Goal: Task Accomplishment & Management: Use online tool/utility

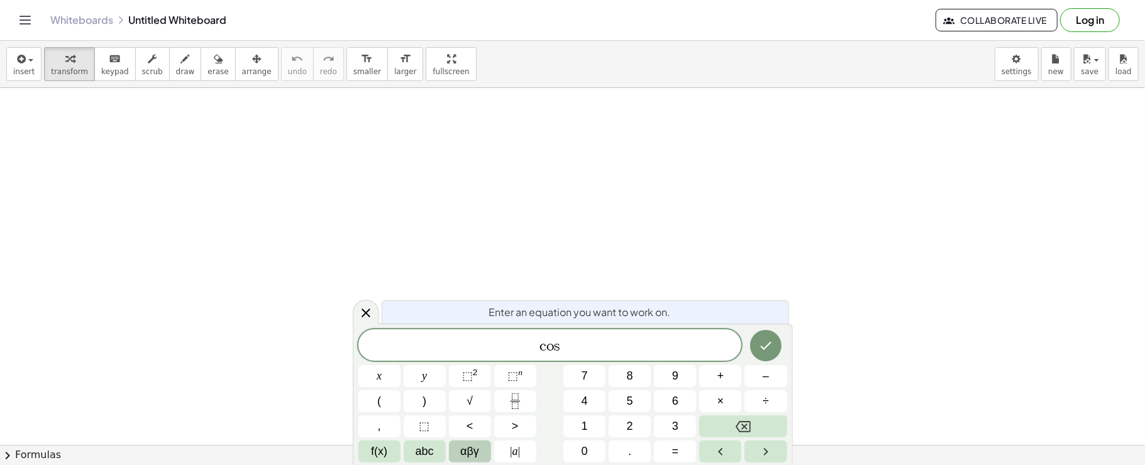
click at [476, 451] on span "αβγ" at bounding box center [469, 451] width 19 height 17
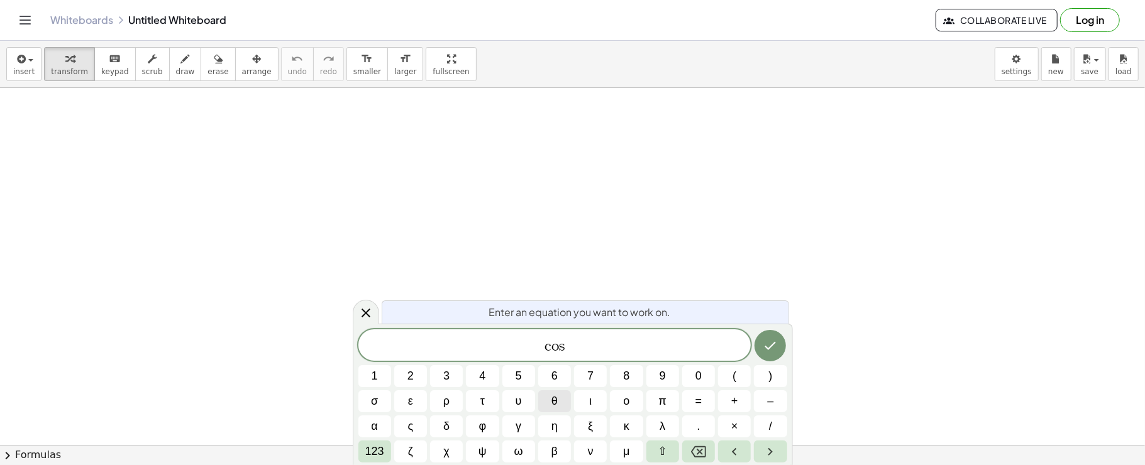
click at [562, 395] on button "θ" at bounding box center [554, 401] width 33 height 22
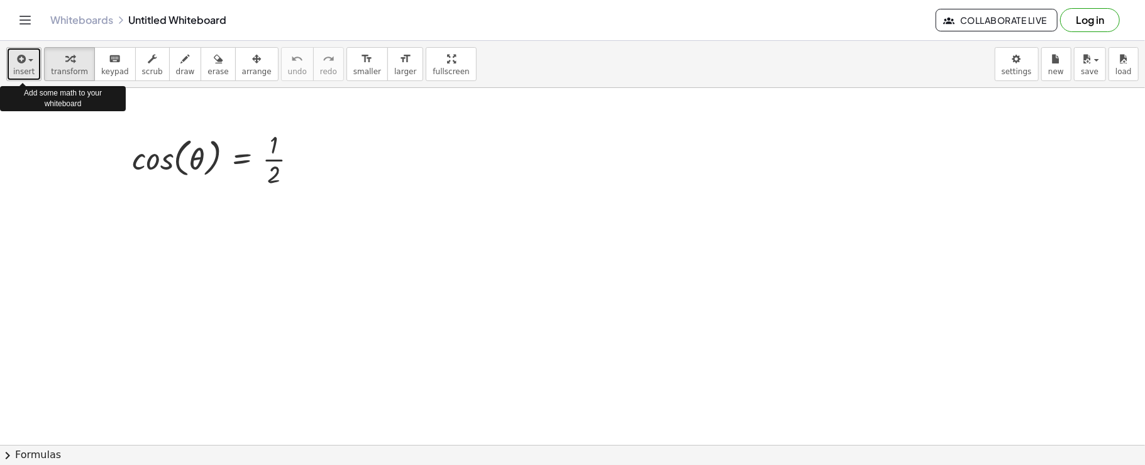
click at [14, 58] on icon "button" at bounding box center [19, 59] width 11 height 15
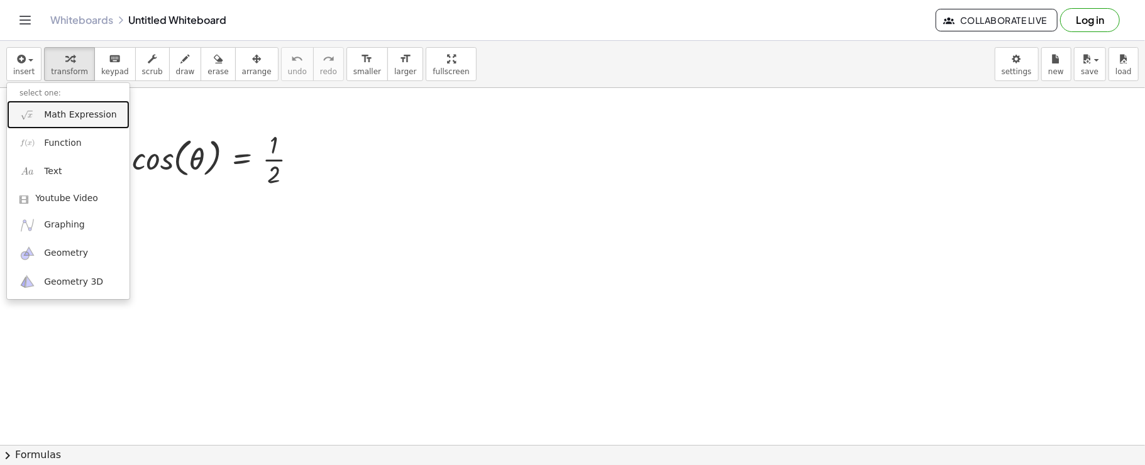
click at [51, 111] on span "Math Expression" at bounding box center [80, 115] width 72 height 13
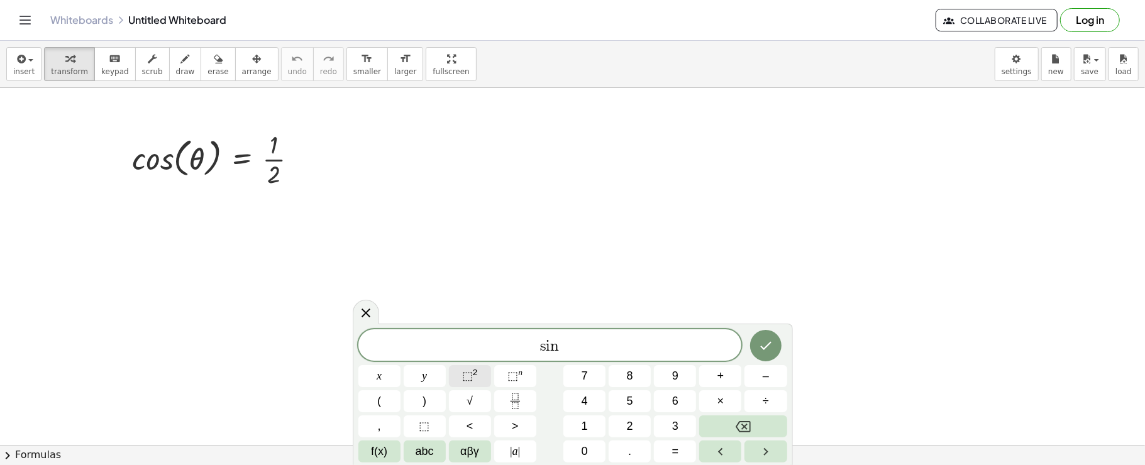
click at [484, 382] on button "⬚ 2" at bounding box center [470, 376] width 42 height 22
click at [458, 459] on button "αβγ" at bounding box center [470, 452] width 42 height 22
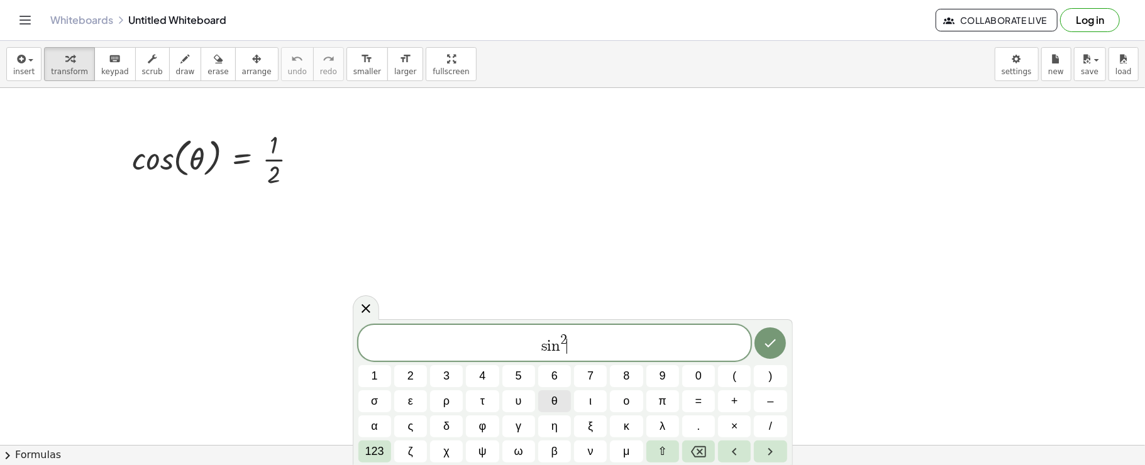
click at [556, 398] on span "θ" at bounding box center [554, 401] width 6 height 17
click at [380, 451] on span "123" at bounding box center [374, 451] width 19 height 17
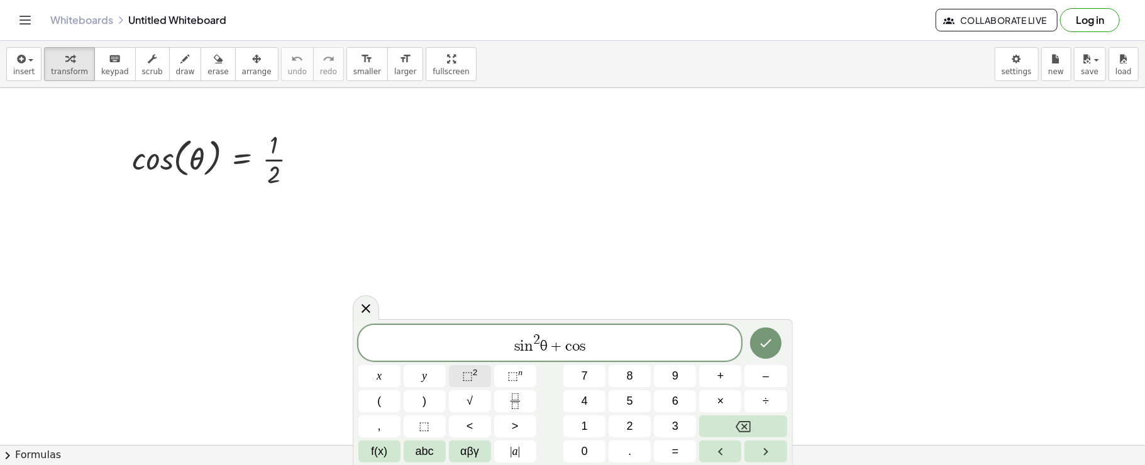
click at [476, 381] on span "⬚ 2" at bounding box center [470, 376] width 16 height 17
click at [480, 444] on button "αβγ" at bounding box center [470, 452] width 42 height 22
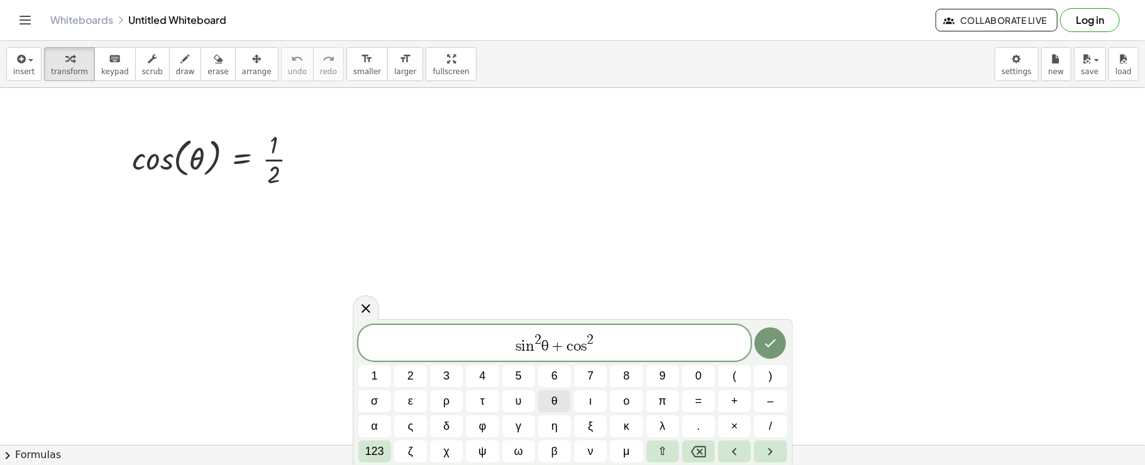
click at [554, 392] on button "θ" at bounding box center [554, 401] width 33 height 22
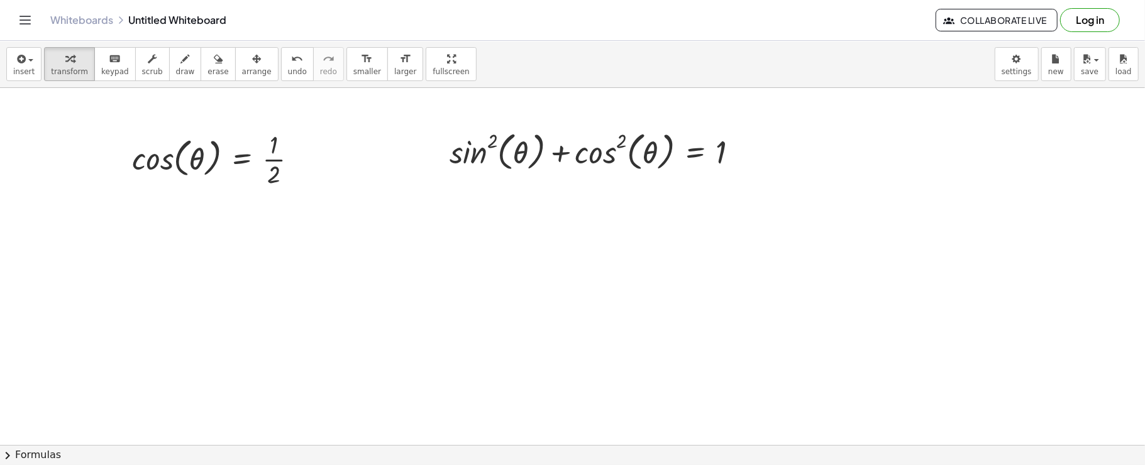
click at [5, 67] on div "insert select one: Math Expression Function Text Youtube Video Graphing Geometr…" at bounding box center [572, 64] width 1145 height 47
click at [16, 51] on div "button" at bounding box center [23, 58] width 21 height 15
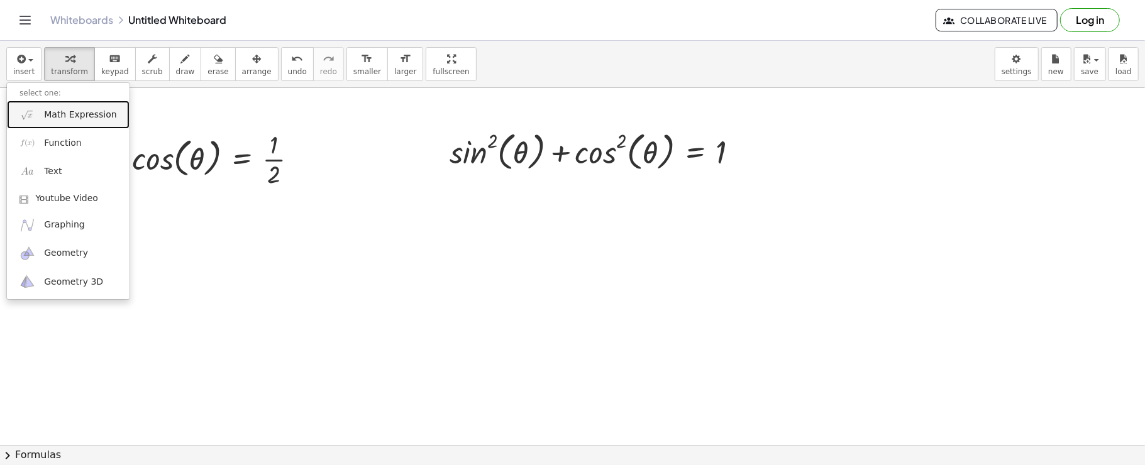
click at [26, 107] on img at bounding box center [27, 115] width 16 height 16
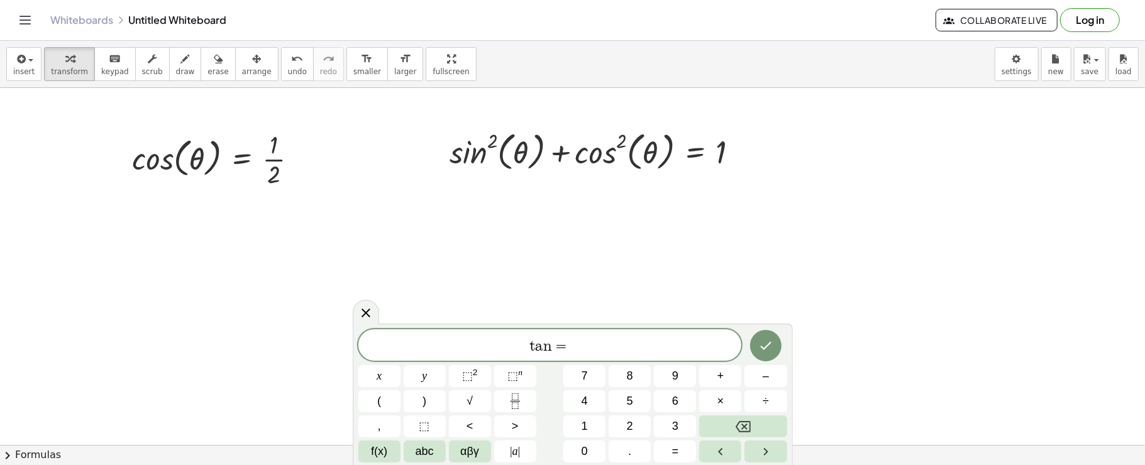
click at [594, 336] on div "t a n =" at bounding box center [549, 344] width 383 height 31
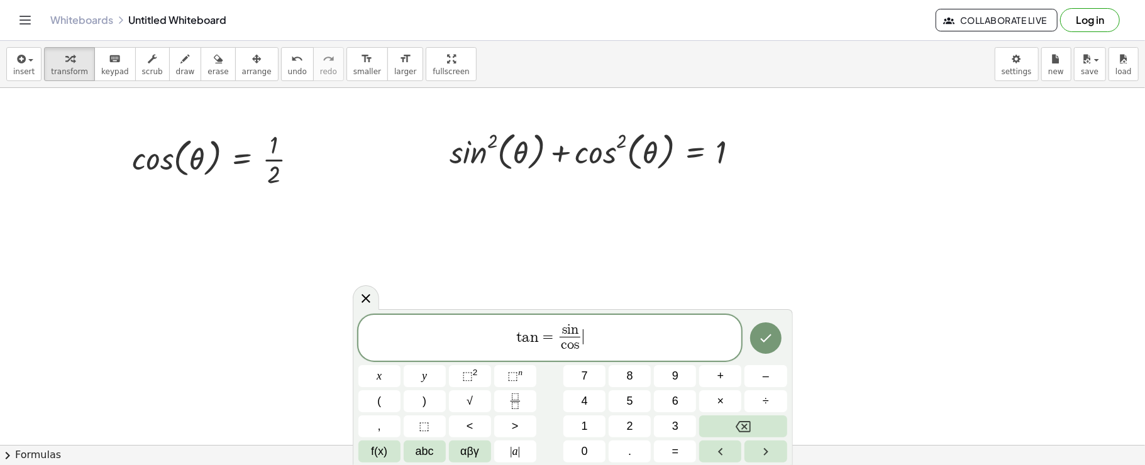
click at [592, 330] on span "t a n = s i n c o s ​ ​" at bounding box center [549, 338] width 383 height 33
click at [574, 330] on var "n" at bounding box center [575, 330] width 8 height 14
click at [468, 458] on span "αβγ" at bounding box center [469, 451] width 19 height 17
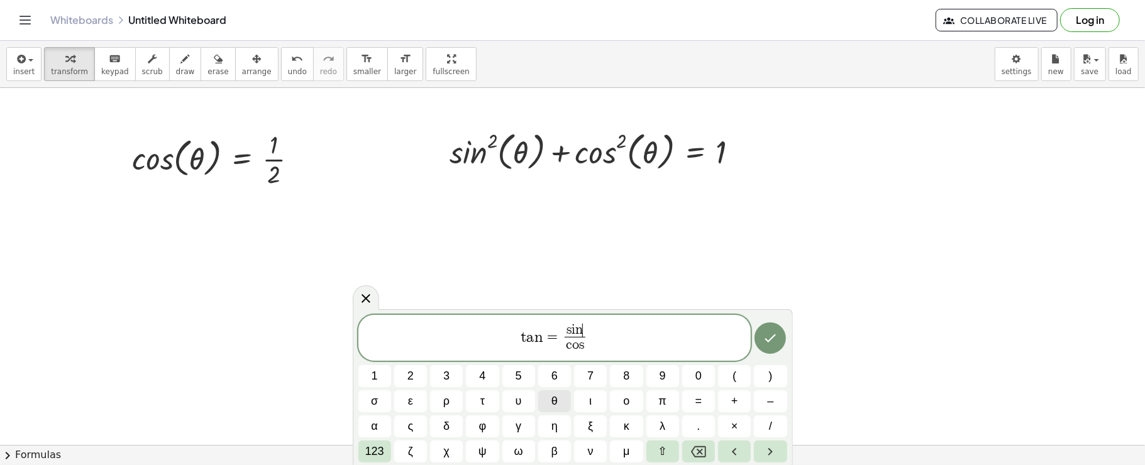
click at [558, 403] on button "θ" at bounding box center [554, 401] width 33 height 22
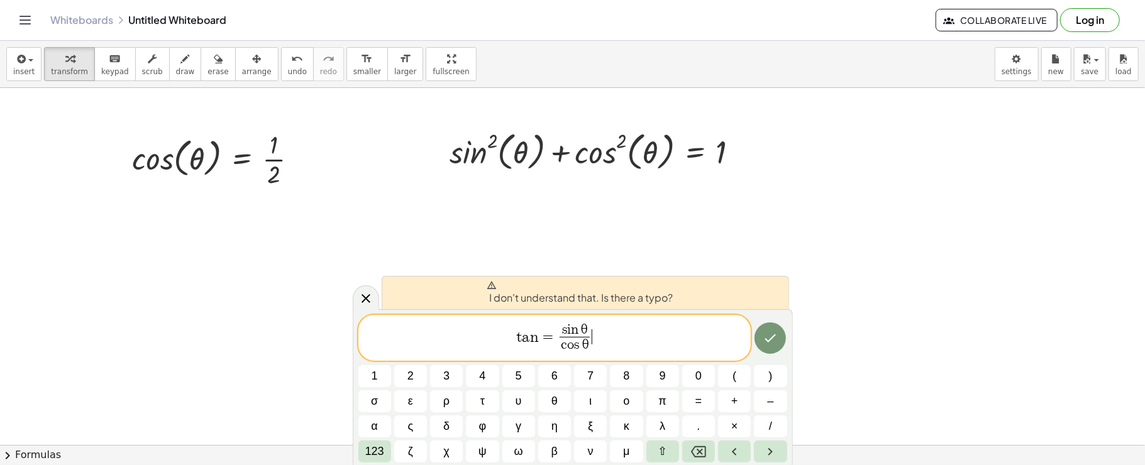
click at [610, 347] on span "t a n = s i n θ c o s θ ​ ​" at bounding box center [554, 338] width 393 height 33
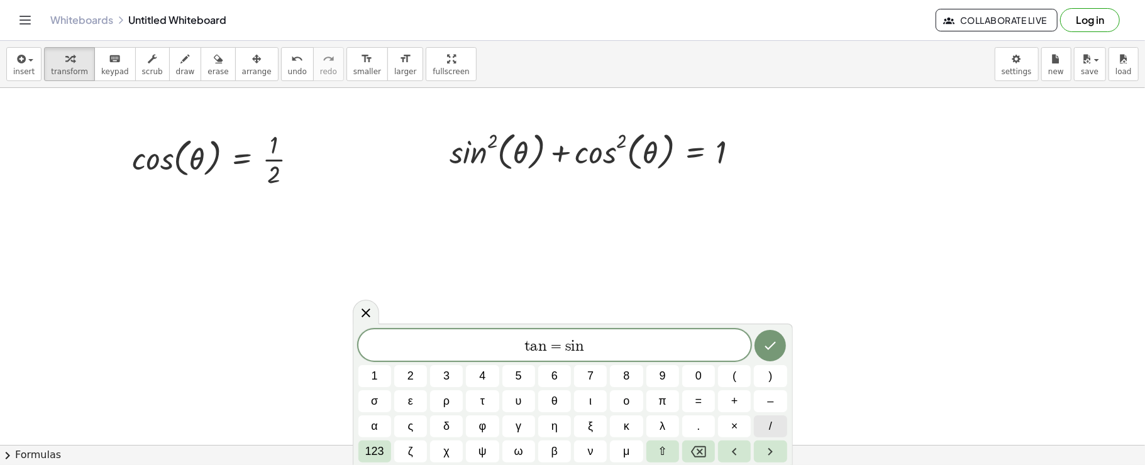
click at [765, 419] on button "/" at bounding box center [770, 427] width 33 height 22
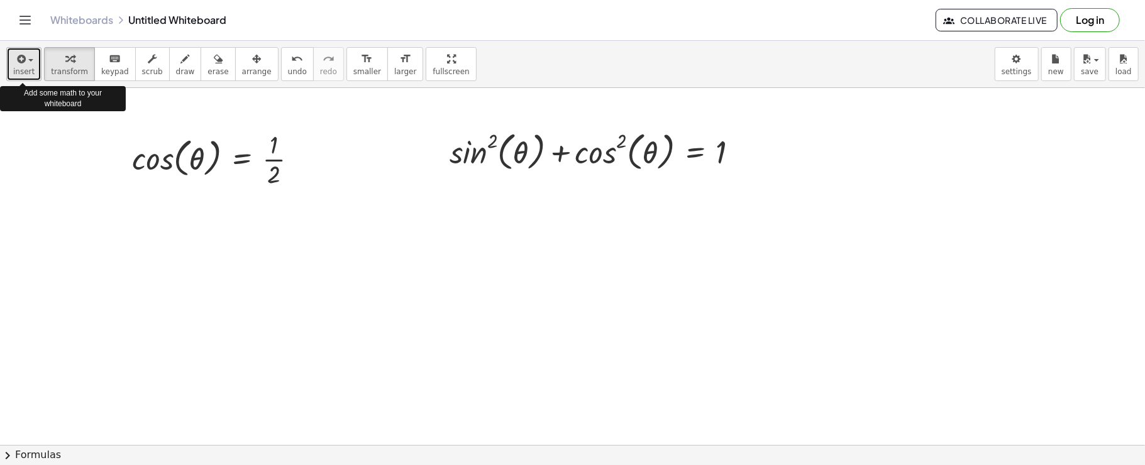
click at [14, 62] on icon "button" at bounding box center [19, 59] width 11 height 15
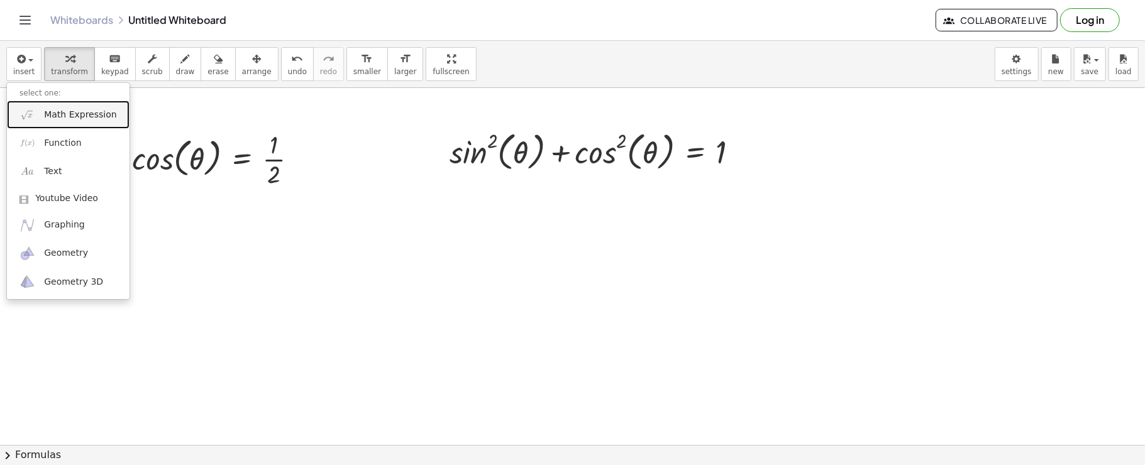
click at [47, 117] on span "Math Expression" at bounding box center [80, 115] width 72 height 13
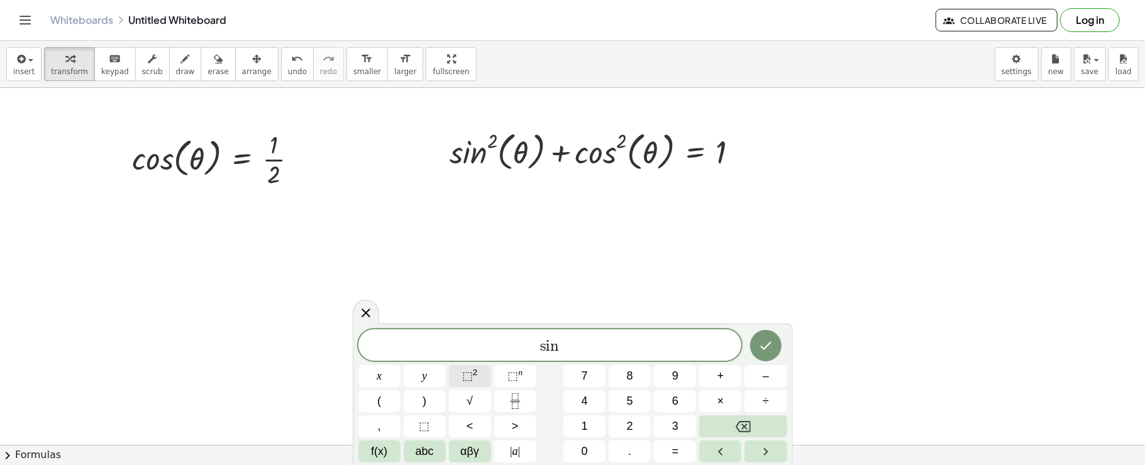
click at [476, 380] on span "⬚ 2" at bounding box center [470, 376] width 16 height 17
click at [465, 451] on span "αβγ" at bounding box center [469, 451] width 19 height 17
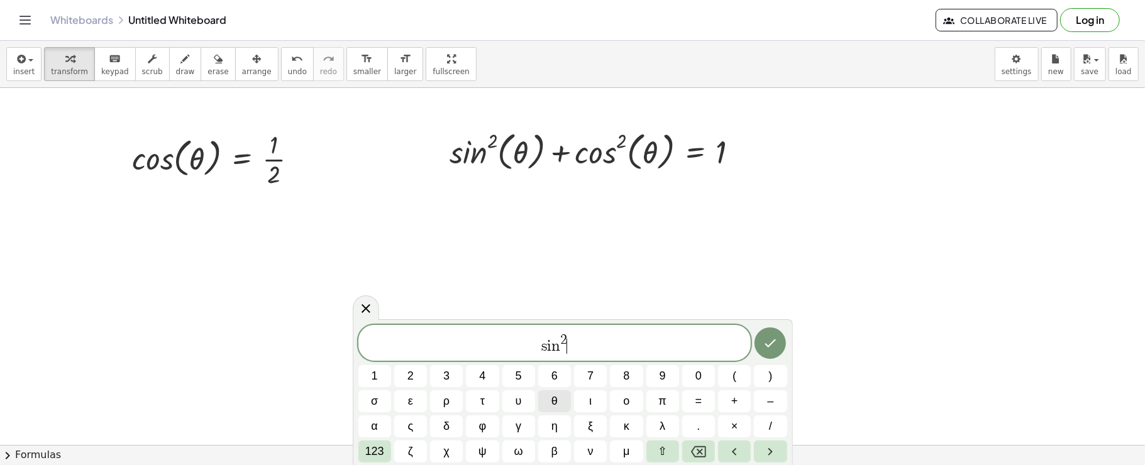
click at [551, 402] on span "θ" at bounding box center [554, 401] width 6 height 17
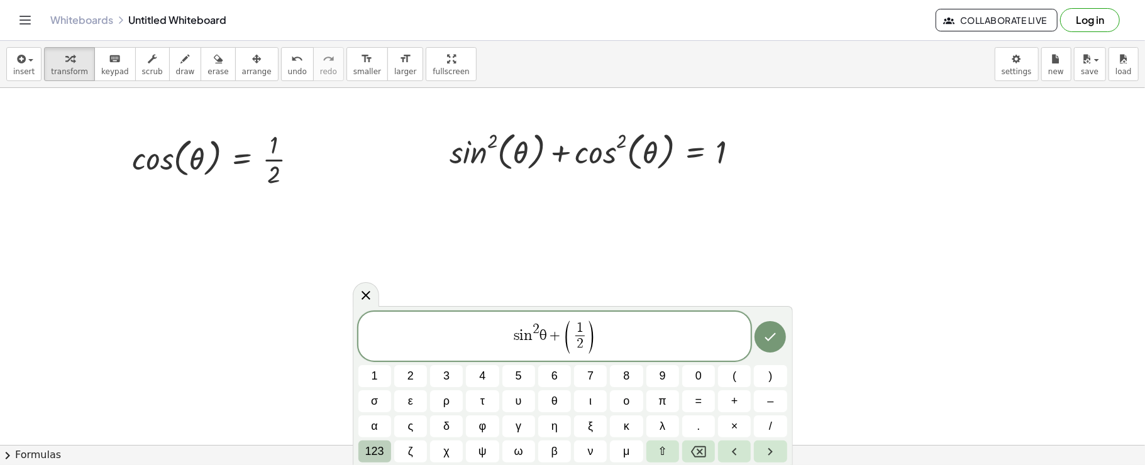
click at [381, 448] on span "123" at bounding box center [374, 451] width 19 height 17
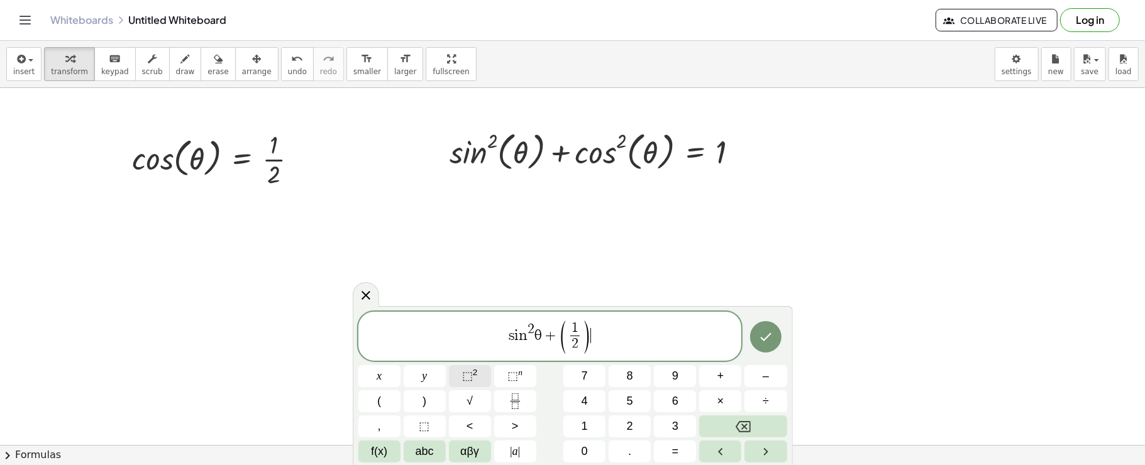
click at [469, 383] on span "⬚ 2" at bounding box center [470, 376] width 16 height 17
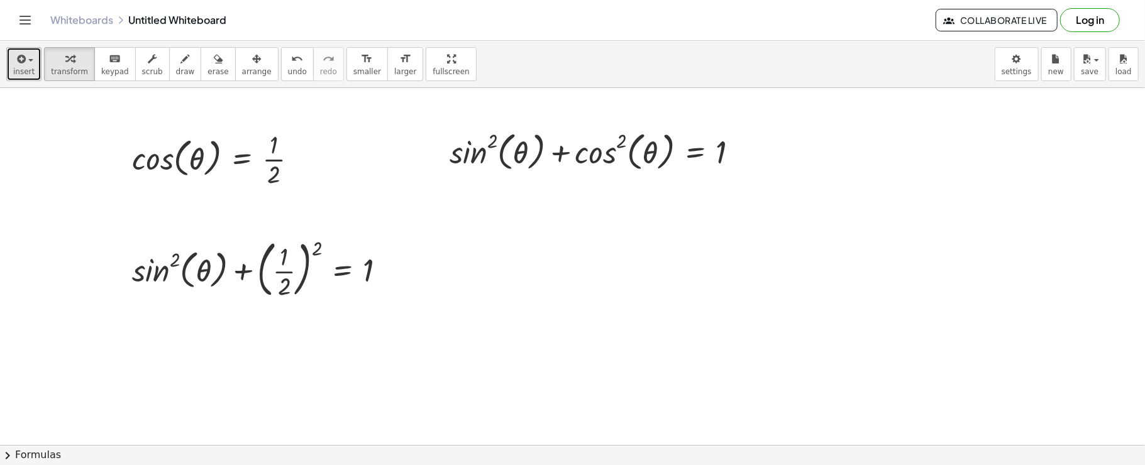
click at [15, 47] on button "insert" at bounding box center [23, 64] width 35 height 34
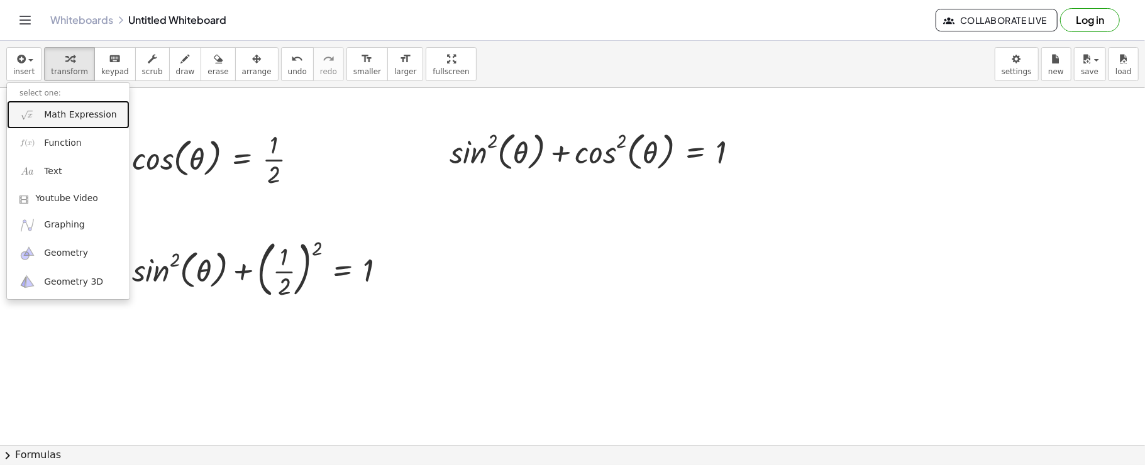
click at [33, 106] on link "Math Expression" at bounding box center [68, 115] width 123 height 28
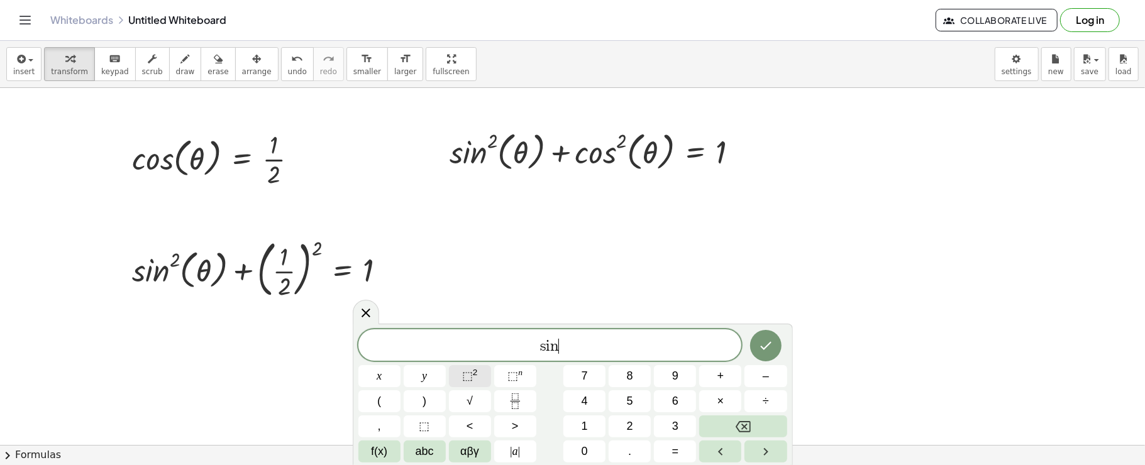
click at [451, 375] on button "⬚ 2" at bounding box center [470, 376] width 42 height 22
click at [468, 448] on span "αβγ" at bounding box center [469, 451] width 19 height 17
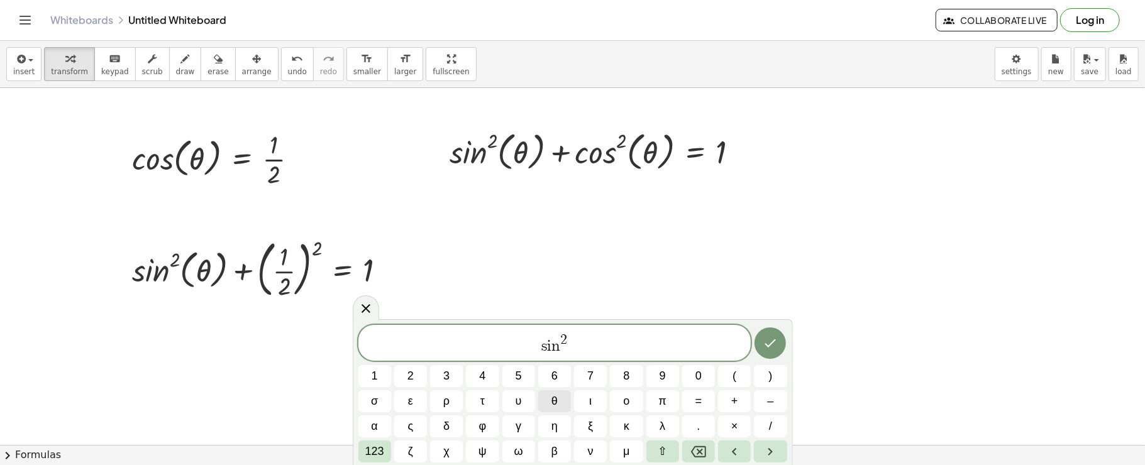
click at [561, 399] on button "θ" at bounding box center [554, 401] width 33 height 22
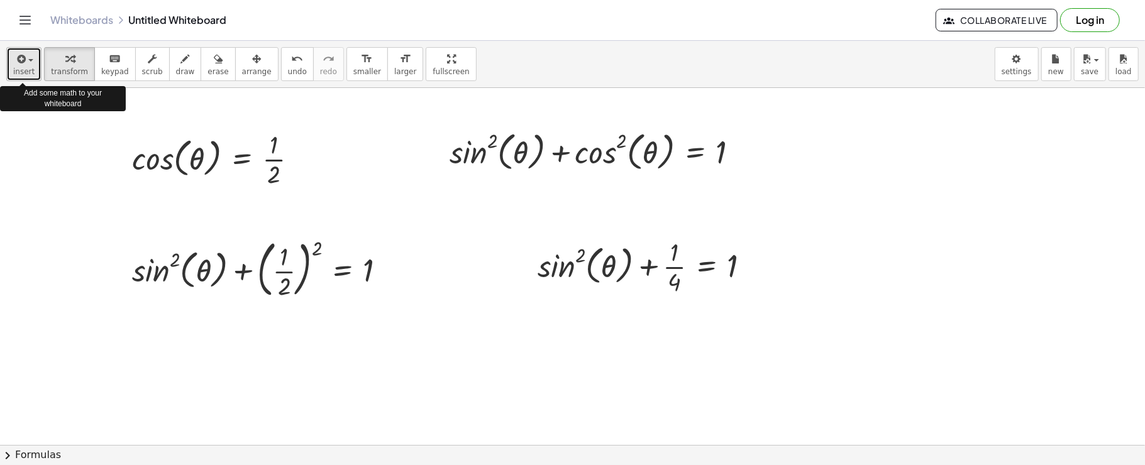
click at [18, 63] on icon "button" at bounding box center [19, 59] width 11 height 15
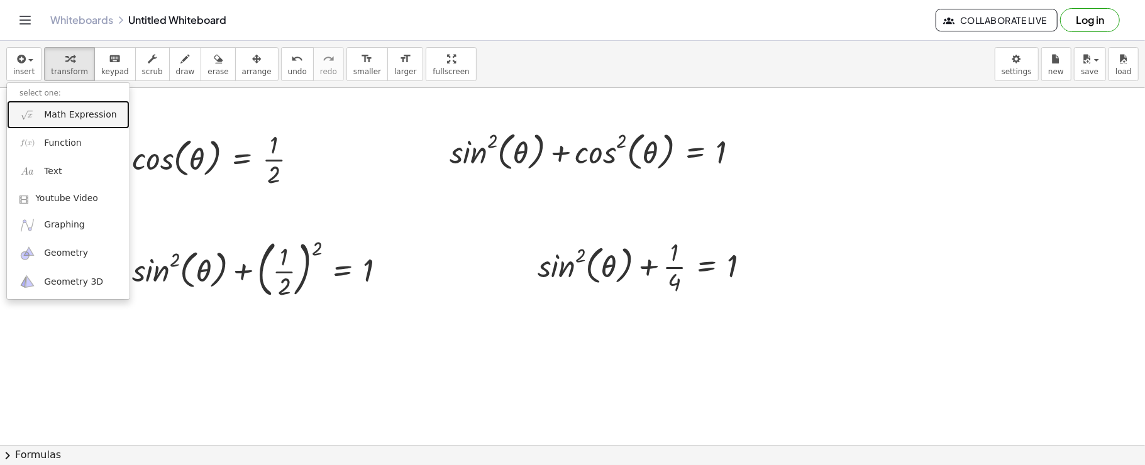
click at [33, 109] on img at bounding box center [27, 115] width 16 height 16
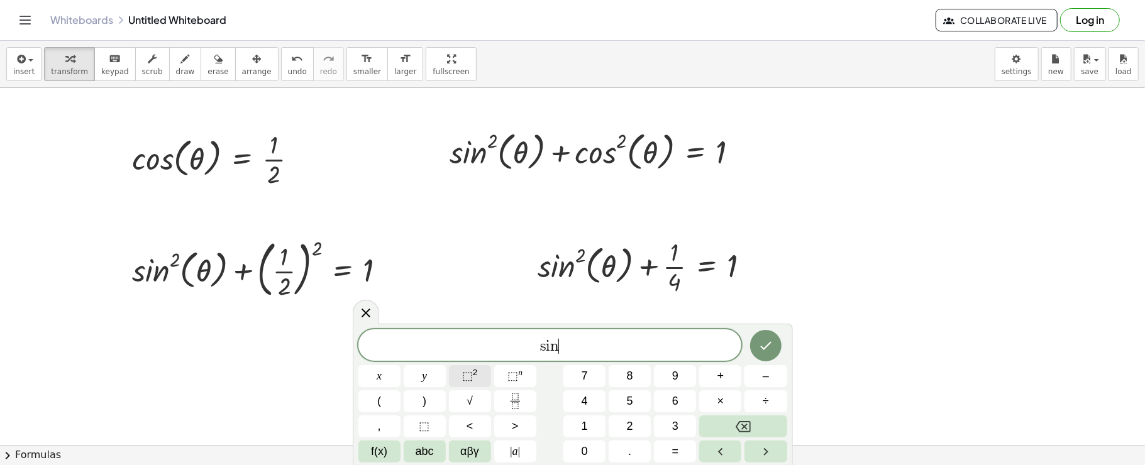
click at [475, 377] on sup "2" at bounding box center [475, 372] width 5 height 9
click at [474, 451] on span "αβγ" at bounding box center [469, 451] width 19 height 17
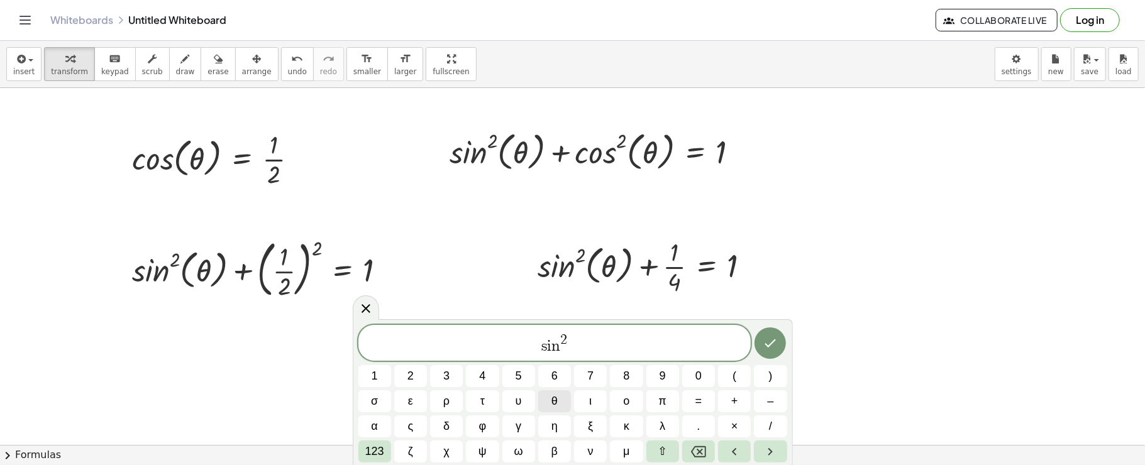
click at [558, 395] on button "θ" at bounding box center [554, 401] width 33 height 22
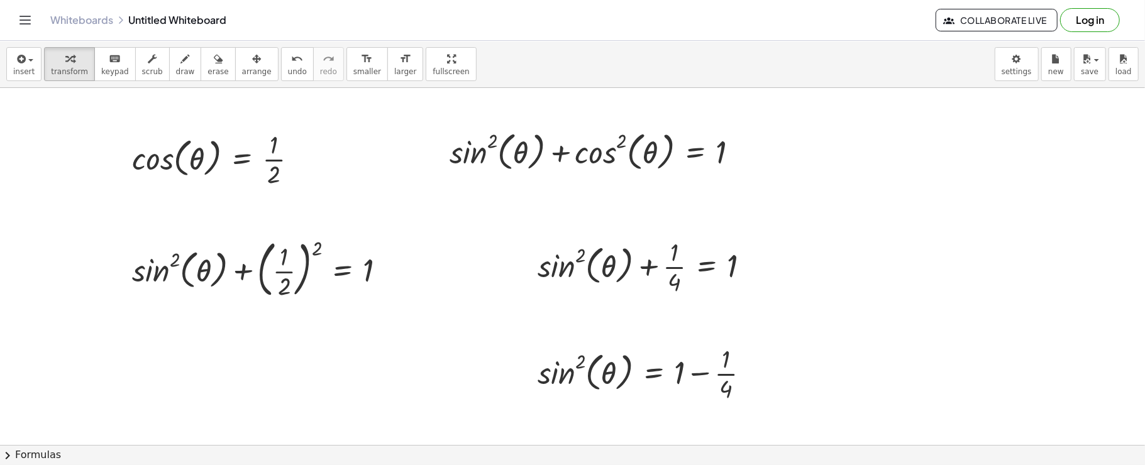
click at [3, 65] on div "insert select one: Math Expression Function Text Youtube Video Graphing Geometr…" at bounding box center [572, 64] width 1145 height 47
click at [21, 65] on icon "button" at bounding box center [19, 59] width 11 height 15
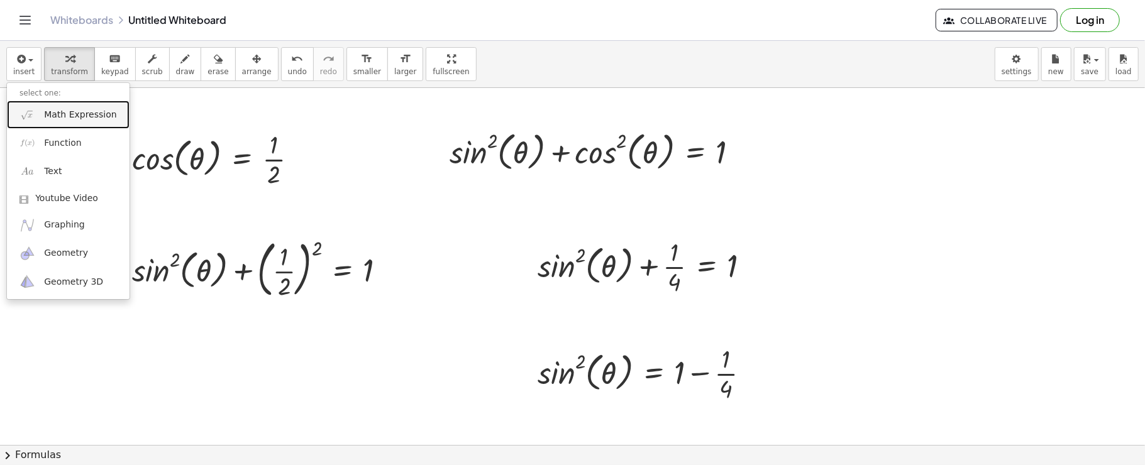
click at [44, 113] on span "Math Expression" at bounding box center [80, 115] width 72 height 13
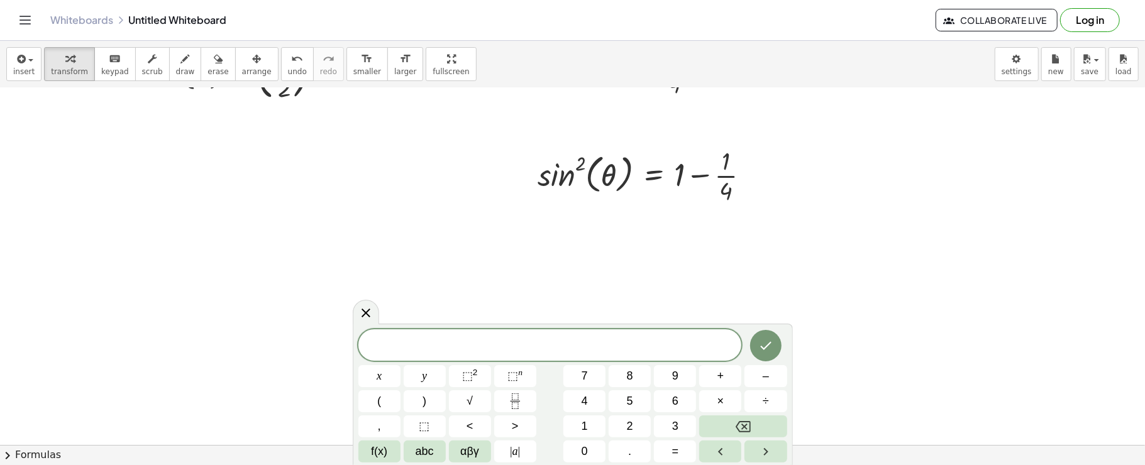
scroll to position [195, 0]
click at [484, 368] on button "⬚ 2" at bounding box center [470, 376] width 42 height 22
click at [458, 454] on button "αβγ" at bounding box center [470, 452] width 42 height 22
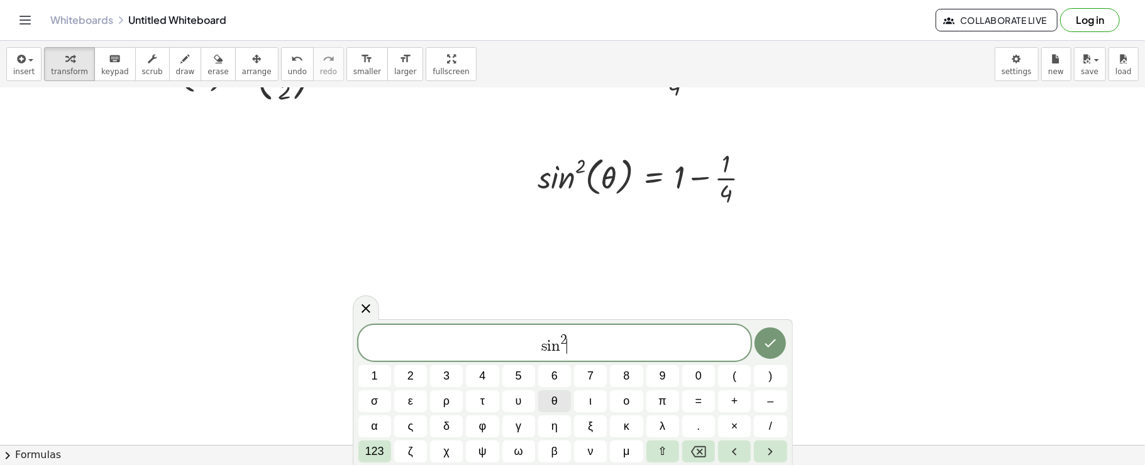
click at [559, 404] on button "θ" at bounding box center [554, 401] width 33 height 22
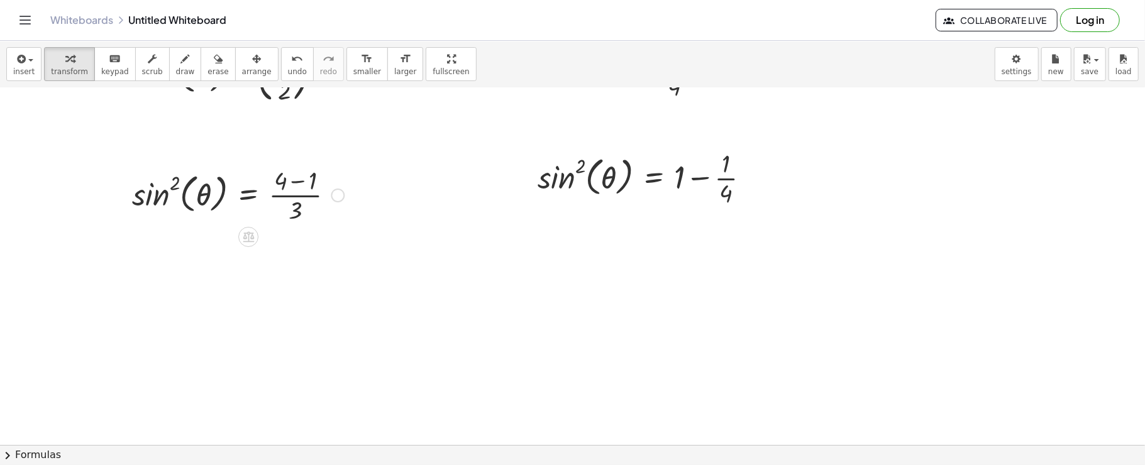
click at [336, 191] on div at bounding box center [338, 196] width 14 height 14
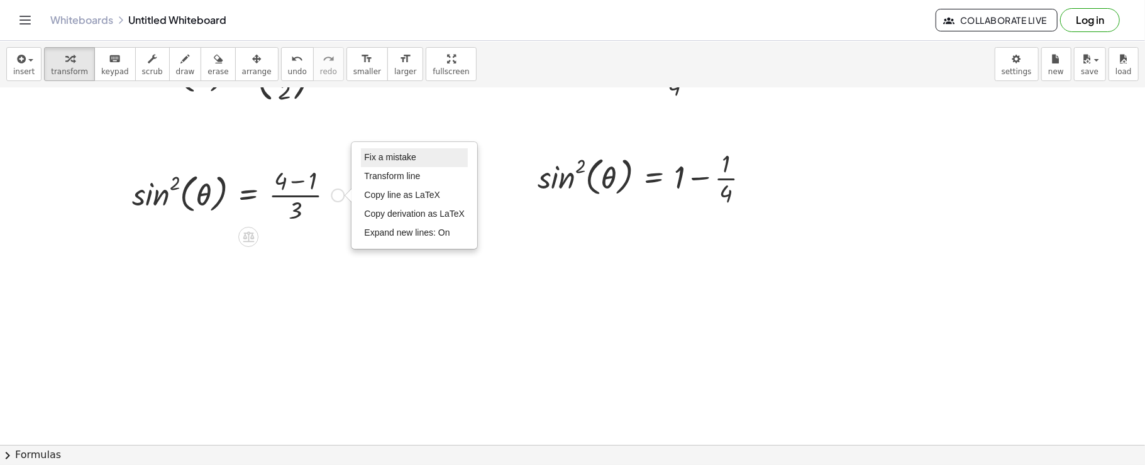
click at [382, 164] on li "Fix a mistake" at bounding box center [414, 157] width 107 height 19
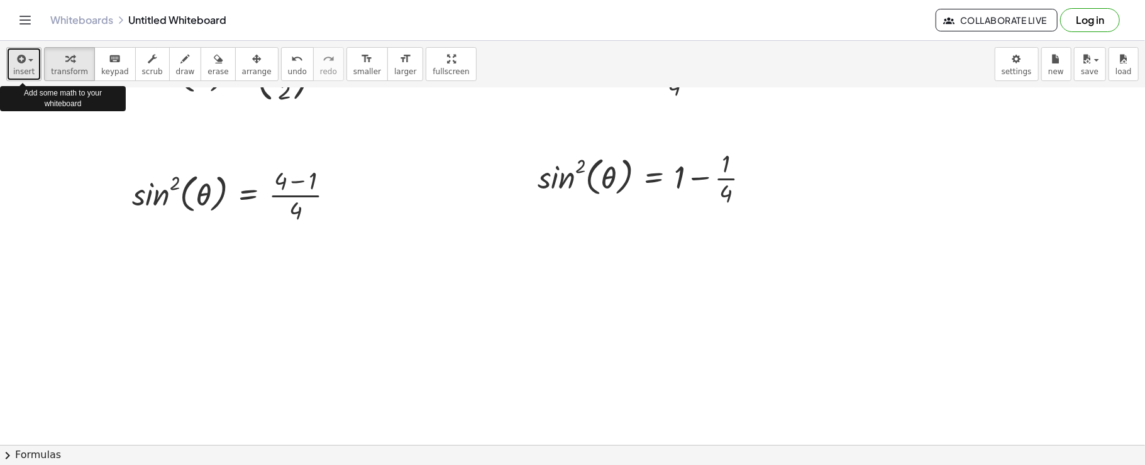
click at [13, 56] on button "insert" at bounding box center [23, 64] width 35 height 34
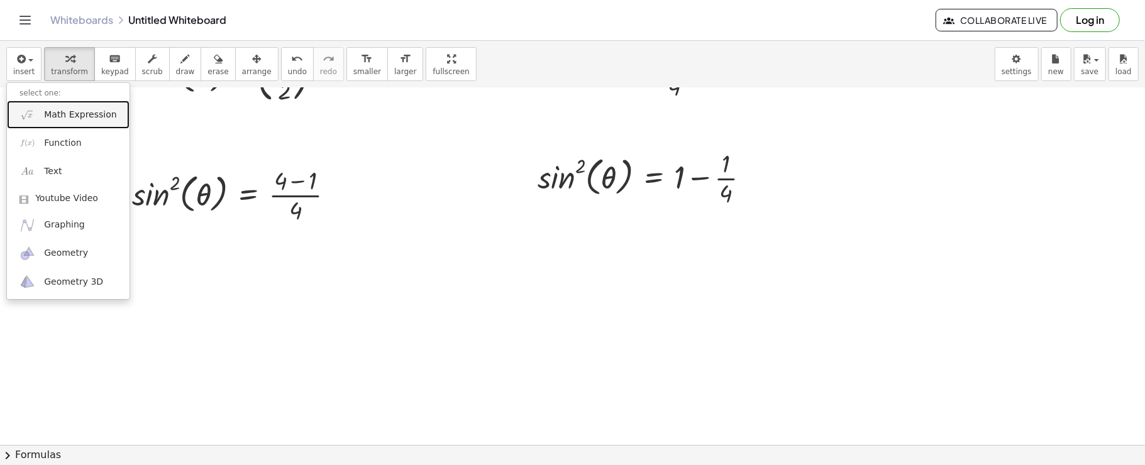
click at [26, 116] on img at bounding box center [27, 115] width 16 height 16
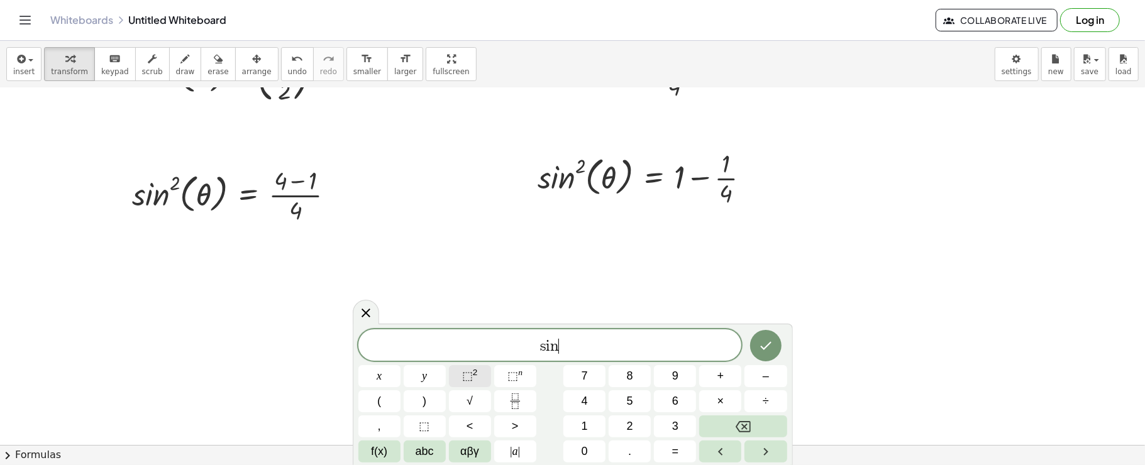
click at [460, 380] on button "⬚ 2" at bounding box center [470, 376] width 42 height 22
click at [468, 460] on span "αβγ" at bounding box center [469, 451] width 19 height 17
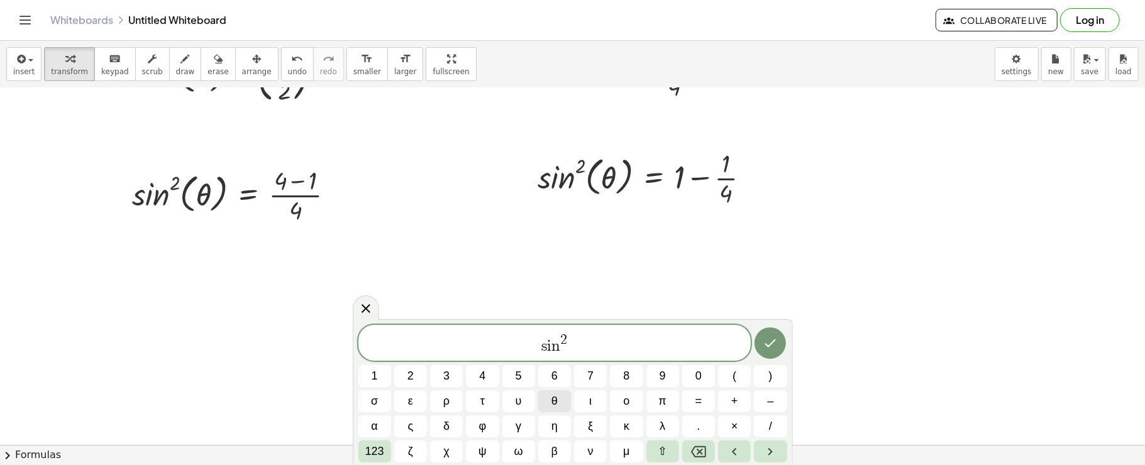
click at [544, 398] on button "θ" at bounding box center [554, 401] width 33 height 22
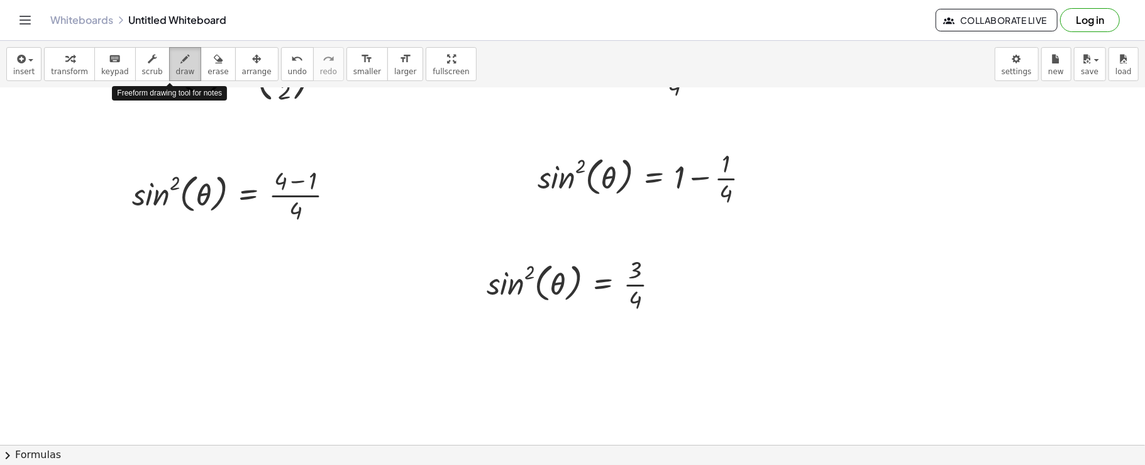
click at [181, 53] on icon "button" at bounding box center [185, 59] width 9 height 15
click at [21, 62] on icon "button" at bounding box center [19, 59] width 11 height 15
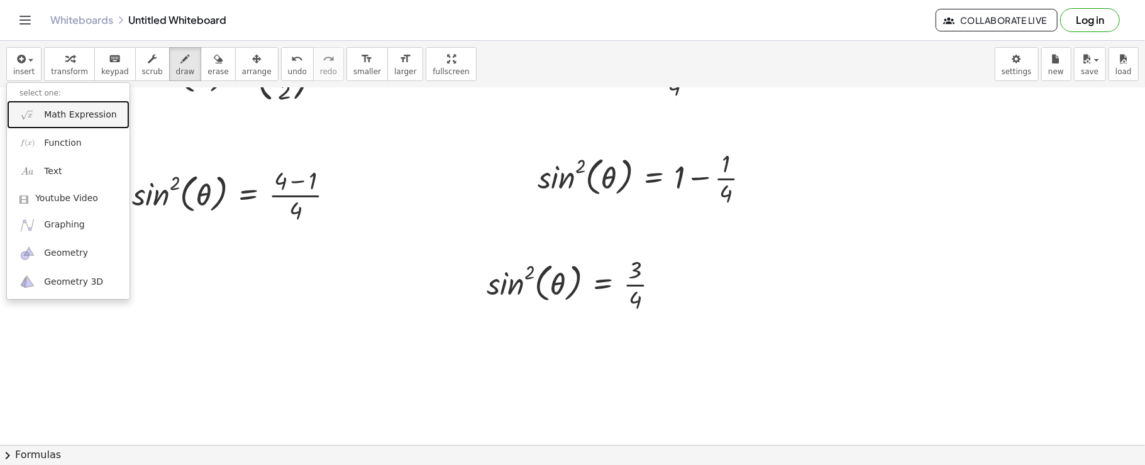
click at [38, 112] on link "Math Expression" at bounding box center [68, 115] width 123 height 28
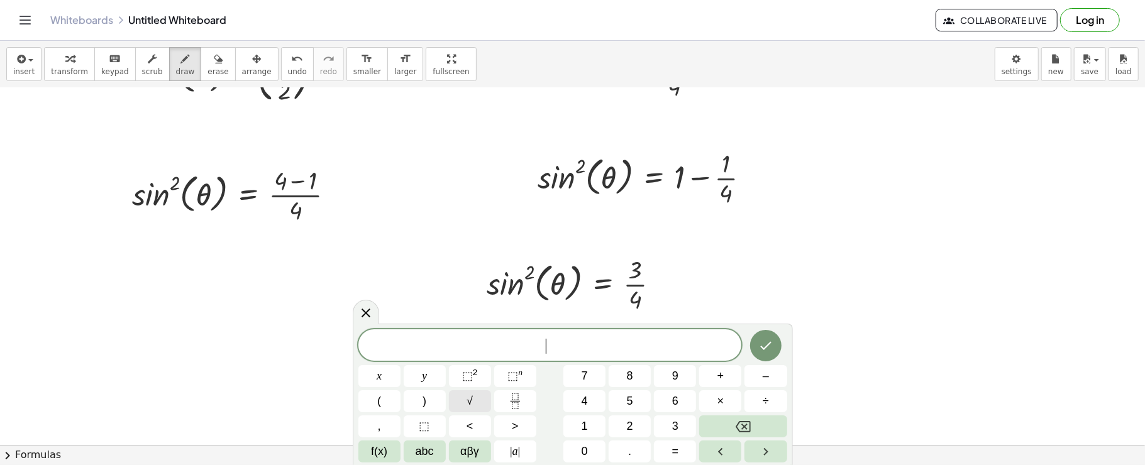
click at [476, 405] on button "√" at bounding box center [470, 401] width 42 height 22
click at [471, 378] on span "⬚" at bounding box center [467, 376] width 11 height 13
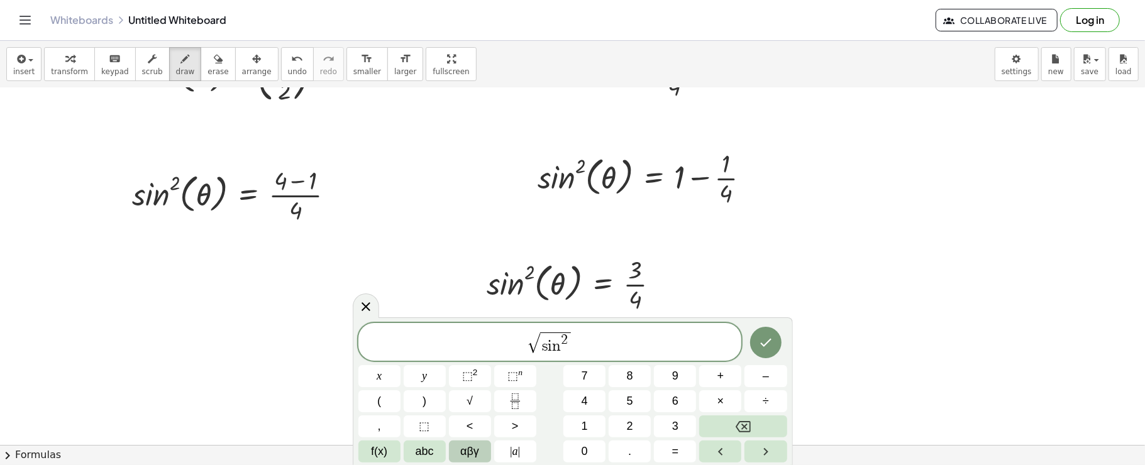
click at [468, 446] on span "αβγ" at bounding box center [469, 451] width 19 height 17
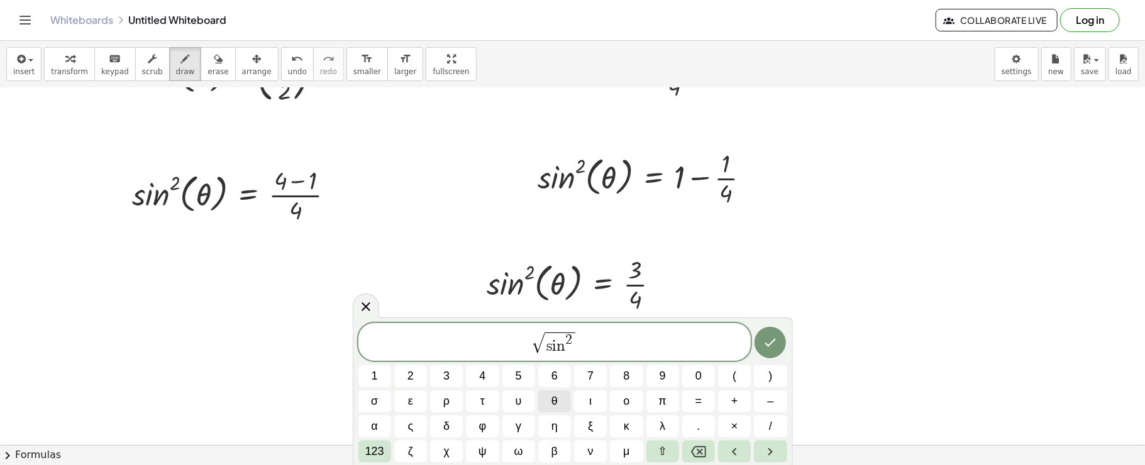
click at [557, 400] on span "θ" at bounding box center [554, 401] width 6 height 17
click at [377, 450] on span "123" at bounding box center [374, 451] width 19 height 17
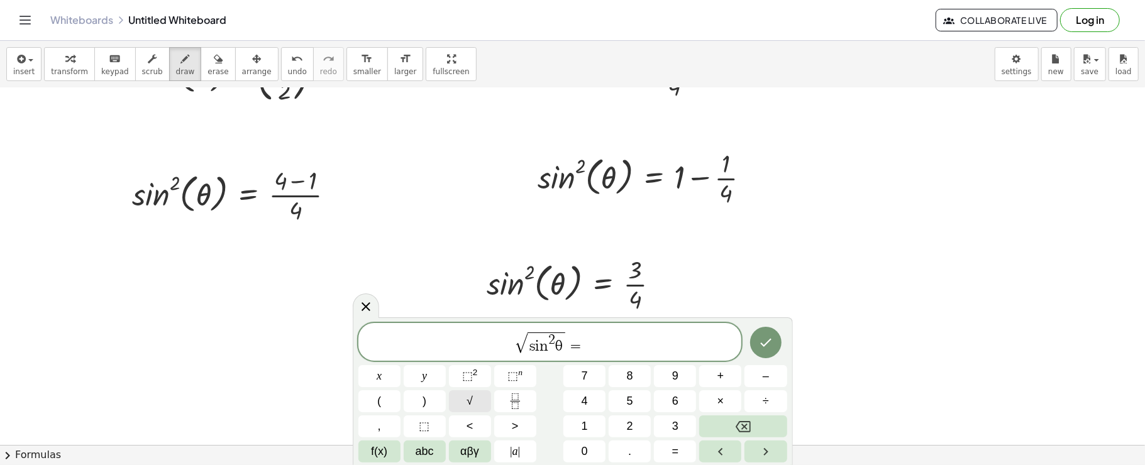
click at [470, 398] on span "√" at bounding box center [469, 401] width 6 height 17
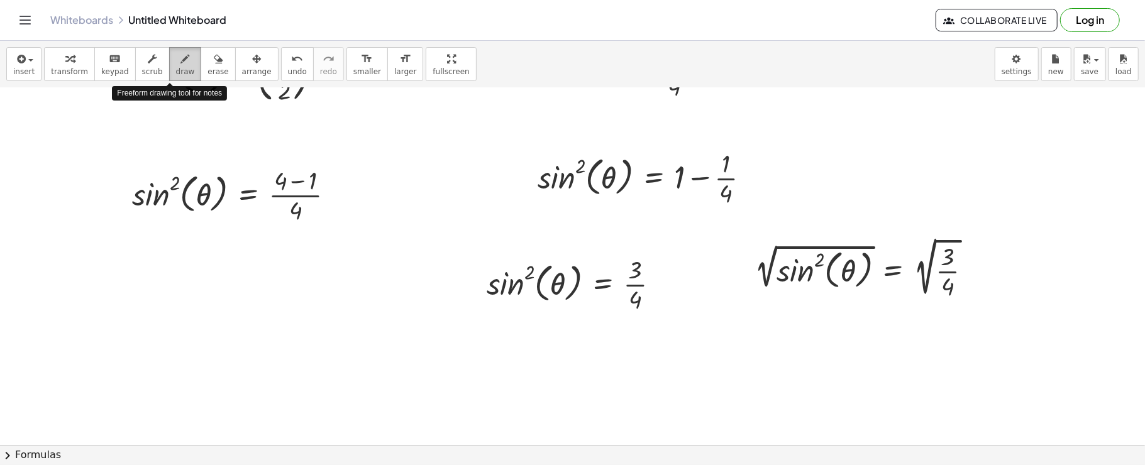
click at [176, 75] on span "draw" at bounding box center [185, 71] width 19 height 9
drag, startPoint x: 830, startPoint y: 252, endPoint x: 810, endPoint y: 262, distance: 22.5
click at [810, 262] on div at bounding box center [572, 334] width 1145 height 882
drag, startPoint x: 811, startPoint y: 247, endPoint x: 798, endPoint y: 251, distance: 13.9
click at [798, 251] on div at bounding box center [572, 334] width 1145 height 882
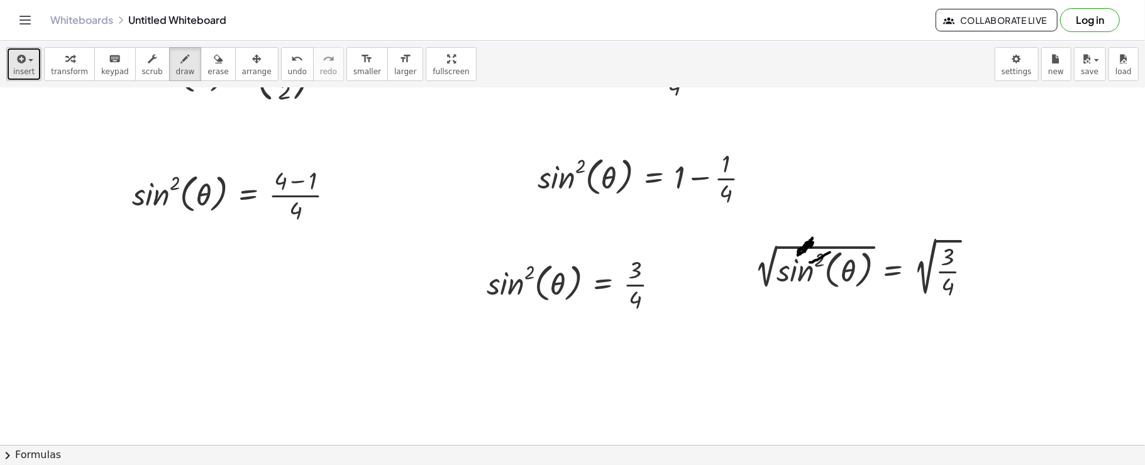
click at [23, 72] on span "insert" at bounding box center [23, 71] width 21 height 9
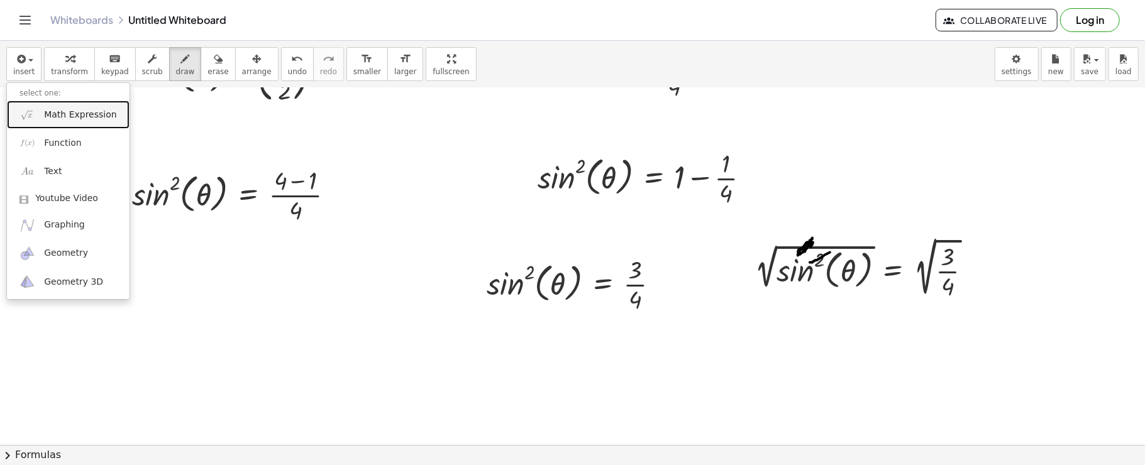
click at [89, 119] on span "Math Expression" at bounding box center [80, 115] width 72 height 13
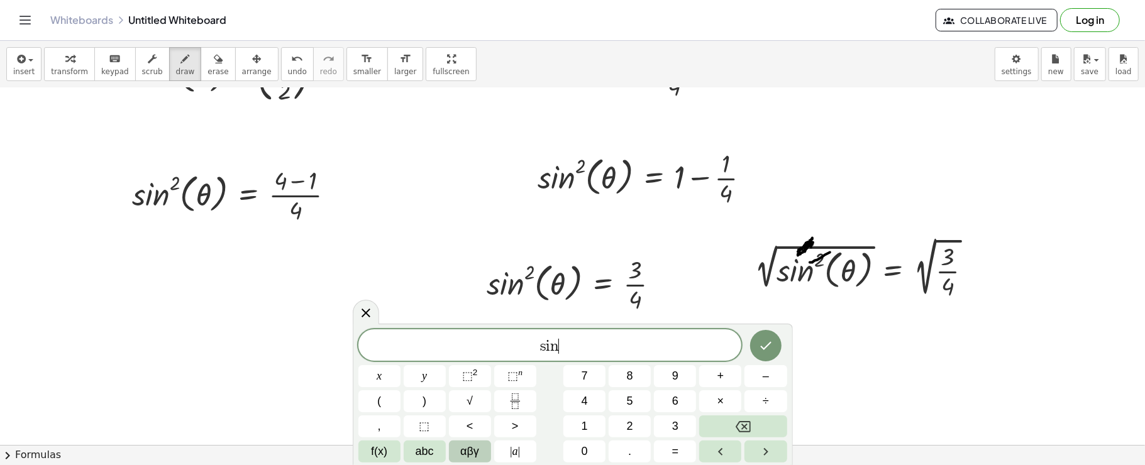
click at [483, 451] on button "αβγ" at bounding box center [470, 452] width 42 height 22
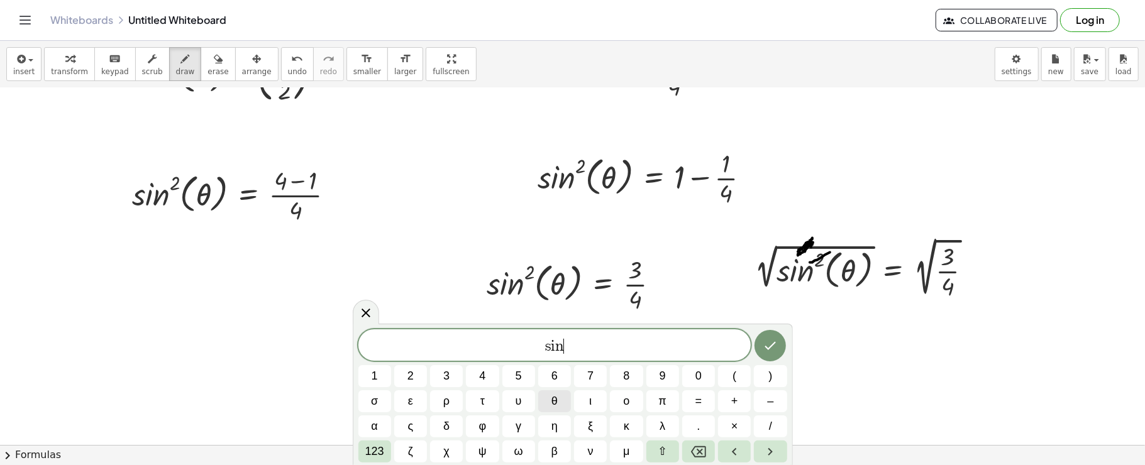
click at [551, 408] on span "θ" at bounding box center [554, 401] width 6 height 17
click at [370, 453] on span "123" at bounding box center [374, 451] width 19 height 17
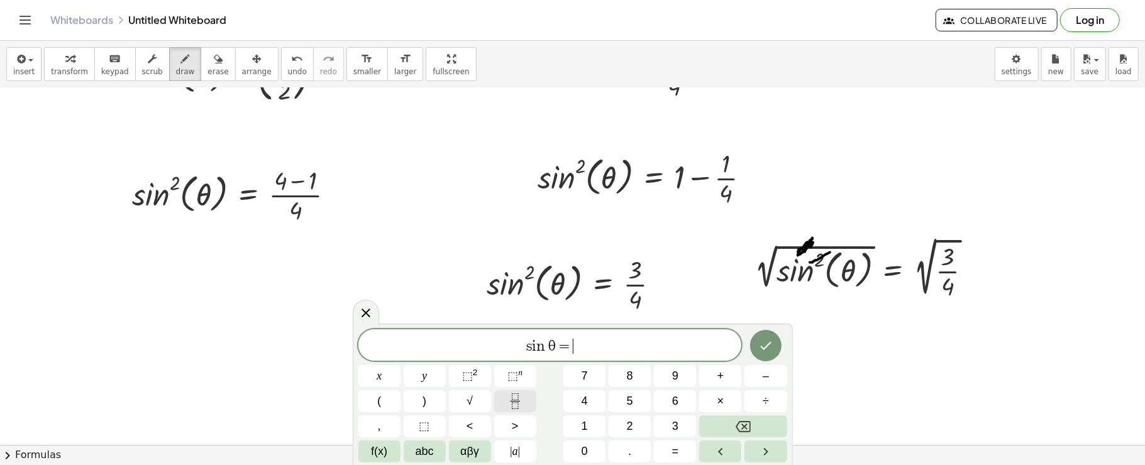
click at [519, 398] on icon "Fraction" at bounding box center [515, 402] width 16 height 16
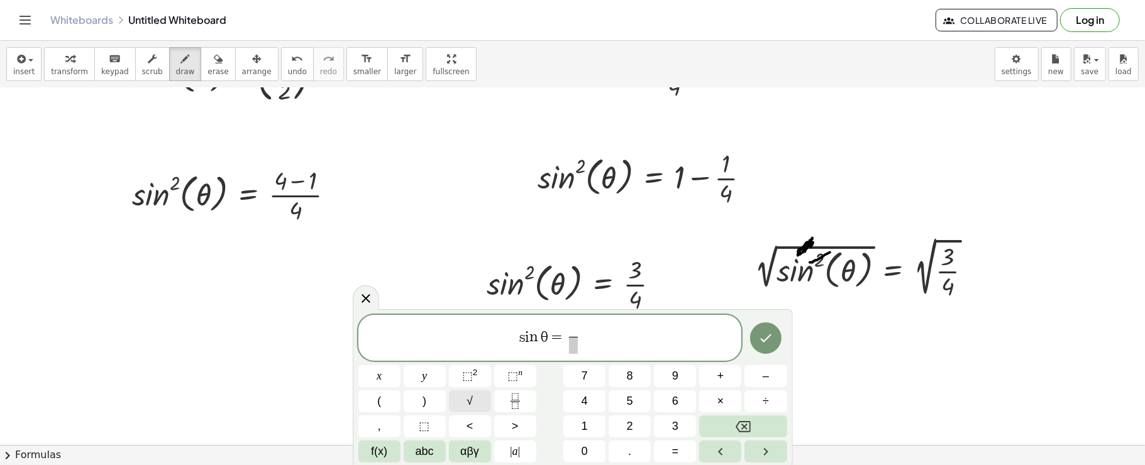
click at [478, 407] on button "√" at bounding box center [470, 401] width 42 height 22
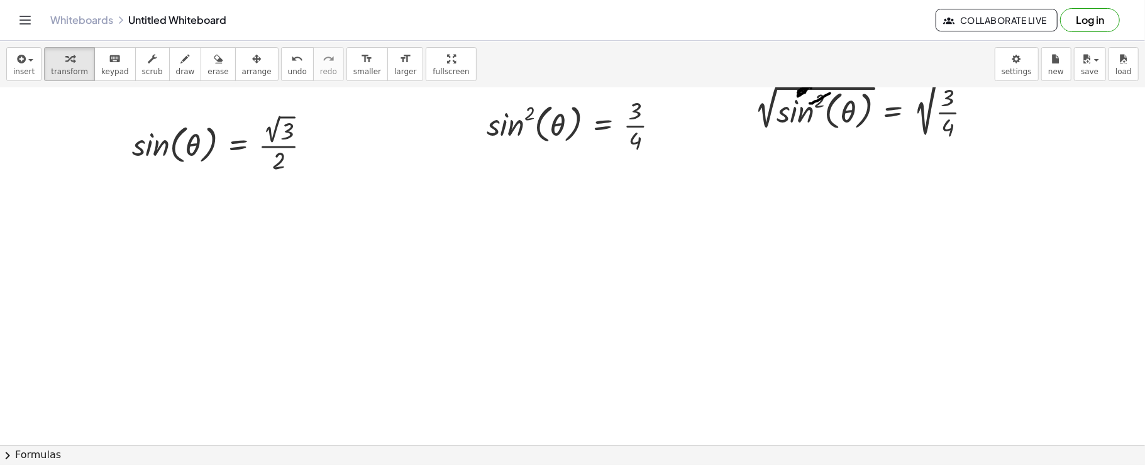
scroll to position [358, 0]
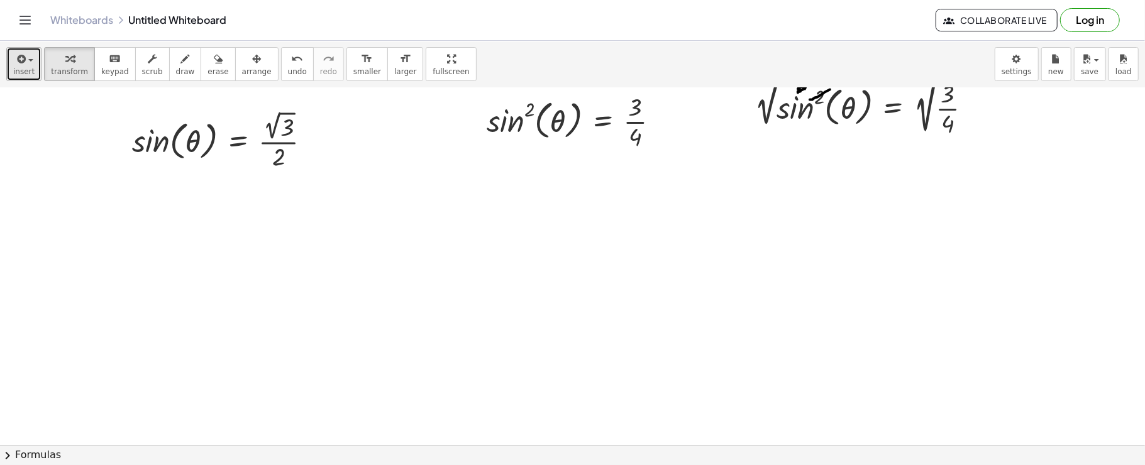
click at [28, 54] on div "button" at bounding box center [23, 58] width 21 height 15
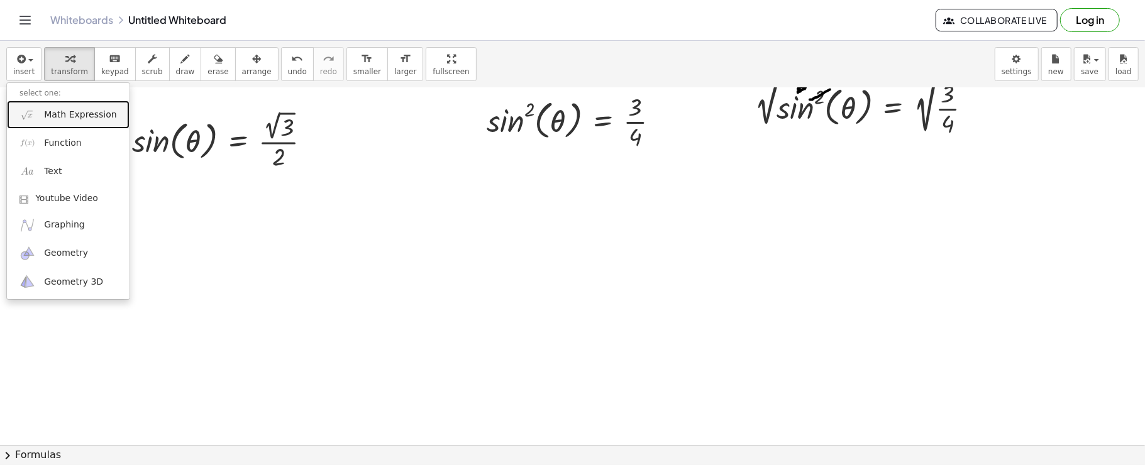
click at [38, 107] on link "Math Expression" at bounding box center [68, 115] width 123 height 28
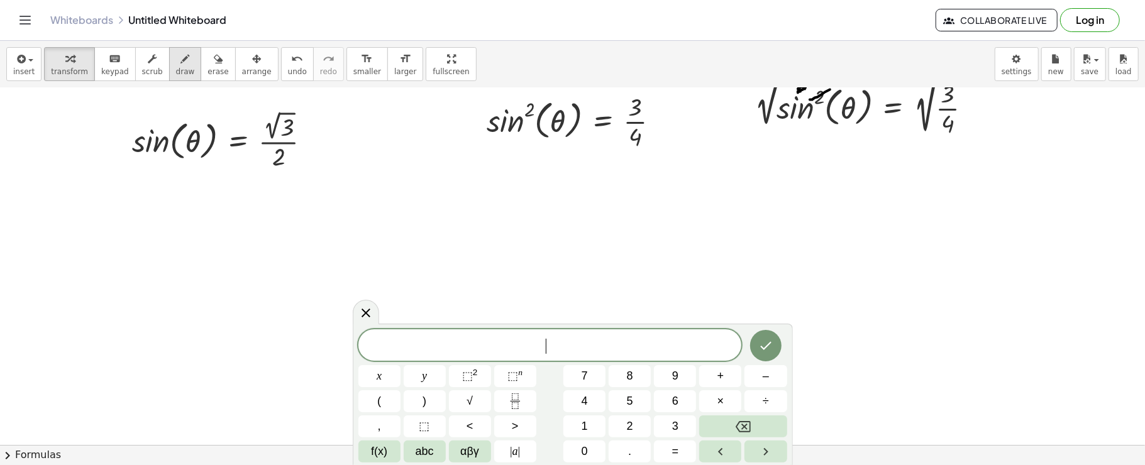
click at [181, 61] on icon "button" at bounding box center [185, 59] width 9 height 15
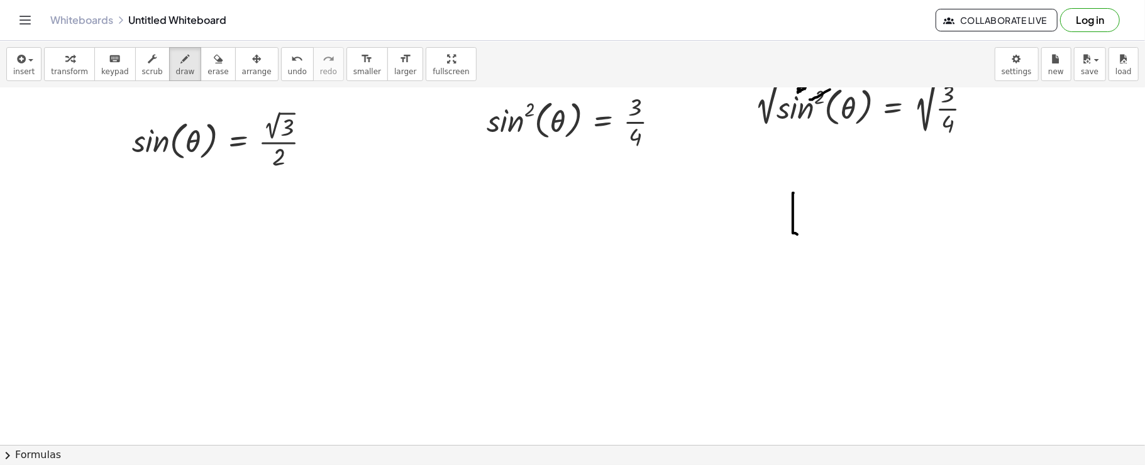
drag, startPoint x: 793, startPoint y: 192, endPoint x: 801, endPoint y: 234, distance: 42.3
click at [800, 234] on div at bounding box center [572, 171] width 1145 height 882
drag, startPoint x: 782, startPoint y: 216, endPoint x: 802, endPoint y: 212, distance: 20.6
click at [802, 212] on div at bounding box center [572, 171] width 1145 height 882
click at [810, 220] on div at bounding box center [572, 171] width 1145 height 882
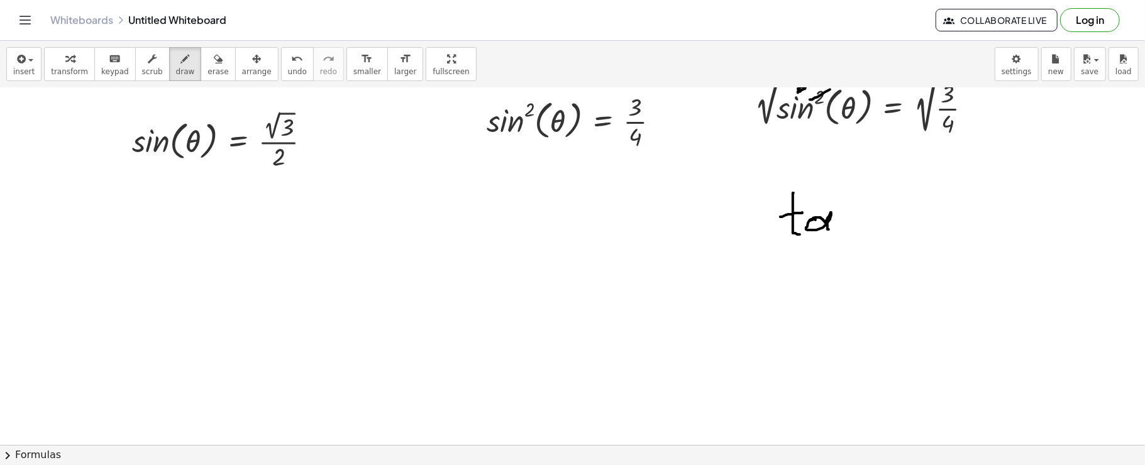
drag, startPoint x: 827, startPoint y: 217, endPoint x: 841, endPoint y: 224, distance: 15.2
click at [835, 228] on div at bounding box center [572, 171] width 1145 height 882
drag, startPoint x: 840, startPoint y: 207, endPoint x: 850, endPoint y: 224, distance: 19.5
click at [850, 224] on div at bounding box center [572, 171] width 1145 height 882
drag, startPoint x: 870, startPoint y: 181, endPoint x: 898, endPoint y: 186, distance: 28.7
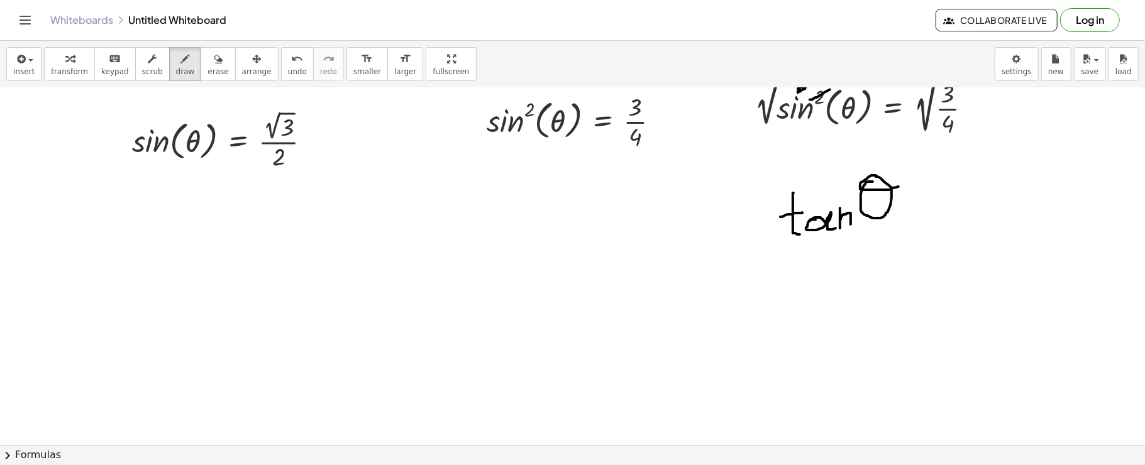
click at [898, 186] on div at bounding box center [572, 171] width 1145 height 882
drag, startPoint x: 899, startPoint y: 207, endPoint x: 913, endPoint y: 207, distance: 13.8
click at [911, 207] on div at bounding box center [572, 171] width 1145 height 882
drag, startPoint x: 900, startPoint y: 214, endPoint x: 916, endPoint y: 214, distance: 16.3
click at [916, 214] on div at bounding box center [572, 171] width 1145 height 882
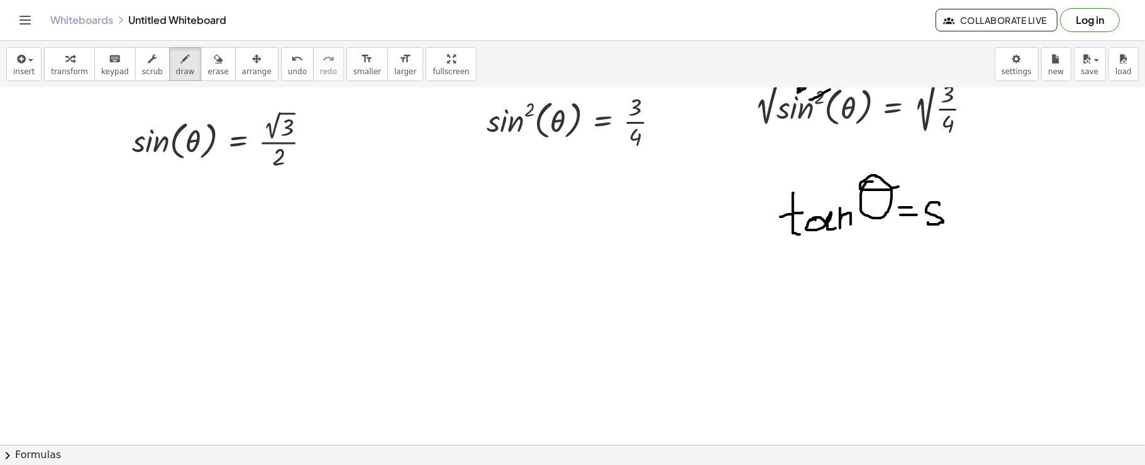
drag, startPoint x: 939, startPoint y: 204, endPoint x: 928, endPoint y: 222, distance: 20.9
click at [928, 222] on div at bounding box center [572, 171] width 1145 height 882
drag, startPoint x: 943, startPoint y: 209, endPoint x: 944, endPoint y: 221, distance: 12.6
click at [944, 221] on div at bounding box center [572, 171] width 1145 height 882
click at [948, 190] on div at bounding box center [572, 171] width 1145 height 882
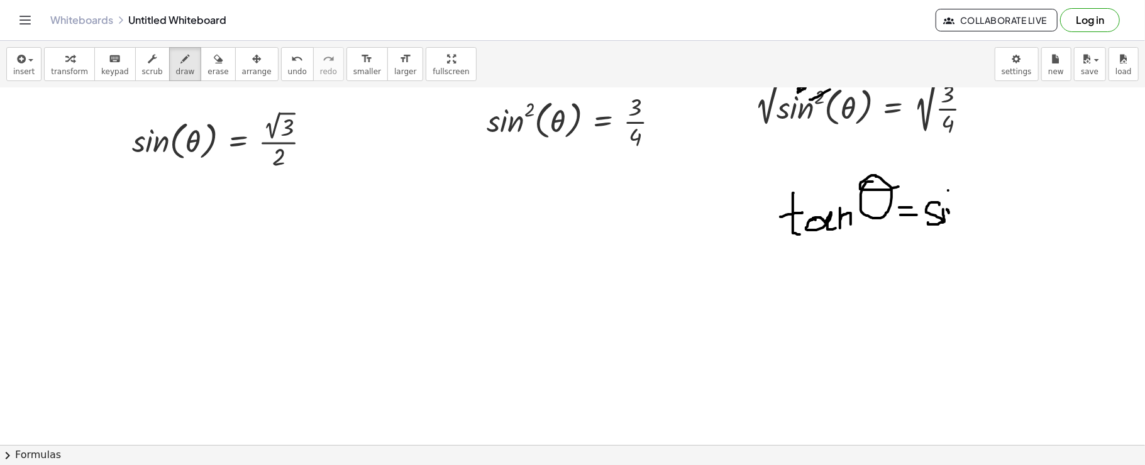
drag, startPoint x: 947, startPoint y: 209, endPoint x: 949, endPoint y: 215, distance: 6.6
click at [949, 214] on div at bounding box center [572, 171] width 1145 height 882
drag, startPoint x: 949, startPoint y: 215, endPoint x: 966, endPoint y: 214, distance: 17.0
click at [966, 214] on div at bounding box center [572, 171] width 1145 height 882
drag, startPoint x: 974, startPoint y: 195, endPoint x: 1001, endPoint y: 204, distance: 28.4
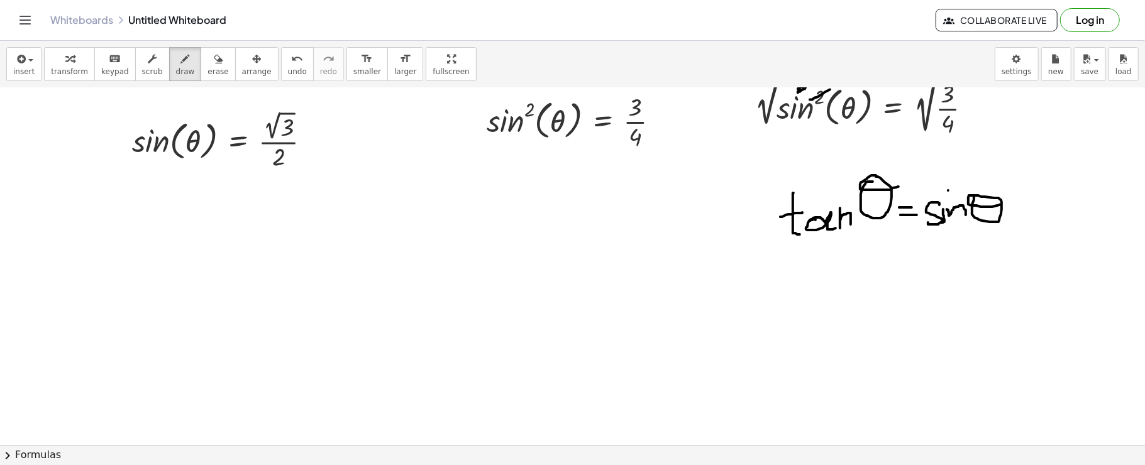
click at [1001, 204] on div at bounding box center [572, 171] width 1145 height 882
drag, startPoint x: 918, startPoint y: 244, endPoint x: 1030, endPoint y: 242, distance: 111.9
click at [1028, 242] on div at bounding box center [572, 171] width 1145 height 882
drag, startPoint x: 937, startPoint y: 253, endPoint x: 959, endPoint y: 263, distance: 24.2
click at [959, 263] on div at bounding box center [572, 171] width 1145 height 882
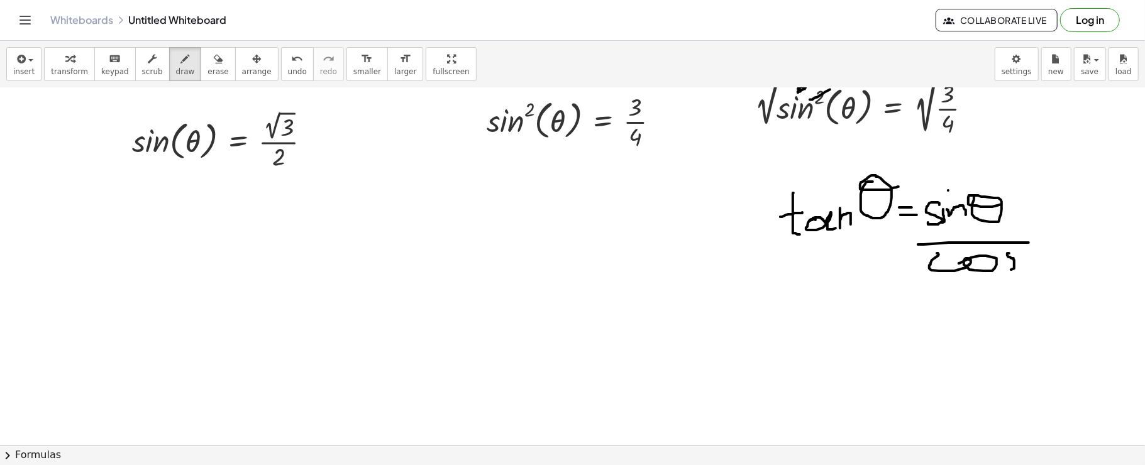
drag, startPoint x: 1009, startPoint y: 253, endPoint x: 979, endPoint y: 269, distance: 33.8
click at [979, 269] on div at bounding box center [572, 171] width 1145 height 882
drag, startPoint x: 1013, startPoint y: 252, endPoint x: 1023, endPoint y: 249, distance: 10.5
click at [1023, 249] on div at bounding box center [572, 171] width 1145 height 882
click at [1008, 253] on div at bounding box center [572, 171] width 1145 height 882
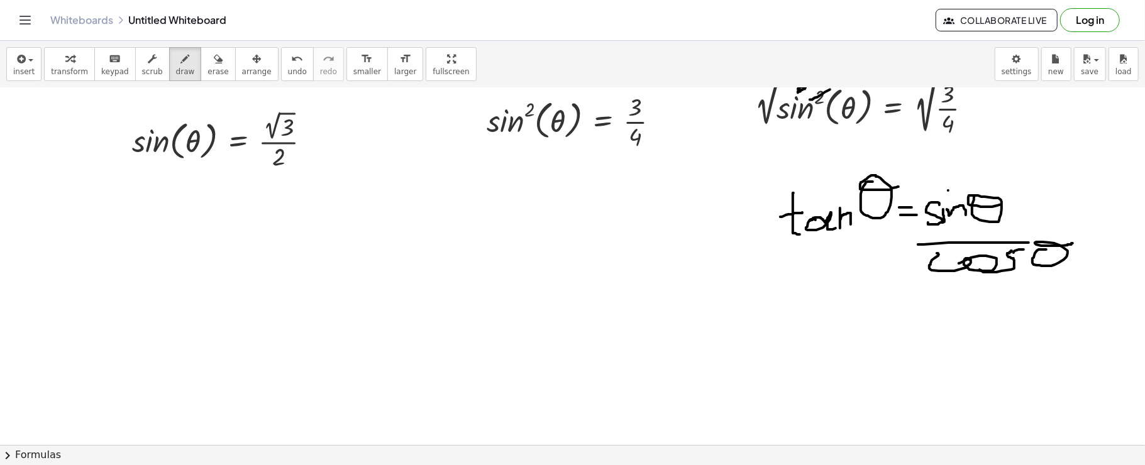
drag, startPoint x: 1046, startPoint y: 249, endPoint x: 1071, endPoint y: 243, distance: 25.9
click at [1071, 243] on div at bounding box center [572, 171] width 1145 height 882
click at [1039, 245] on div at bounding box center [572, 171] width 1145 height 882
click at [29, 57] on div "button" at bounding box center [23, 58] width 21 height 15
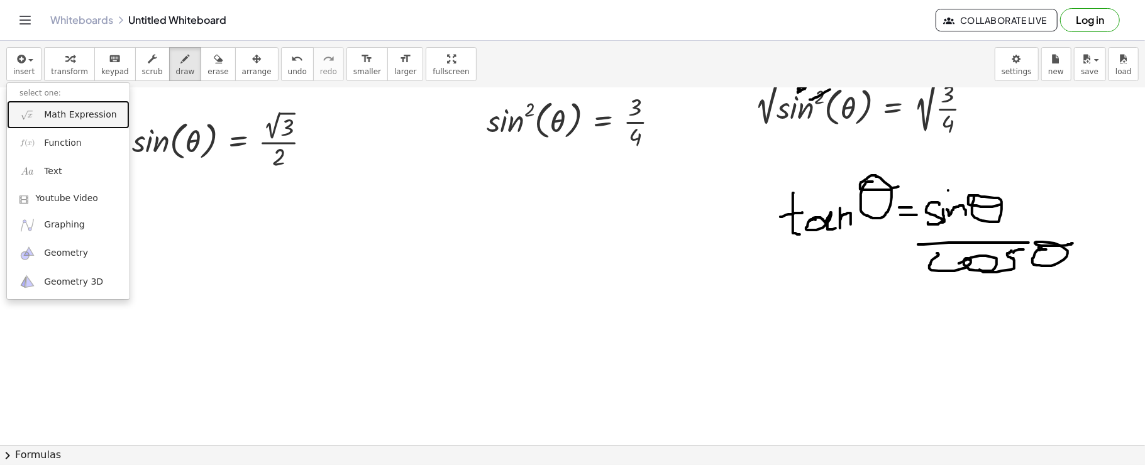
click at [41, 116] on link "Math Expression" at bounding box center [68, 115] width 123 height 28
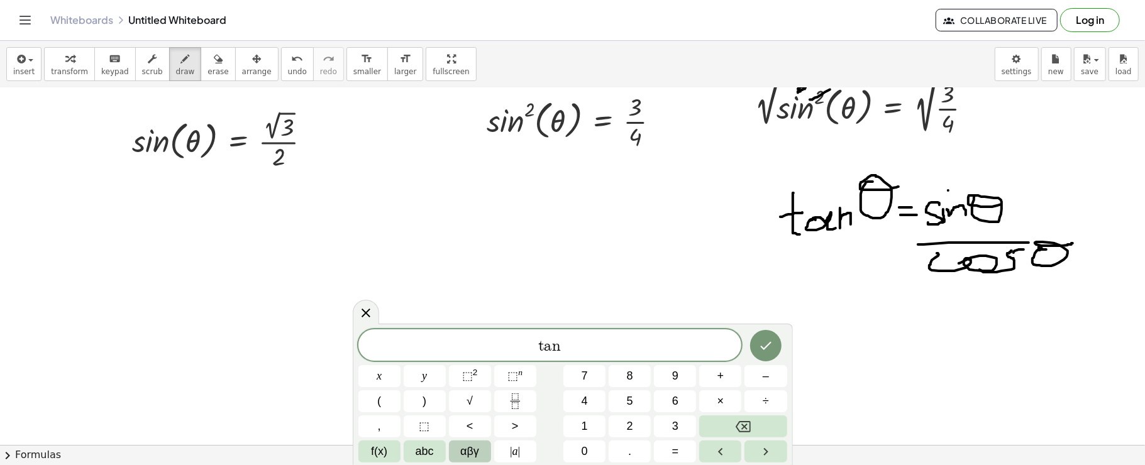
click at [476, 449] on span "αβγ" at bounding box center [469, 451] width 19 height 17
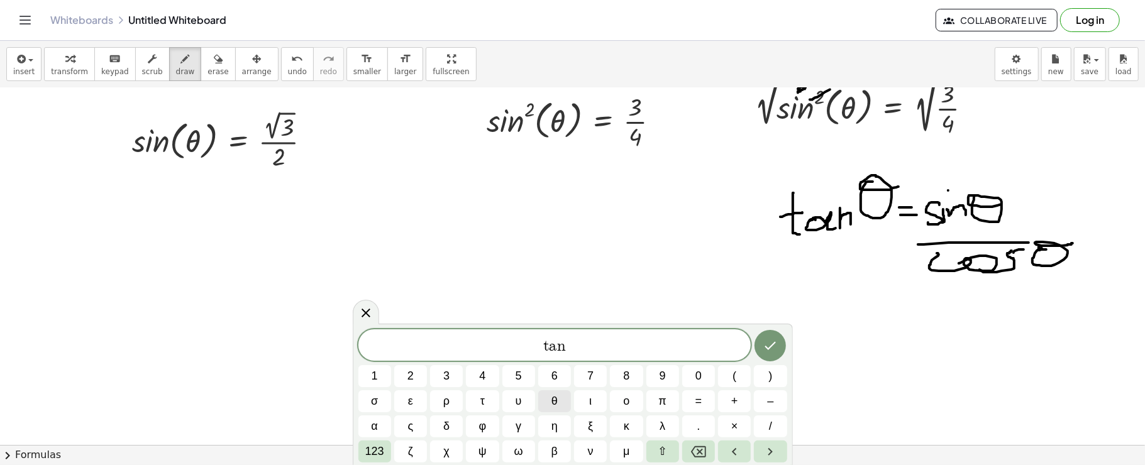
click at [559, 395] on button "θ" at bounding box center [554, 401] width 33 height 22
click at [380, 450] on span "123" at bounding box center [374, 451] width 19 height 17
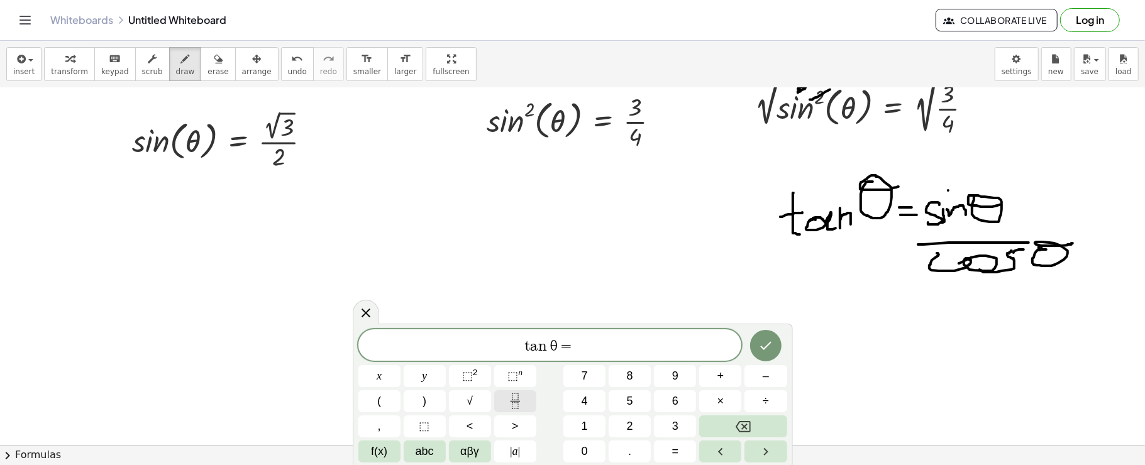
click at [515, 400] on icon "Fraction" at bounding box center [515, 402] width 16 height 16
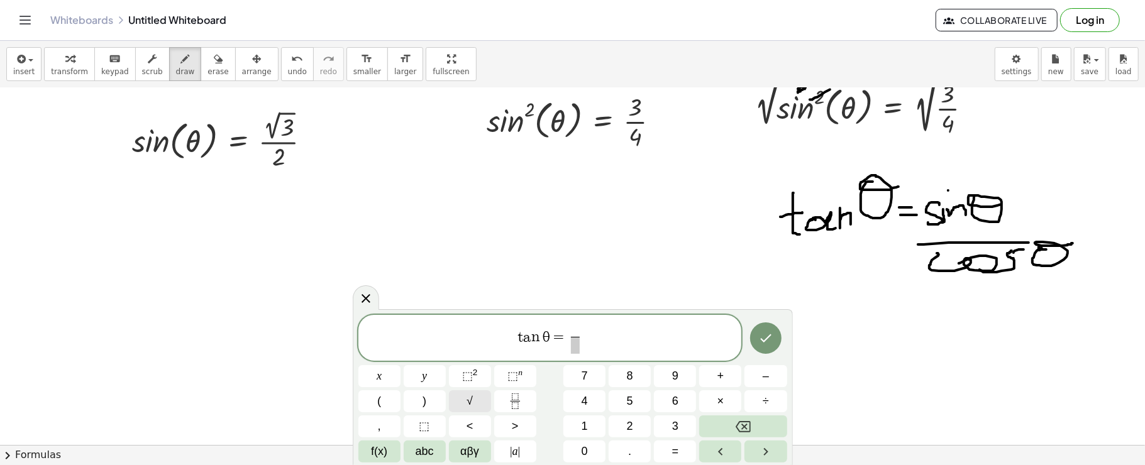
click at [474, 407] on button "√" at bounding box center [470, 401] width 42 height 22
click at [764, 399] on span "÷" at bounding box center [765, 401] width 6 height 17
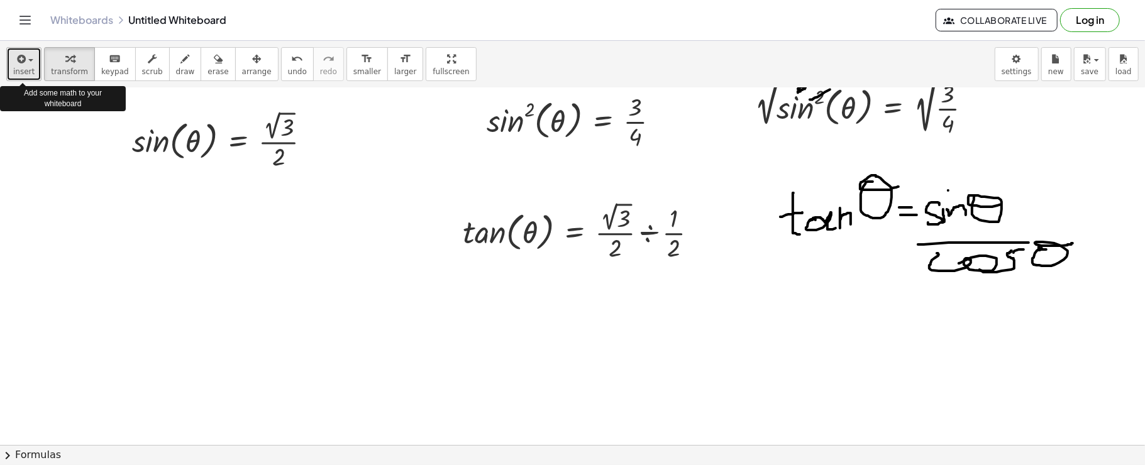
click at [11, 69] on button "insert" at bounding box center [23, 64] width 35 height 34
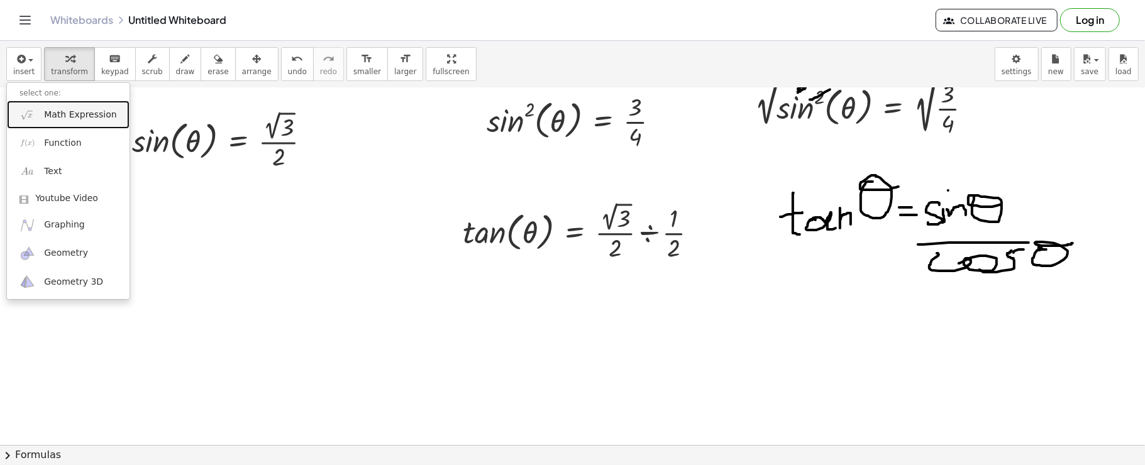
click at [30, 113] on img at bounding box center [27, 115] width 16 height 16
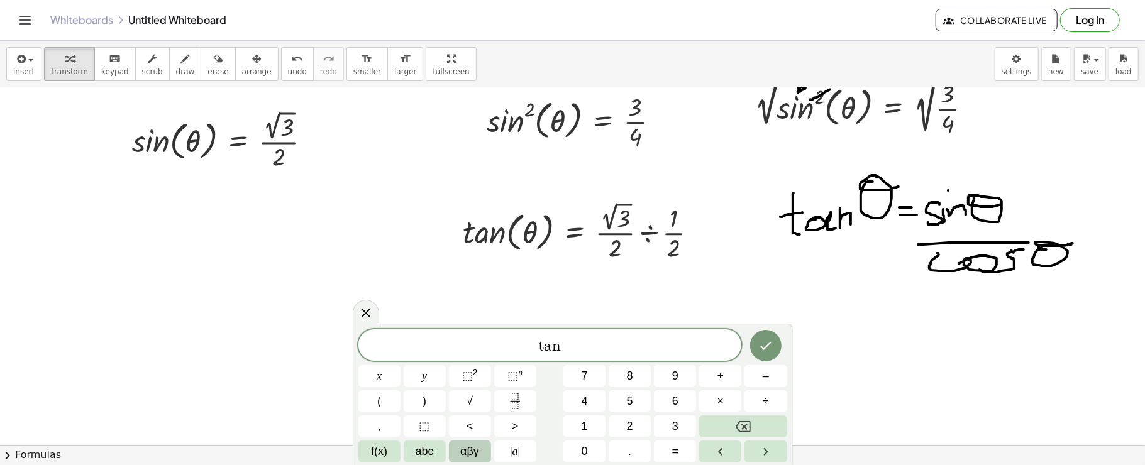
click at [453, 454] on button "αβγ" at bounding box center [470, 452] width 42 height 22
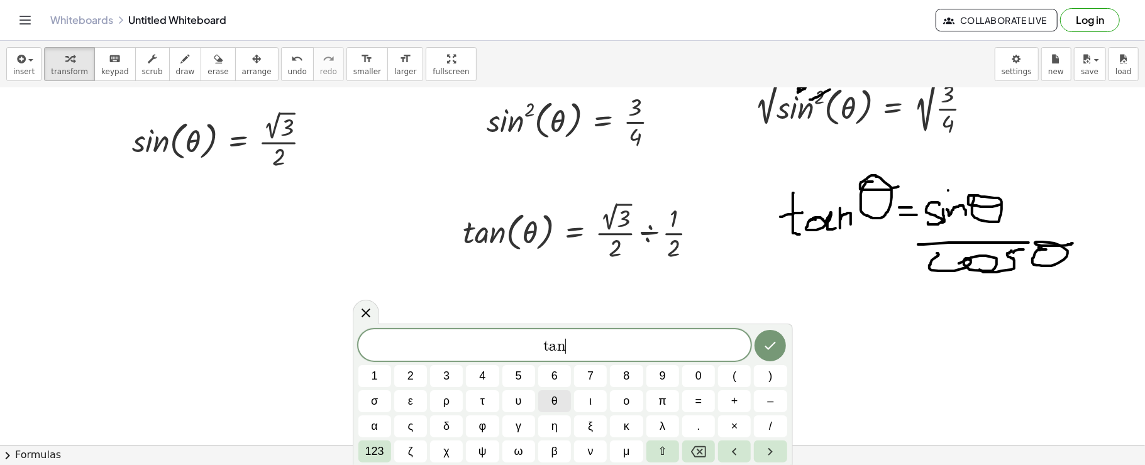
click at [556, 402] on span "θ" at bounding box center [554, 401] width 6 height 17
click at [383, 451] on span "123" at bounding box center [374, 451] width 19 height 17
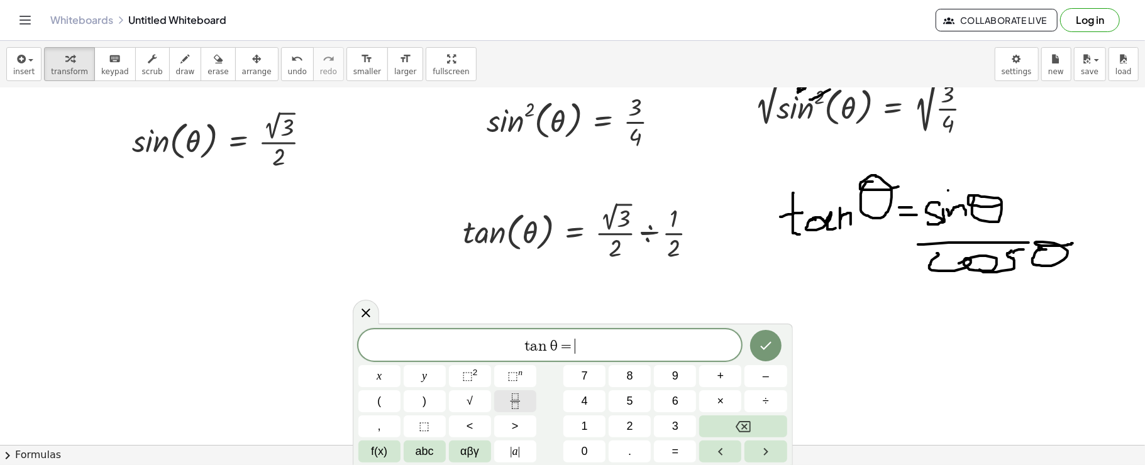
click at [516, 410] on button "Fraction" at bounding box center [515, 401] width 42 height 22
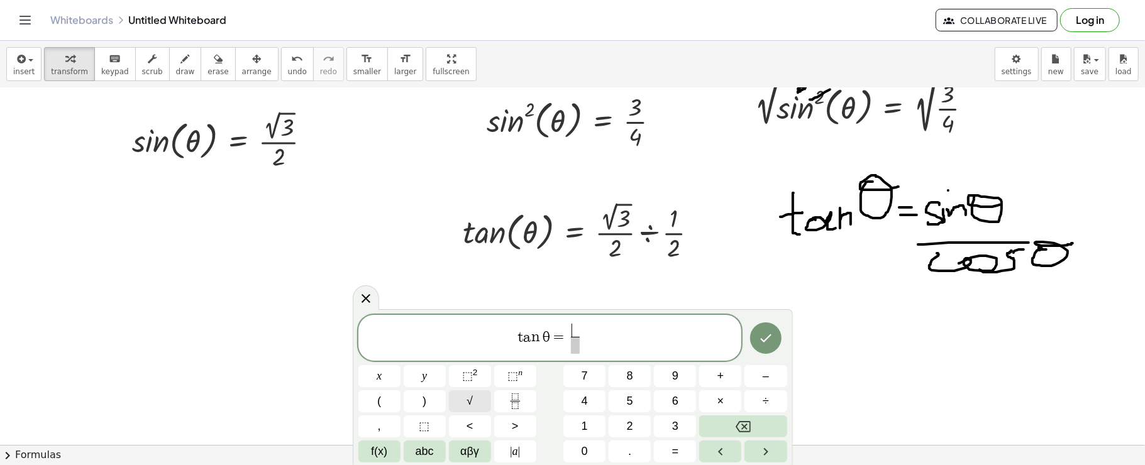
click at [471, 395] on span "√" at bounding box center [469, 401] width 6 height 17
click at [730, 393] on button "×" at bounding box center [720, 401] width 42 height 22
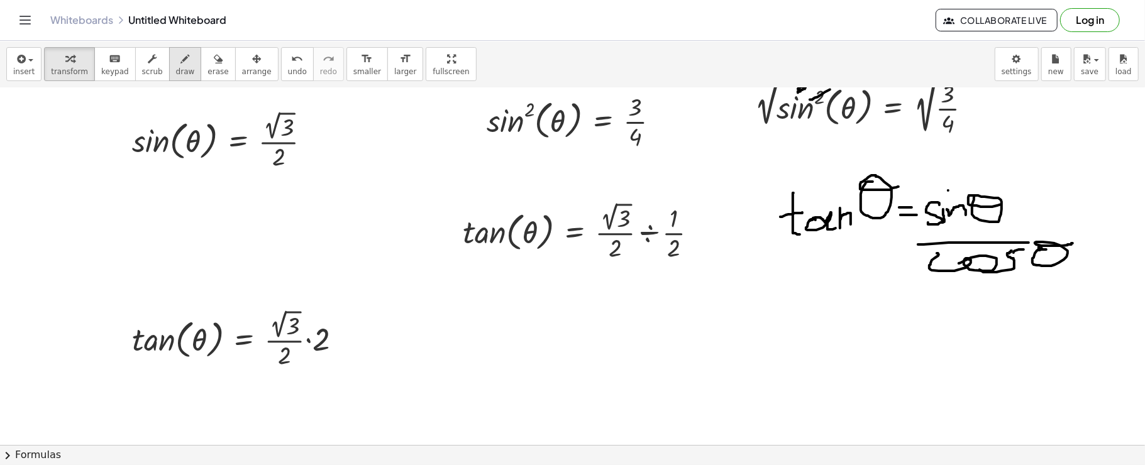
click at [176, 69] on span "draw" at bounding box center [185, 71] width 19 height 9
drag, startPoint x: 324, startPoint y: 337, endPoint x: 298, endPoint y: 348, distance: 28.5
click at [298, 348] on div at bounding box center [572, 171] width 1145 height 882
drag, startPoint x: 337, startPoint y: 334, endPoint x: 318, endPoint y: 338, distance: 19.2
click at [322, 337] on div at bounding box center [572, 171] width 1145 height 882
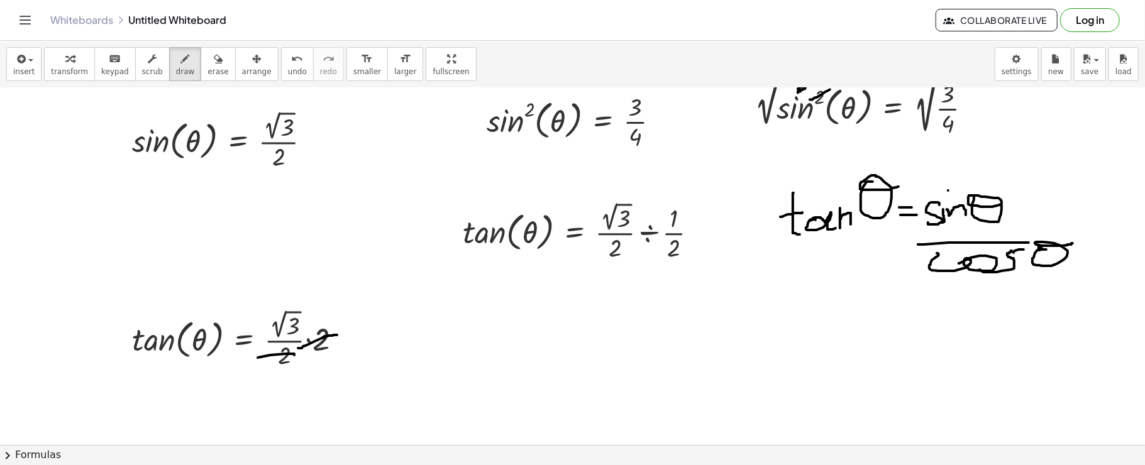
drag, startPoint x: 294, startPoint y: 355, endPoint x: 239, endPoint y: 361, distance: 55.0
click at [239, 361] on div at bounding box center [572, 171] width 1145 height 882
click at [35, 68] on button "insert" at bounding box center [23, 64] width 35 height 34
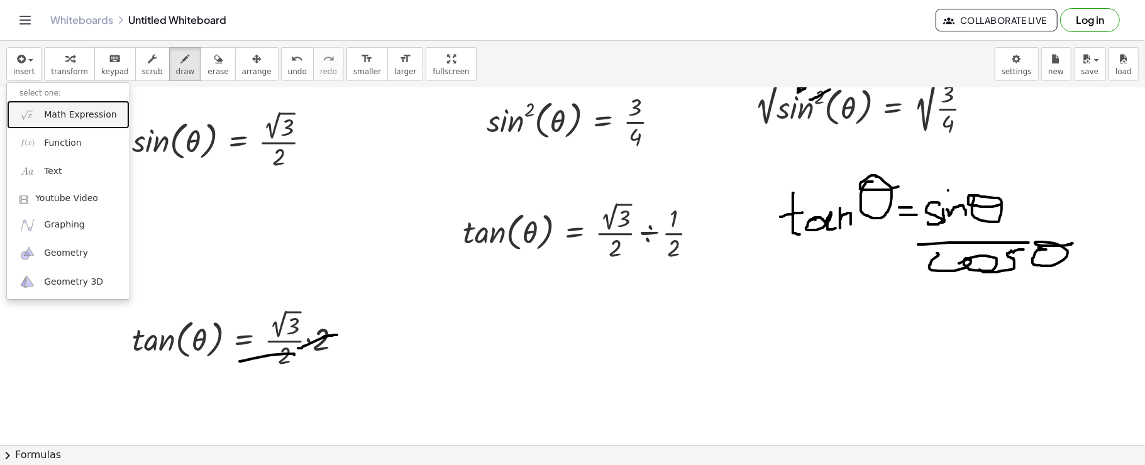
click at [74, 111] on span "Math Expression" at bounding box center [80, 115] width 72 height 13
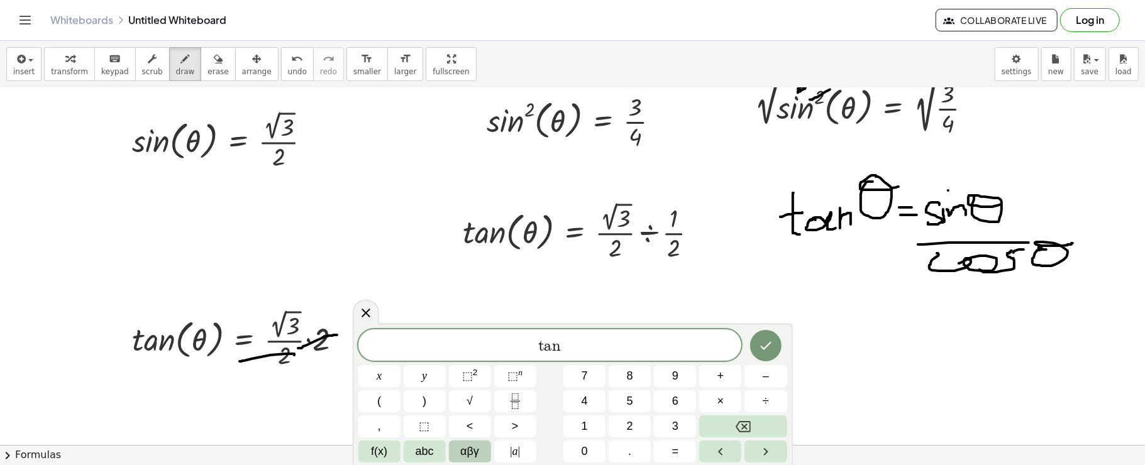
click at [463, 451] on span "αβγ" at bounding box center [469, 451] width 19 height 17
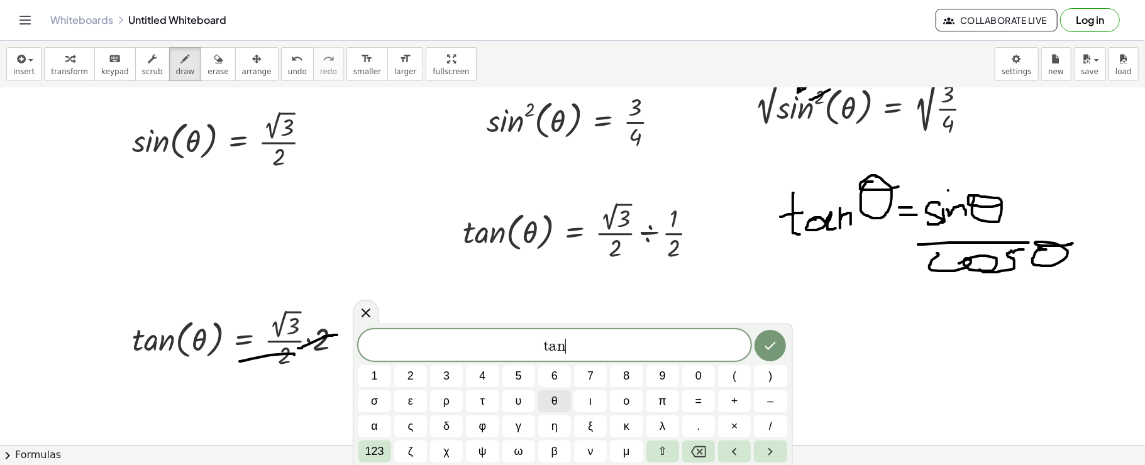
click at [548, 397] on button "θ" at bounding box center [554, 401] width 33 height 22
click at [378, 456] on span "123" at bounding box center [374, 451] width 19 height 17
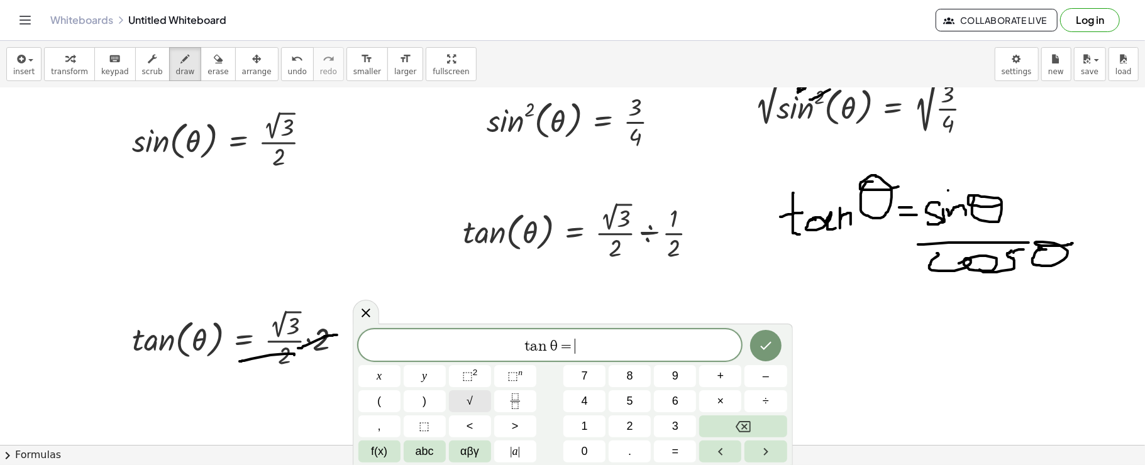
click at [473, 403] on span "√" at bounding box center [469, 401] width 6 height 17
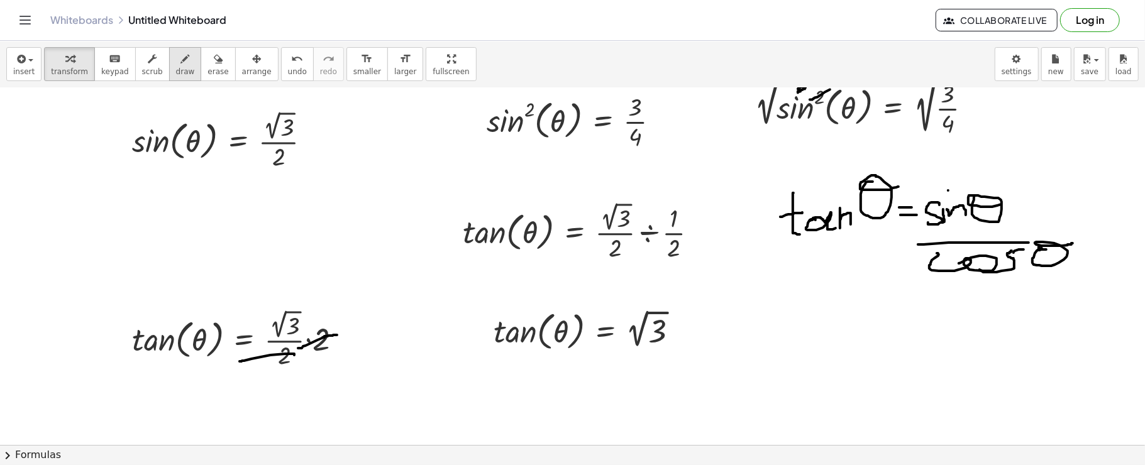
click at [176, 69] on span "draw" at bounding box center [185, 71] width 19 height 9
drag, startPoint x: 514, startPoint y: 355, endPoint x: 663, endPoint y: 353, distance: 149.0
click at [663, 353] on div at bounding box center [572, 171] width 1145 height 882
drag, startPoint x: 662, startPoint y: 351, endPoint x: 672, endPoint y: 355, distance: 11.0
click at [671, 355] on div at bounding box center [572, 171] width 1145 height 882
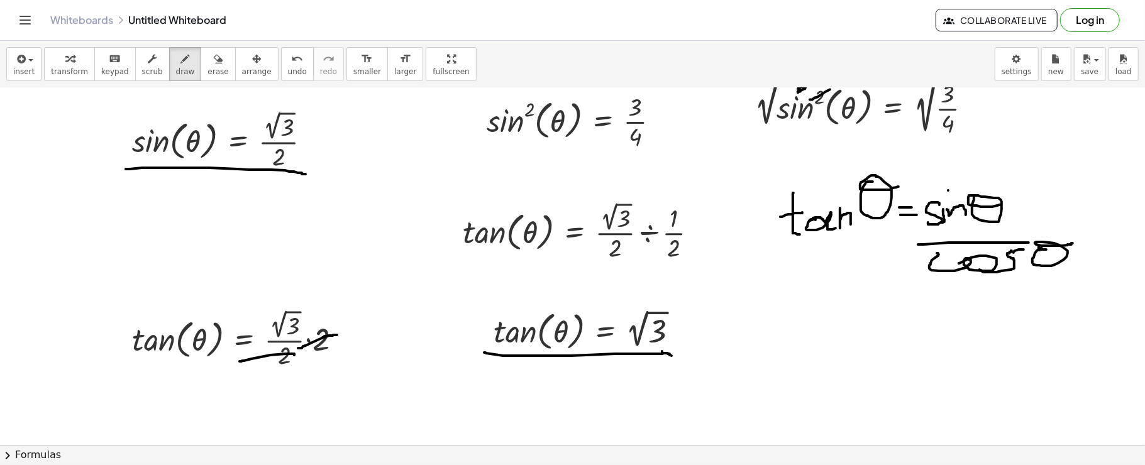
drag, startPoint x: 126, startPoint y: 168, endPoint x: 311, endPoint y: 171, distance: 184.8
click at [310, 171] on div at bounding box center [572, 171] width 1145 height 882
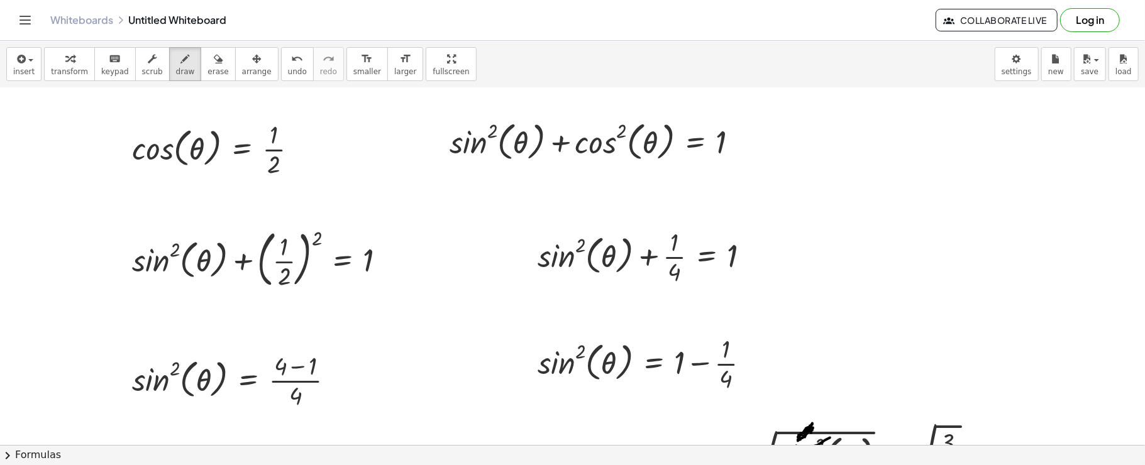
scroll to position [0, 0]
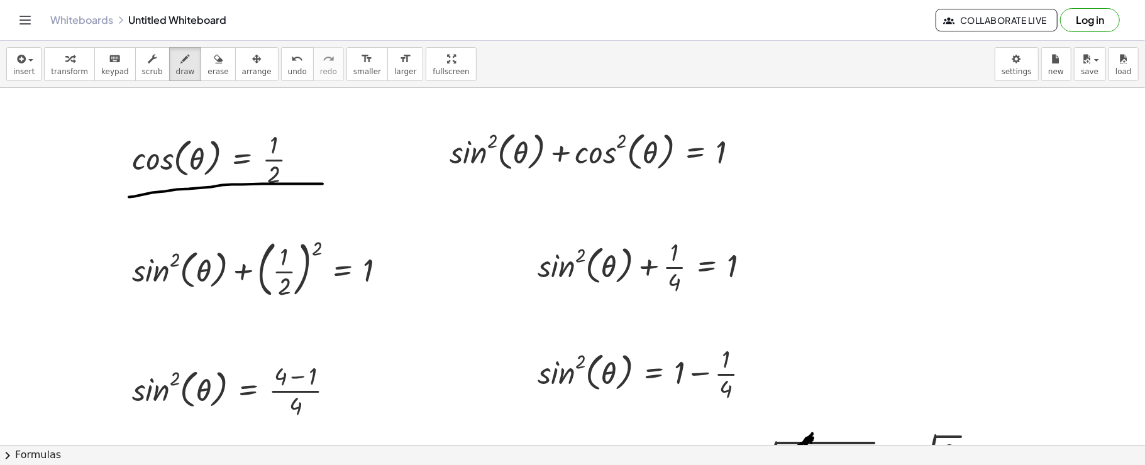
drag, startPoint x: 129, startPoint y: 197, endPoint x: 322, endPoint y: 184, distance: 194.1
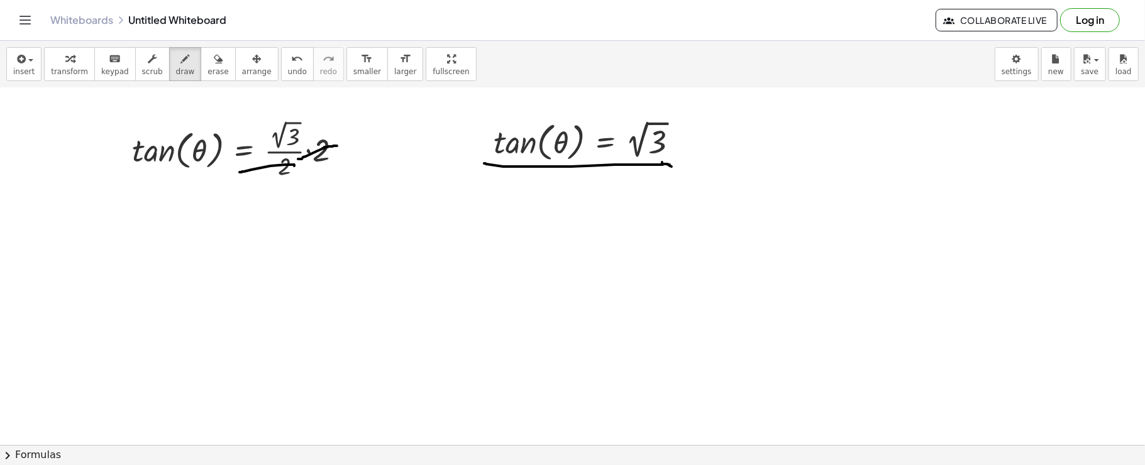
scroll to position [550, 0]
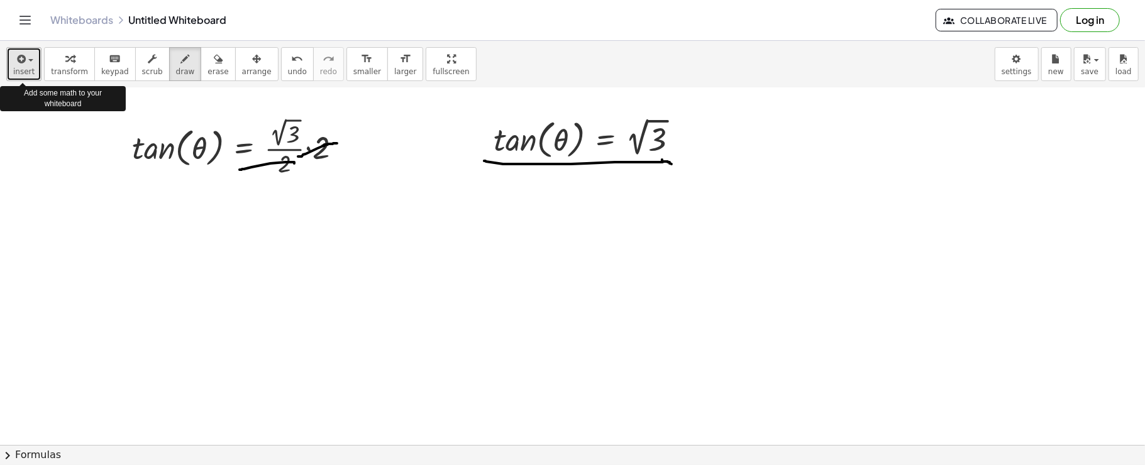
click at [26, 69] on span "insert" at bounding box center [23, 71] width 21 height 9
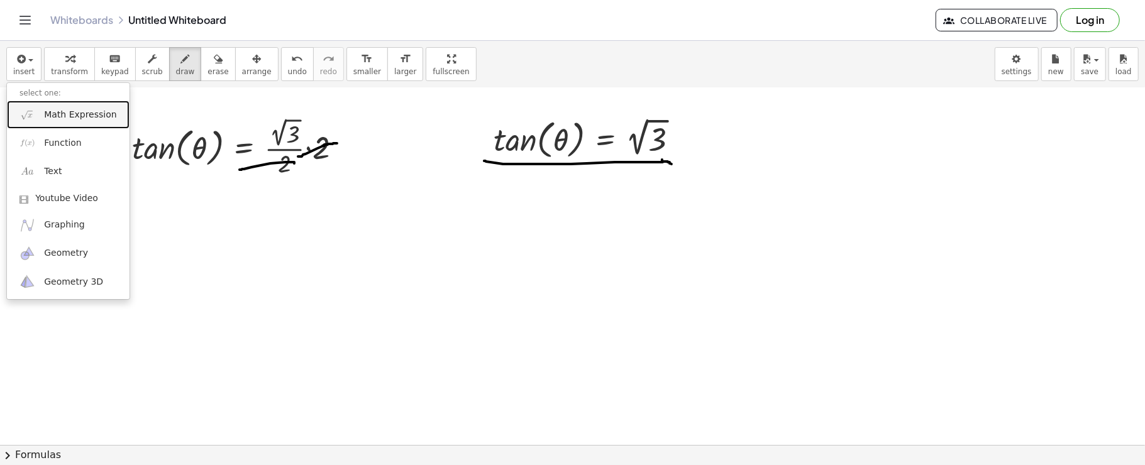
click at [28, 116] on img at bounding box center [27, 115] width 16 height 16
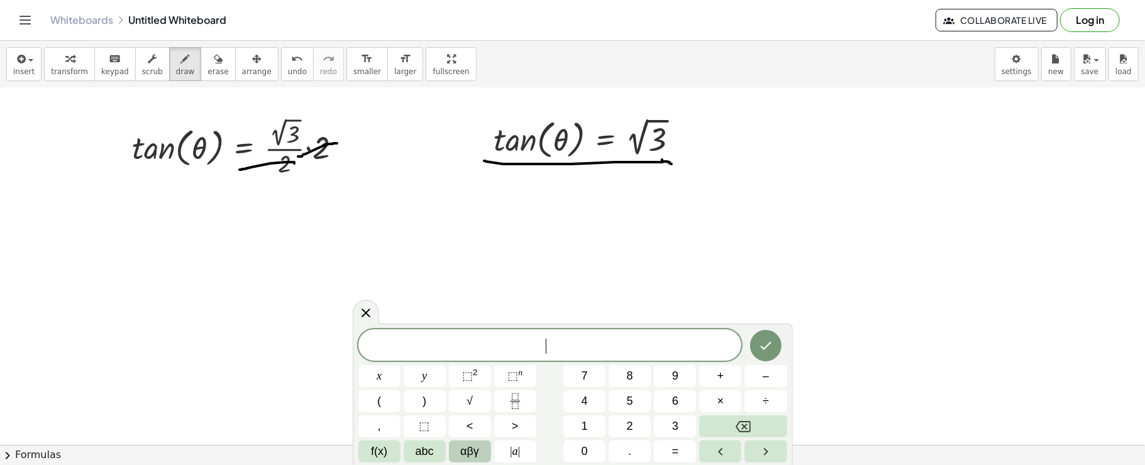
click at [479, 458] on button "αβγ" at bounding box center [470, 452] width 42 height 22
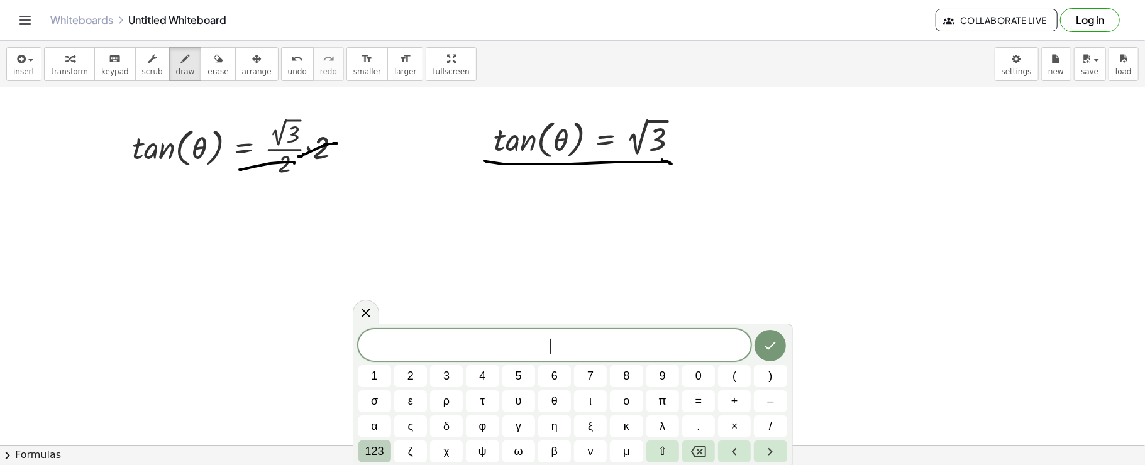
click at [385, 453] on button "123" at bounding box center [374, 452] width 33 height 22
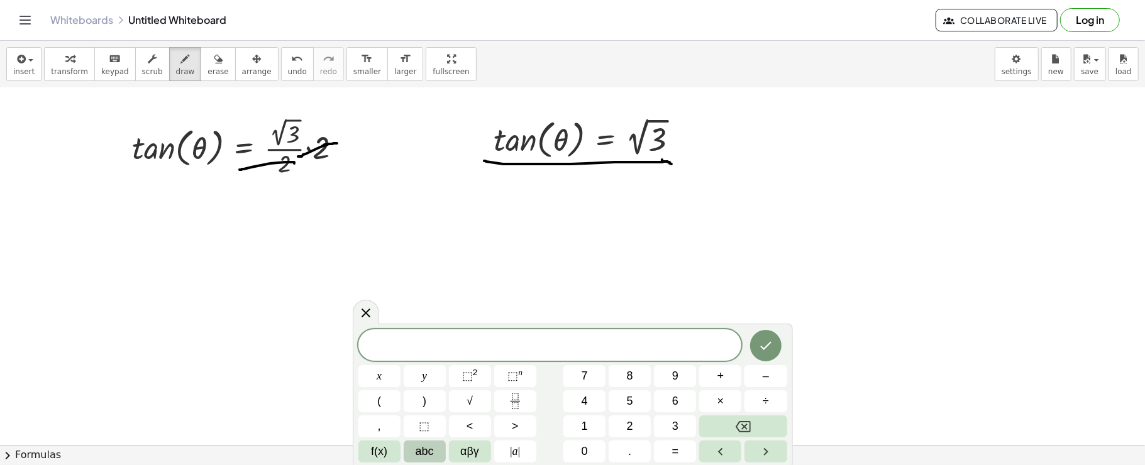
click at [443, 451] on button "abc" at bounding box center [425, 452] width 42 height 22
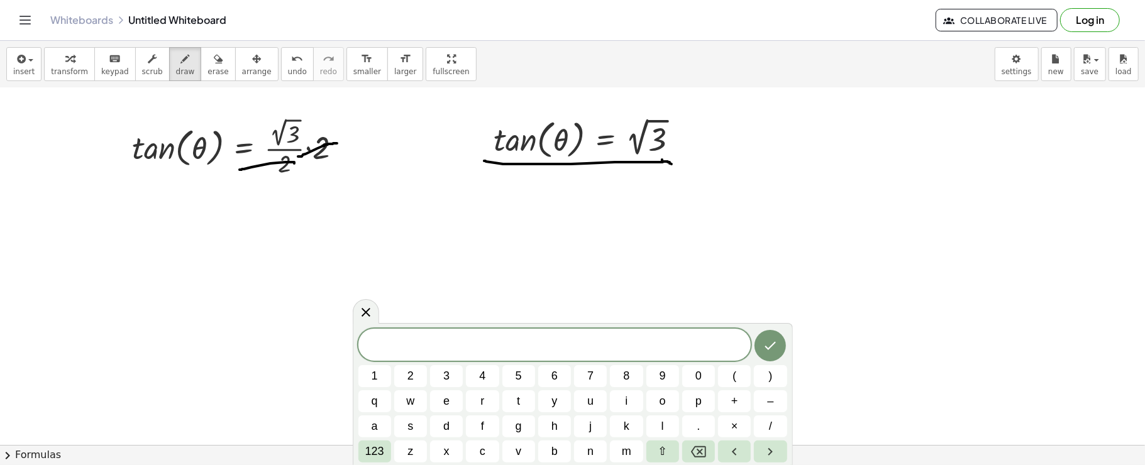
click at [356, 455] on div "1 2 3 4 5 6 7 8 9 0 ( ) q w e r t y u i o p + – a s d f g h j k l . × / 123 z x…" at bounding box center [573, 394] width 440 height 142
click at [373, 451] on span "123" at bounding box center [374, 451] width 19 height 17
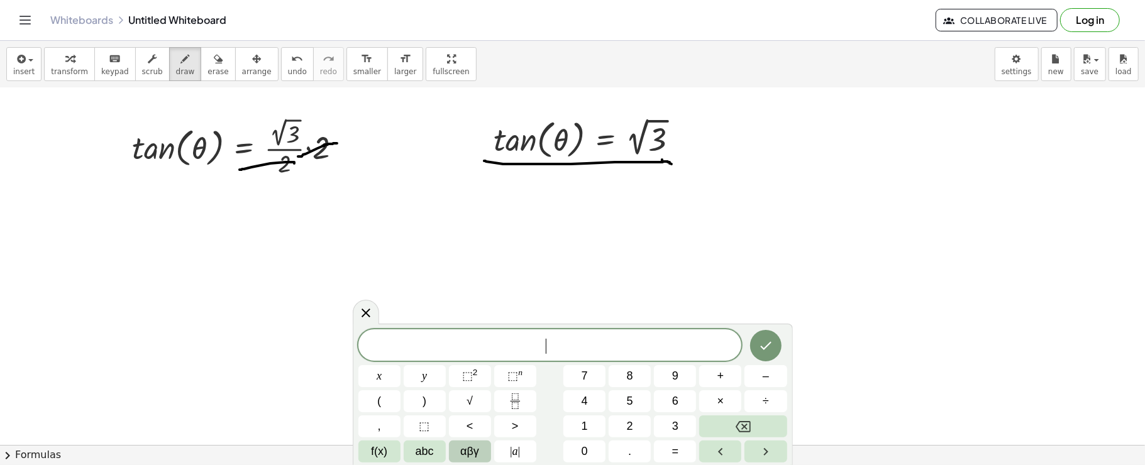
click at [479, 456] on button "αβγ" at bounding box center [470, 452] width 42 height 22
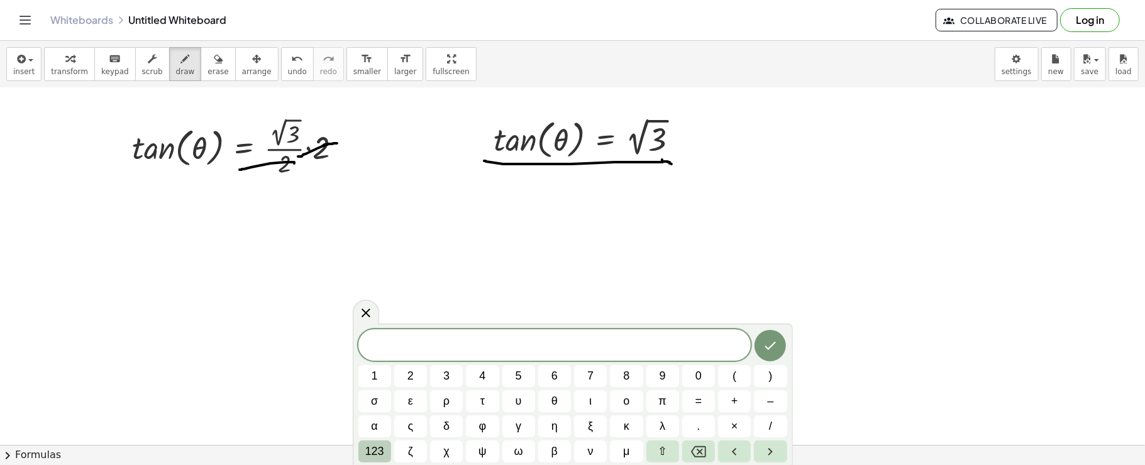
click at [373, 449] on span "123" at bounding box center [374, 451] width 19 height 17
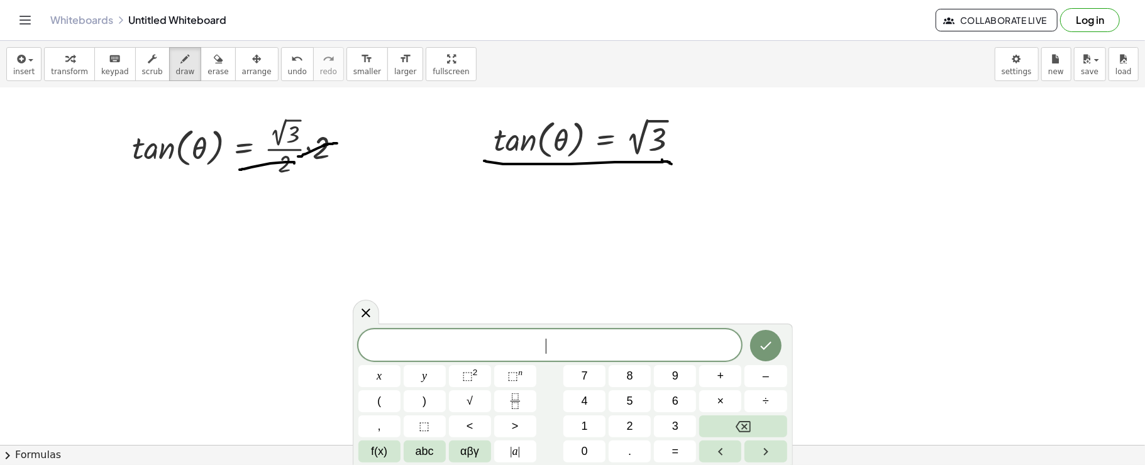
click at [373, 449] on span "f(x)" at bounding box center [379, 451] width 16 height 17
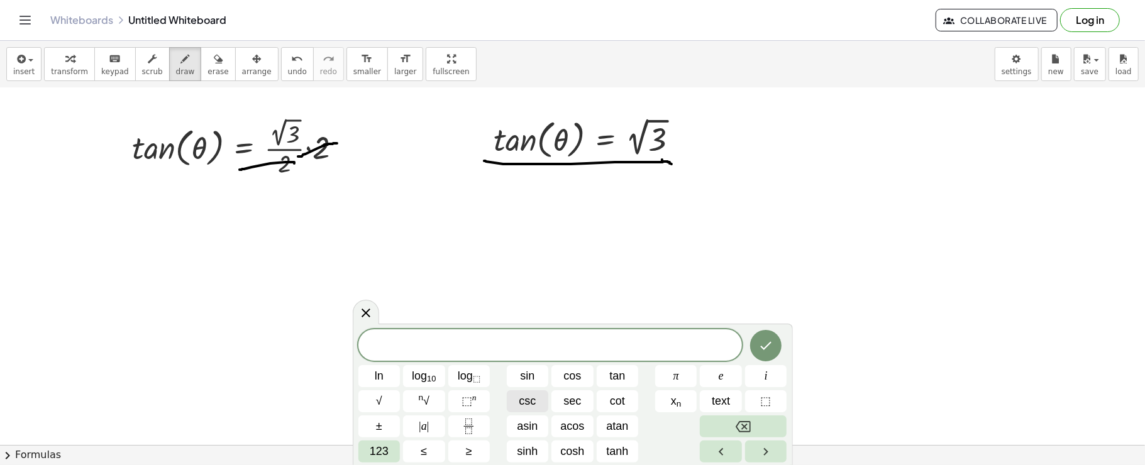
click at [528, 403] on span "csc" at bounding box center [527, 401] width 17 height 17
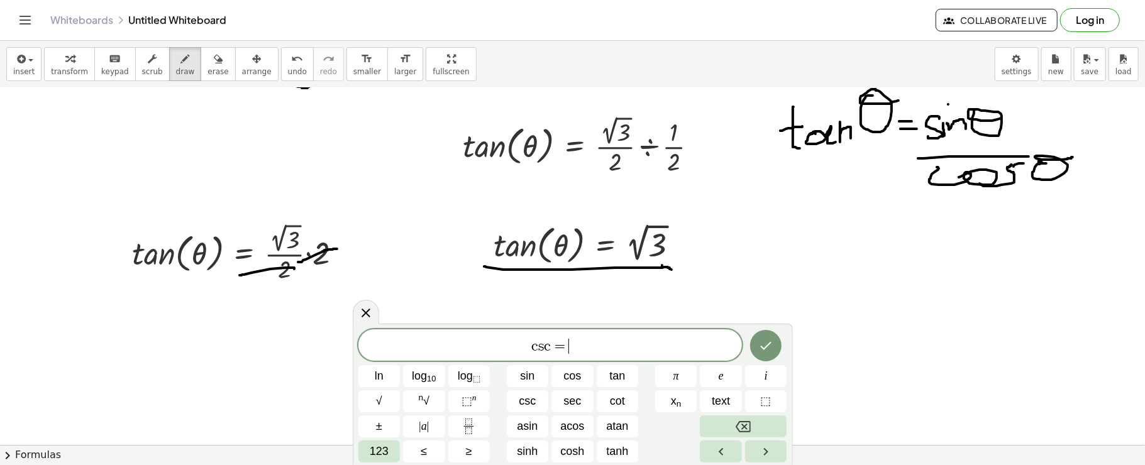
scroll to position [446, 0]
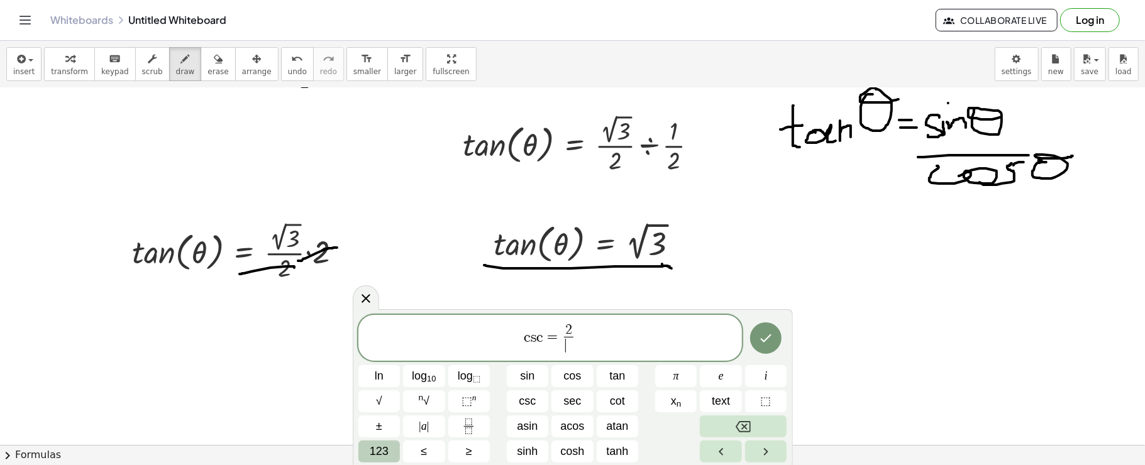
click at [380, 443] on button "123" at bounding box center [379, 452] width 42 height 22
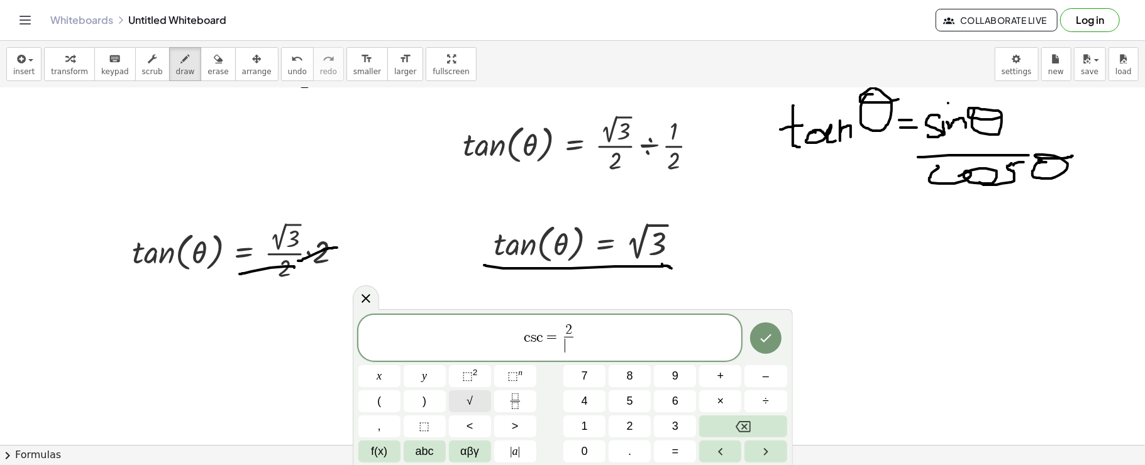
click at [473, 392] on button "√" at bounding box center [470, 401] width 42 height 22
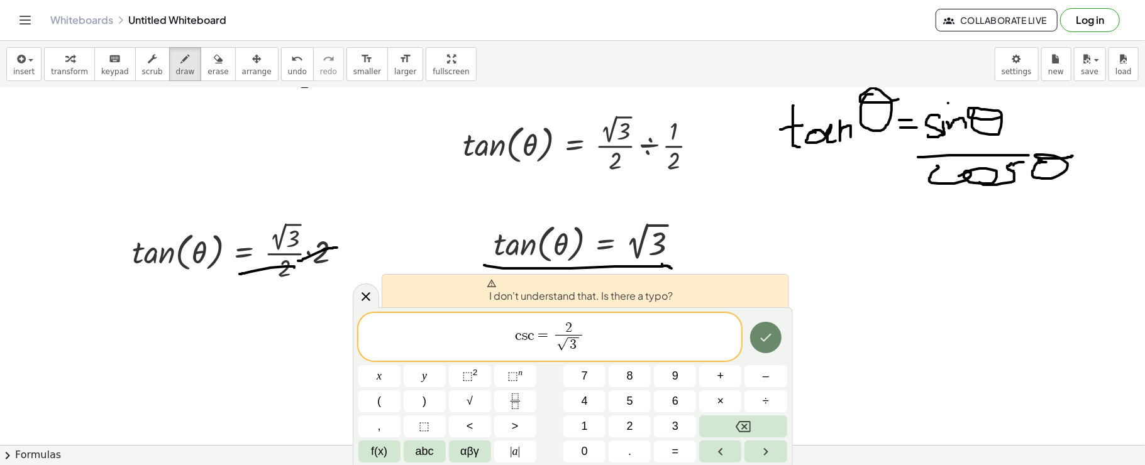
click at [769, 348] on button "Done" at bounding box center [765, 337] width 31 height 31
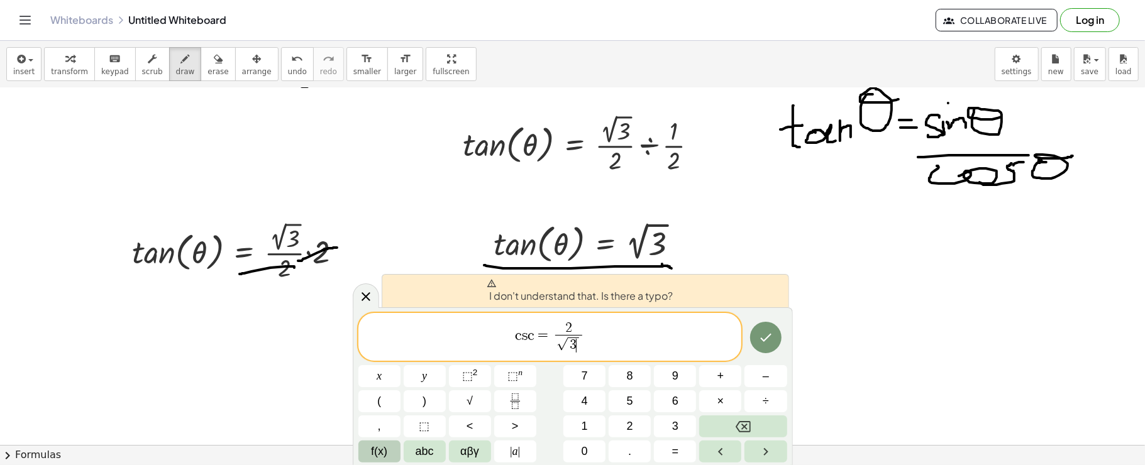
click at [385, 454] on span "f(x)" at bounding box center [379, 451] width 16 height 17
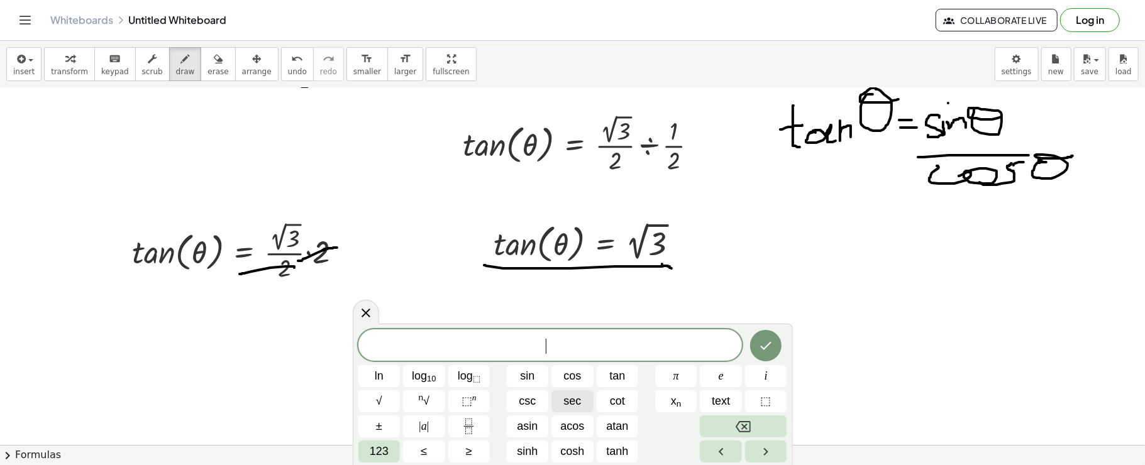
click at [561, 400] on button "sec" at bounding box center [572, 401] width 42 height 22
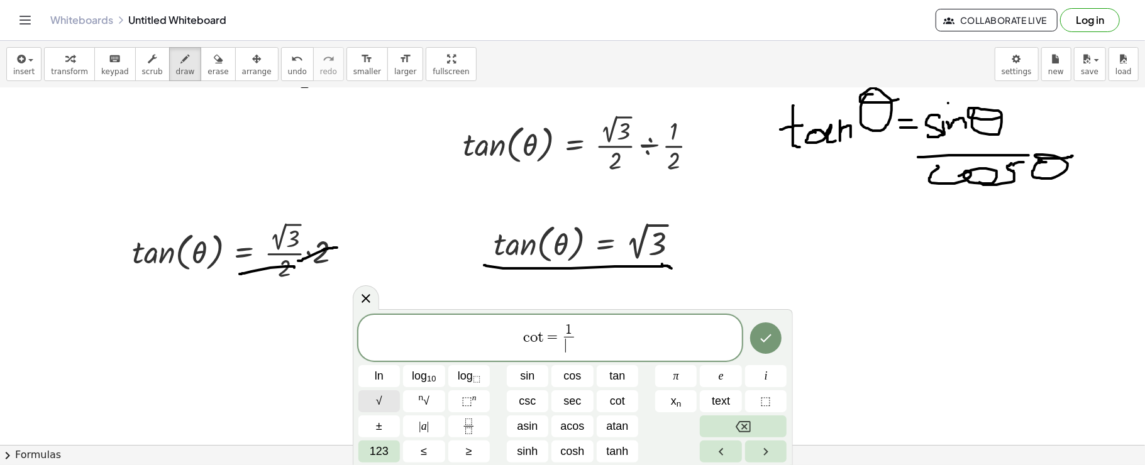
click at [388, 405] on button "√" at bounding box center [379, 401] width 42 height 22
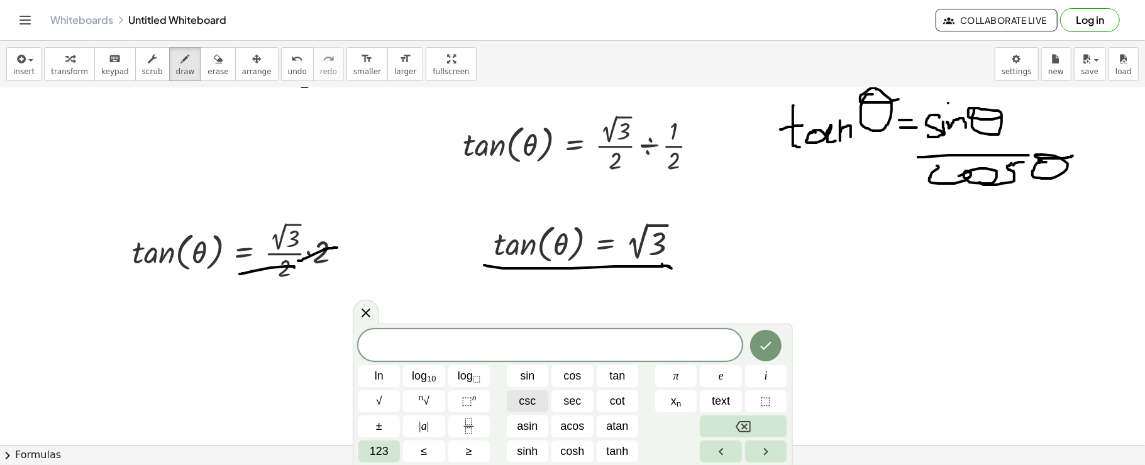
click at [519, 410] on span "csc" at bounding box center [527, 401] width 17 height 17
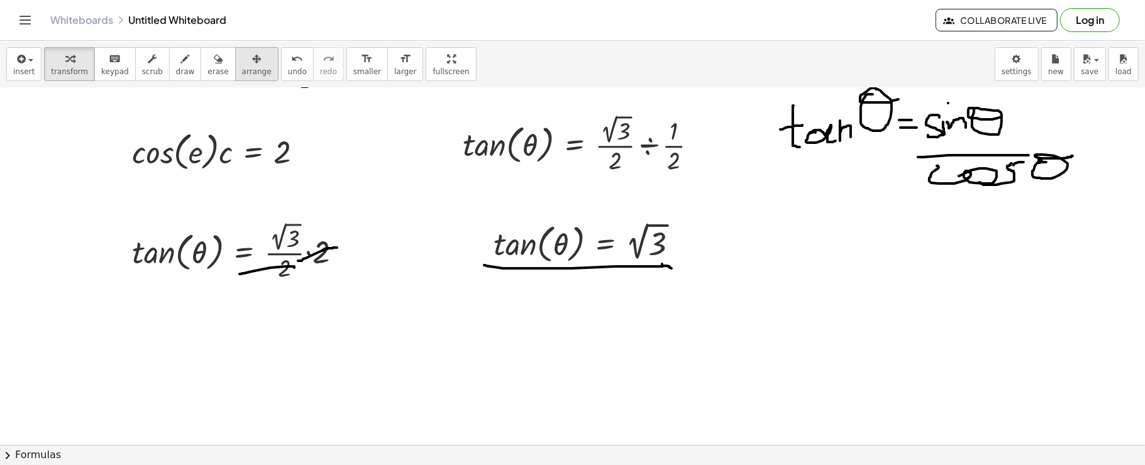
click at [242, 76] on span "arrange" at bounding box center [257, 71] width 30 height 9
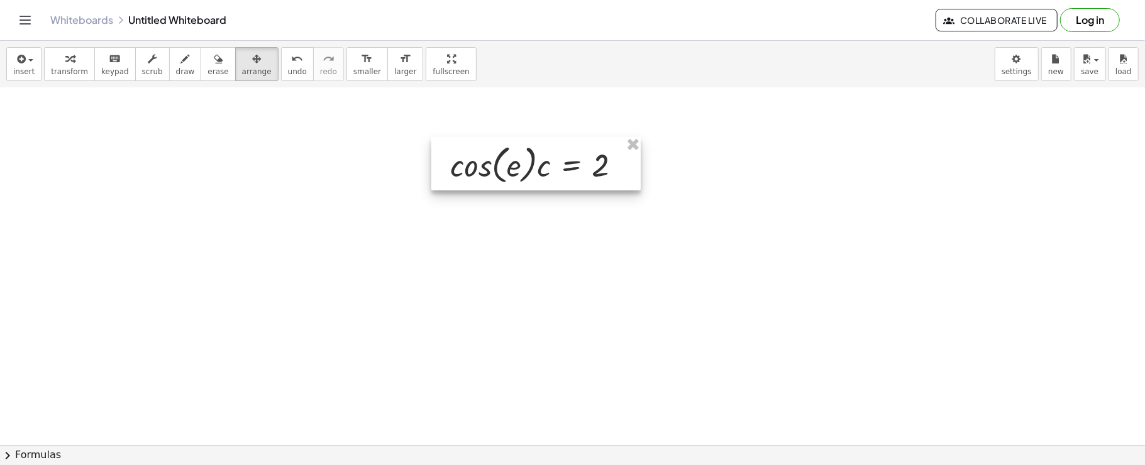
scroll to position [674, 0]
drag, startPoint x: 201, startPoint y: 151, endPoint x: 519, endPoint y: 391, distance: 398.5
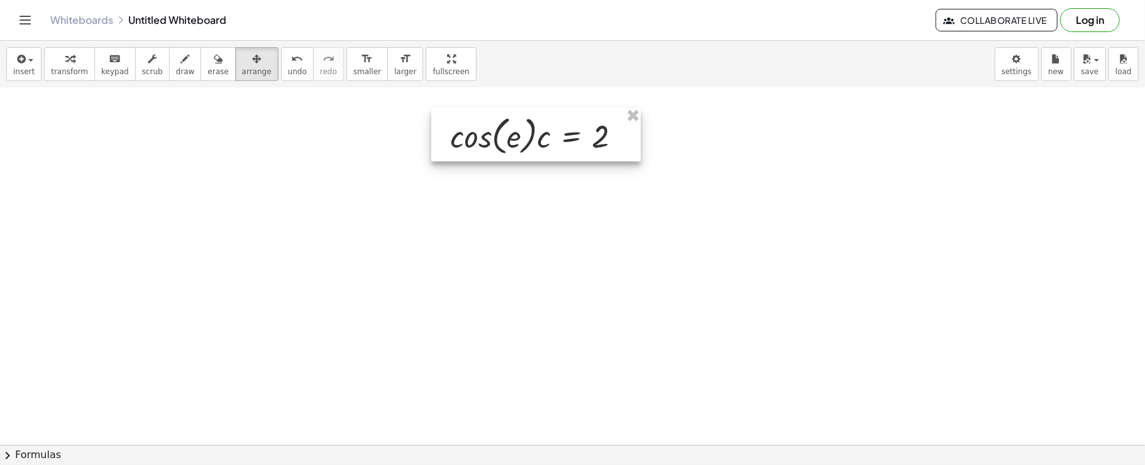
click at [519, 391] on div at bounding box center [572, 101] width 1145 height 1431
click at [31, 63] on button "insert" at bounding box center [23, 64] width 35 height 34
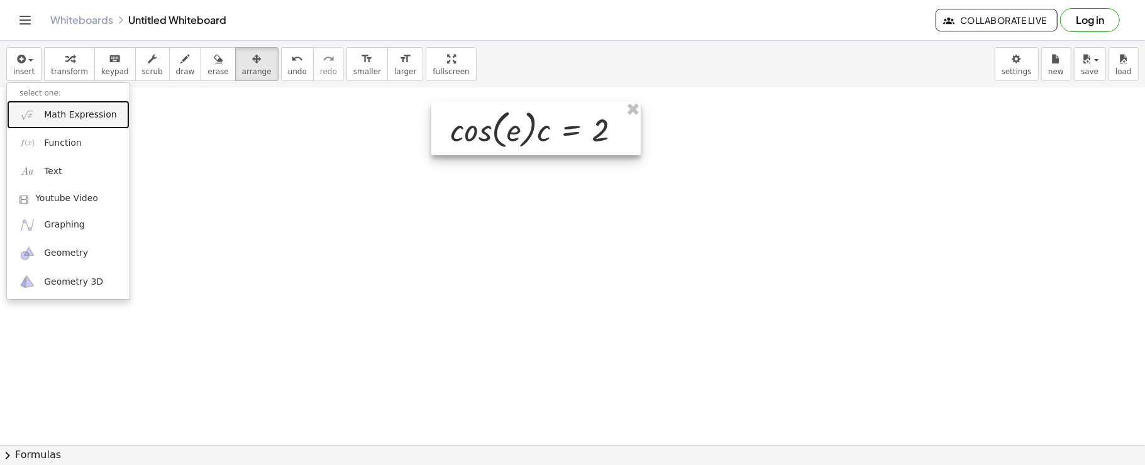
click at [54, 114] on span "Math Expression" at bounding box center [80, 115] width 72 height 13
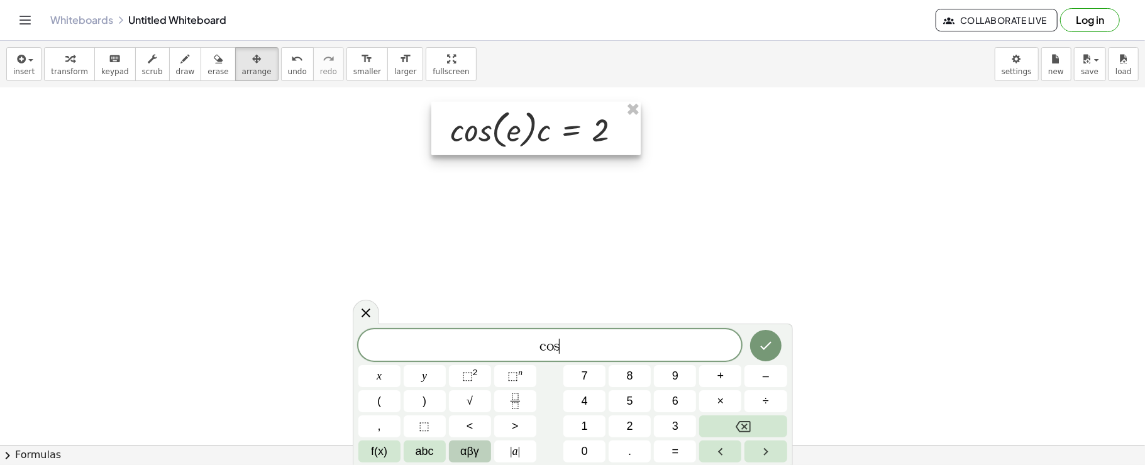
click at [463, 445] on span "αβγ" at bounding box center [469, 451] width 19 height 17
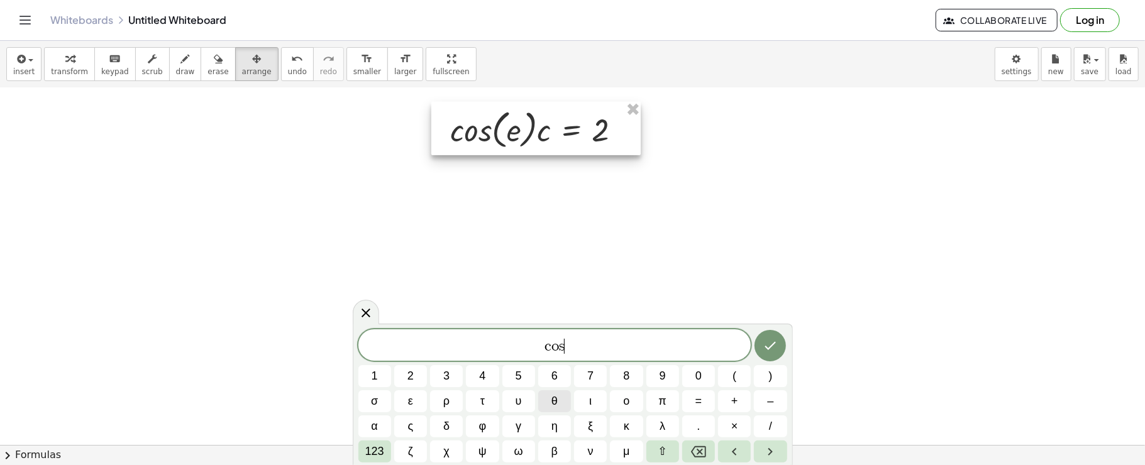
click at [549, 395] on button "θ" at bounding box center [554, 401] width 33 height 22
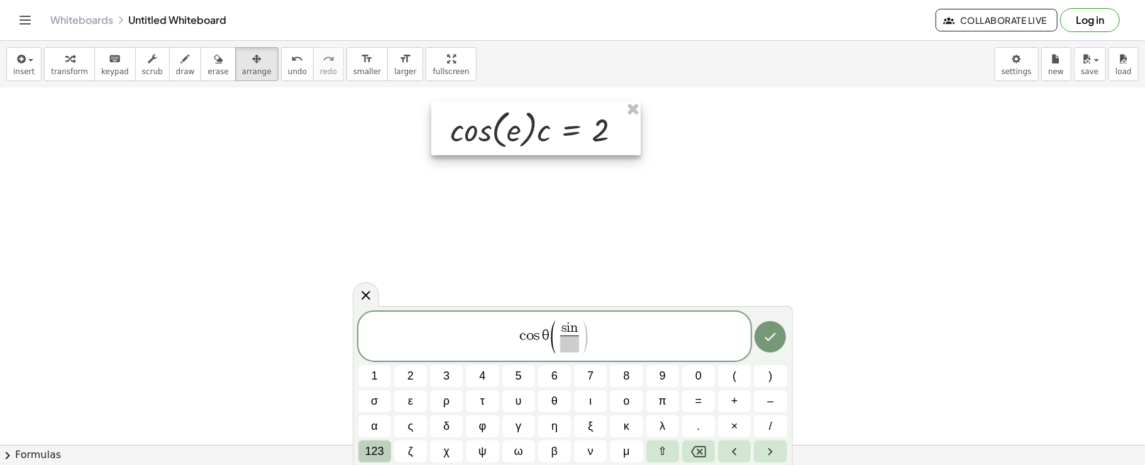
click at [383, 454] on span "123" at bounding box center [374, 451] width 19 height 17
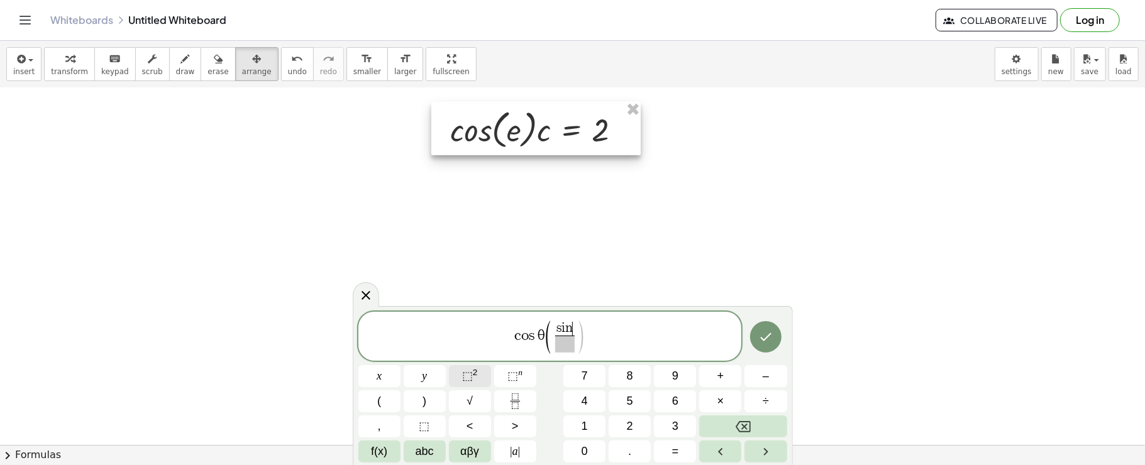
click at [479, 375] on button "⬚ 2" at bounding box center [470, 376] width 42 height 22
click at [478, 458] on span "αβγ" at bounding box center [469, 451] width 19 height 17
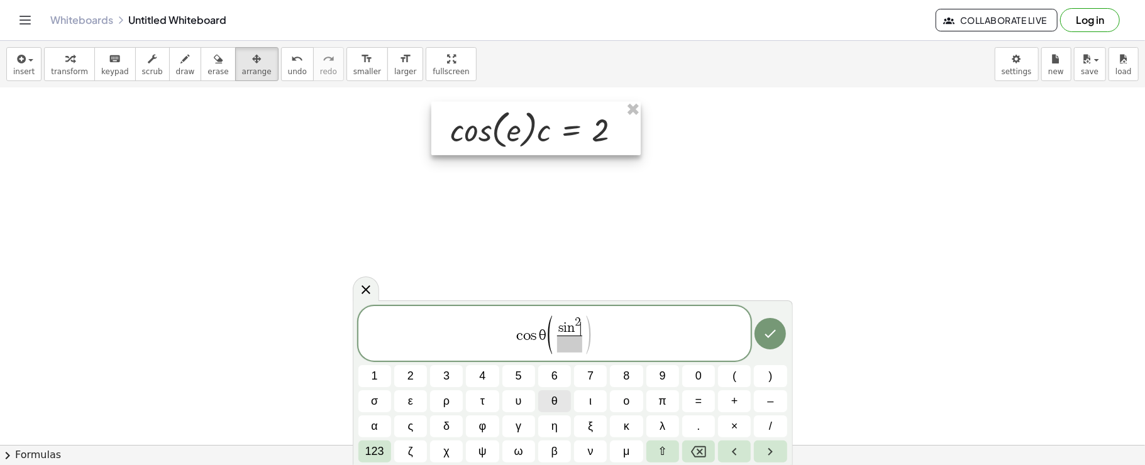
click at [561, 406] on button "θ" at bounding box center [554, 401] width 33 height 22
click at [380, 451] on span "123" at bounding box center [374, 451] width 19 height 17
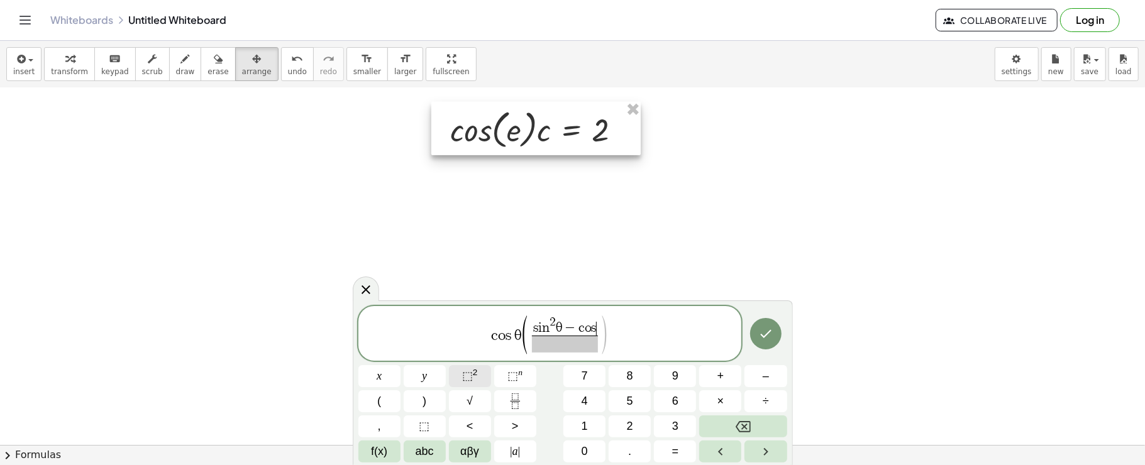
click at [482, 377] on button "⬚ 2" at bounding box center [470, 376] width 42 height 22
click at [478, 450] on span "αβγ" at bounding box center [469, 451] width 19 height 17
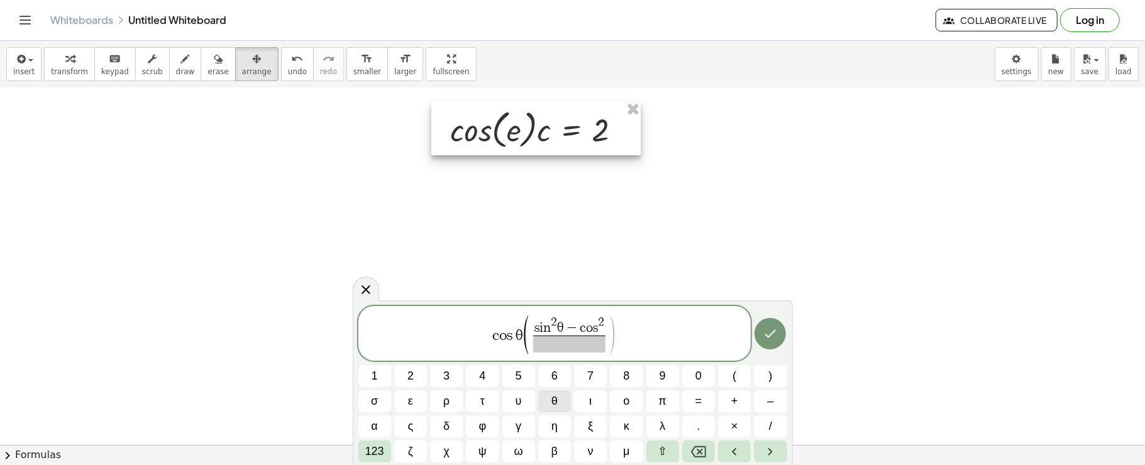
click at [561, 395] on button "θ" at bounding box center [554, 401] width 33 height 22
click at [365, 448] on span "123" at bounding box center [374, 451] width 19 height 17
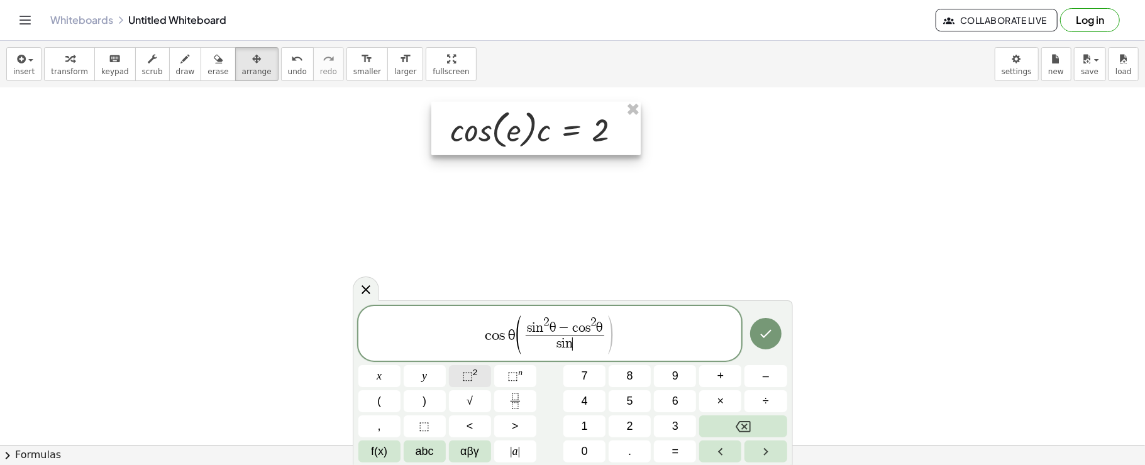
click at [470, 373] on span "⬚" at bounding box center [467, 376] width 11 height 13
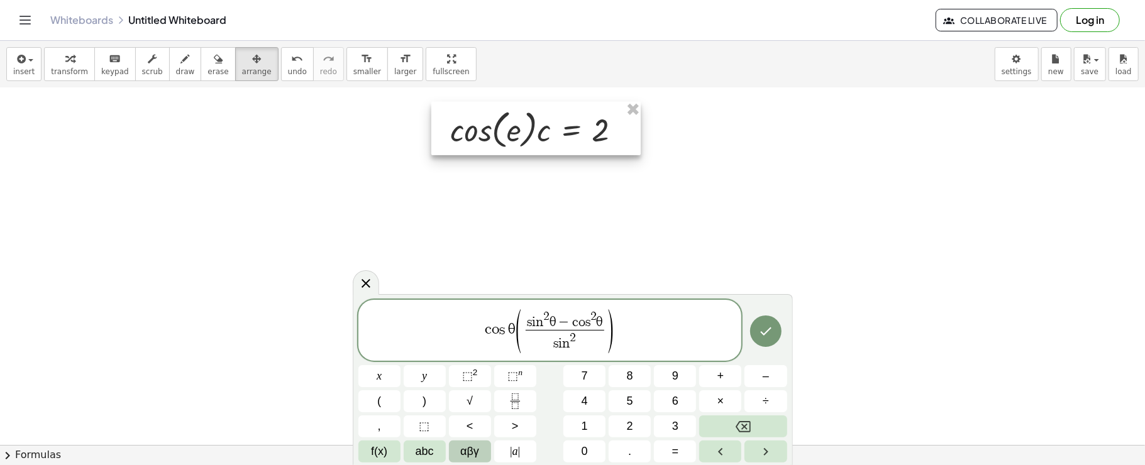
drag, startPoint x: 461, startPoint y: 440, endPoint x: 461, endPoint y: 448, distance: 8.2
click at [461, 448] on div "c o s θ ( s i n 2 θ − c o s 2 θ s i n 2 ​ ) x y ⬚ 2 ⬚ n 7 8 9 + – ( ) √ 4 5 6 ×…" at bounding box center [572, 381] width 429 height 163
click at [461, 448] on span "αβγ" at bounding box center [469, 451] width 19 height 17
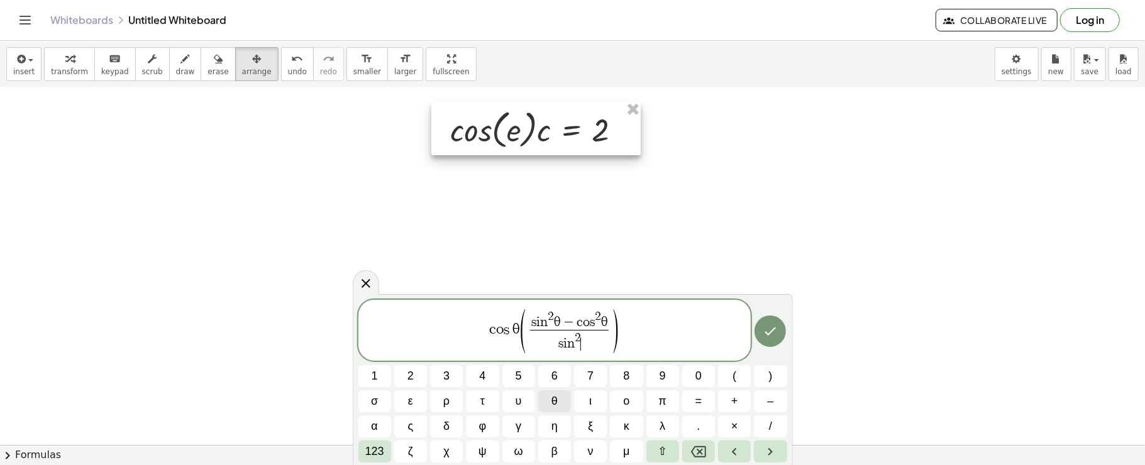
click at [559, 400] on button "θ" at bounding box center [554, 401] width 33 height 22
click at [371, 448] on span "123" at bounding box center [374, 451] width 19 height 17
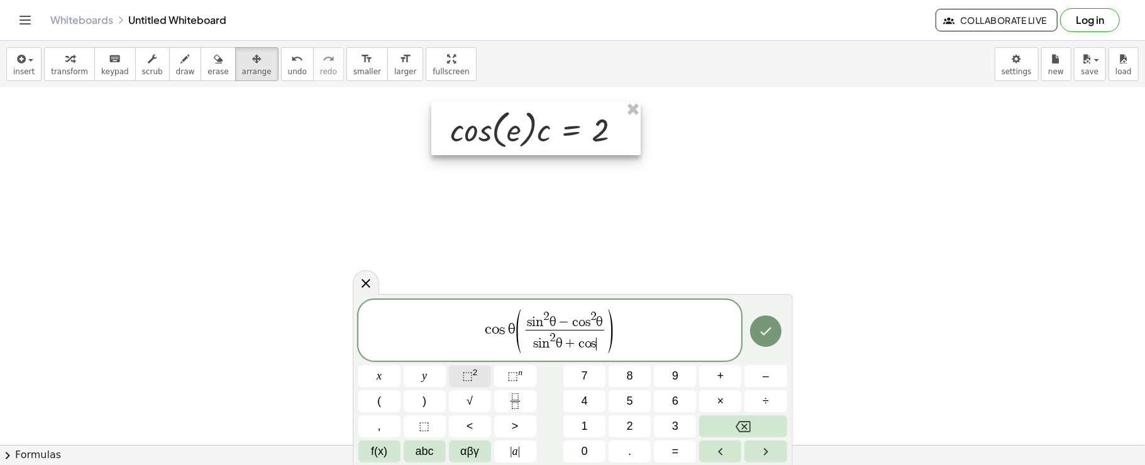
click at [484, 372] on button "⬚ 2" at bounding box center [470, 376] width 42 height 22
click at [481, 450] on button "αβγ" at bounding box center [470, 452] width 42 height 22
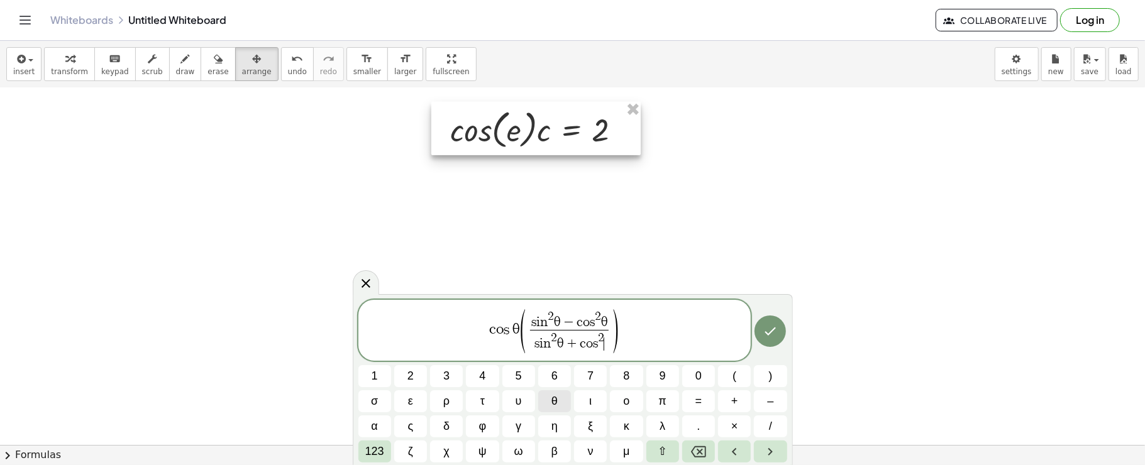
click at [558, 395] on button "θ" at bounding box center [554, 401] width 33 height 22
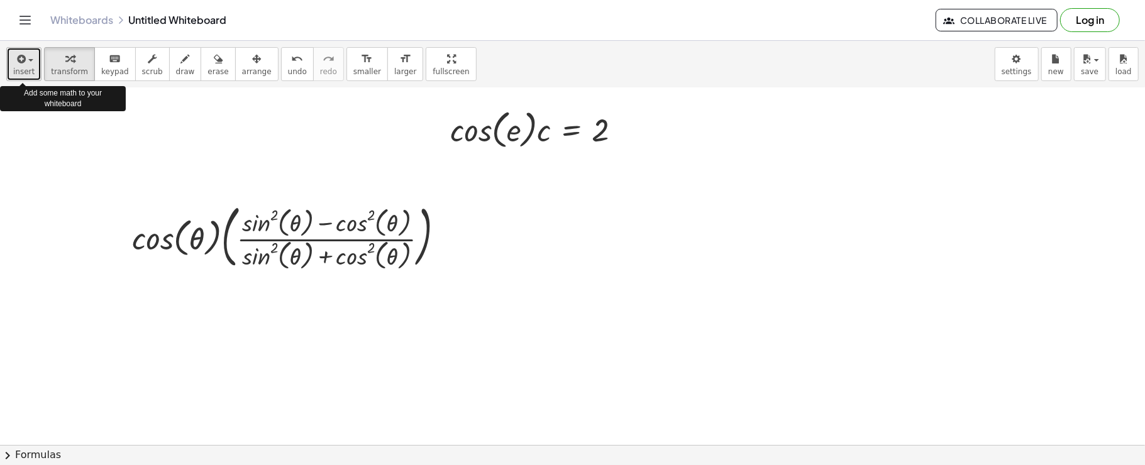
click at [13, 57] on button "insert" at bounding box center [23, 64] width 35 height 34
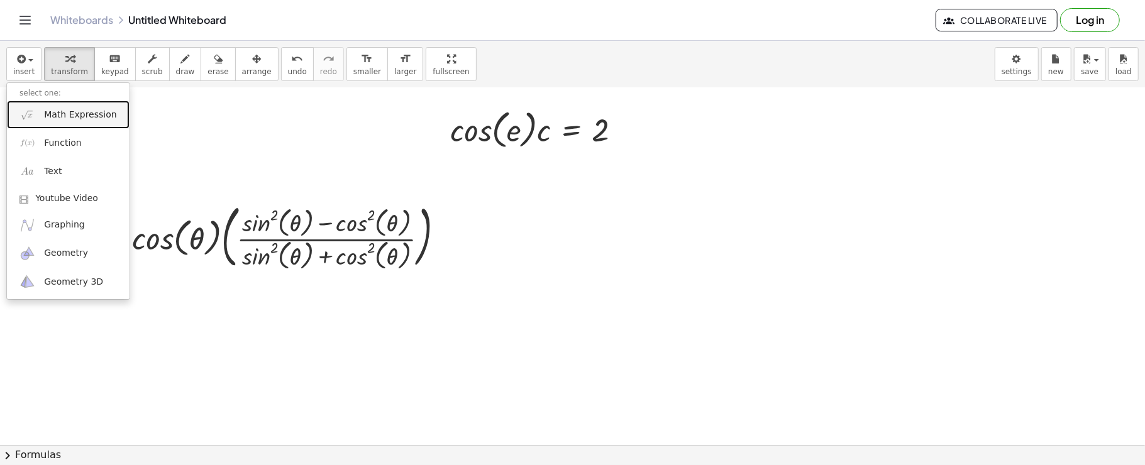
click at [36, 111] on link "Math Expression" at bounding box center [68, 115] width 123 height 28
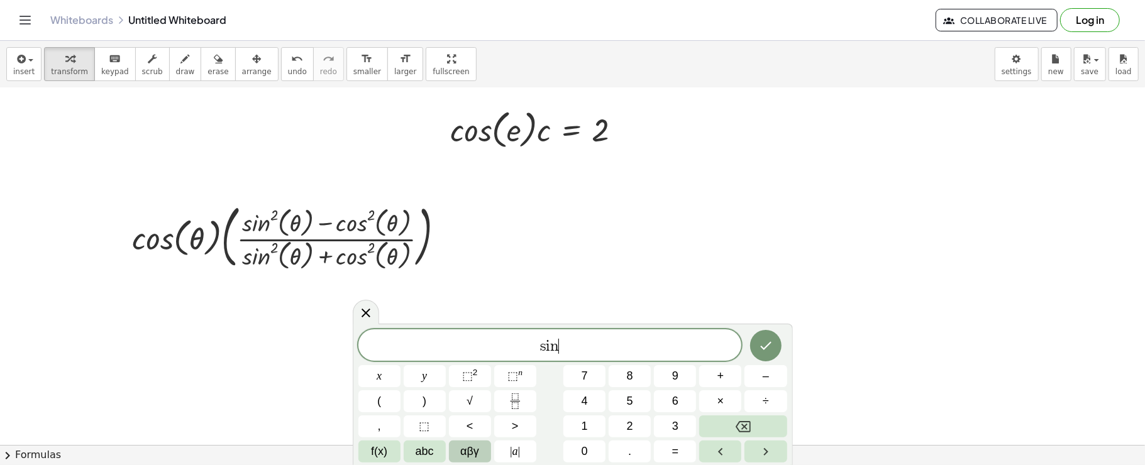
click at [469, 446] on span "αβγ" at bounding box center [469, 451] width 19 height 17
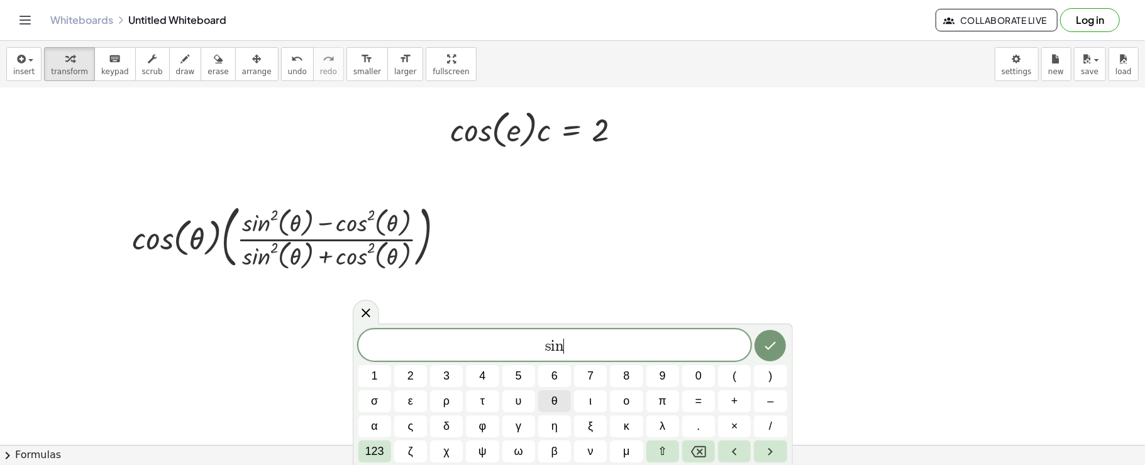
click at [563, 397] on button "θ" at bounding box center [554, 401] width 33 height 22
click at [383, 443] on span "123" at bounding box center [374, 451] width 19 height 17
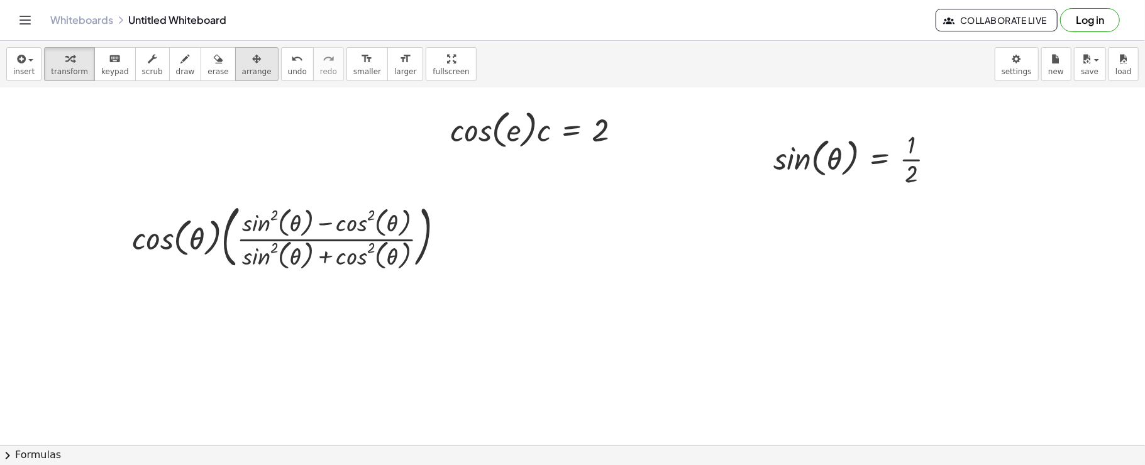
click at [252, 63] on icon "button" at bounding box center [256, 59] width 9 height 15
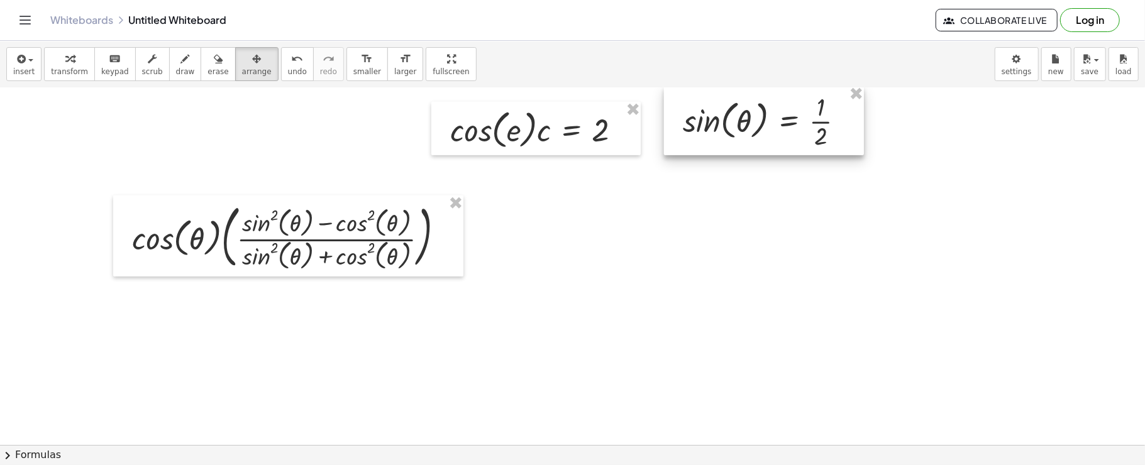
drag, startPoint x: 852, startPoint y: 156, endPoint x: 763, endPoint y: 119, distance: 96.7
click at [763, 119] on div at bounding box center [764, 120] width 200 height 69
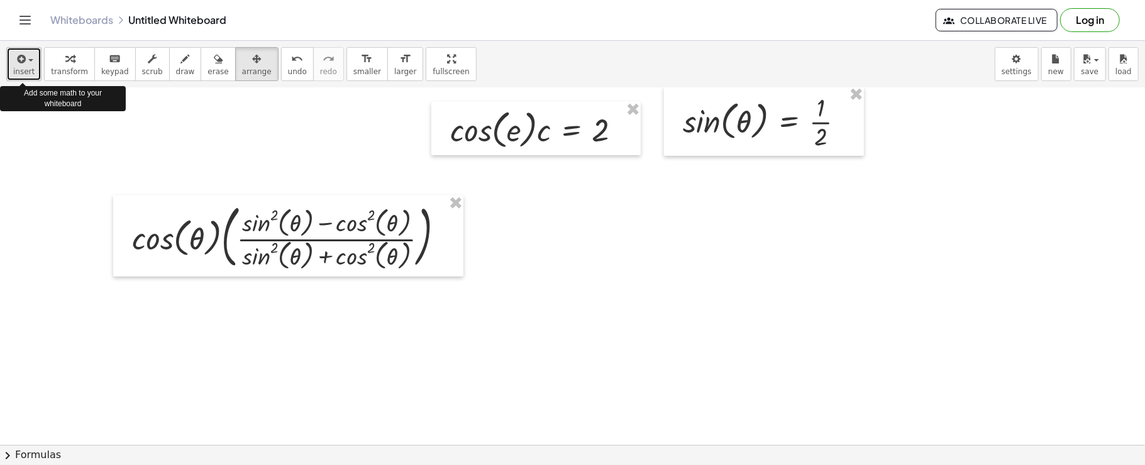
click at [16, 47] on button "insert" at bounding box center [23, 64] width 35 height 34
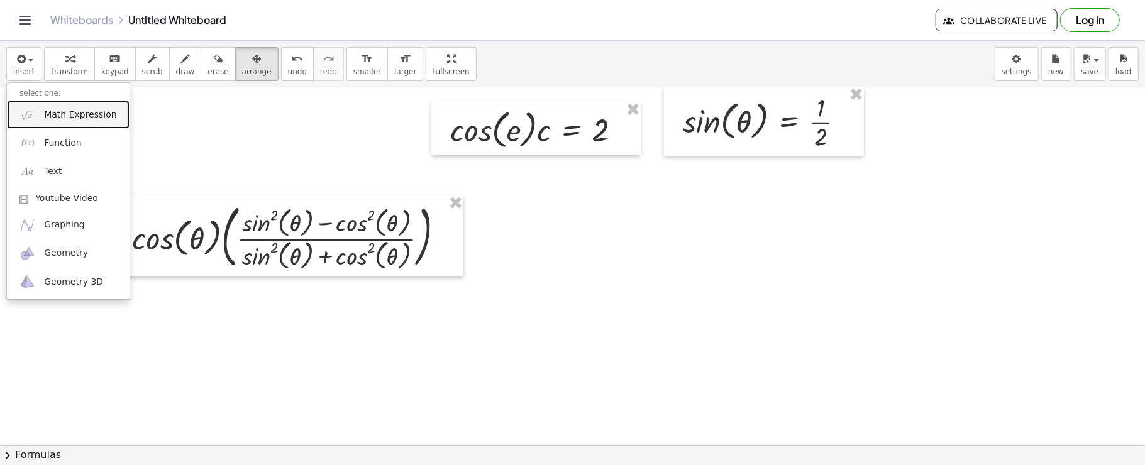
click at [28, 111] on img at bounding box center [27, 115] width 16 height 16
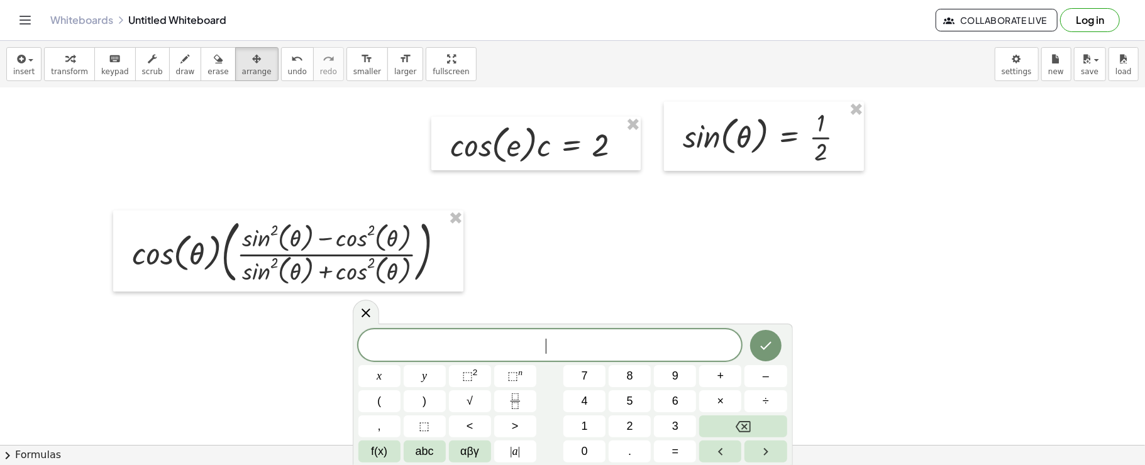
scroll to position [694, 0]
click at [469, 375] on span "⬚" at bounding box center [467, 376] width 11 height 13
click at [469, 456] on span "αβγ" at bounding box center [469, 451] width 19 height 17
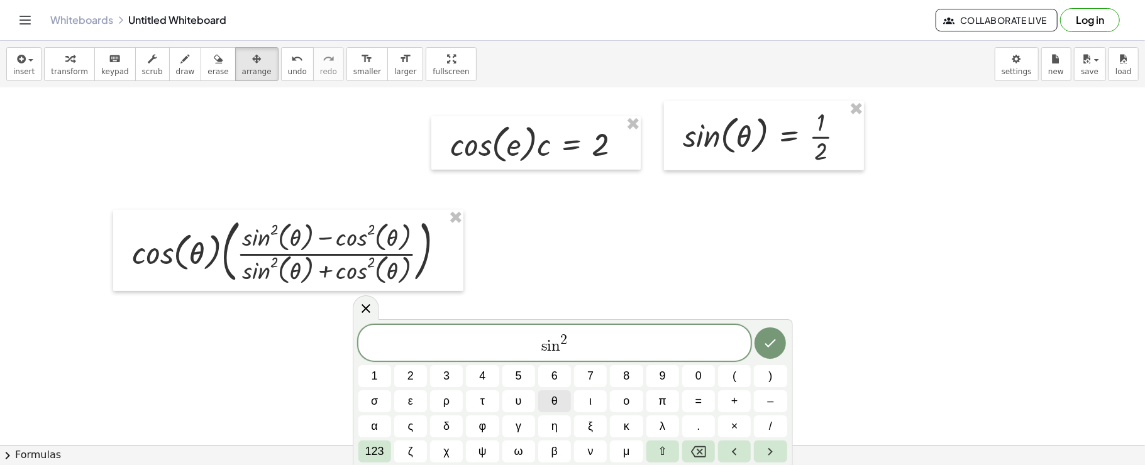
click at [554, 407] on span "θ" at bounding box center [554, 401] width 6 height 17
click at [370, 453] on span "123" at bounding box center [374, 451] width 19 height 17
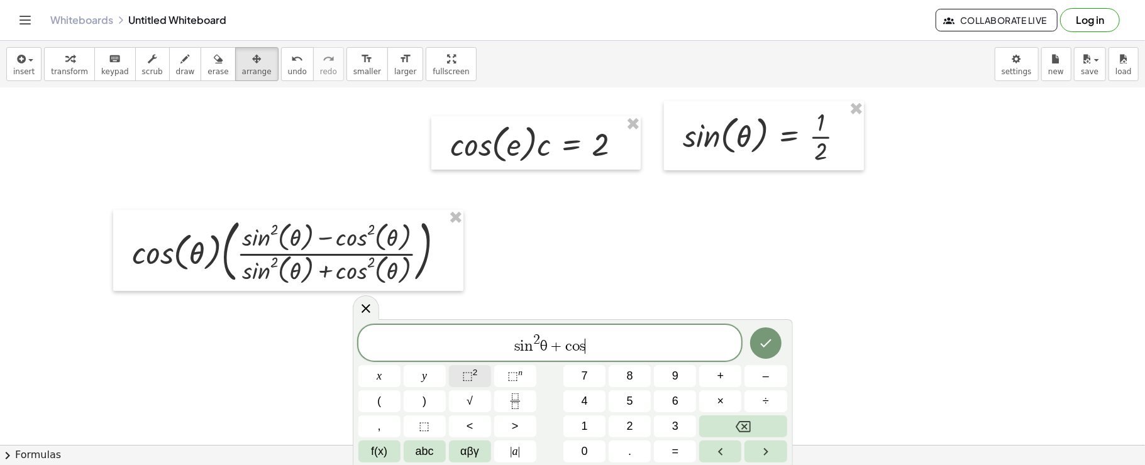
click at [473, 375] on sup "2" at bounding box center [475, 372] width 5 height 9
click at [466, 451] on span "αβγ" at bounding box center [469, 451] width 19 height 17
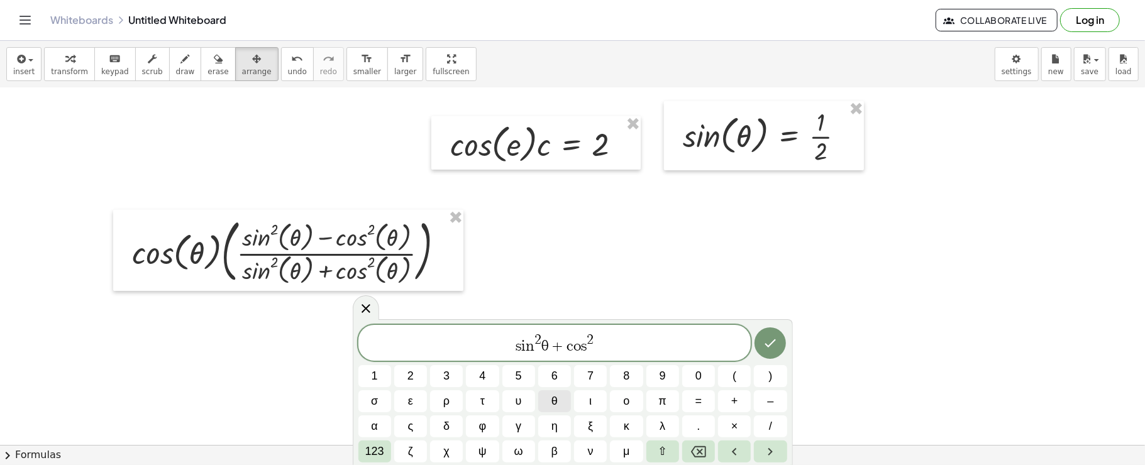
click at [561, 400] on button "θ" at bounding box center [554, 401] width 33 height 22
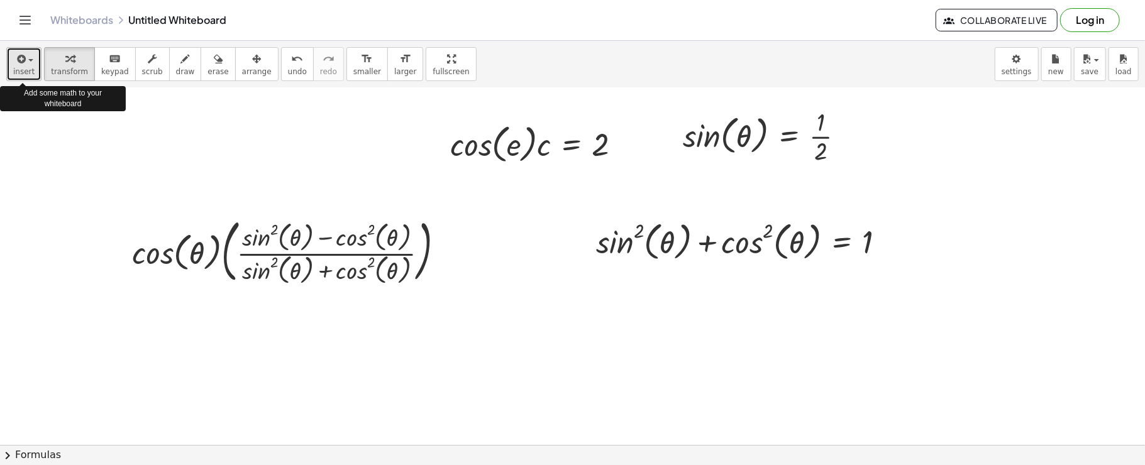
click at [19, 61] on icon "button" at bounding box center [19, 59] width 11 height 15
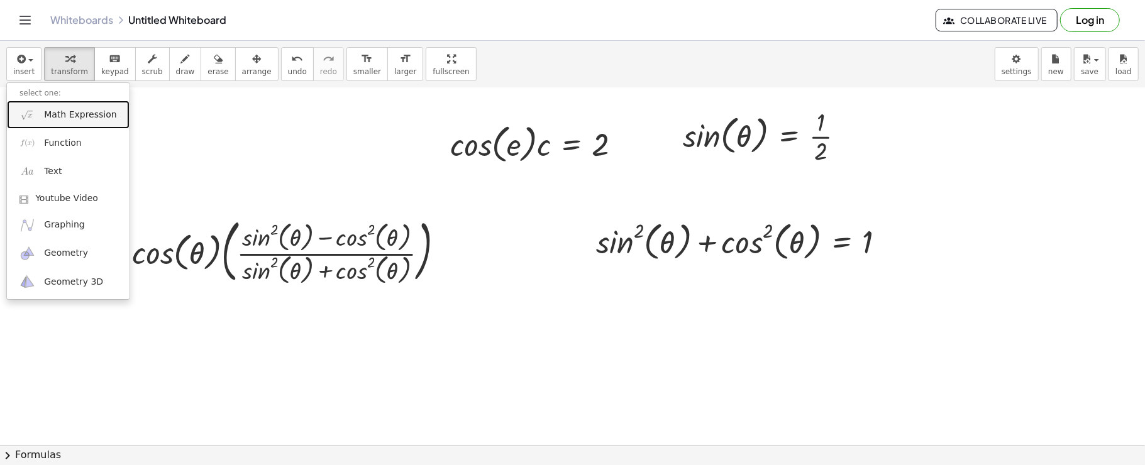
click at [28, 124] on link "Math Expression" at bounding box center [68, 115] width 123 height 28
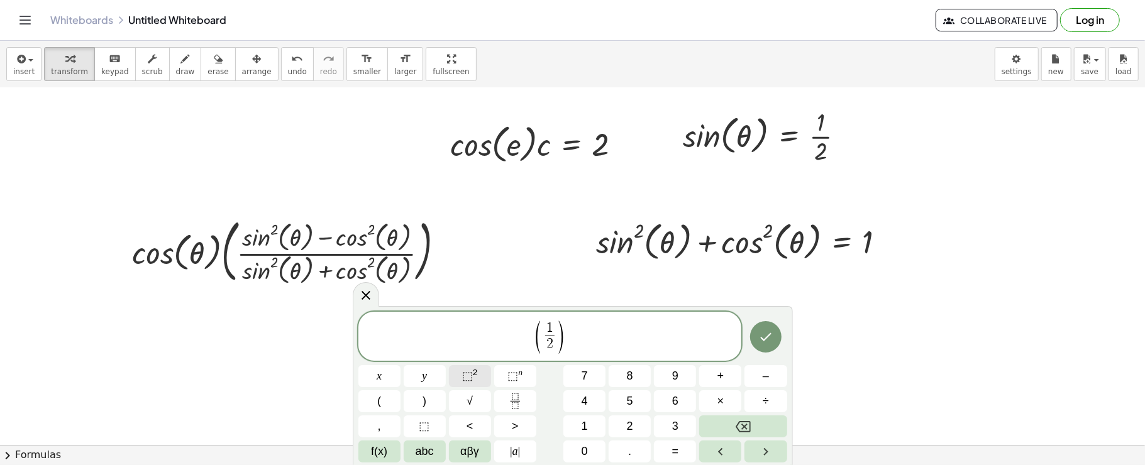
click at [461, 380] on button "⬚ 2" at bounding box center [470, 376] width 42 height 22
click at [485, 368] on button "⬚ 2" at bounding box center [470, 376] width 42 height 22
click at [459, 456] on button "αβγ" at bounding box center [470, 452] width 42 height 22
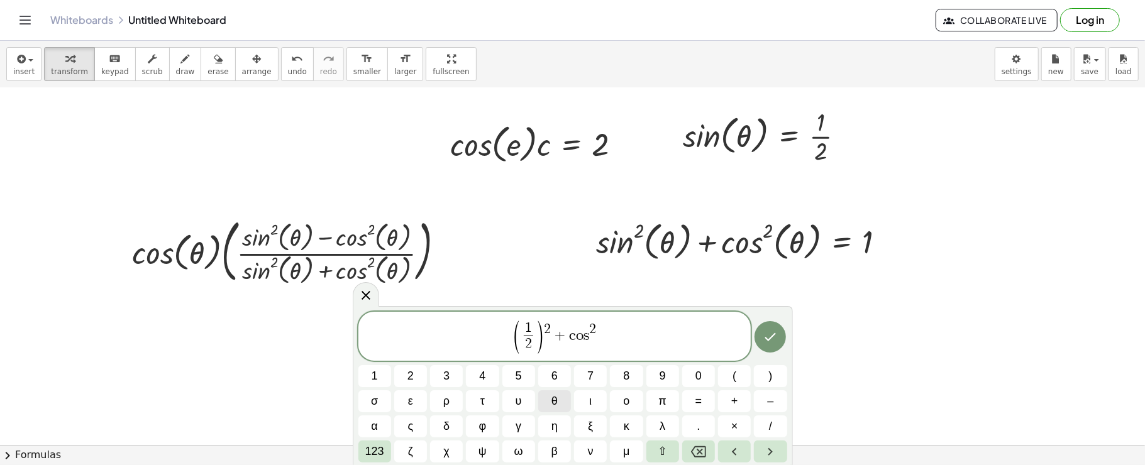
click at [549, 395] on button "θ" at bounding box center [554, 401] width 33 height 22
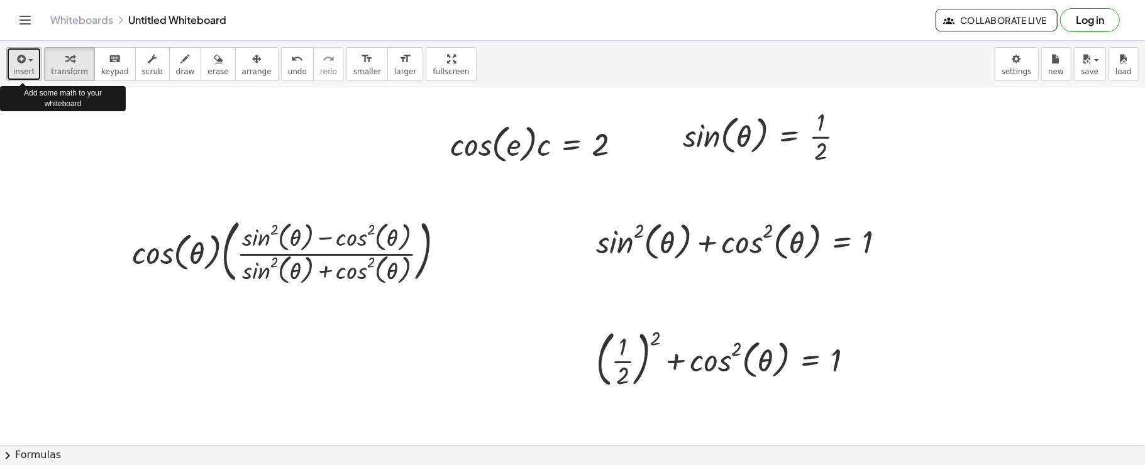
click at [16, 48] on button "insert" at bounding box center [23, 64] width 35 height 34
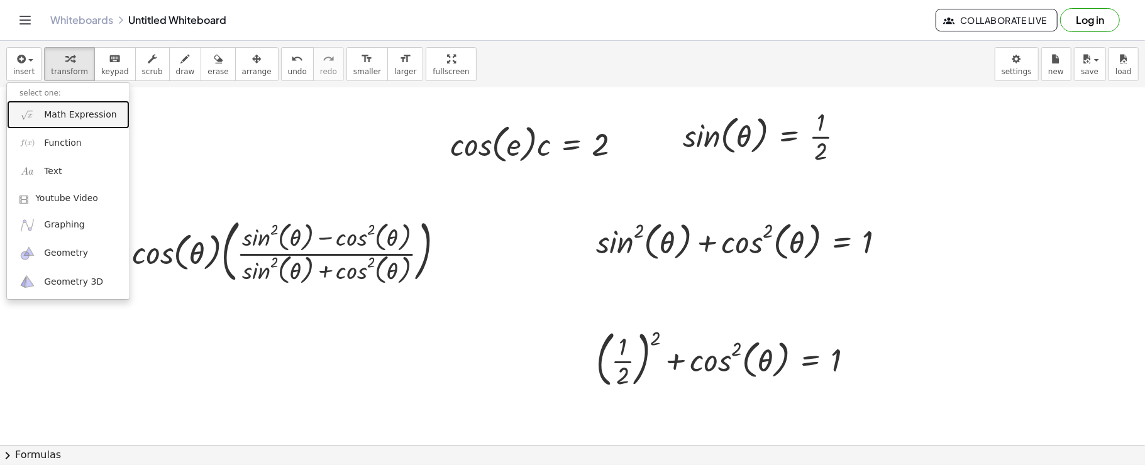
click at [36, 117] on link "Math Expression" at bounding box center [68, 115] width 123 height 28
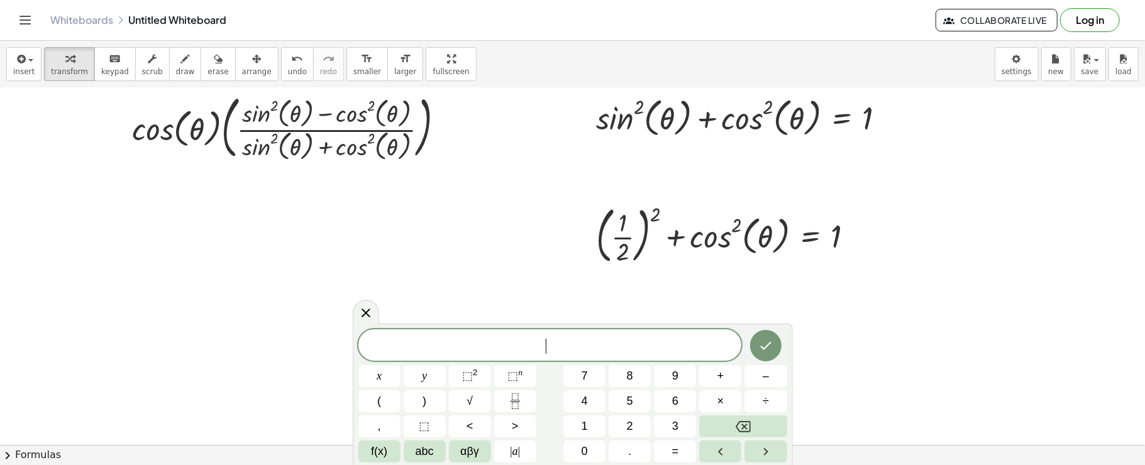
scroll to position [818, 0]
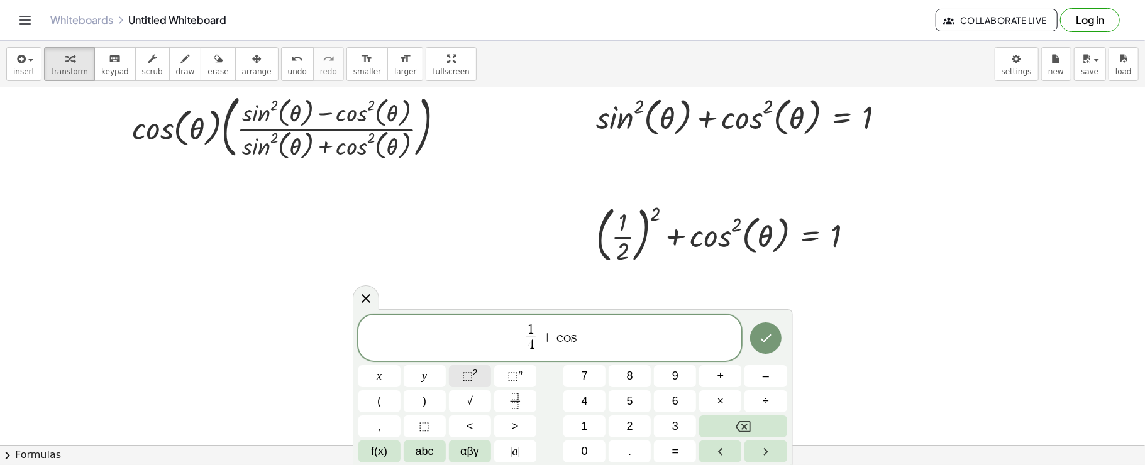
click at [476, 375] on sup "2" at bounding box center [475, 372] width 5 height 9
click at [473, 446] on span "αβγ" at bounding box center [469, 451] width 19 height 17
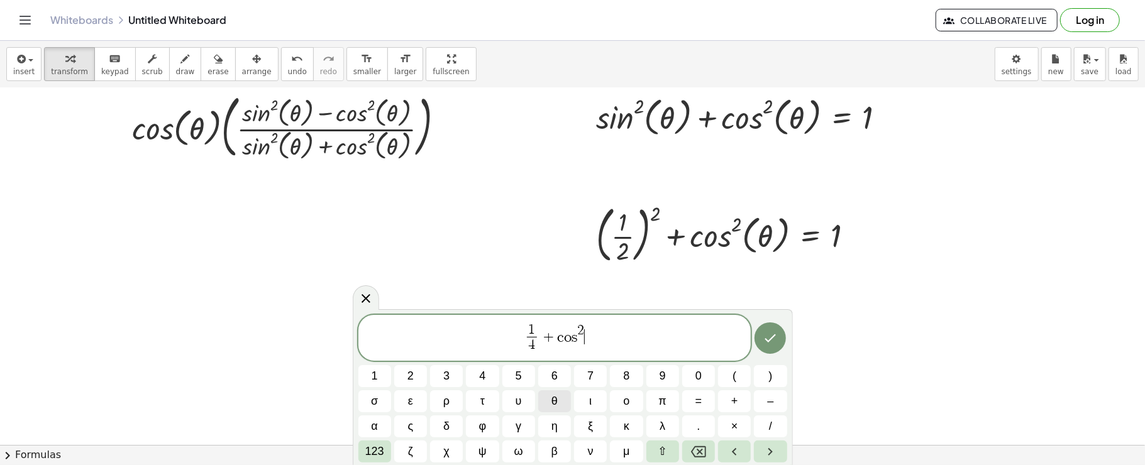
click at [561, 395] on button "θ" at bounding box center [554, 401] width 33 height 22
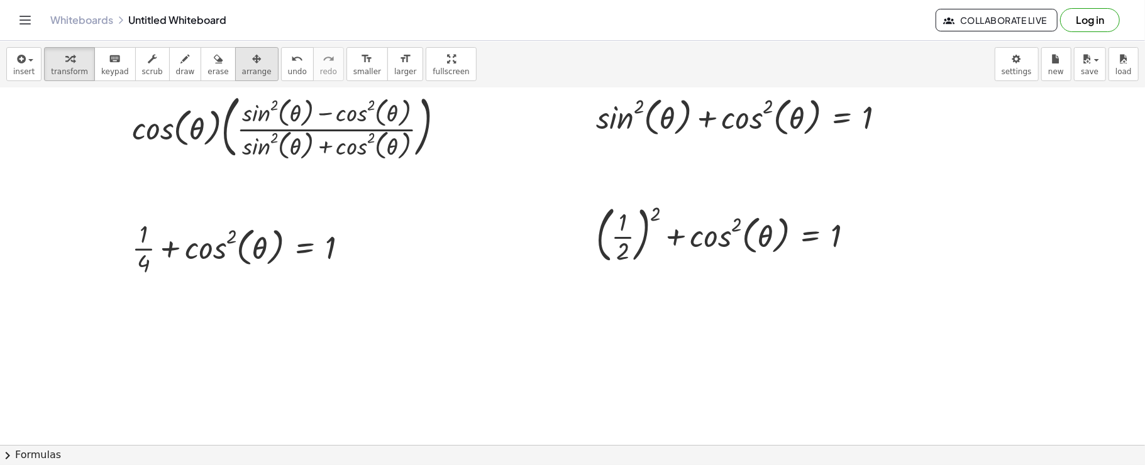
click at [252, 64] on icon "button" at bounding box center [256, 59] width 9 height 15
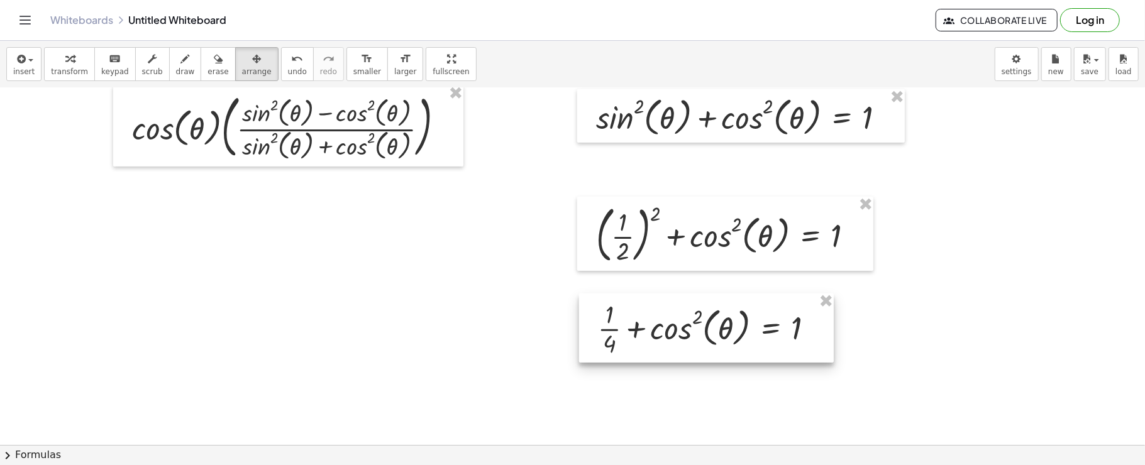
drag, startPoint x: 262, startPoint y: 260, endPoint x: 727, endPoint y: 341, distance: 472.1
click at [727, 341] on div at bounding box center [706, 328] width 255 height 69
click at [3, 70] on div "insert select one: Math Expression Function Text Youtube Video Graphing Geometr…" at bounding box center [572, 64] width 1145 height 47
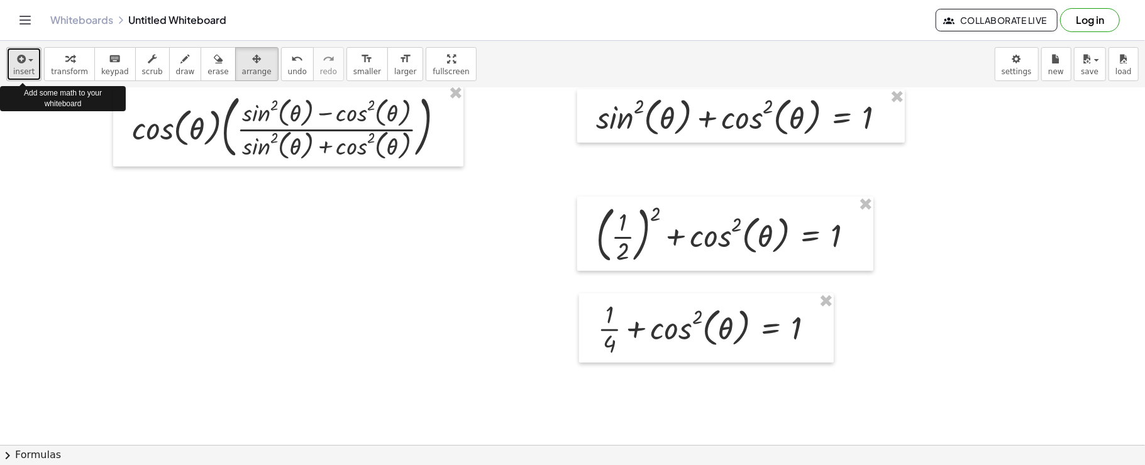
click at [35, 67] on button "insert" at bounding box center [23, 64] width 35 height 34
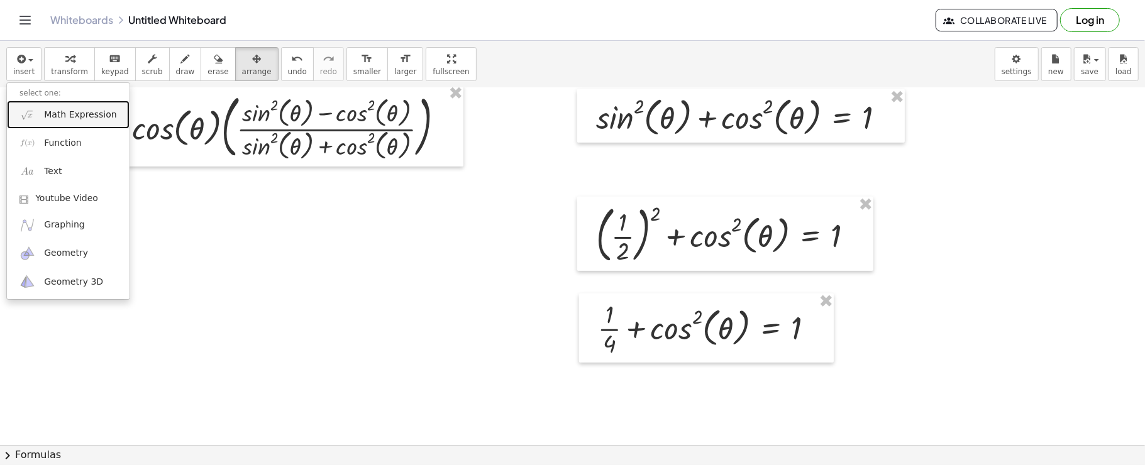
click at [34, 119] on img at bounding box center [27, 115] width 16 height 16
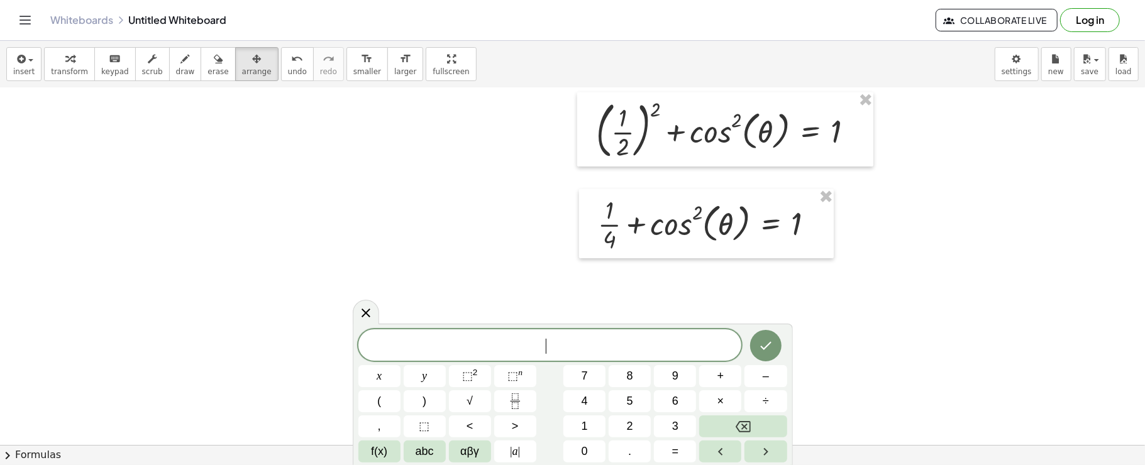
scroll to position [916, 0]
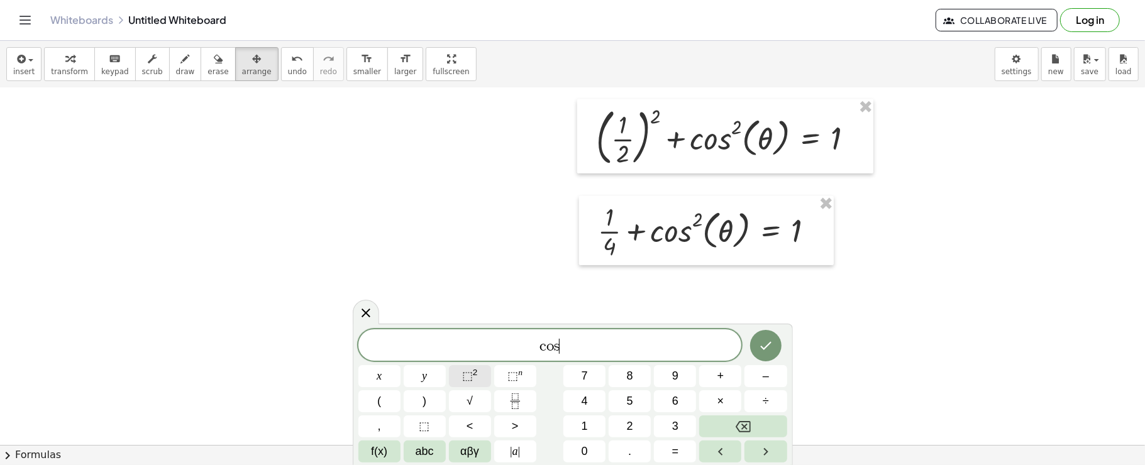
click at [474, 371] on sup "2" at bounding box center [475, 372] width 5 height 9
click at [471, 446] on span "αβγ" at bounding box center [469, 451] width 19 height 17
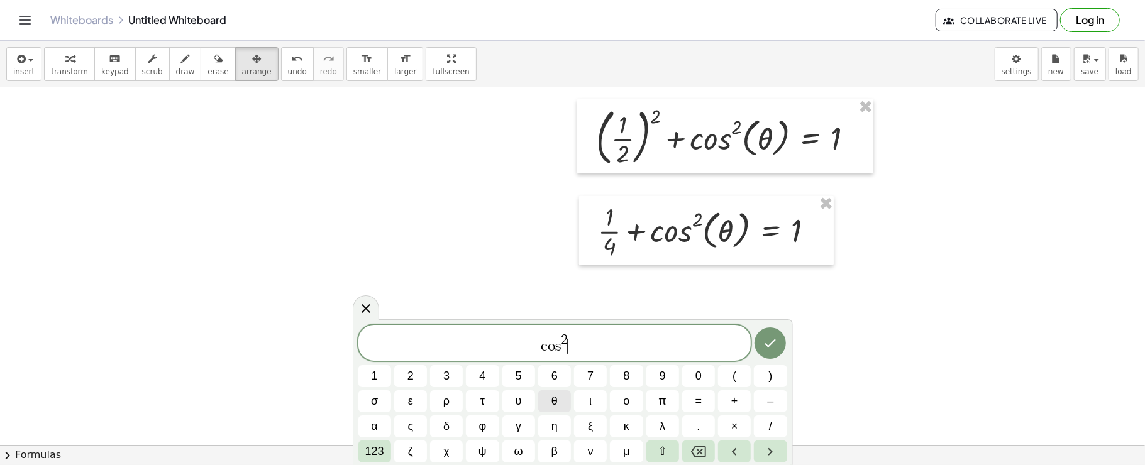
click at [549, 405] on button "θ" at bounding box center [554, 401] width 33 height 22
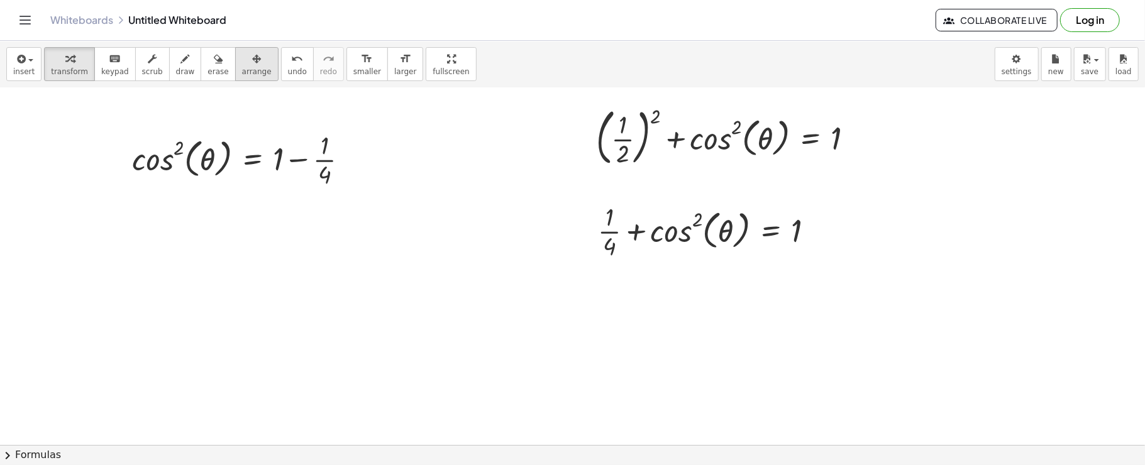
click at [242, 68] on span "arrange" at bounding box center [257, 71] width 30 height 9
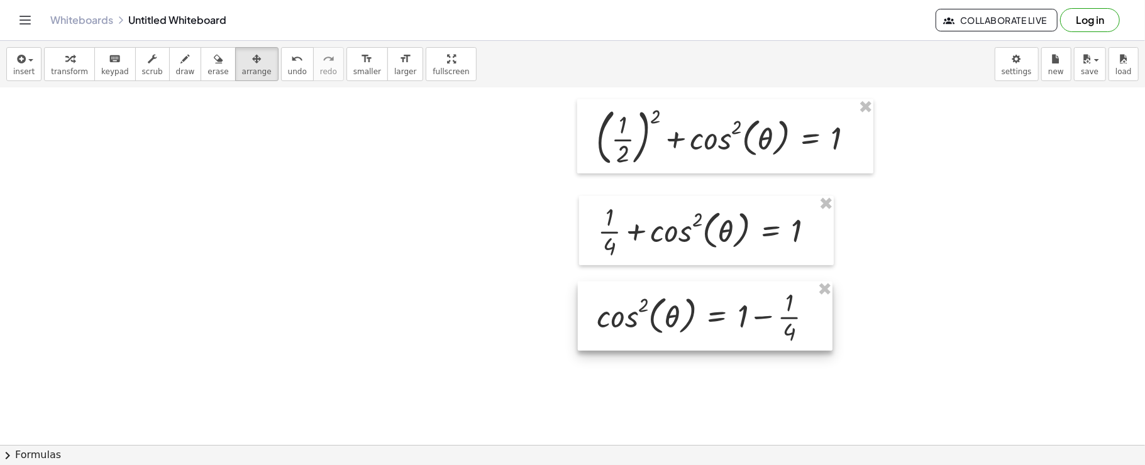
drag, startPoint x: 220, startPoint y: 153, endPoint x: 684, endPoint y: 311, distance: 489.8
click at [684, 311] on div at bounding box center [705, 316] width 255 height 69
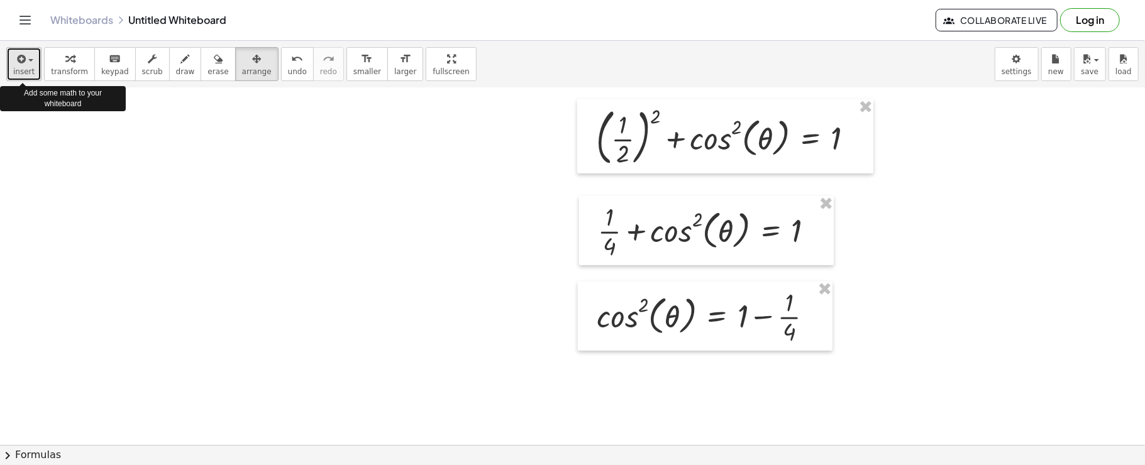
click at [28, 68] on span "insert" at bounding box center [23, 71] width 21 height 9
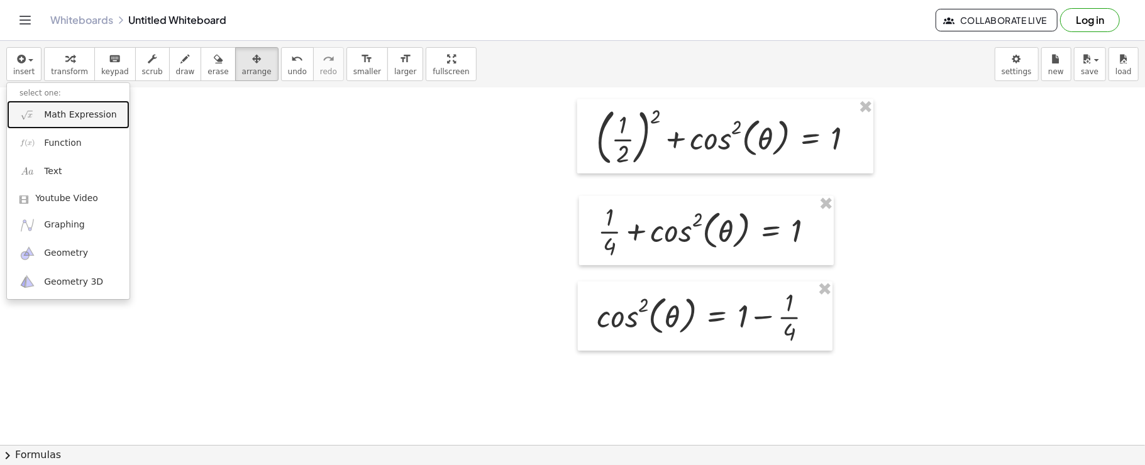
click at [74, 123] on link "Math Expression" at bounding box center [68, 115] width 123 height 28
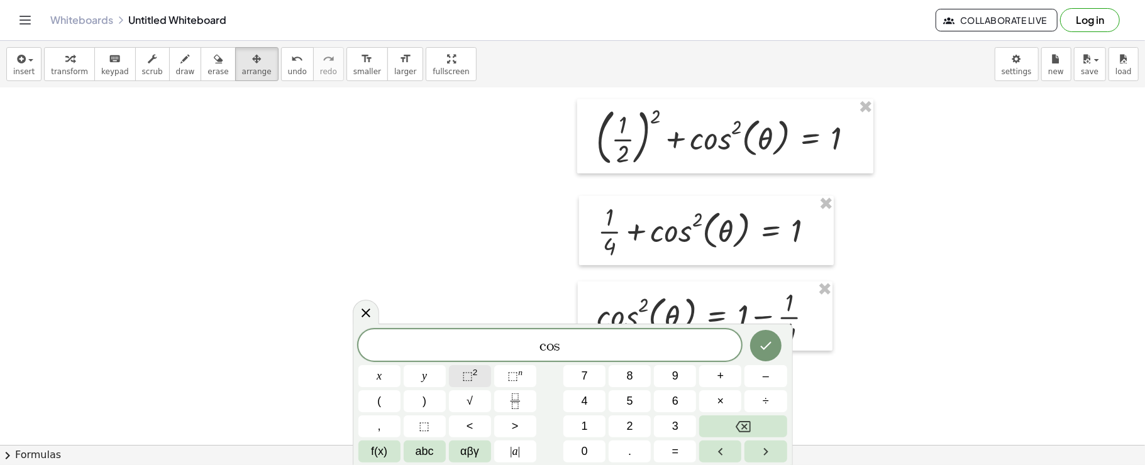
click at [458, 382] on button "⬚ 2" at bounding box center [470, 376] width 42 height 22
click at [459, 448] on button "αβγ" at bounding box center [470, 452] width 42 height 22
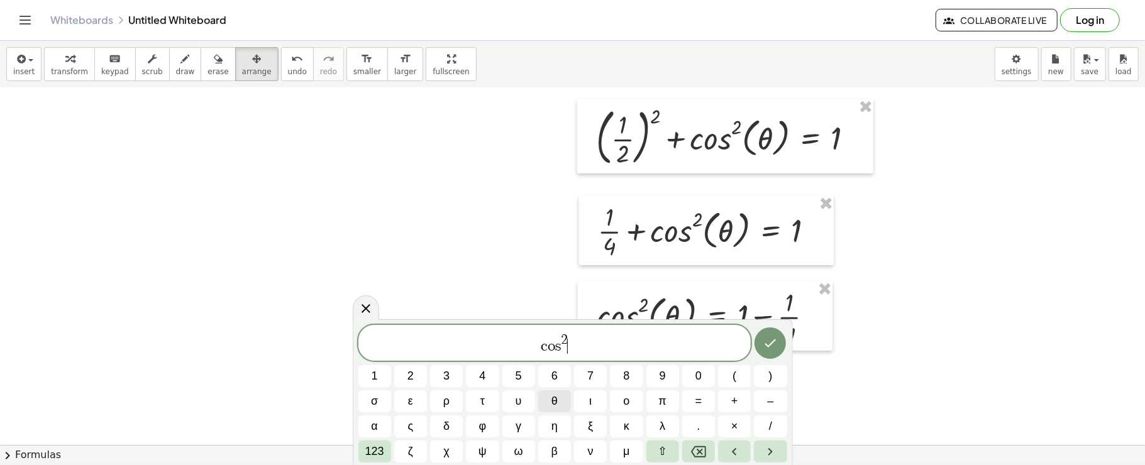
click at [551, 402] on button "θ" at bounding box center [554, 401] width 33 height 22
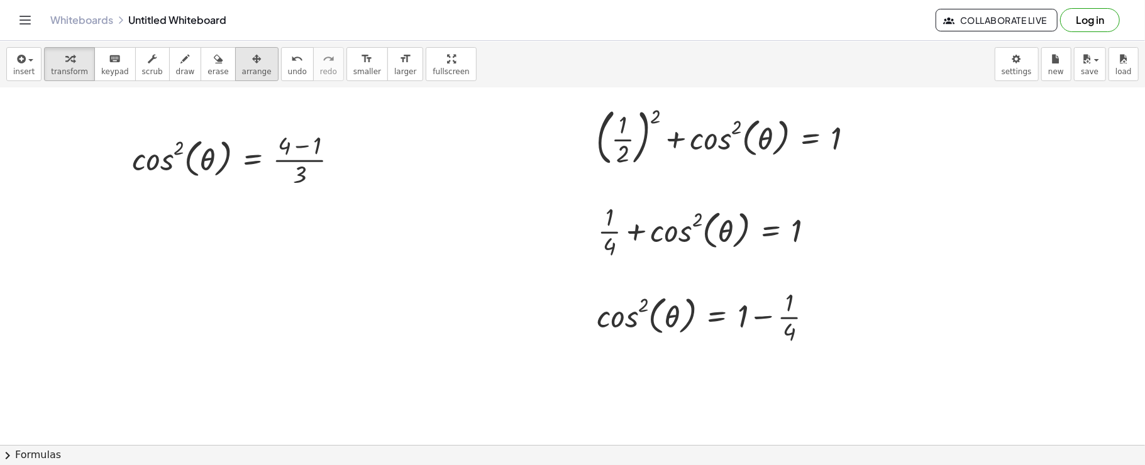
click at [242, 53] on div "button" at bounding box center [257, 58] width 30 height 15
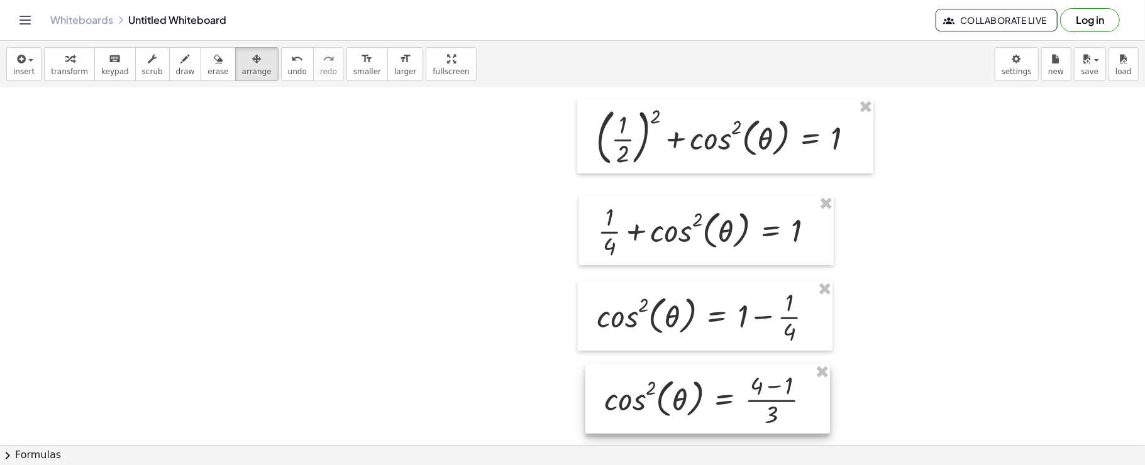
drag, startPoint x: 220, startPoint y: 181, endPoint x: 691, endPoint y: 421, distance: 529.1
click at [691, 421] on div at bounding box center [707, 399] width 245 height 69
click at [18, 47] on button "insert" at bounding box center [23, 64] width 35 height 34
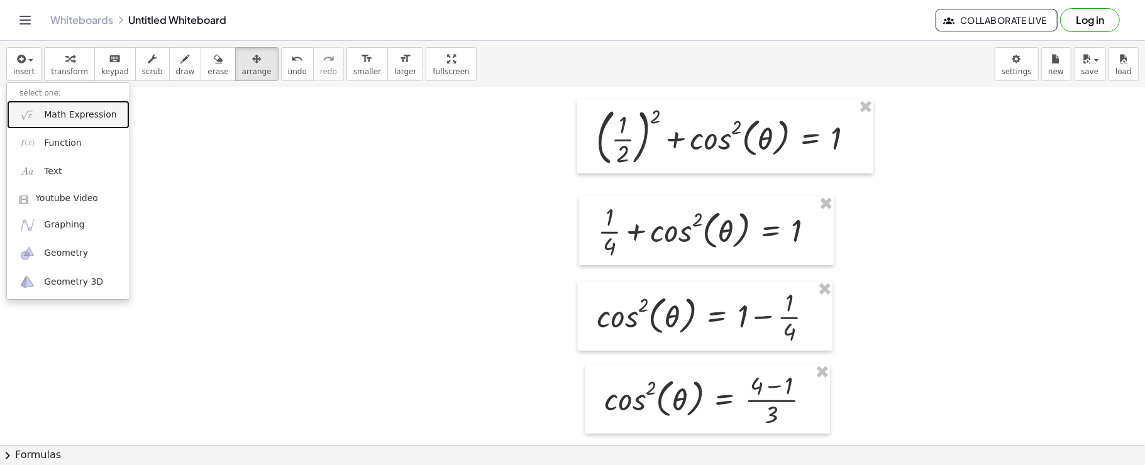
click at [31, 108] on img at bounding box center [27, 115] width 16 height 16
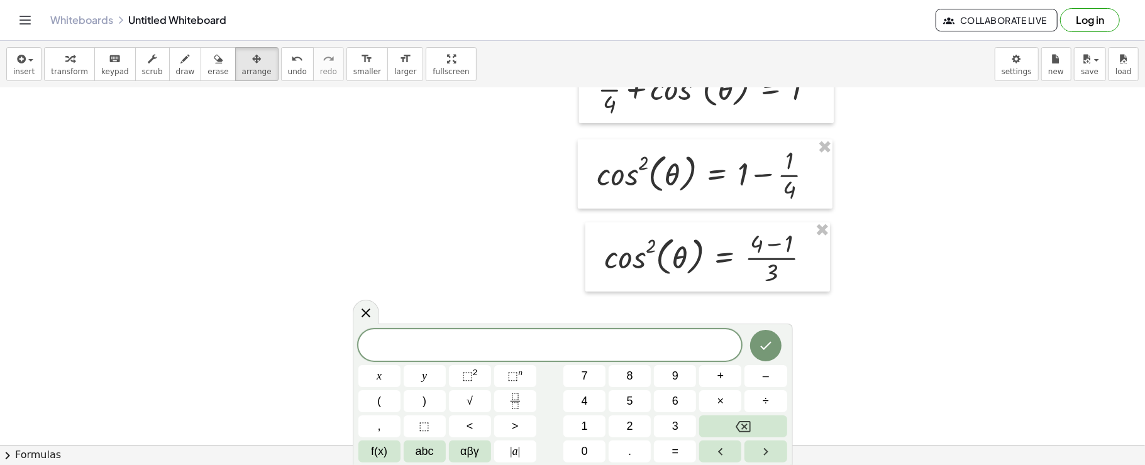
scroll to position [1060, 0]
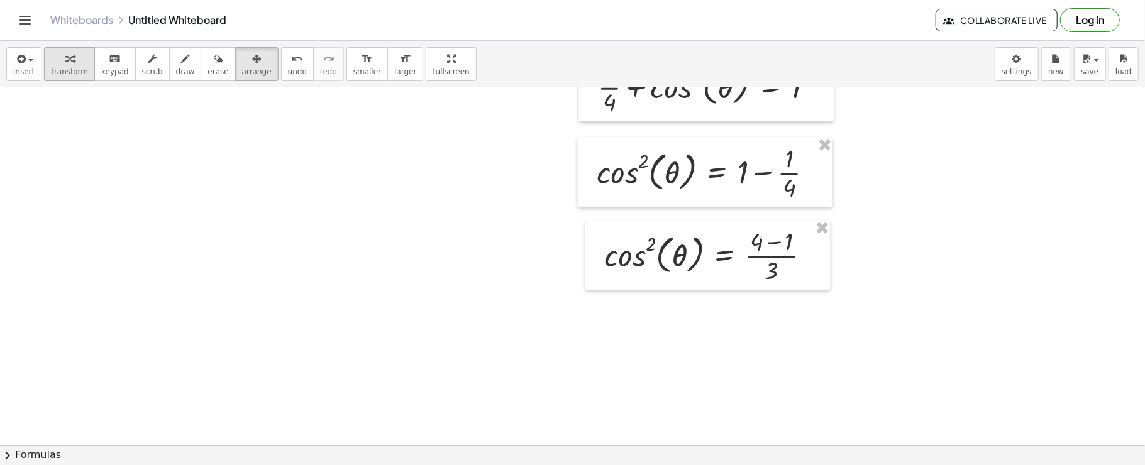
click at [78, 73] on span "transform" at bounding box center [69, 71] width 37 height 9
click at [810, 255] on div at bounding box center [814, 257] width 14 height 14
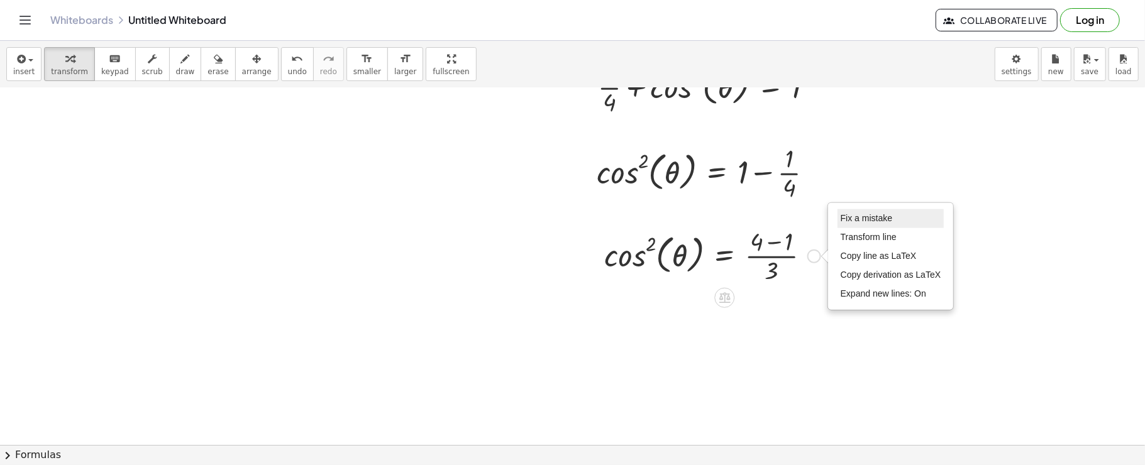
click at [844, 219] on span "Fix a mistake" at bounding box center [866, 218] width 52 height 10
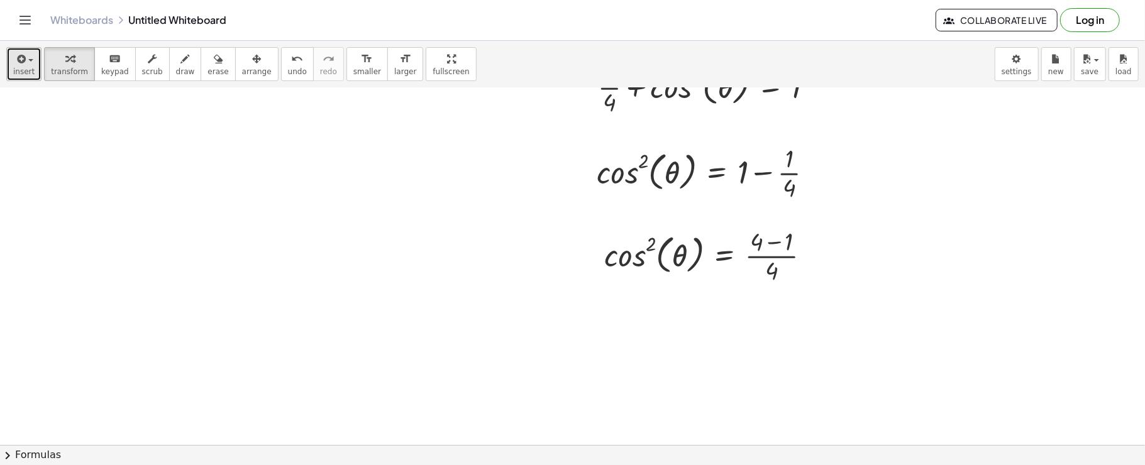
click at [26, 48] on button "insert" at bounding box center [23, 64] width 35 height 34
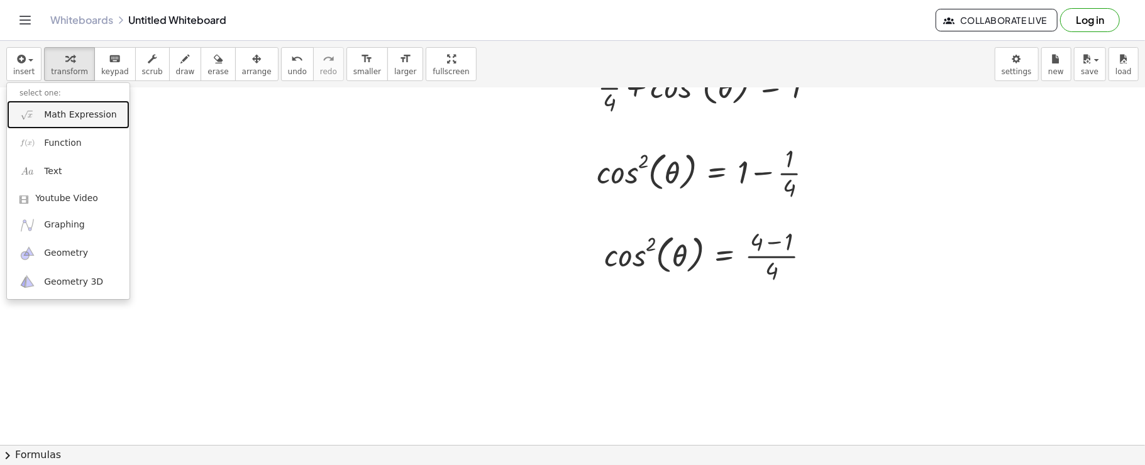
click at [59, 114] on span "Math Expression" at bounding box center [80, 115] width 72 height 13
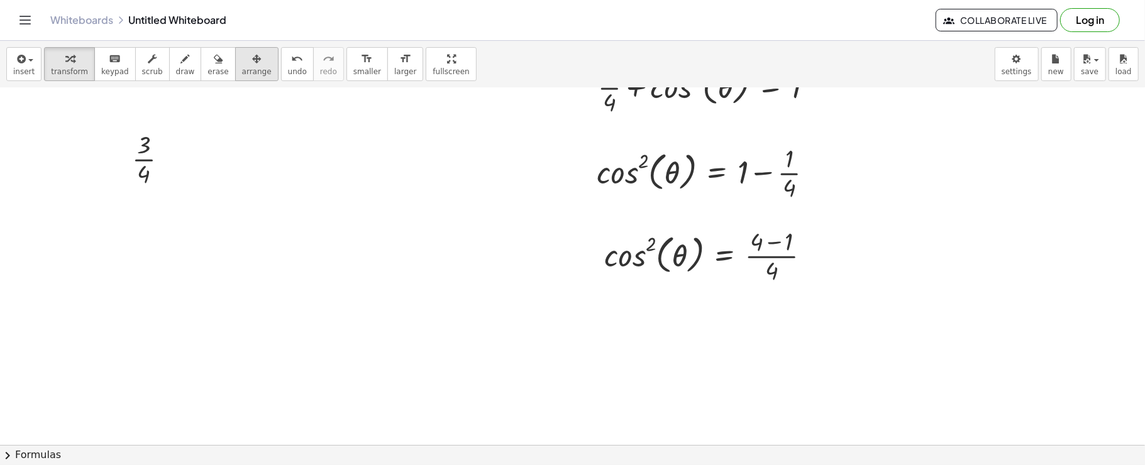
click at [252, 56] on icon "button" at bounding box center [256, 59] width 9 height 15
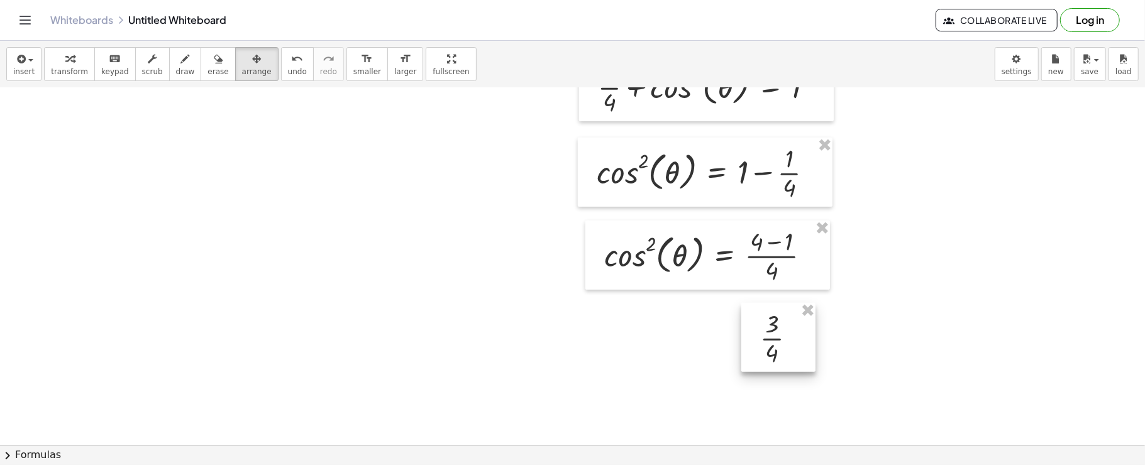
drag, startPoint x: 153, startPoint y: 157, endPoint x: 779, endPoint y: 336, distance: 651.0
click at [779, 336] on div at bounding box center [778, 337] width 74 height 69
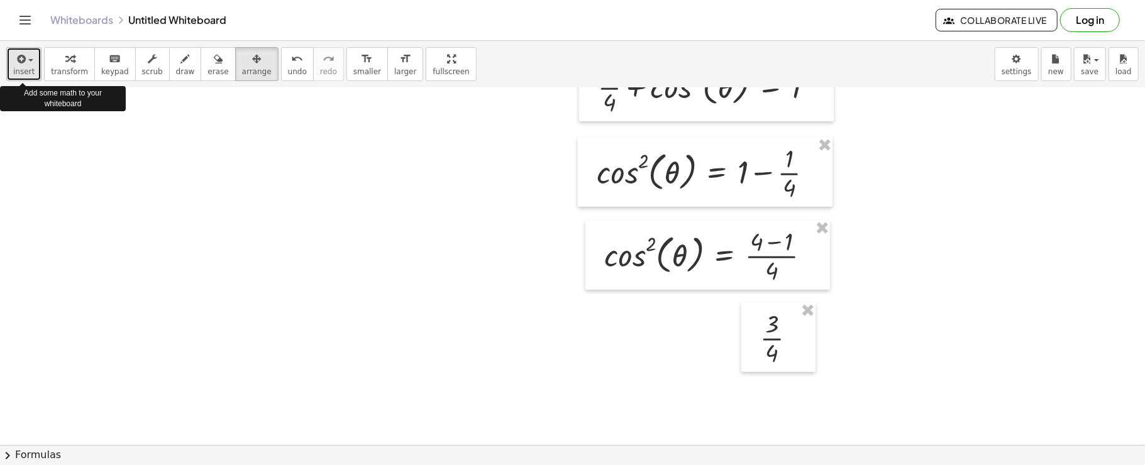
click at [19, 65] on icon "button" at bounding box center [19, 59] width 11 height 15
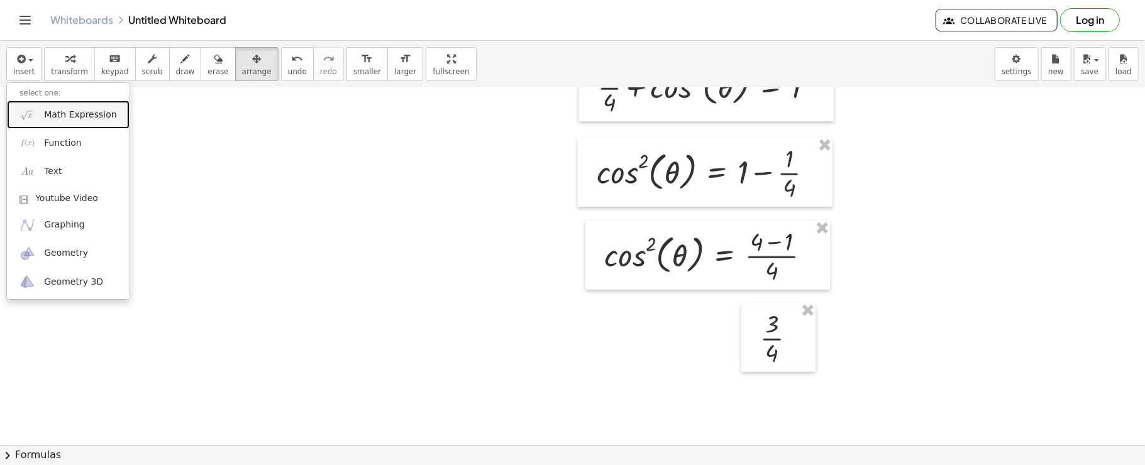
click at [28, 102] on link "Math Expression" at bounding box center [68, 115] width 123 height 28
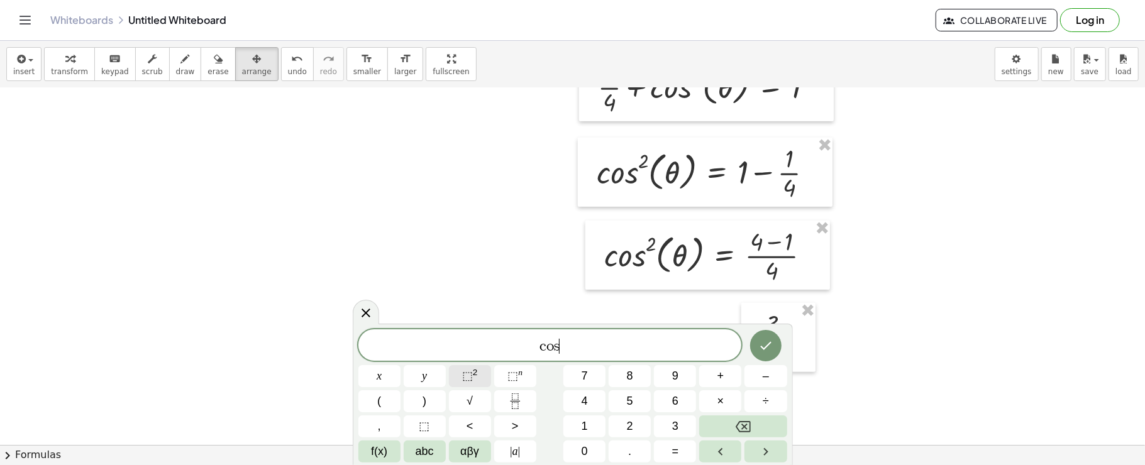
click at [476, 385] on button "⬚ 2" at bounding box center [470, 376] width 42 height 22
click at [471, 443] on span "αβγ" at bounding box center [469, 451] width 19 height 17
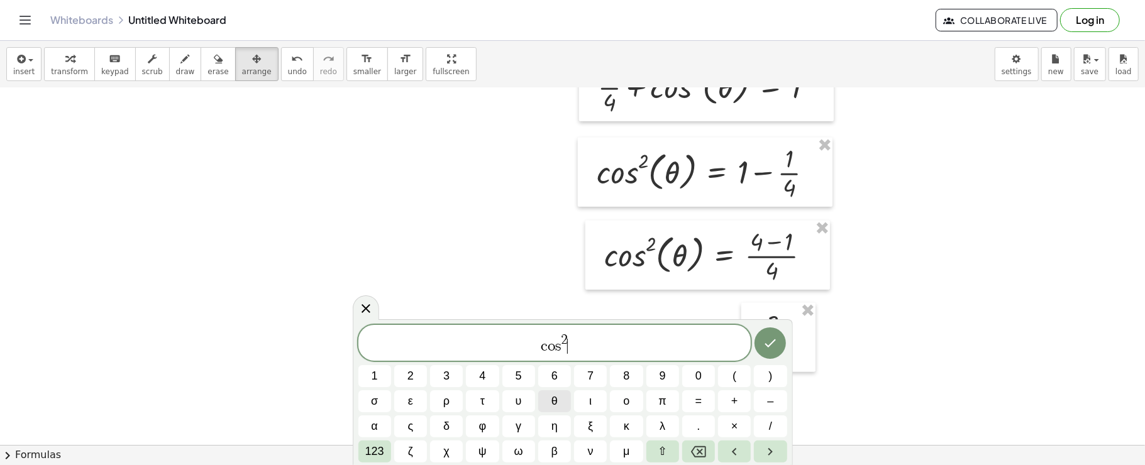
click at [556, 406] on span "θ" at bounding box center [554, 401] width 6 height 17
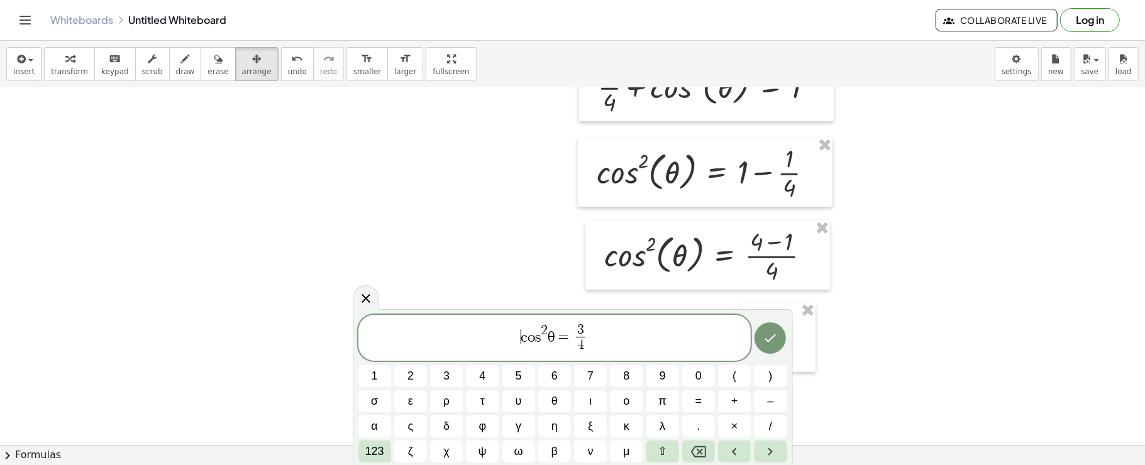
click at [521, 341] on var "c" at bounding box center [524, 336] width 7 height 15
click at [378, 444] on span "123" at bounding box center [374, 451] width 19 height 17
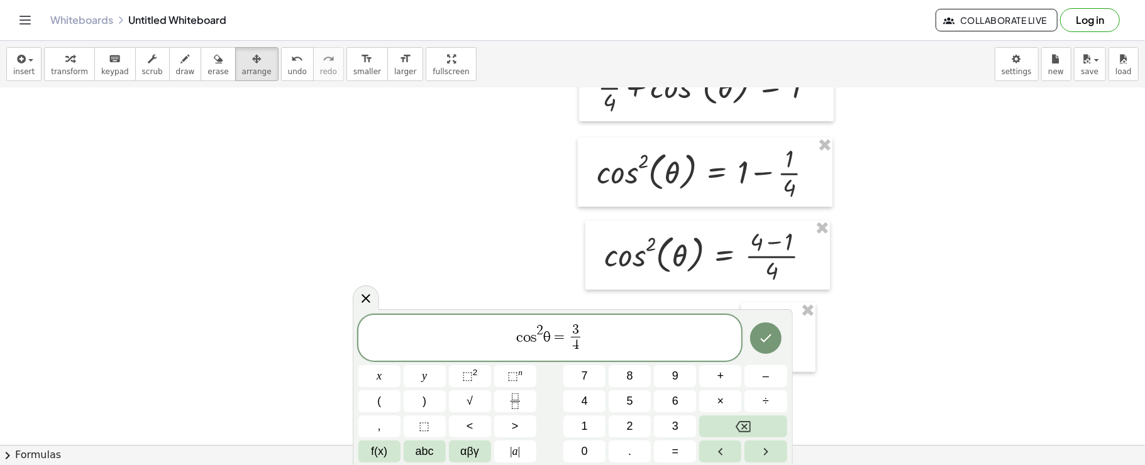
click at [474, 388] on div "c o s 2 θ = 3 4 ​ x y ⬚ 2 ⬚ n 7 8 9 + – ( ) √ 4 5 6 × ÷ , ⬚ < > 1 2 3 f(x) abc …" at bounding box center [572, 389] width 429 height 148
click at [476, 397] on button "√" at bounding box center [470, 401] width 42 height 22
click at [566, 342] on span "=" at bounding box center [572, 336] width 18 height 15
click at [468, 402] on span "√" at bounding box center [469, 401] width 6 height 17
click at [479, 372] on button "⬚ 2" at bounding box center [470, 376] width 42 height 22
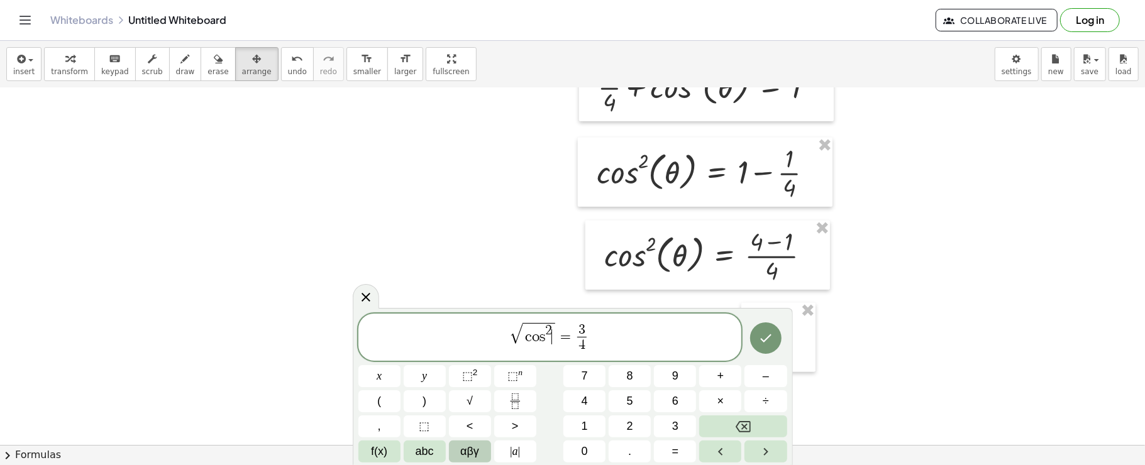
click at [476, 444] on span "αβγ" at bounding box center [469, 451] width 19 height 17
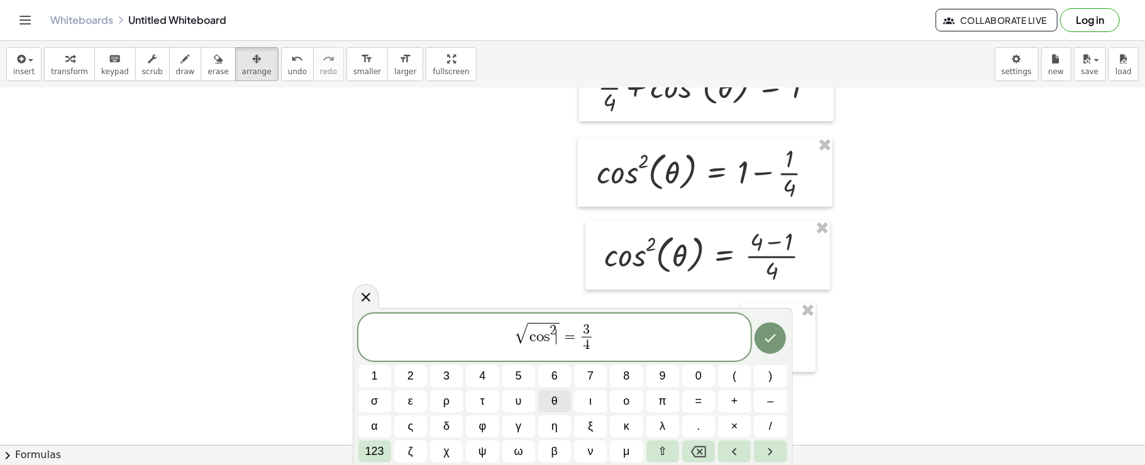
click at [551, 409] on span "θ" at bounding box center [554, 401] width 6 height 17
click at [605, 346] on span "√ c o s 2 θ = 3 4 ​ ​" at bounding box center [554, 338] width 393 height 34
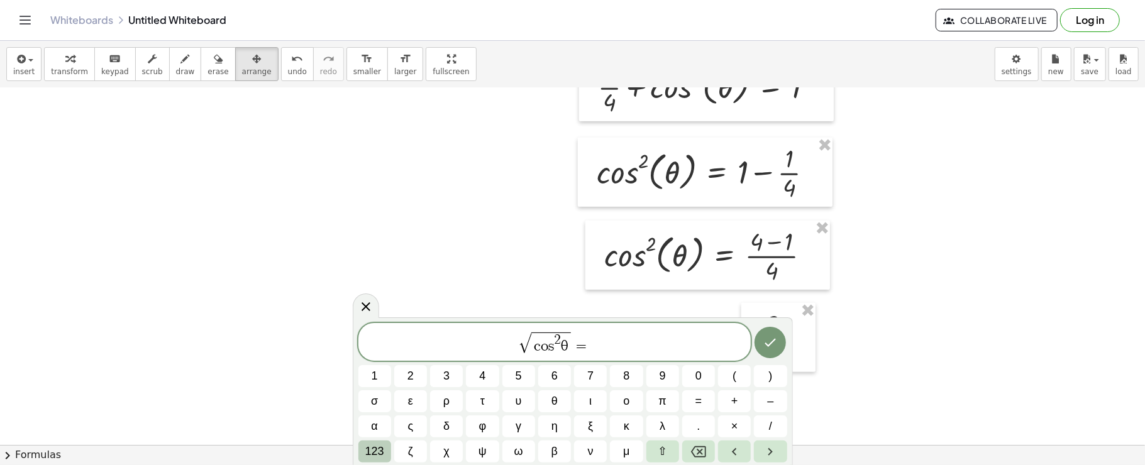
click at [377, 443] on span "123" at bounding box center [374, 451] width 19 height 17
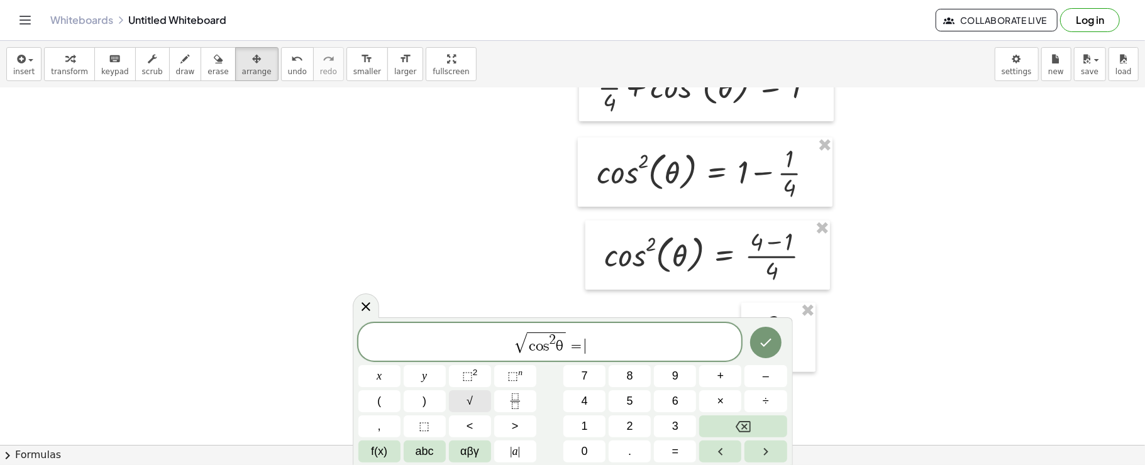
click at [483, 409] on button "√" at bounding box center [470, 401] width 42 height 22
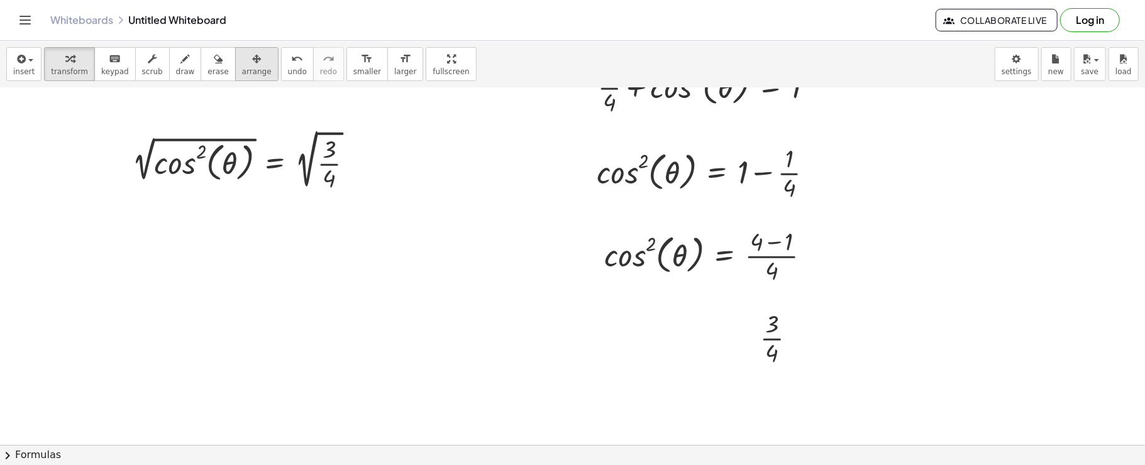
click at [242, 58] on div "button" at bounding box center [257, 58] width 30 height 15
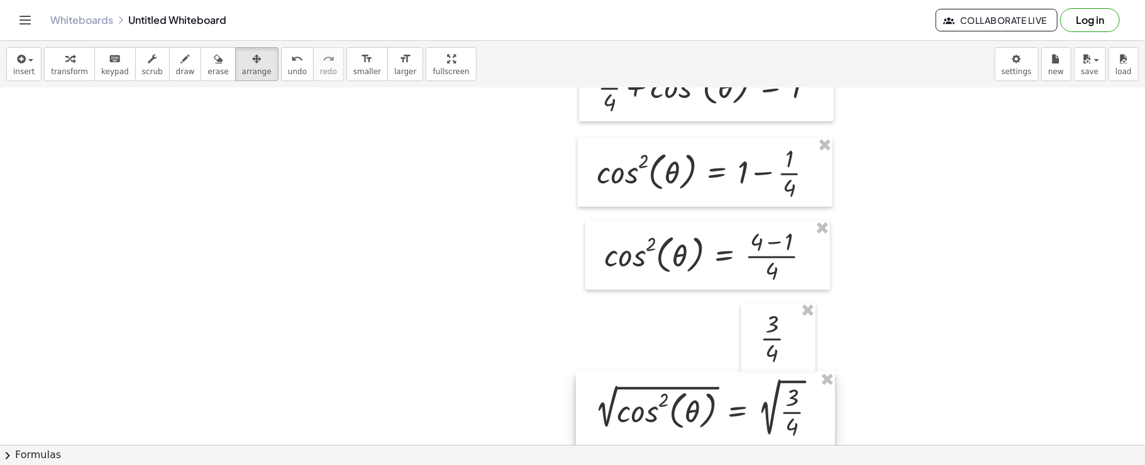
drag, startPoint x: 247, startPoint y: 170, endPoint x: 710, endPoint y: 418, distance: 525.1
click at [710, 418] on div at bounding box center [705, 409] width 259 height 74
click at [181, 60] on icon "button" at bounding box center [185, 59] width 9 height 15
drag, startPoint x: 666, startPoint y: 390, endPoint x: 656, endPoint y: 405, distance: 18.1
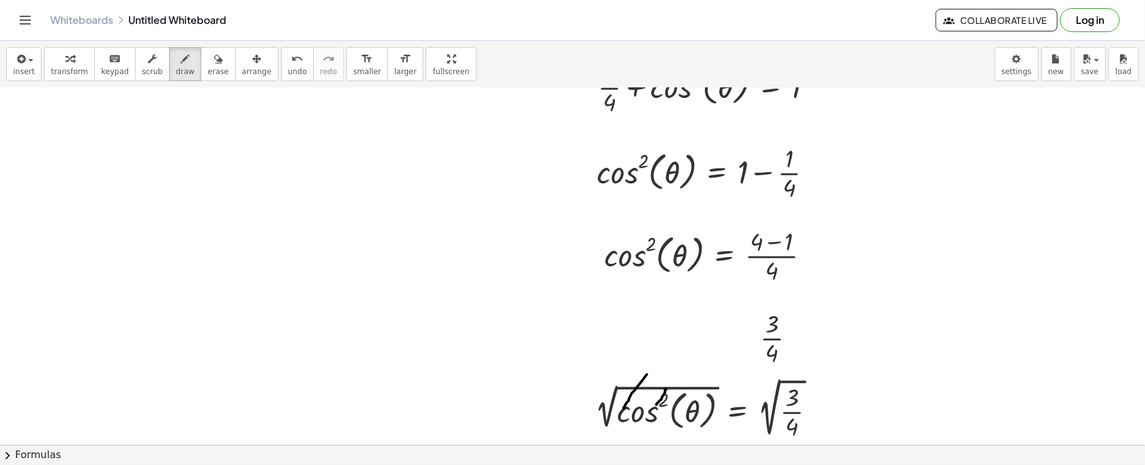
drag, startPoint x: 641, startPoint y: 382, endPoint x: 624, endPoint y: 409, distance: 31.7
click at [11, 63] on button "insert" at bounding box center [23, 64] width 35 height 34
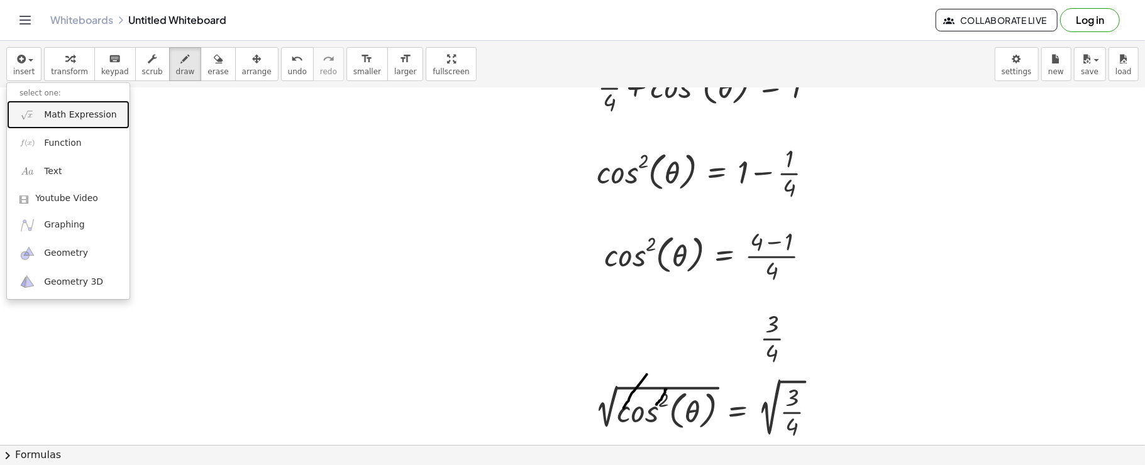
click at [48, 111] on span "Math Expression" at bounding box center [80, 115] width 72 height 13
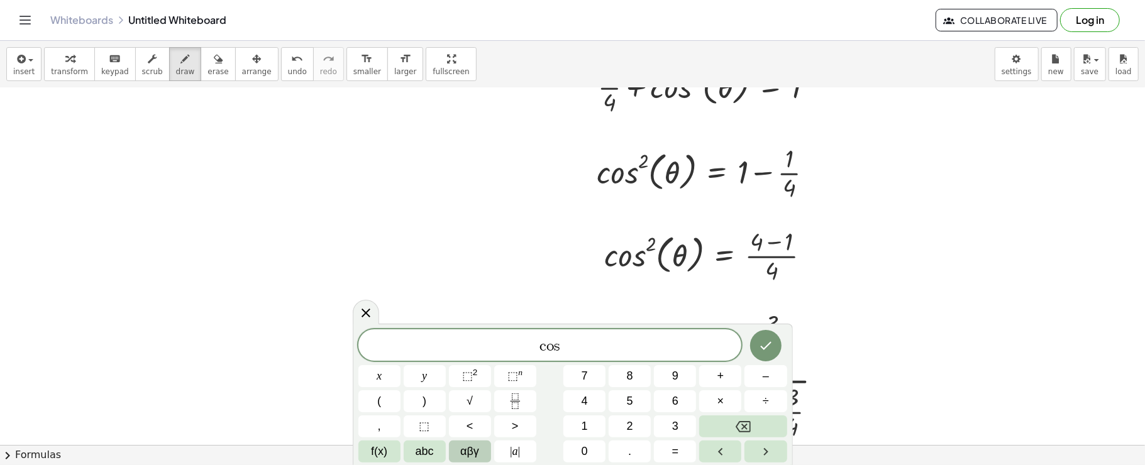
click at [459, 441] on button "αβγ" at bounding box center [470, 452] width 42 height 22
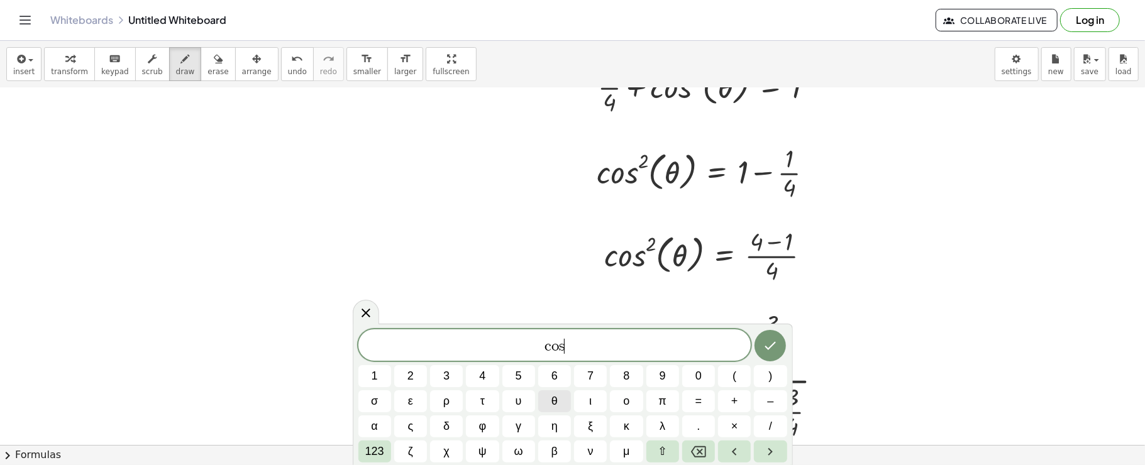
click at [554, 395] on span "θ" at bounding box center [554, 401] width 6 height 17
click at [365, 451] on span "123" at bounding box center [374, 451] width 19 height 17
click at [430, 438] on button "δ" at bounding box center [446, 427] width 33 height 22
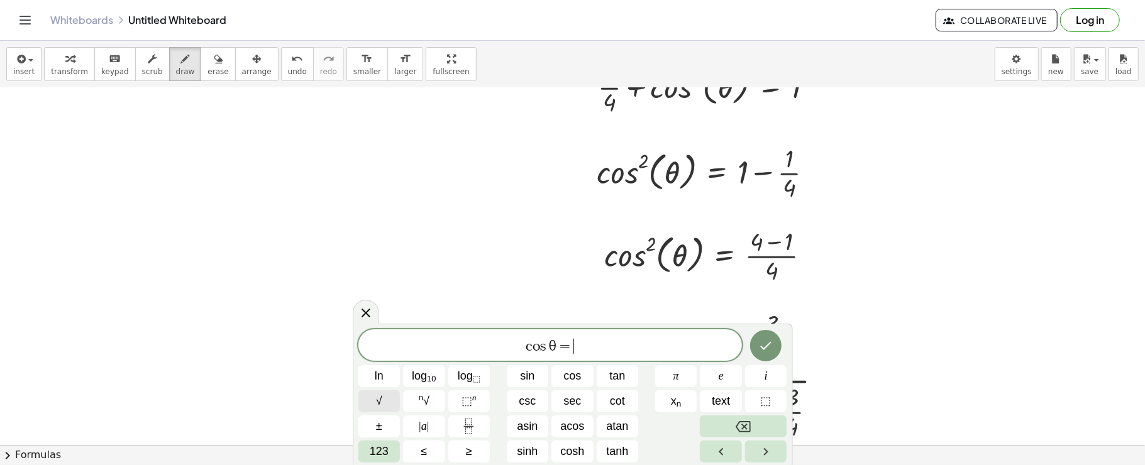
click at [388, 403] on button "√" at bounding box center [379, 401] width 42 height 22
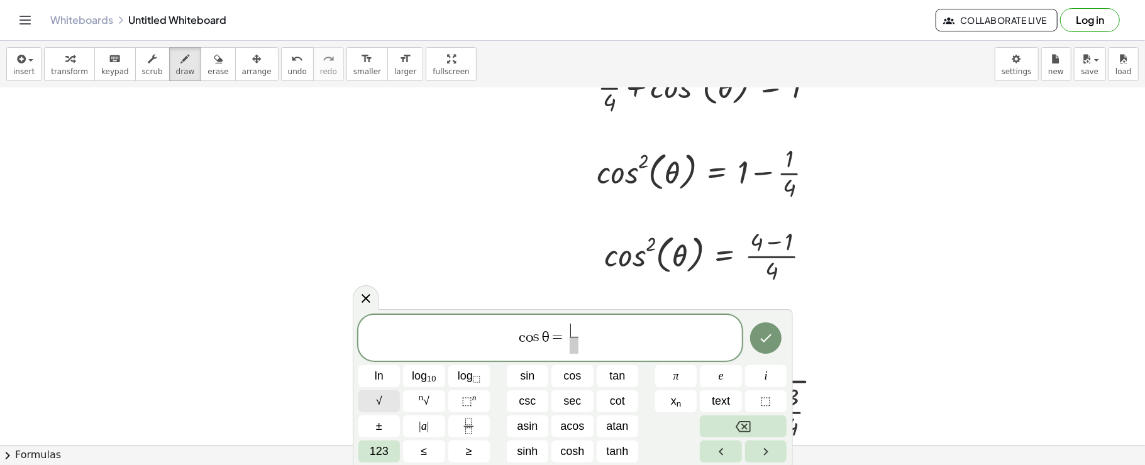
click at [388, 403] on button "√" at bounding box center [379, 401] width 42 height 22
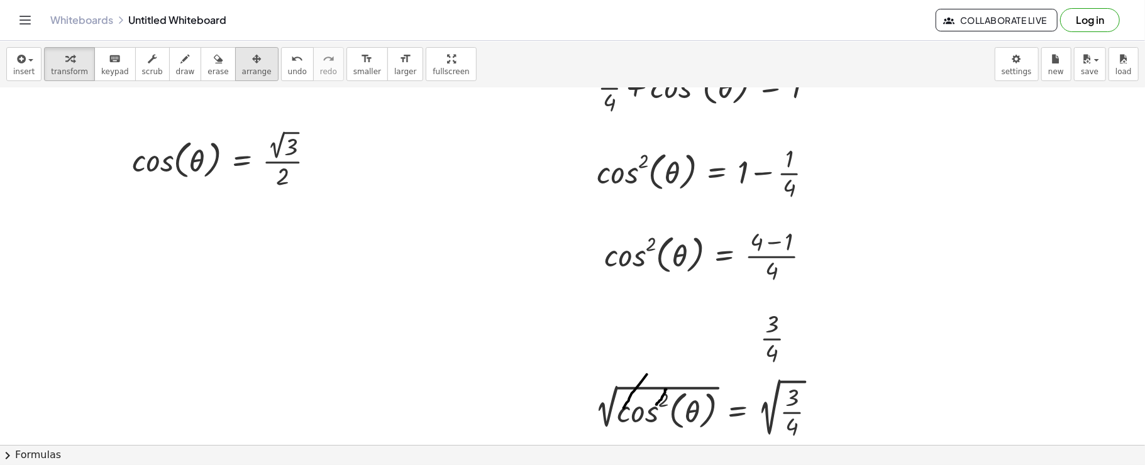
click at [242, 76] on span "arrange" at bounding box center [257, 71] width 30 height 9
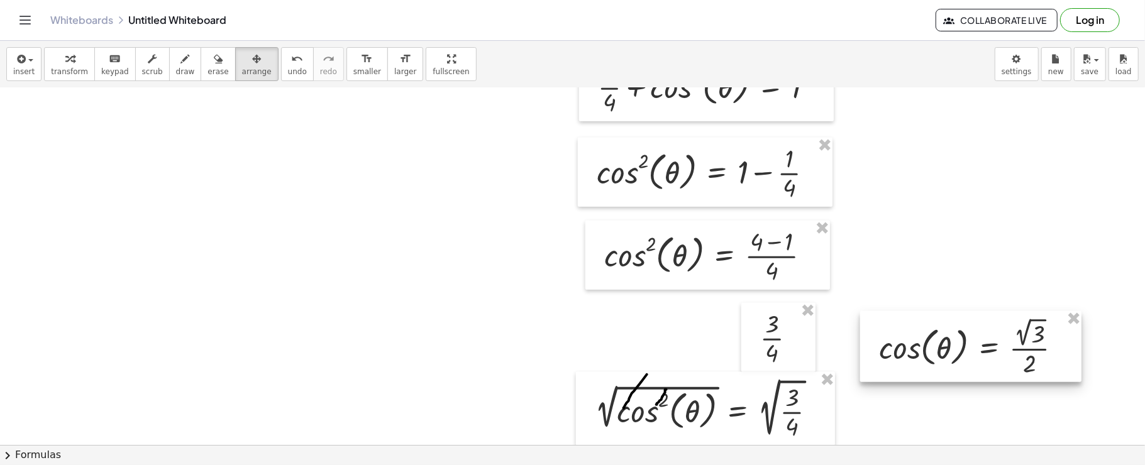
drag, startPoint x: 280, startPoint y: 170, endPoint x: 996, endPoint y: 357, distance: 739.5
click at [996, 357] on div at bounding box center [970, 347] width 221 height 72
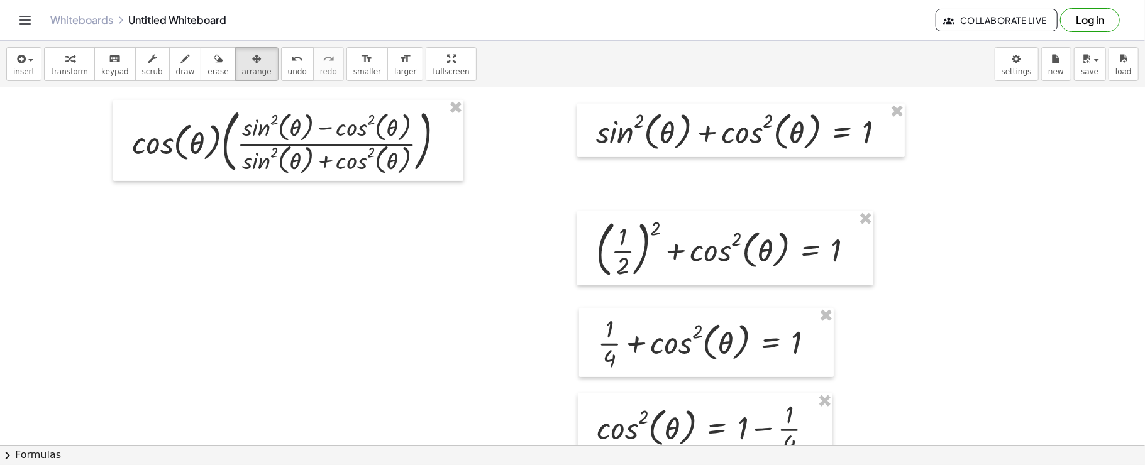
scroll to position [805, 0]
click at [18, 71] on span "insert" at bounding box center [23, 71] width 21 height 9
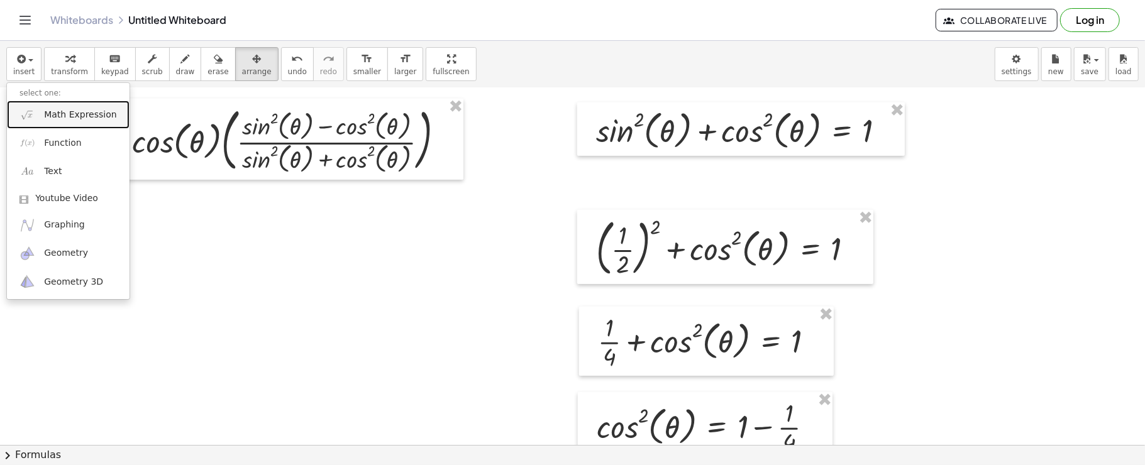
click at [50, 109] on span "Math Expression" at bounding box center [80, 115] width 72 height 13
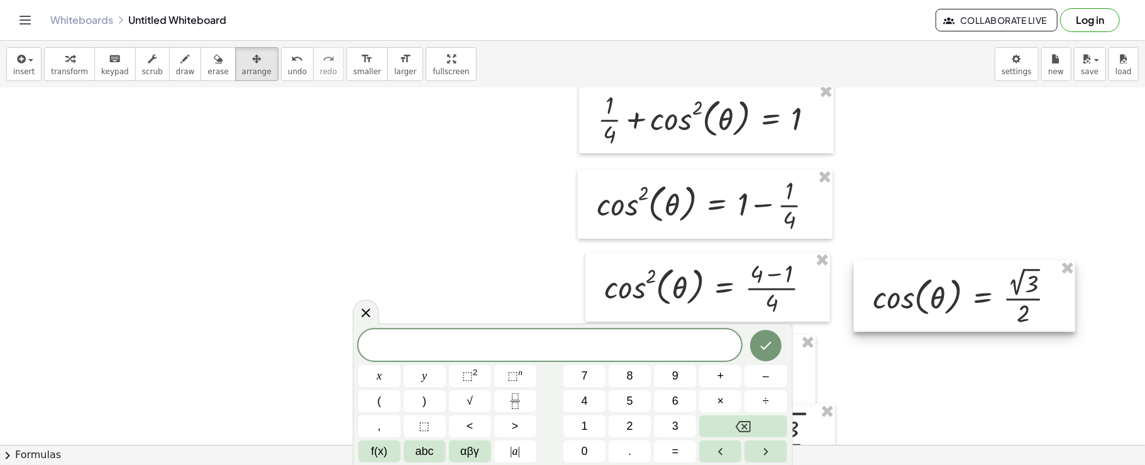
scroll to position [1034, 0]
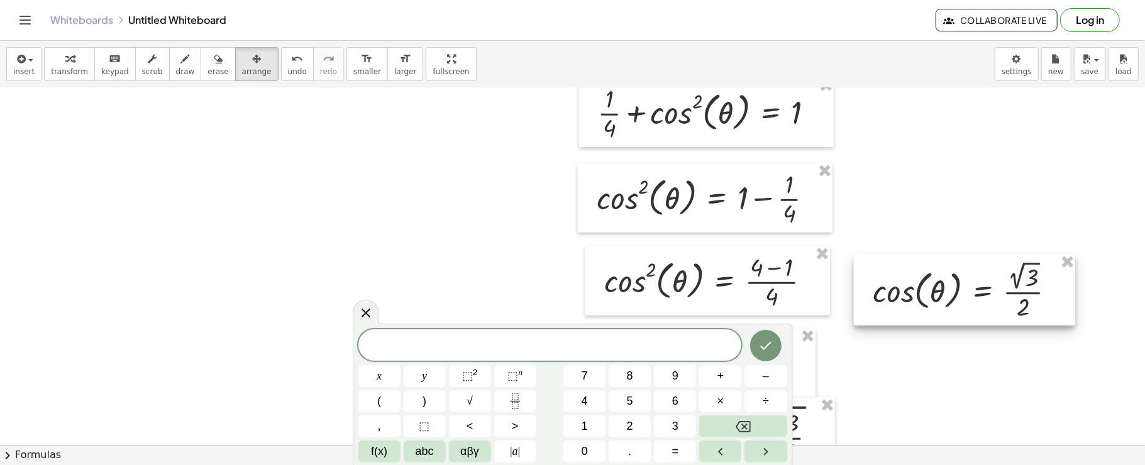
drag, startPoint x: 950, startPoint y: 334, endPoint x: 944, endPoint y: 252, distance: 82.6
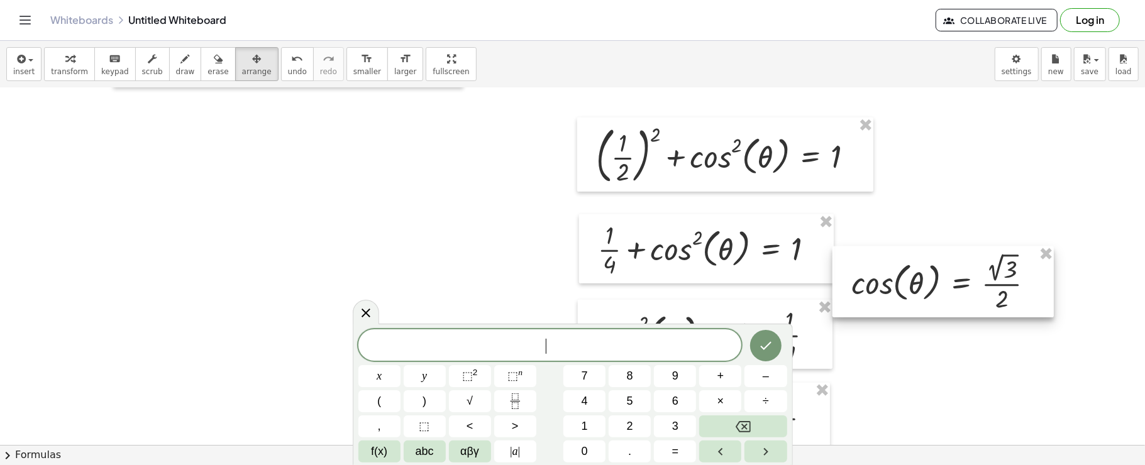
scroll to position [891, 0]
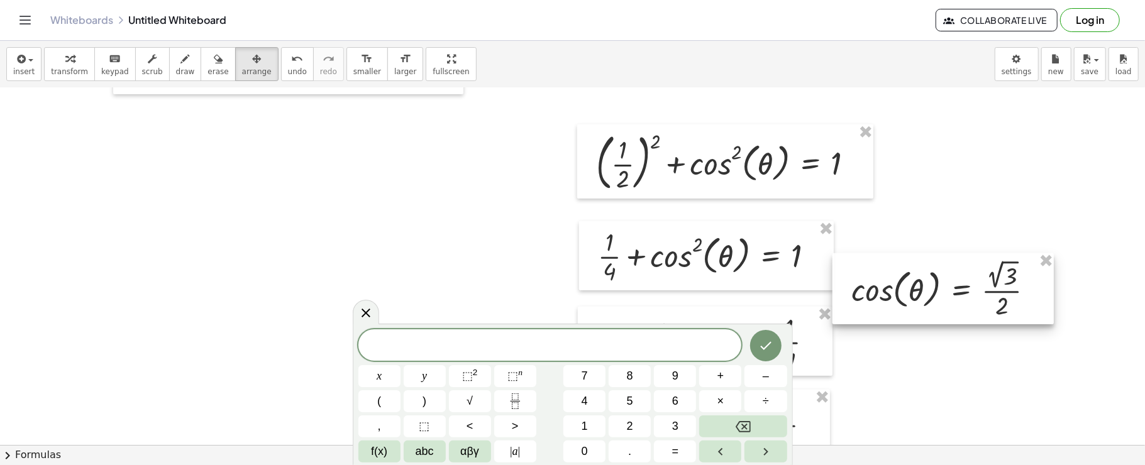
drag, startPoint x: 938, startPoint y: 284, endPoint x: 916, endPoint y: 140, distance: 146.1
click at [916, 140] on div "cos ( , θ ) = · 1 · 2 + sin ( , θ ) 2 + cos ( , θ ) 2 = 1 + sin ( , θ ) 2 + ( ·…" at bounding box center [572, 91] width 1145 height 1788
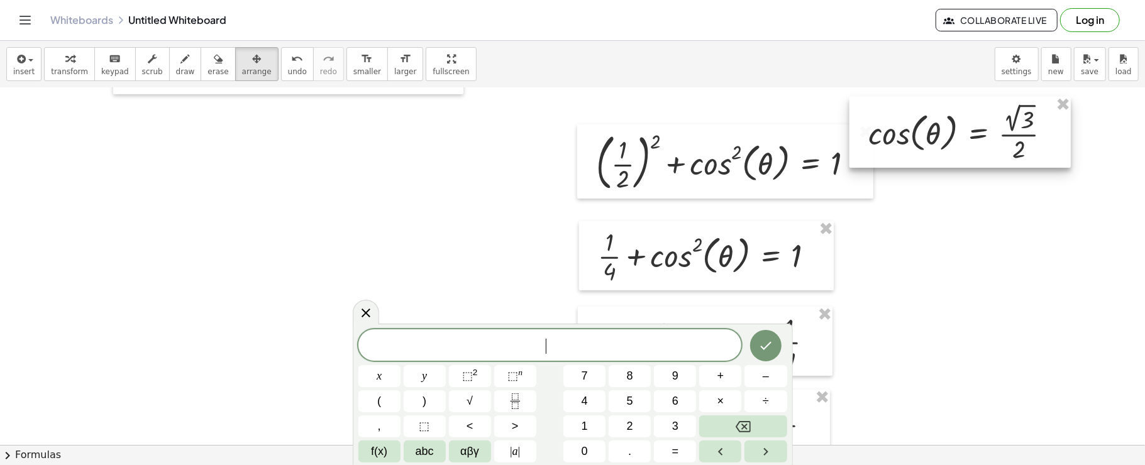
drag, startPoint x: 916, startPoint y: 280, endPoint x: 933, endPoint y: 123, distance: 158.1
click at [933, 123] on div at bounding box center [959, 133] width 221 height 72
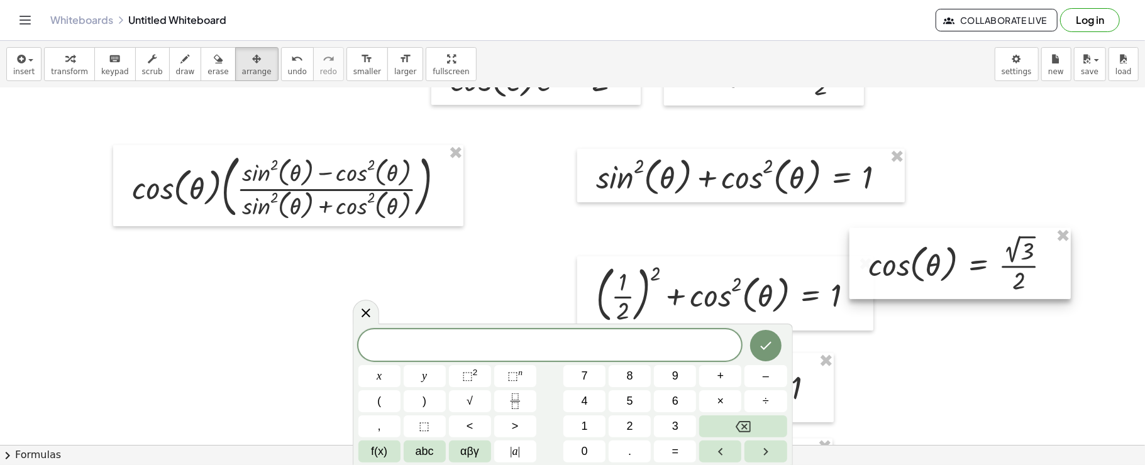
scroll to position [760, 0]
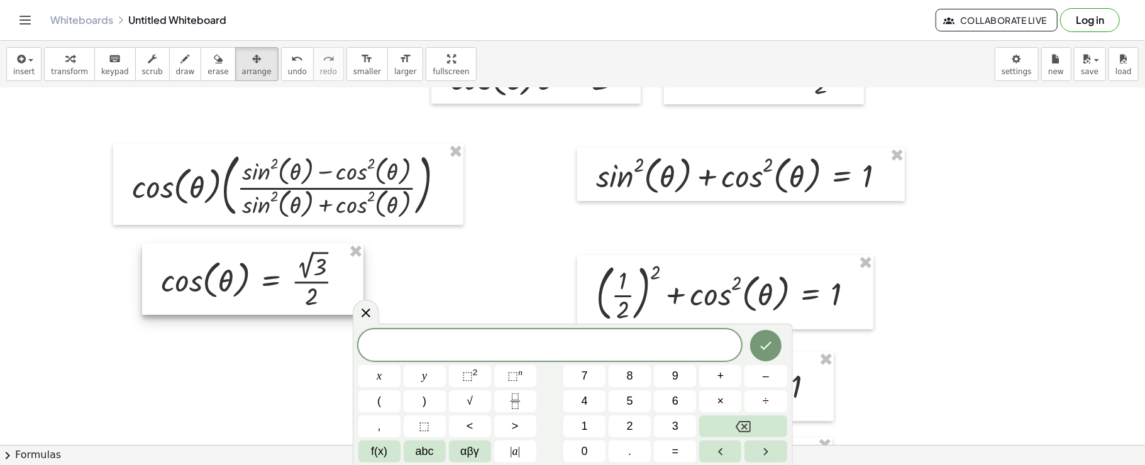
drag, startPoint x: 926, startPoint y: 257, endPoint x: 219, endPoint y: 274, distance: 706.7
click at [219, 274] on div at bounding box center [252, 280] width 221 height 72
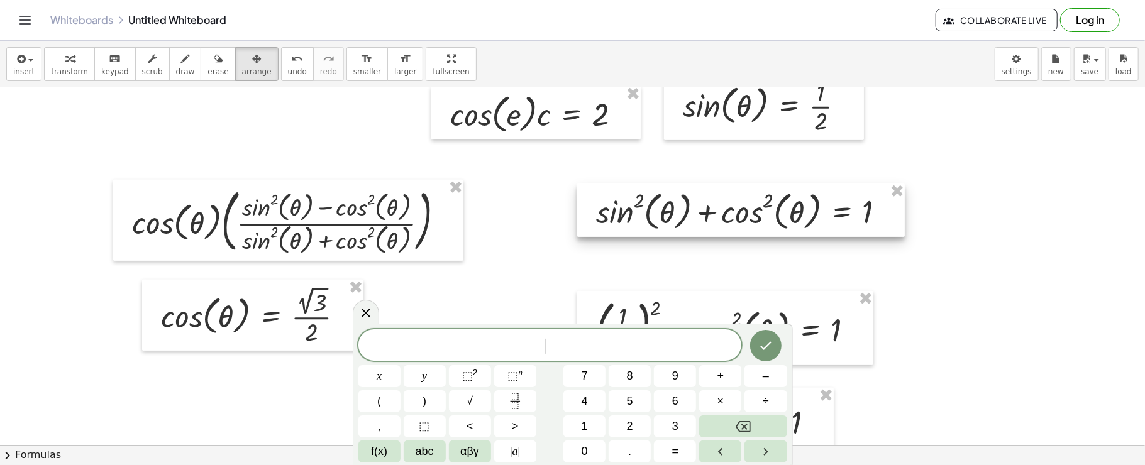
scroll to position [721, 0]
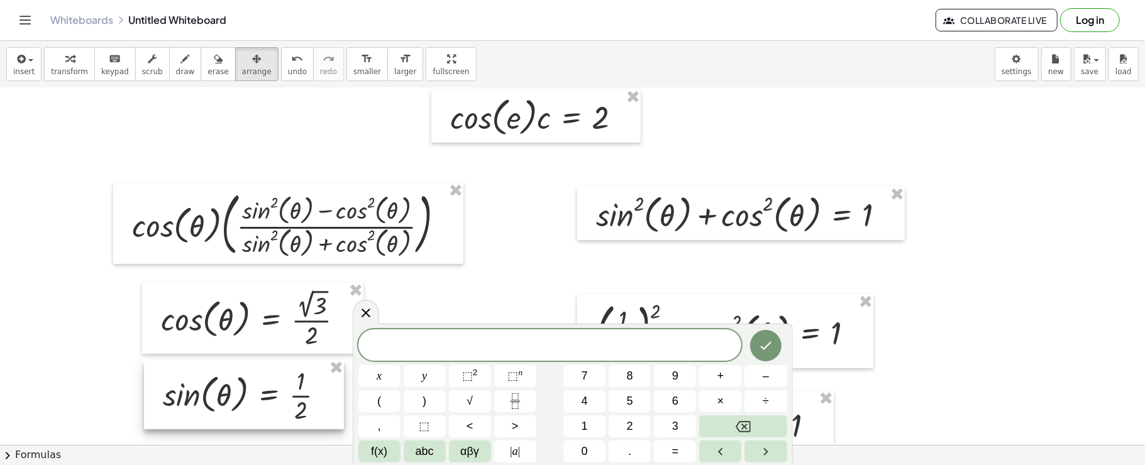
drag, startPoint x: 719, startPoint y: 124, endPoint x: 199, endPoint y: 410, distance: 593.6
click at [199, 410] on div at bounding box center [244, 394] width 200 height 69
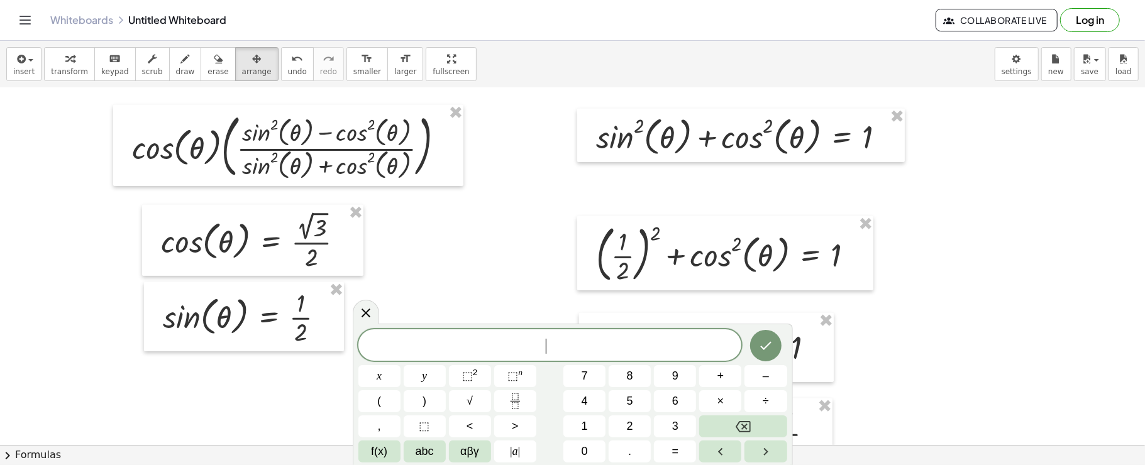
scroll to position [800, 0]
click at [475, 404] on button "√" at bounding box center [470, 401] width 42 height 22
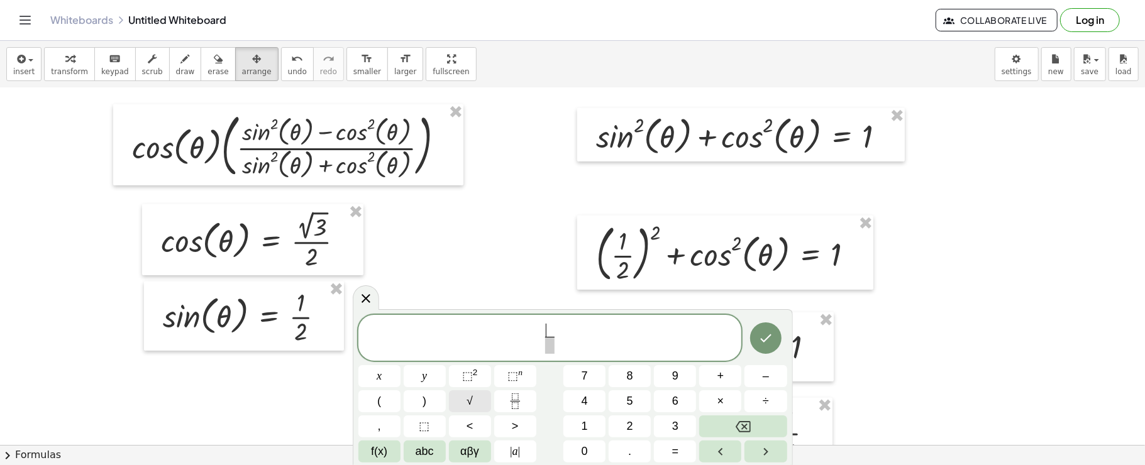
click at [475, 404] on button "√" at bounding box center [470, 401] width 42 height 22
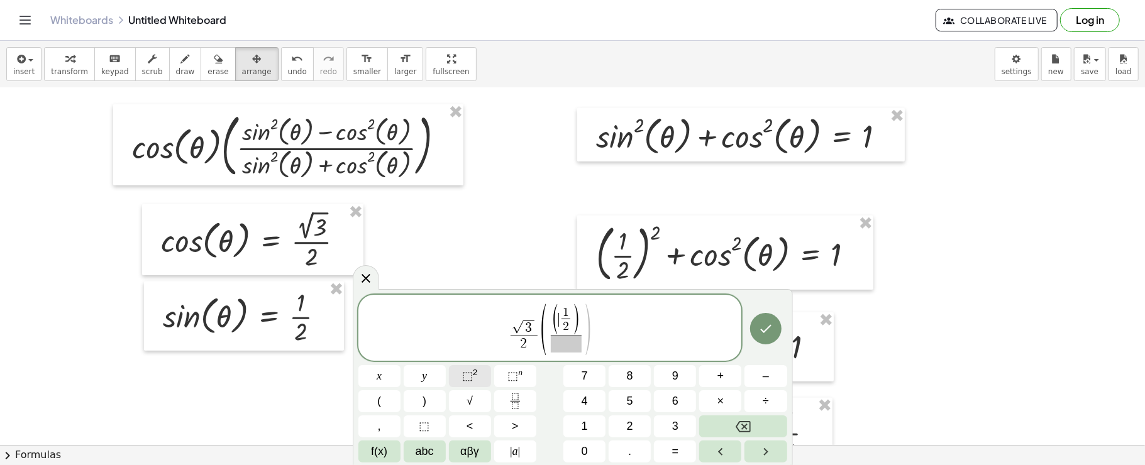
click at [474, 383] on span "⬚ 2" at bounding box center [470, 376] width 16 height 17
click at [571, 316] on span "1 2 ​" at bounding box center [566, 321] width 14 height 28
click at [571, 312] on span "1 2 ​ ​" at bounding box center [566, 321] width 14 height 28
click at [571, 317] on span "1 2 ​ ​" at bounding box center [566, 321] width 14 height 28
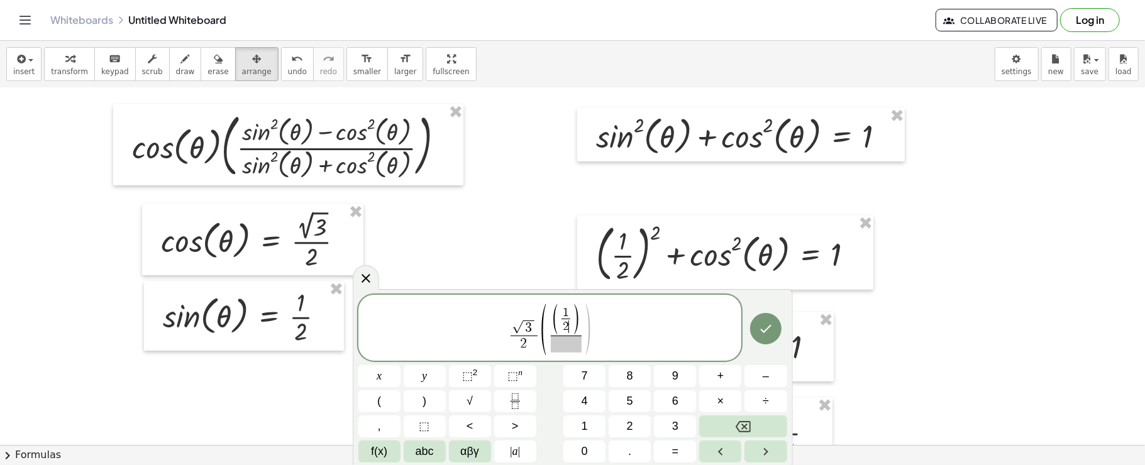
click at [571, 317] on span "1 2 ​ ​" at bounding box center [566, 321] width 14 height 28
click at [473, 377] on sup "2" at bounding box center [475, 372] width 5 height 9
click at [521, 400] on icon "Fraction" at bounding box center [515, 402] width 16 height 16
click at [463, 394] on button "√" at bounding box center [470, 401] width 42 height 22
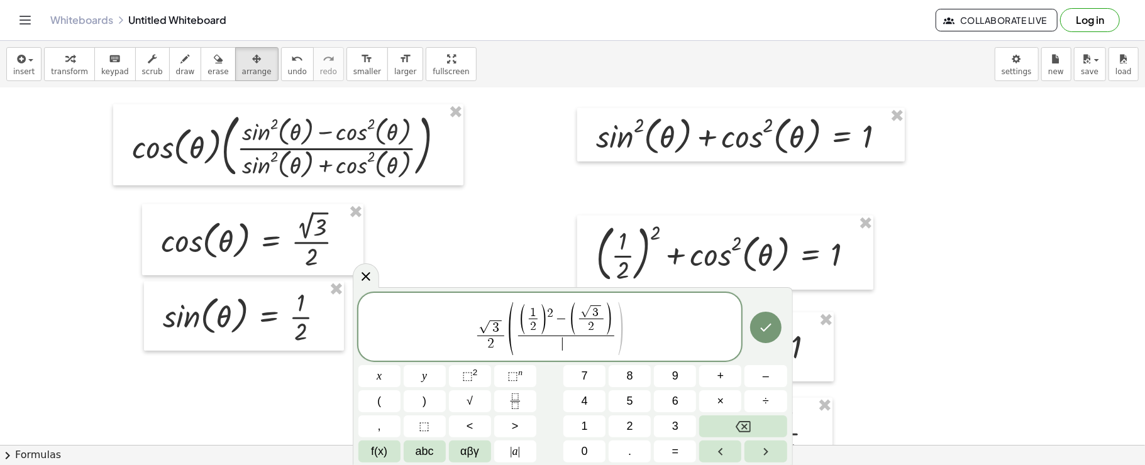
click at [614, 309] on span "( 1 2 ​ ) 2 − ( √ 3 2 ​ ) ​ ​" at bounding box center [566, 328] width 102 height 49
click at [465, 377] on span "⬚" at bounding box center [467, 376] width 11 height 13
click at [534, 350] on span "​" at bounding box center [566, 344] width 102 height 17
click at [524, 394] on button "Fraction" at bounding box center [515, 401] width 42 height 22
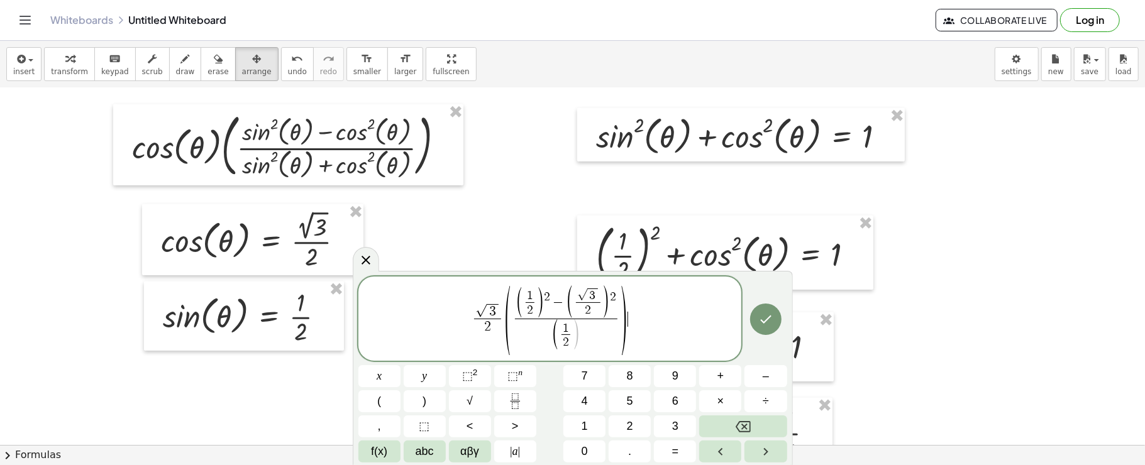
click at [584, 333] on span "( 1 2 ​ )" at bounding box center [566, 335] width 102 height 33
click at [474, 377] on sup "2" at bounding box center [475, 372] width 5 height 9
click at [504, 395] on button "Fraction" at bounding box center [515, 401] width 42 height 22
click at [474, 400] on button "√" at bounding box center [470, 401] width 42 height 22
click at [478, 378] on button "⬚ 2" at bounding box center [470, 376] width 42 height 22
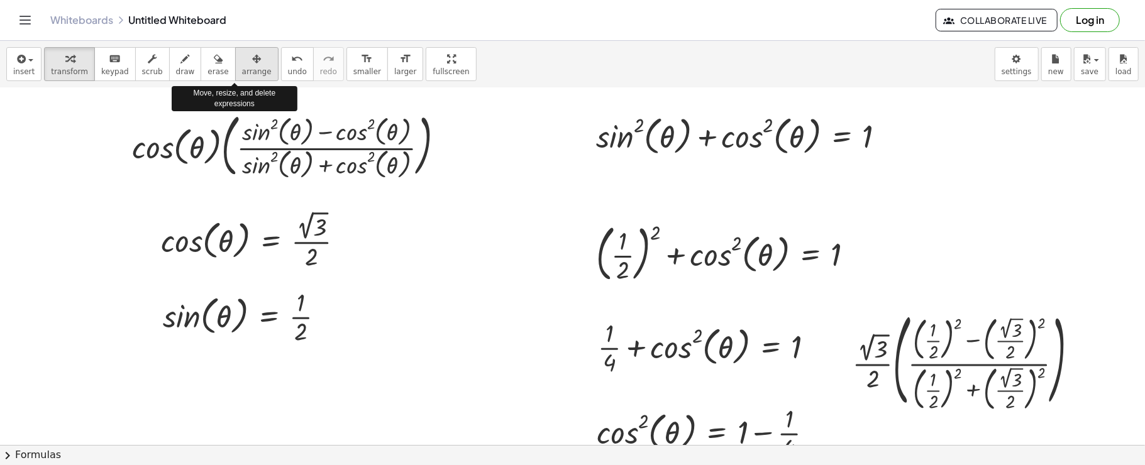
click at [235, 48] on button "arrange" at bounding box center [256, 64] width 43 height 34
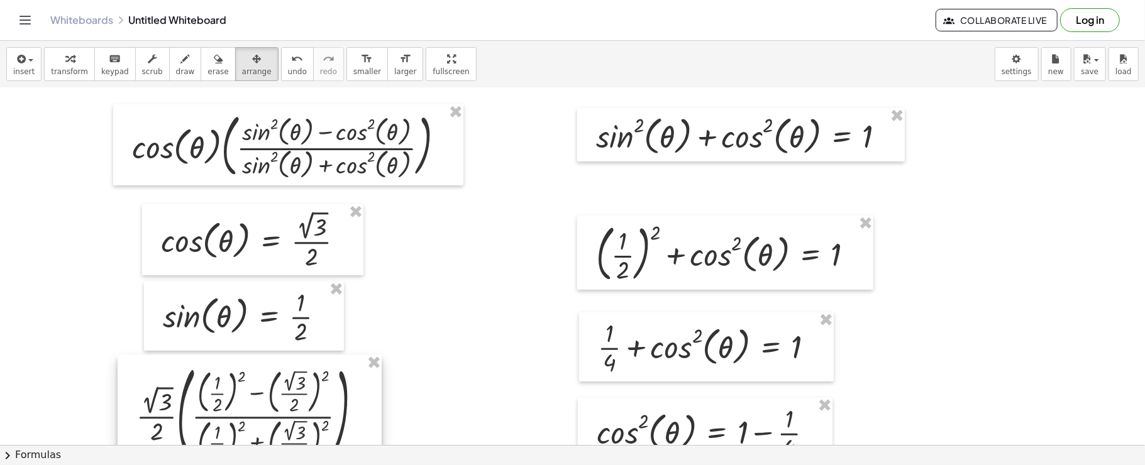
drag, startPoint x: 937, startPoint y: 357, endPoint x: 221, endPoint y: 410, distance: 717.3
click at [221, 410] on div at bounding box center [250, 412] width 264 height 114
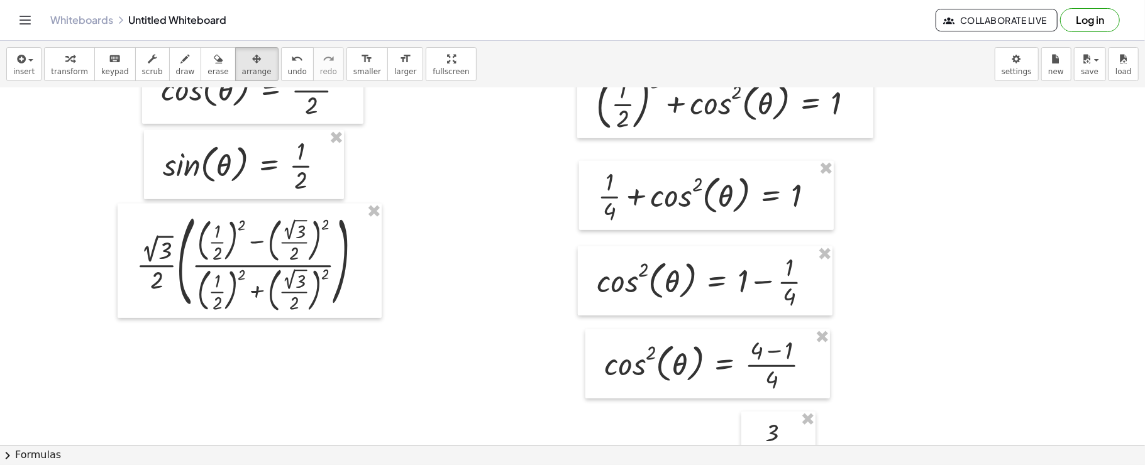
scroll to position [930, 0]
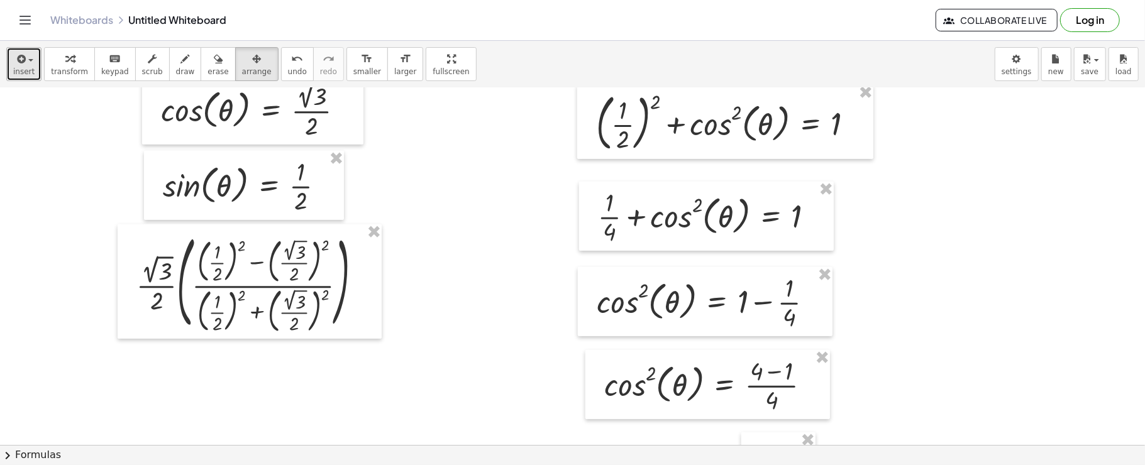
click at [21, 61] on icon "button" at bounding box center [19, 59] width 11 height 15
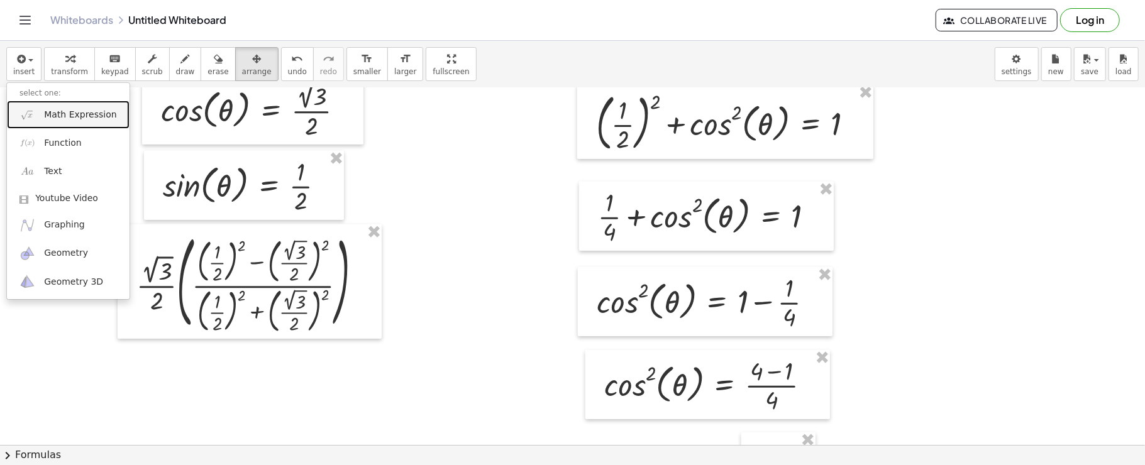
click at [94, 109] on span "Math Expression" at bounding box center [80, 115] width 72 height 13
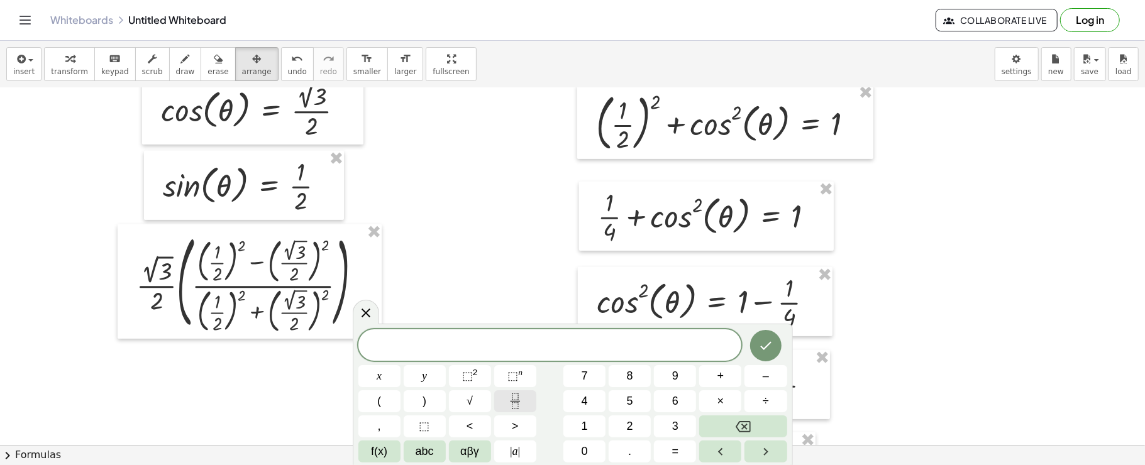
click at [514, 411] on button "Fraction" at bounding box center [515, 401] width 42 height 22
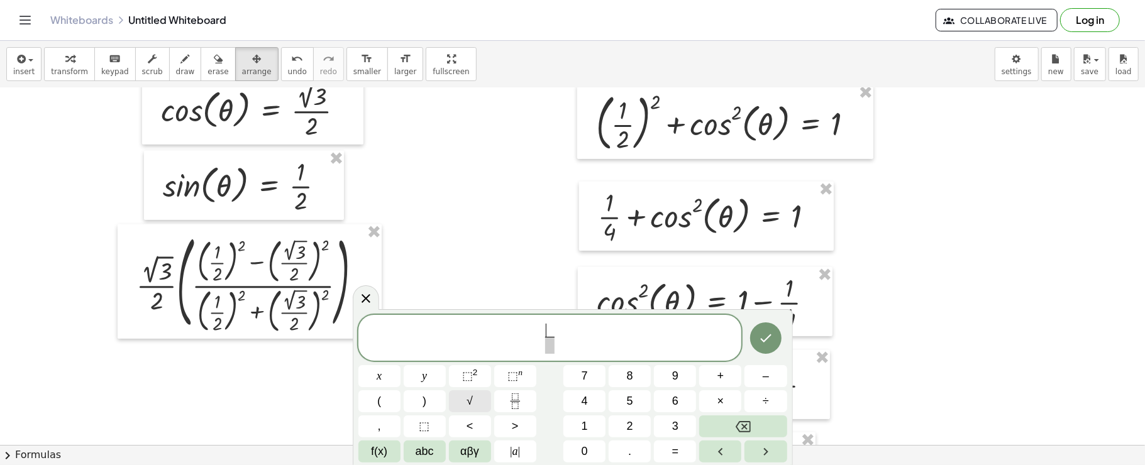
click at [459, 404] on button "√" at bounding box center [470, 401] width 42 height 22
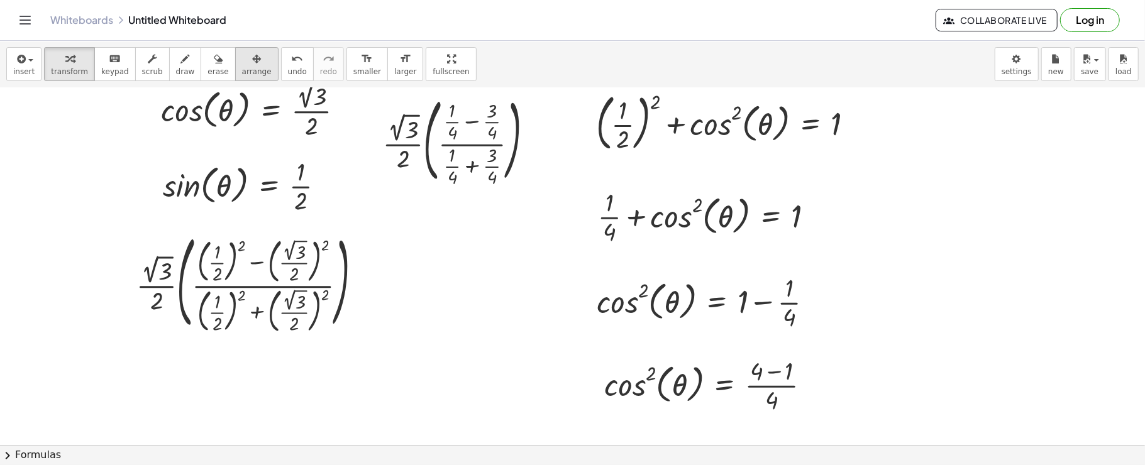
click at [235, 77] on button "arrange" at bounding box center [256, 64] width 43 height 34
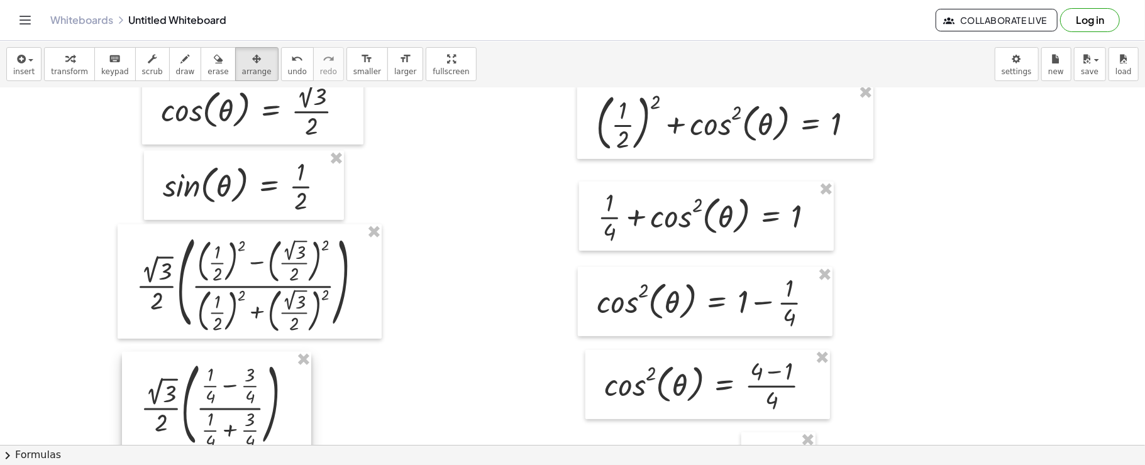
drag, startPoint x: 484, startPoint y: 159, endPoint x: 242, endPoint y: 423, distance: 358.1
click at [242, 423] on div at bounding box center [216, 404] width 189 height 104
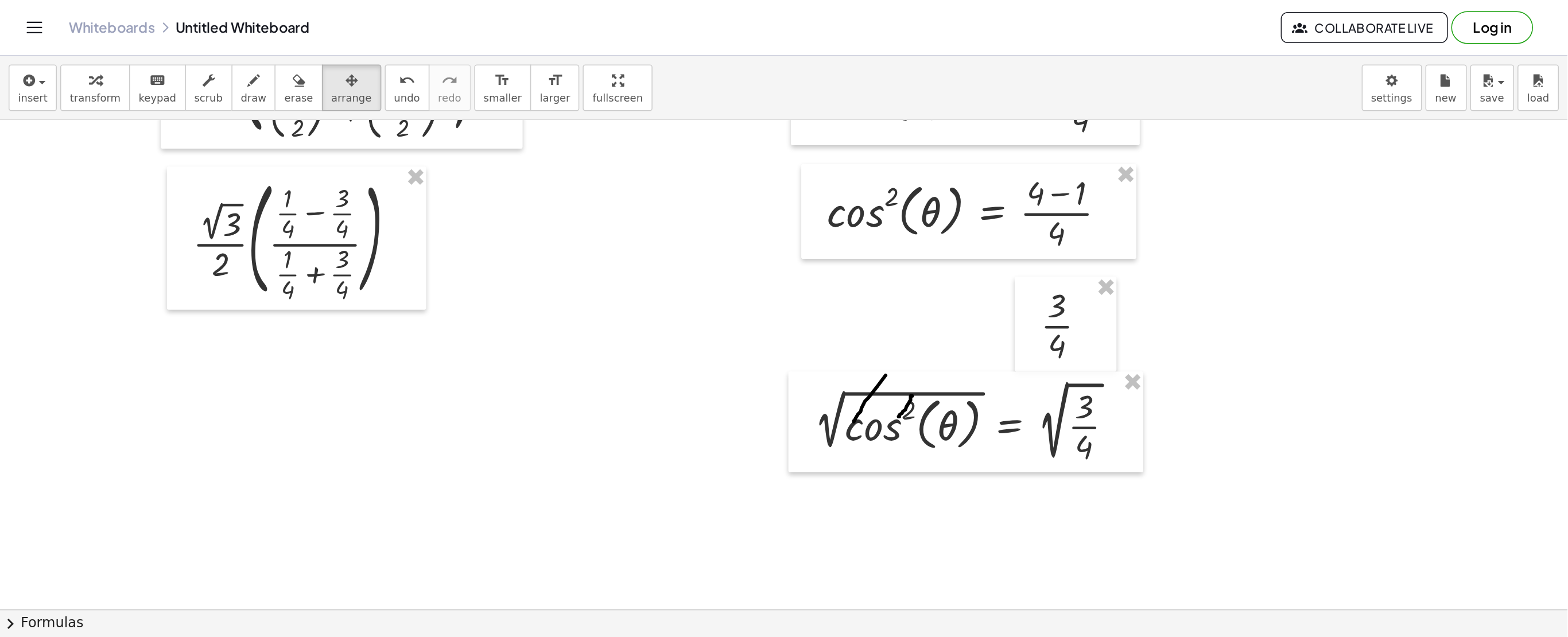
scroll to position [1057, 0]
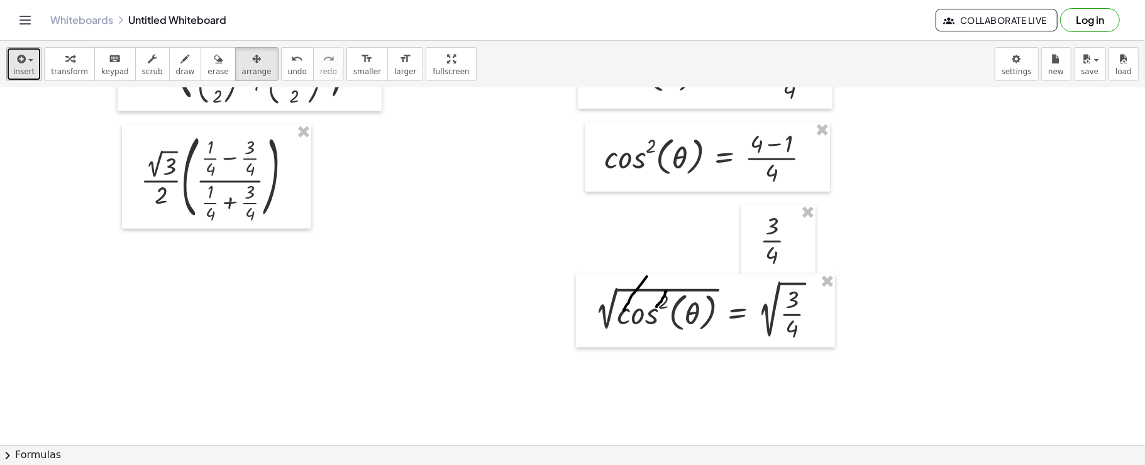
click at [18, 57] on icon "button" at bounding box center [19, 59] width 11 height 15
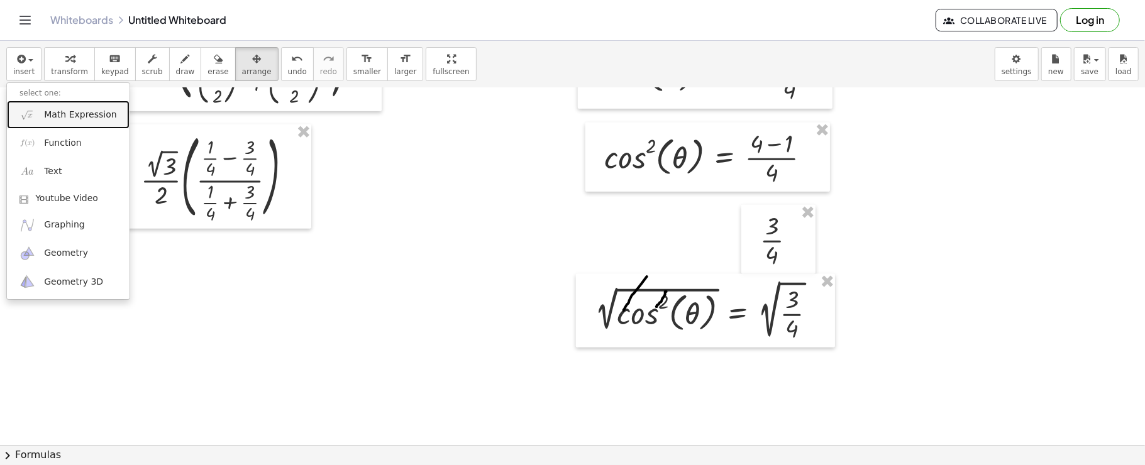
click at [73, 117] on span "Math Expression" at bounding box center [80, 115] width 72 height 13
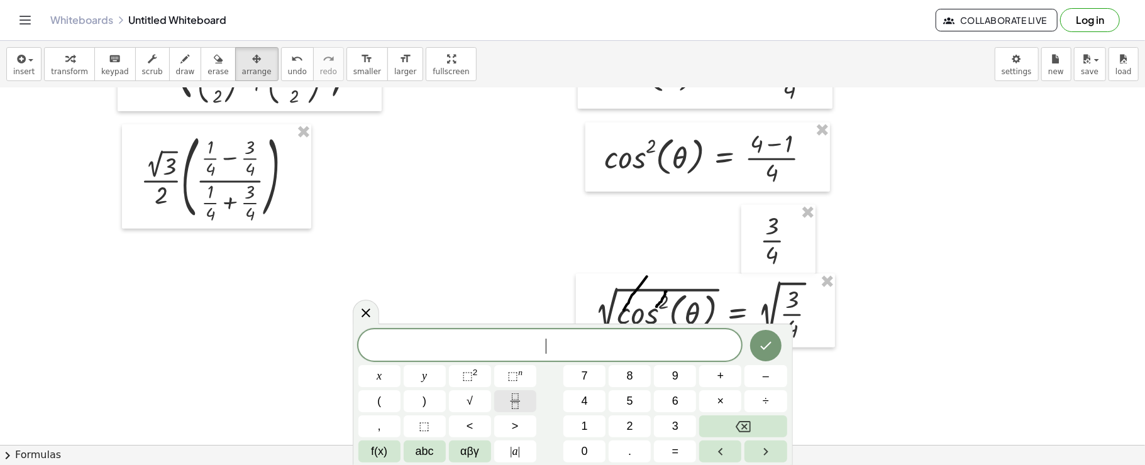
click at [520, 405] on icon "Fraction" at bounding box center [515, 402] width 16 height 16
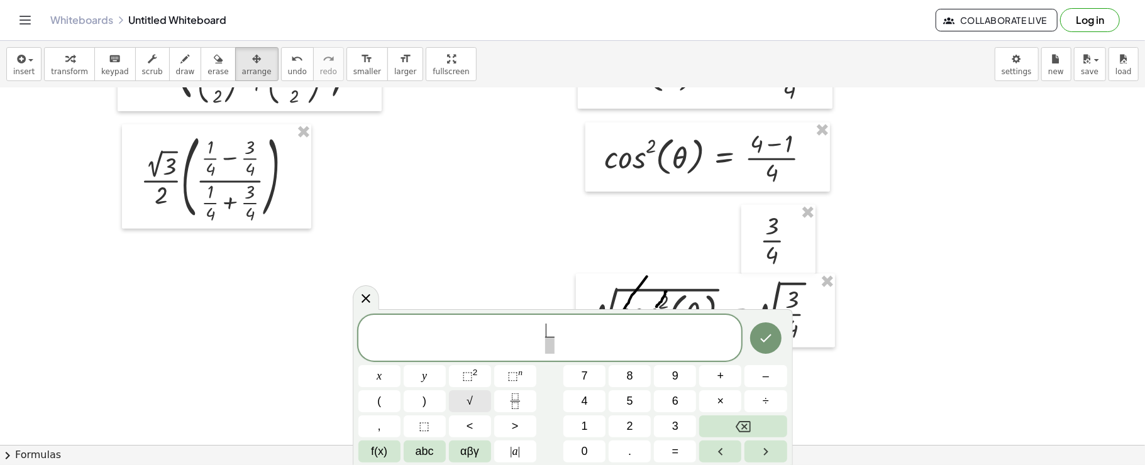
click at [473, 395] on button "√" at bounding box center [470, 401] width 42 height 22
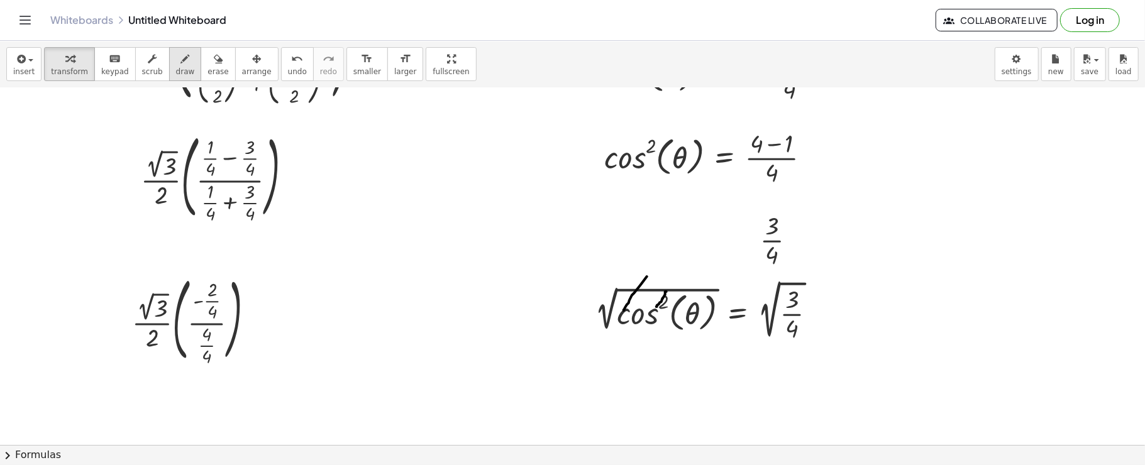
click at [176, 58] on div "button" at bounding box center [185, 58] width 19 height 15
drag, startPoint x: 219, startPoint y: 285, endPoint x: 207, endPoint y: 293, distance: 14.5
drag, startPoint x: 207, startPoint y: 267, endPoint x: 207, endPoint y: 278, distance: 10.7
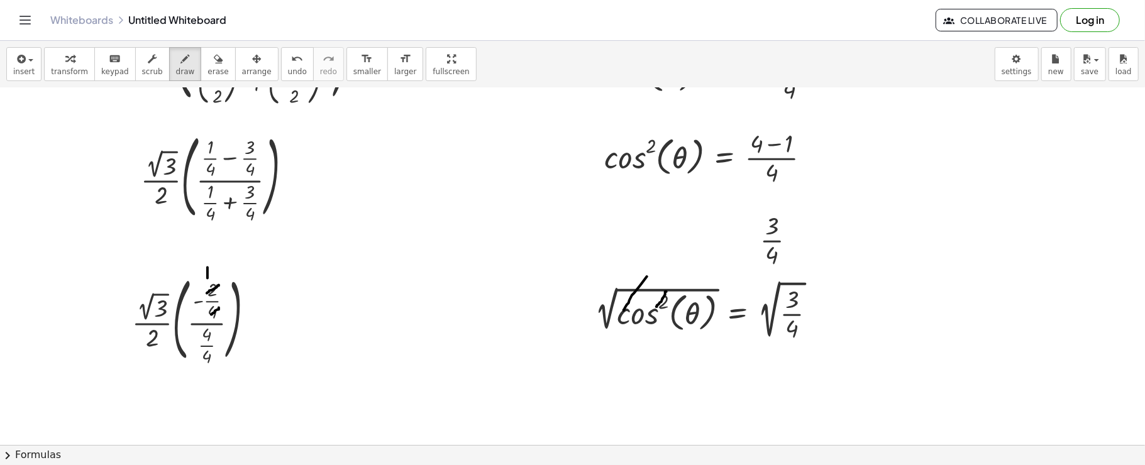
drag, startPoint x: 224, startPoint y: 298, endPoint x: 227, endPoint y: 307, distance: 9.2
drag, startPoint x: 225, startPoint y: 310, endPoint x: 233, endPoint y: 305, distance: 8.7
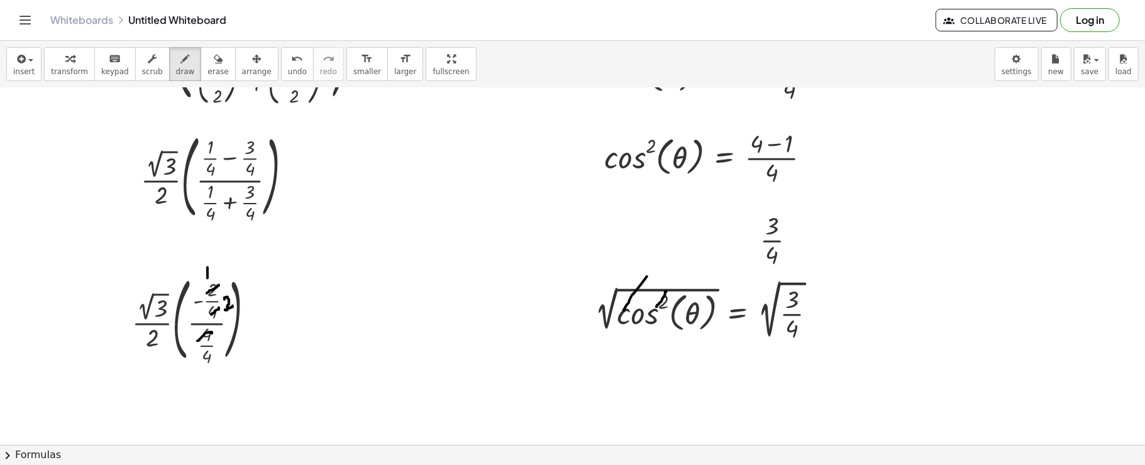
drag, startPoint x: 212, startPoint y: 332, endPoint x: 197, endPoint y: 341, distance: 16.9
drag, startPoint x: 217, startPoint y: 348, endPoint x: 205, endPoint y: 357, distance: 15.3
click at [18, 74] on span "insert" at bounding box center [23, 71] width 21 height 9
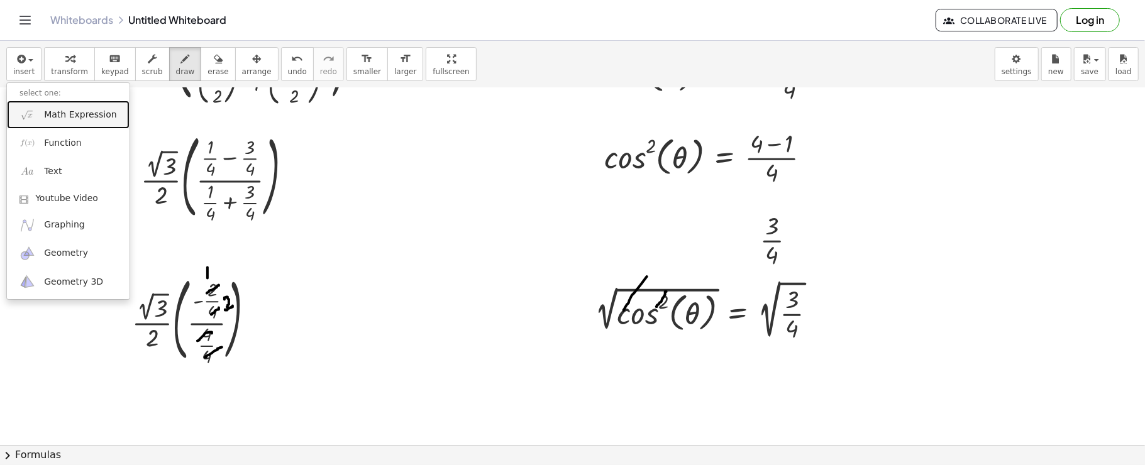
click at [31, 112] on img at bounding box center [27, 115] width 16 height 16
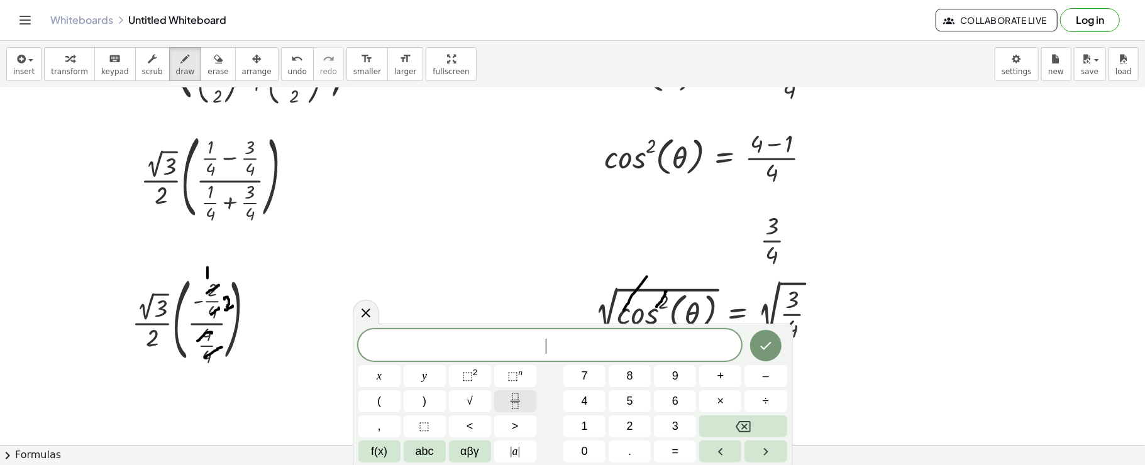
click at [511, 405] on icon "Fraction" at bounding box center [515, 402] width 16 height 16
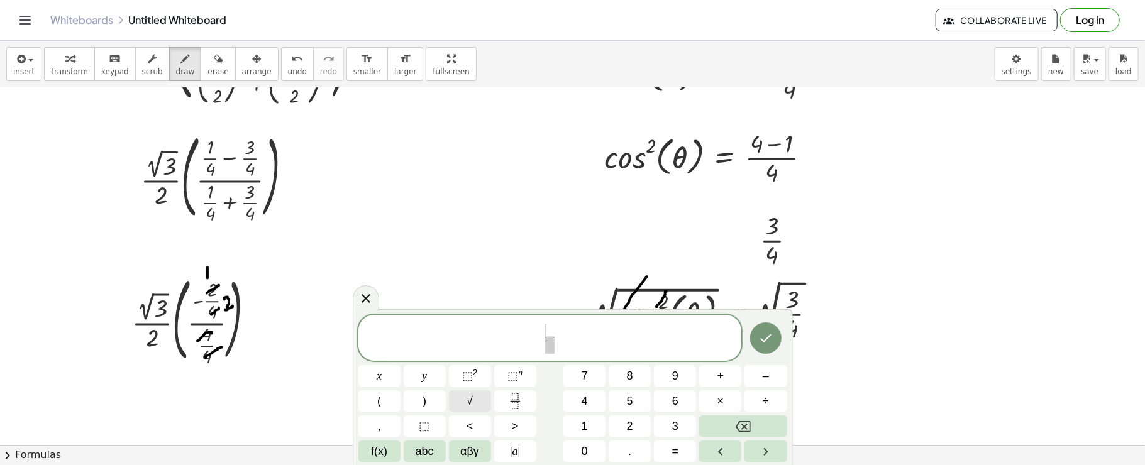
click at [473, 400] on span "√" at bounding box center [469, 401] width 6 height 17
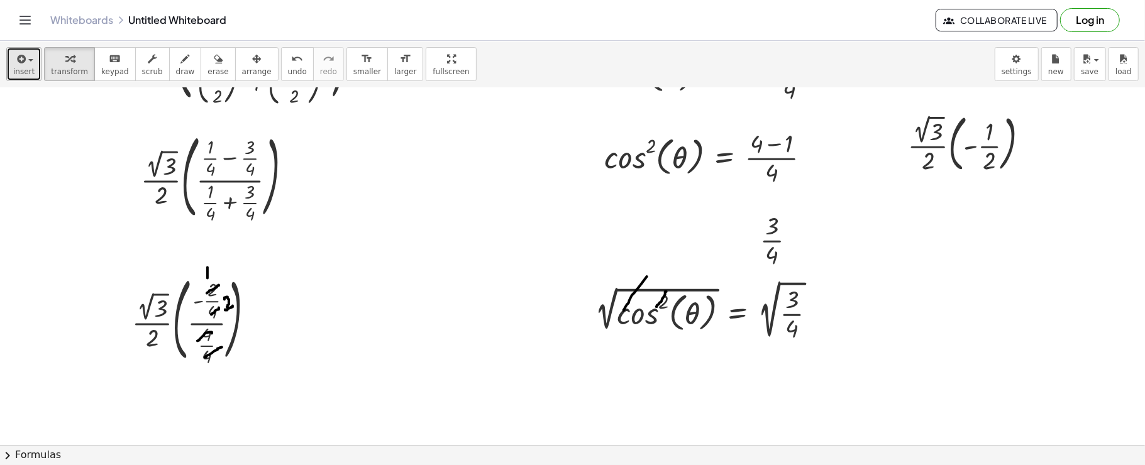
click at [26, 73] on span "insert" at bounding box center [23, 71] width 21 height 9
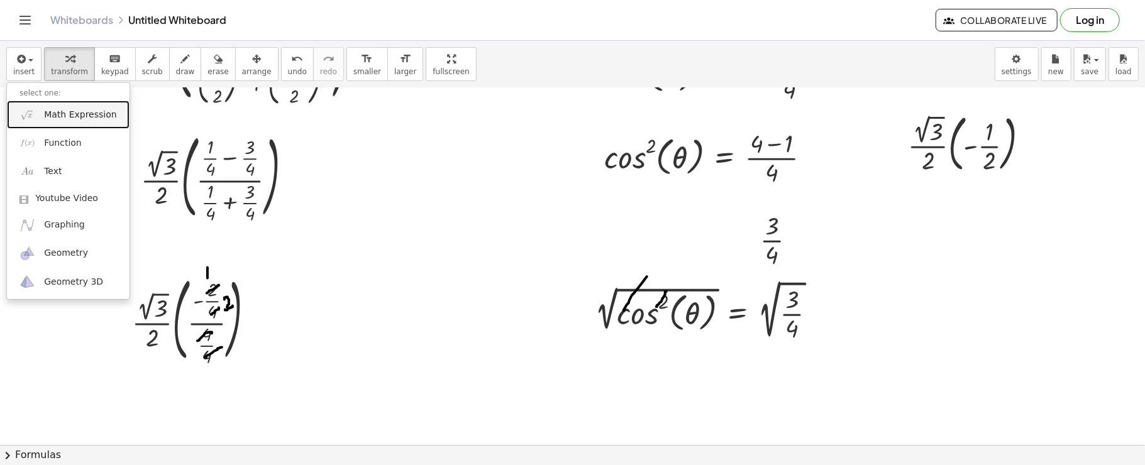
click at [33, 126] on link "Math Expression" at bounding box center [68, 115] width 123 height 28
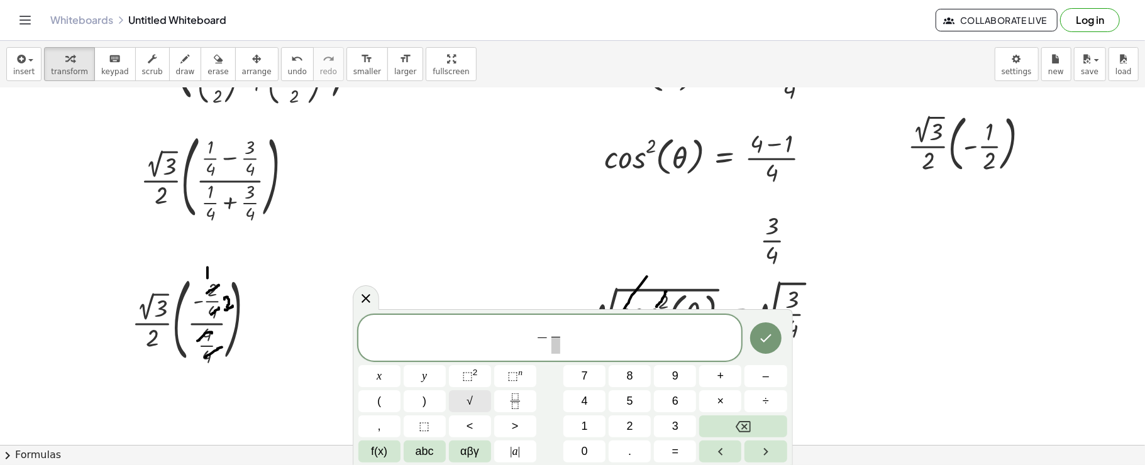
click at [470, 397] on span "√" at bounding box center [469, 401] width 6 height 17
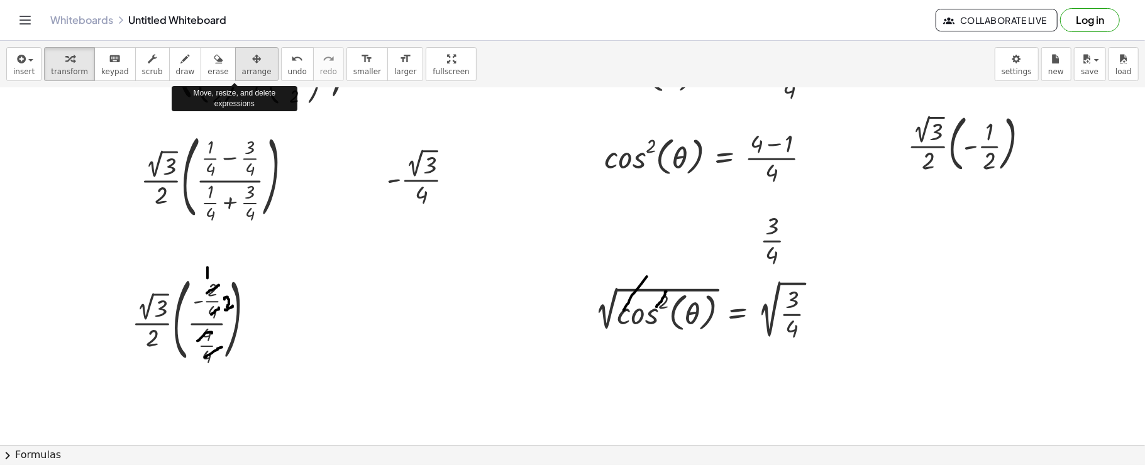
click at [242, 58] on div "button" at bounding box center [257, 58] width 30 height 15
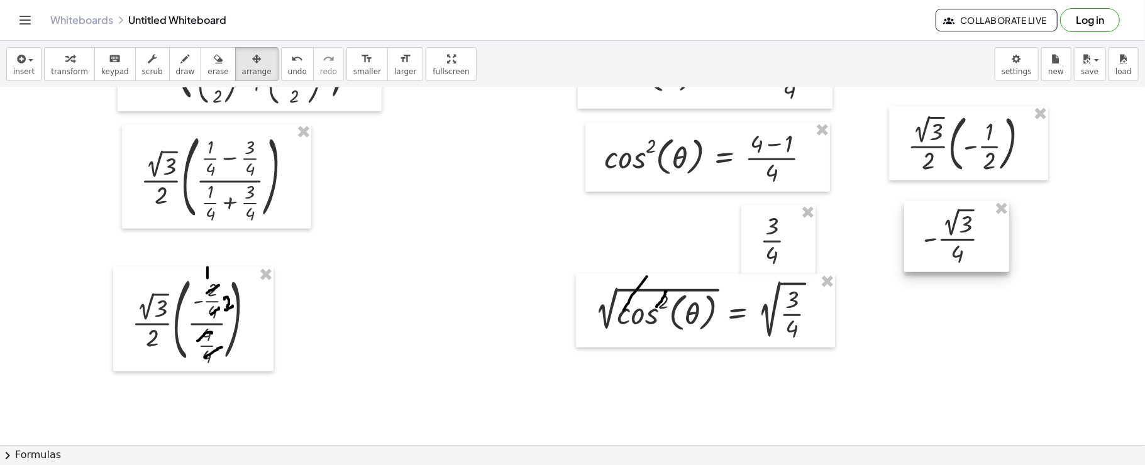
drag, startPoint x: 403, startPoint y: 182, endPoint x: 939, endPoint y: 241, distance: 539.4
click at [939, 241] on div at bounding box center [956, 237] width 105 height 72
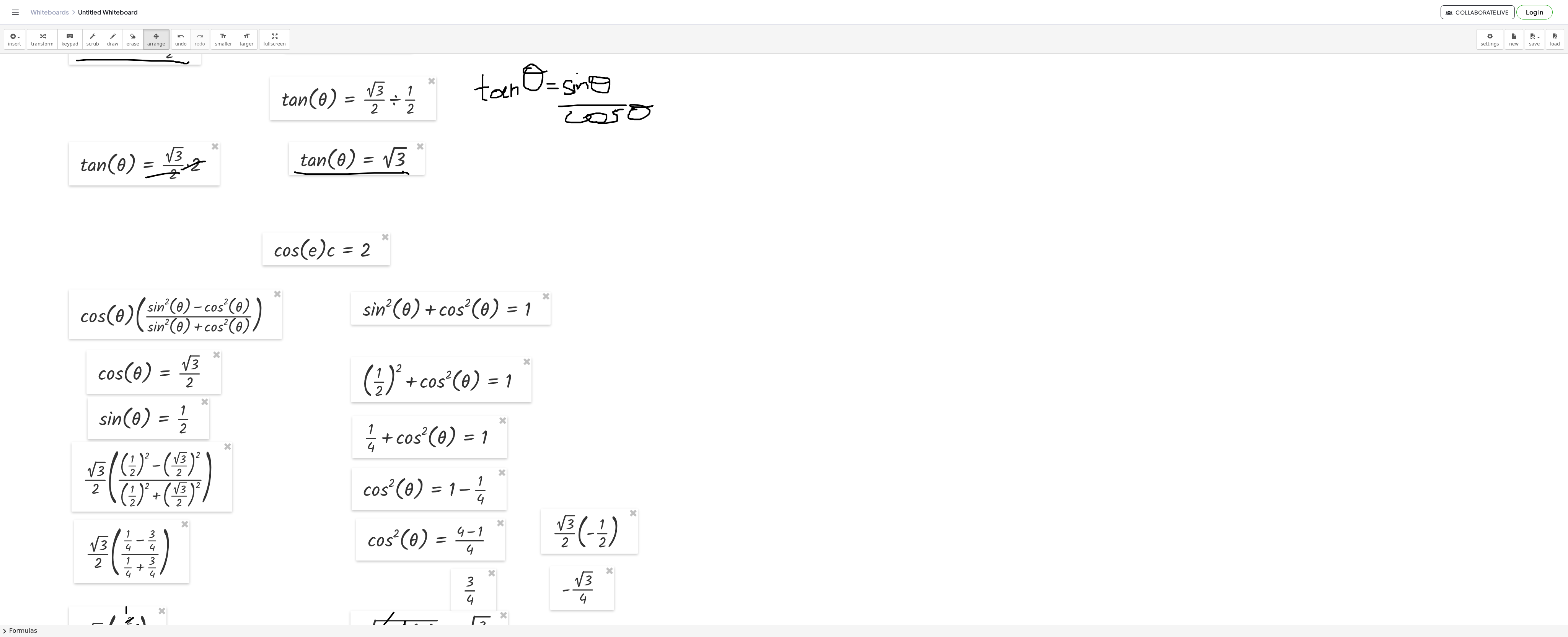
scroll to position [223, 0]
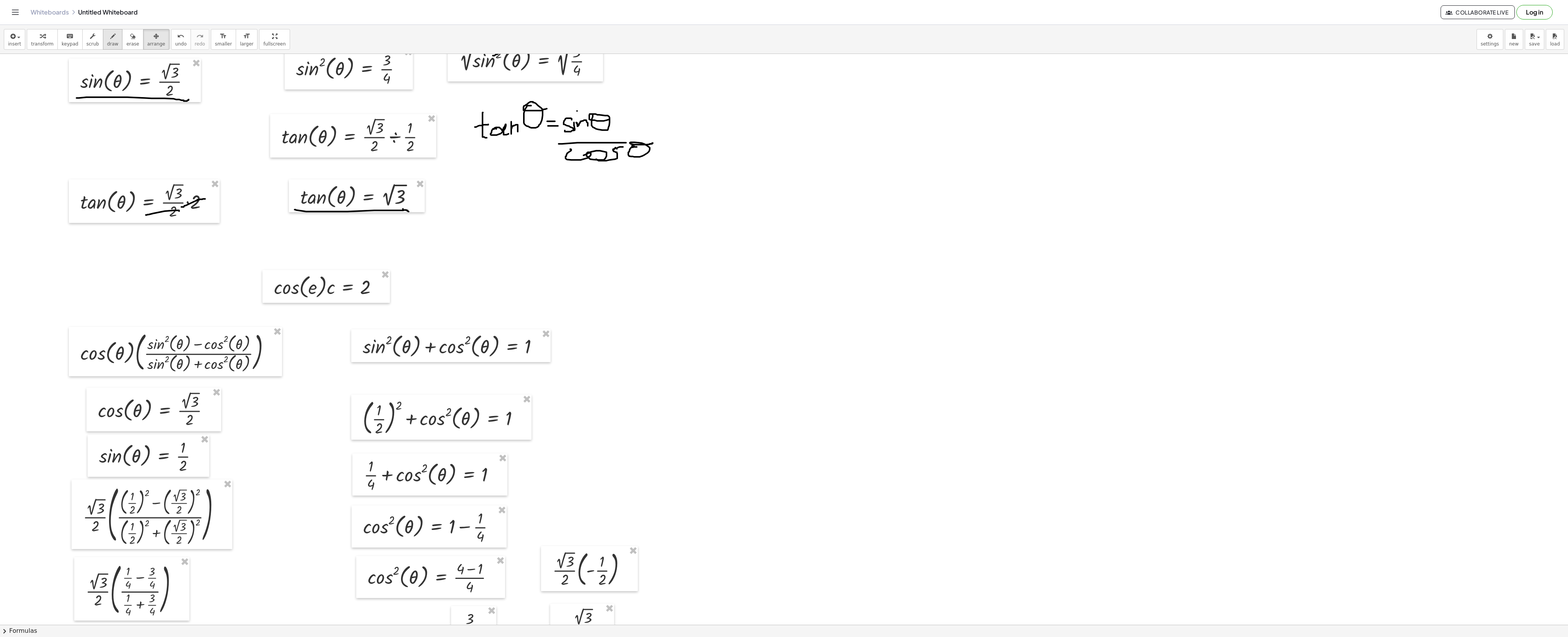
click at [113, 39] on button "draw" at bounding box center [113, 40] width 20 height 21
drag, startPoint x: 455, startPoint y: 173, endPoint x: 459, endPoint y: 173, distance: 4.0
click at [459, 173] on div at bounding box center [784, 402] width 1568 height 1142
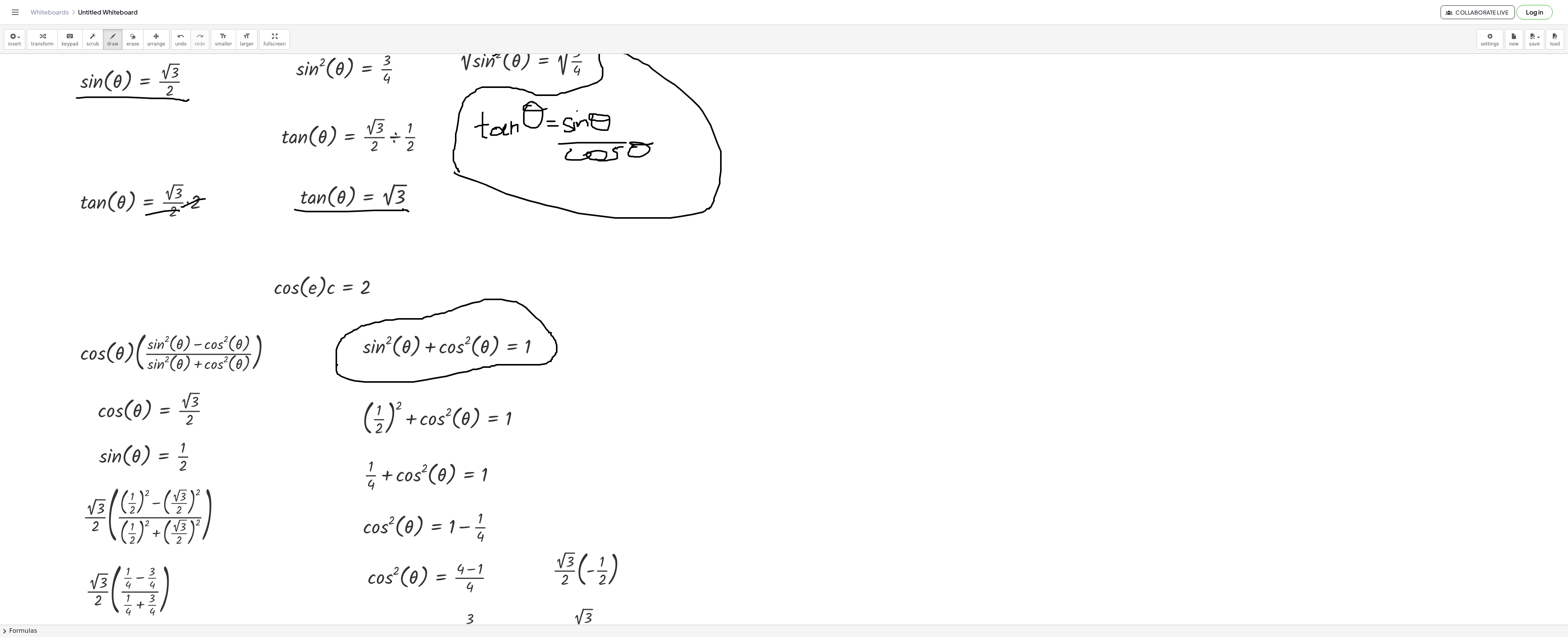
drag, startPoint x: 337, startPoint y: 367, endPoint x: 337, endPoint y: 373, distance: 6.0
click at [337, 309] on div at bounding box center [784, 402] width 1568 height 1142
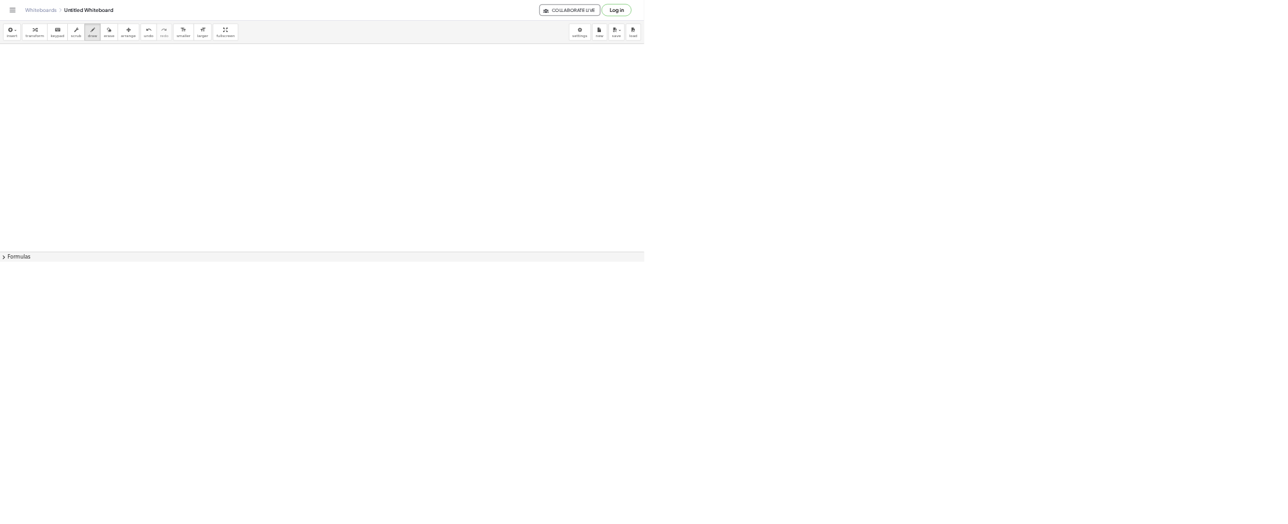
scroll to position [1524, 0]
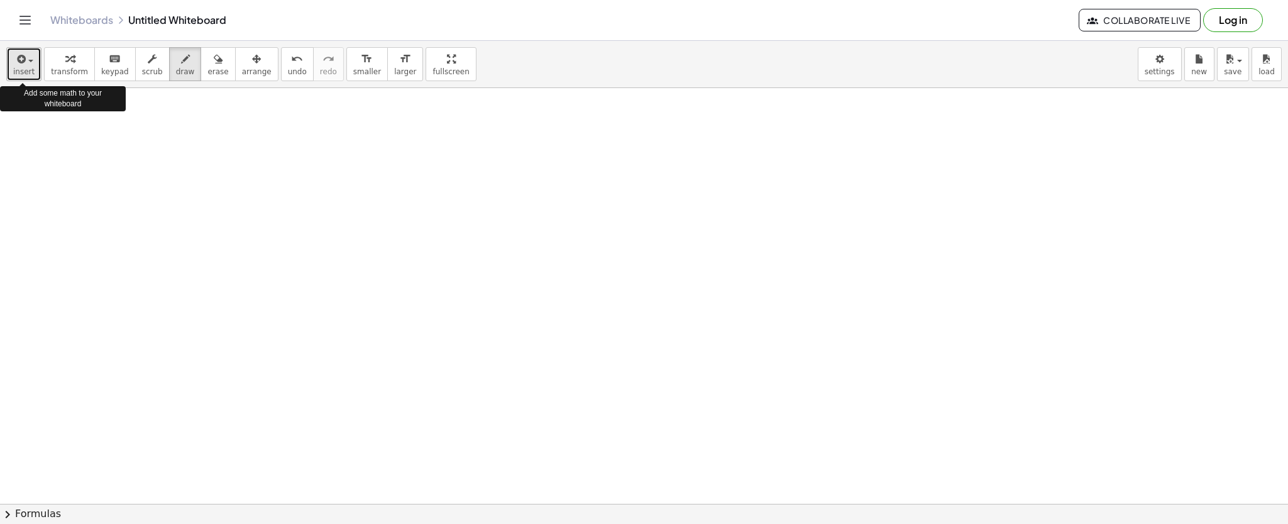
click at [34, 69] on button "insert" at bounding box center [23, 64] width 35 height 34
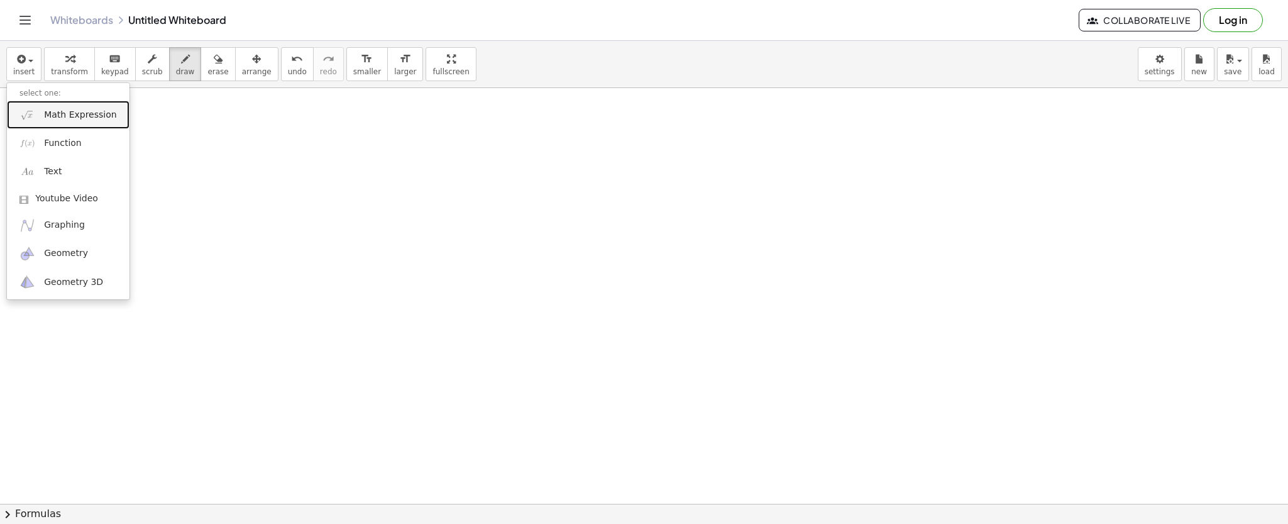
click at [47, 101] on link "Math Expression" at bounding box center [68, 115] width 123 height 28
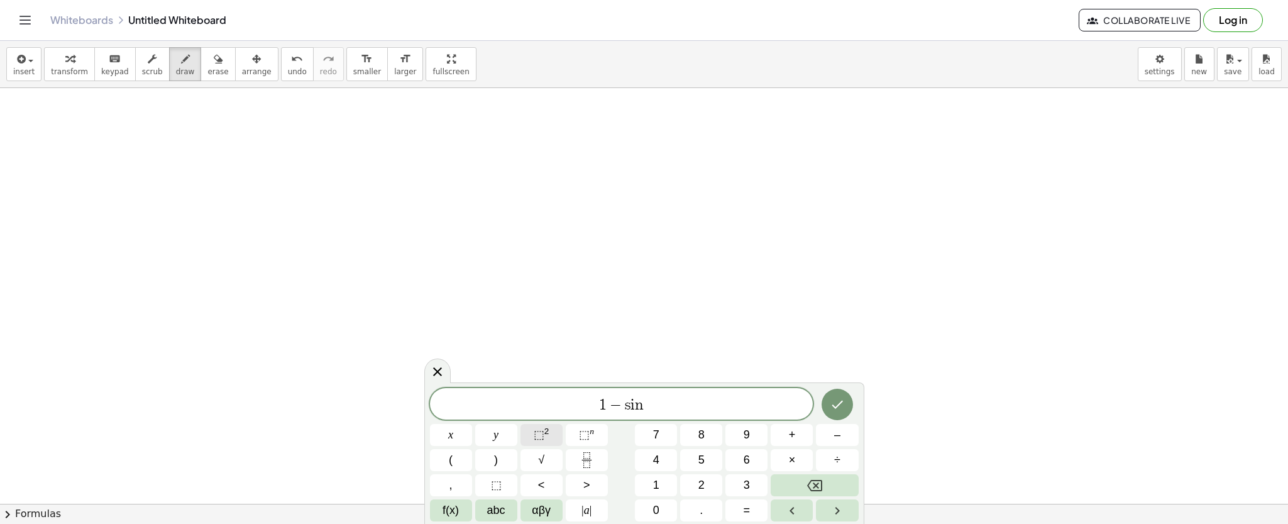
click at [549, 428] on button "⬚ 2" at bounding box center [541, 435] width 42 height 22
click at [557, 508] on button "αβγ" at bounding box center [541, 510] width 42 height 22
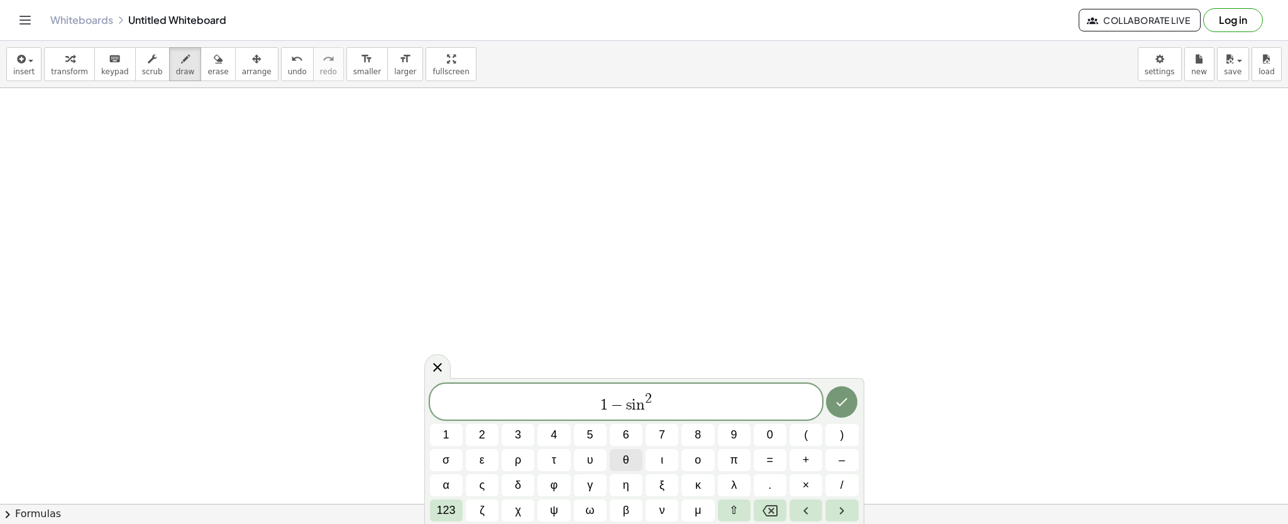
click at [630, 460] on button "θ" at bounding box center [626, 460] width 33 height 22
click at [458, 505] on button "123" at bounding box center [446, 510] width 33 height 22
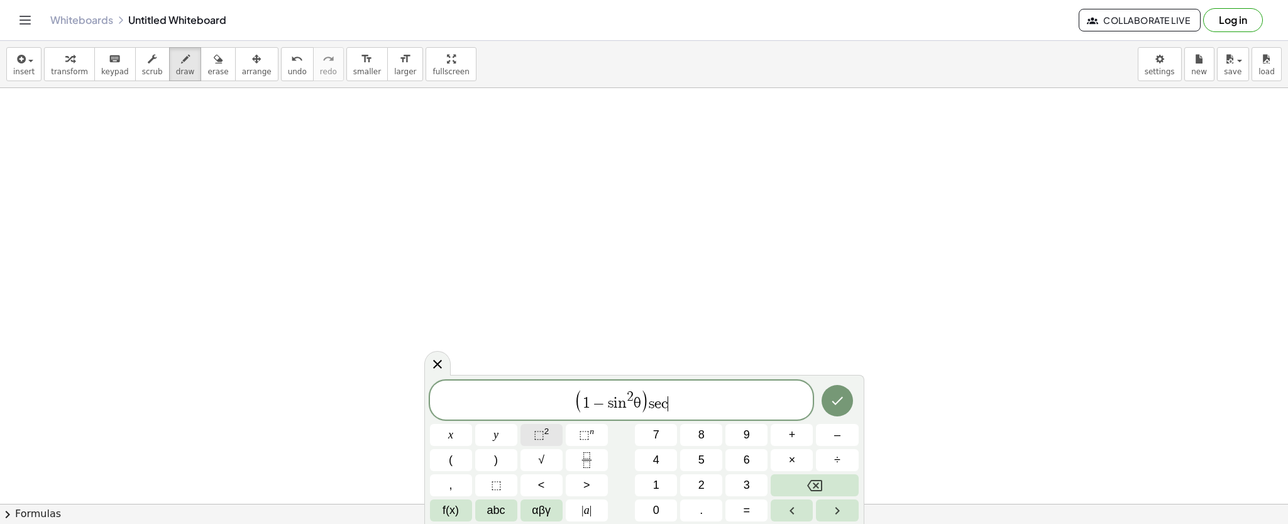
click at [541, 429] on span "⬚" at bounding box center [539, 434] width 11 height 13
click at [538, 508] on span "αβγ" at bounding box center [541, 510] width 19 height 17
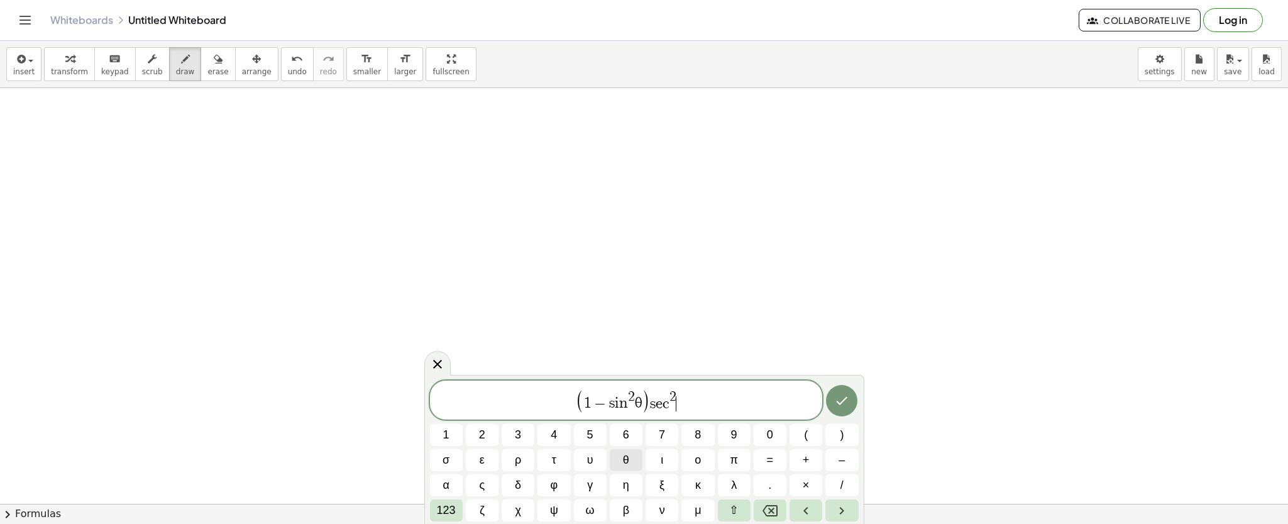
click at [625, 461] on span "θ" at bounding box center [626, 459] width 6 height 17
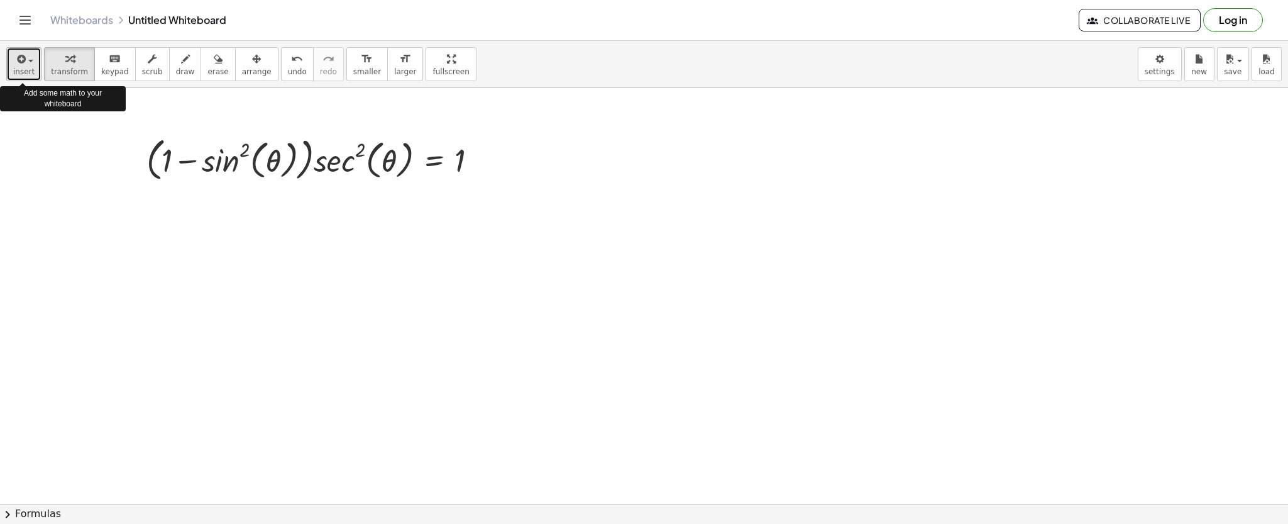
click at [15, 55] on icon "button" at bounding box center [19, 59] width 11 height 15
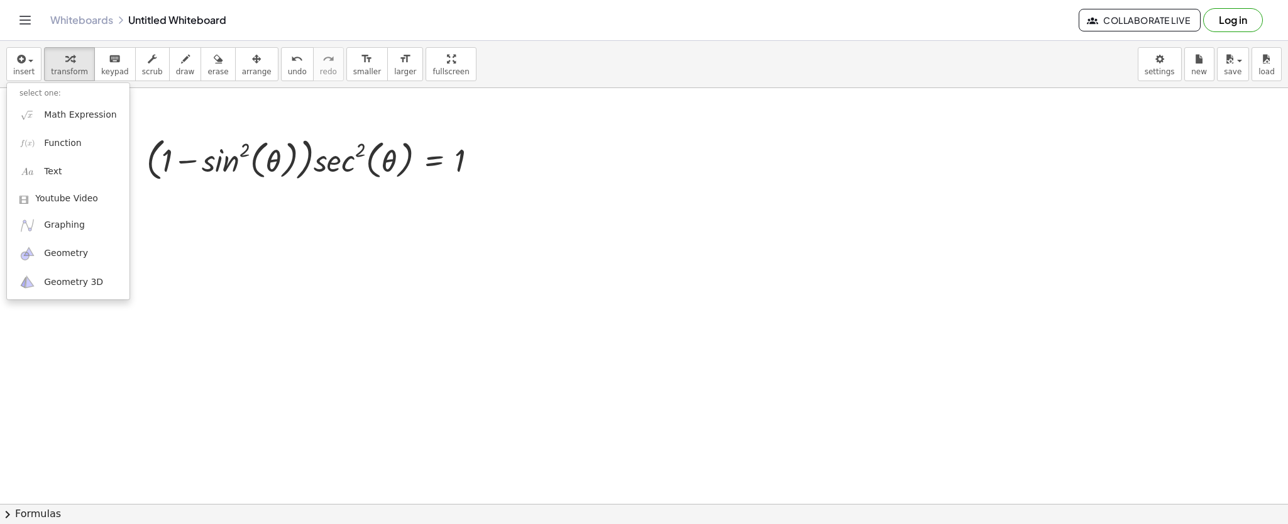
click at [59, 100] on li "select one:" at bounding box center [68, 93] width 123 height 14
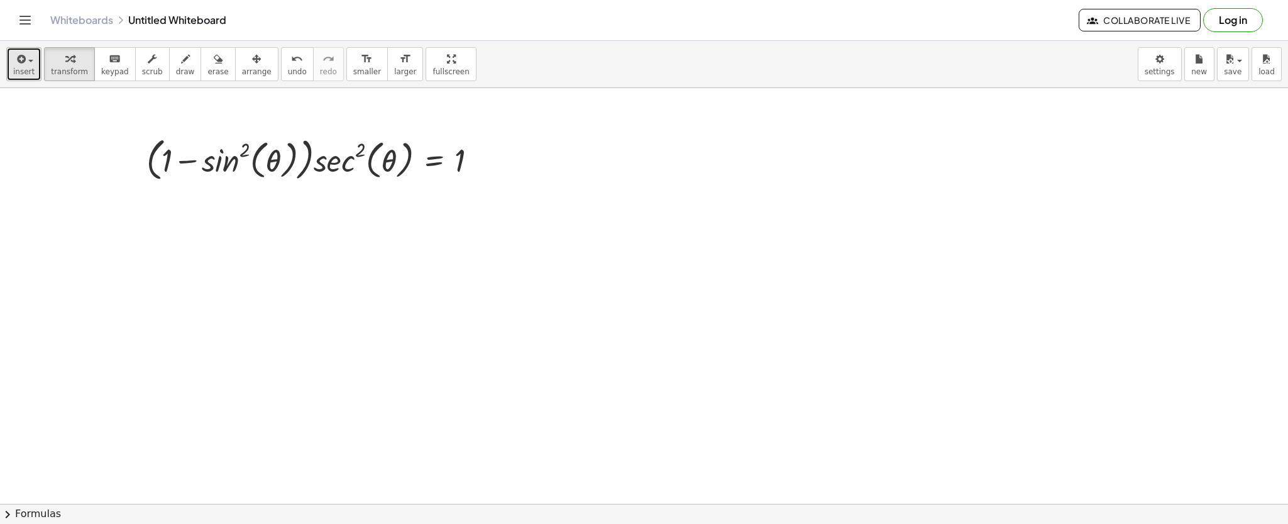
click at [26, 56] on span "button" at bounding box center [27, 60] width 3 height 9
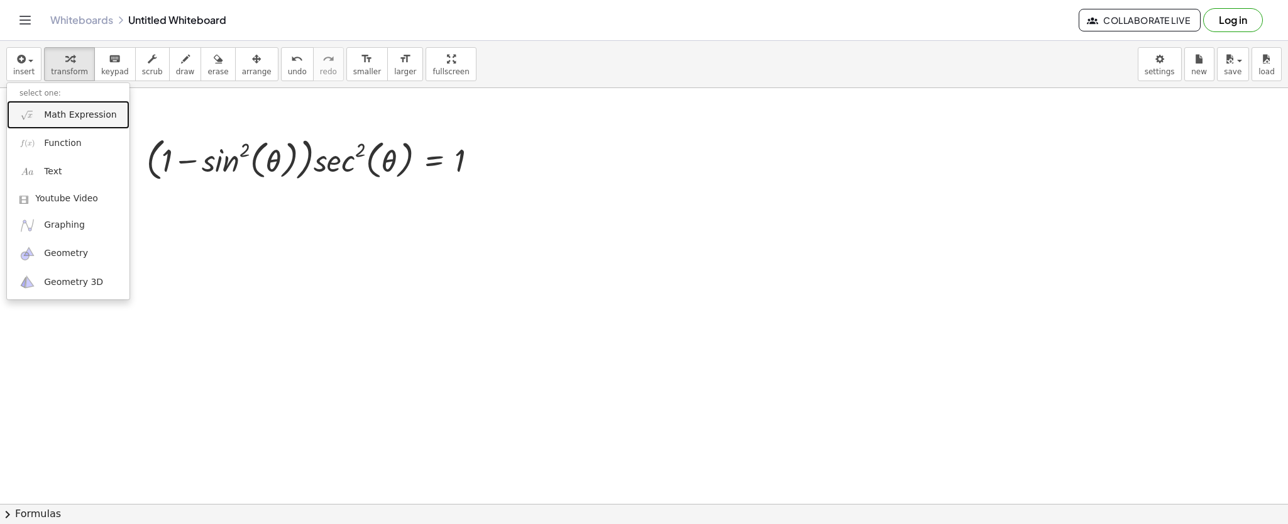
click at [42, 106] on link "Math Expression" at bounding box center [68, 115] width 123 height 28
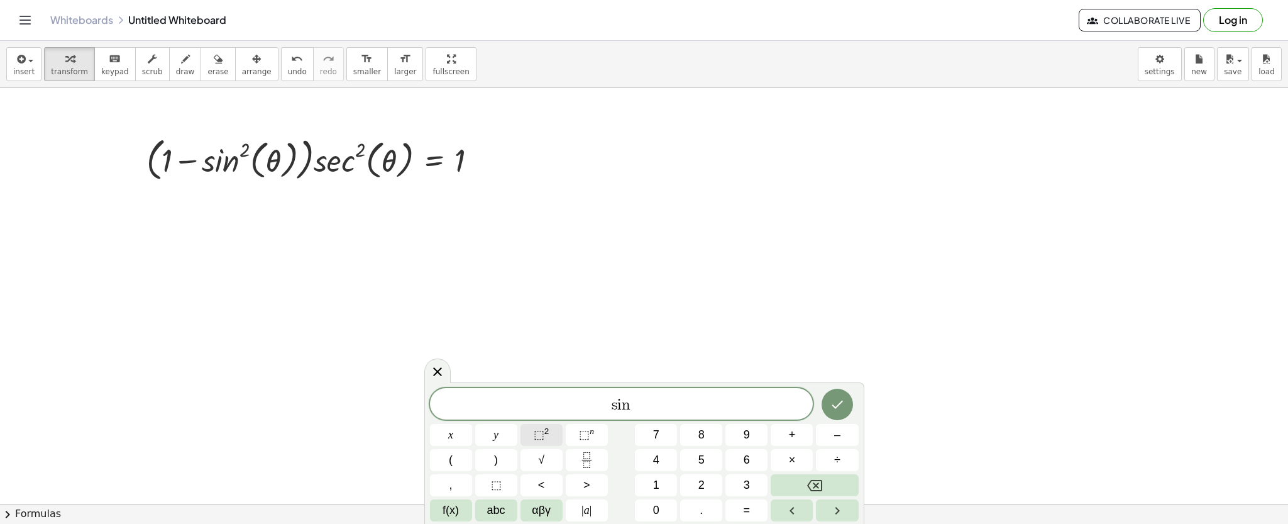
click at [542, 434] on span "⬚" at bounding box center [539, 434] width 11 height 13
click at [534, 508] on span "αβγ" at bounding box center [541, 510] width 19 height 17
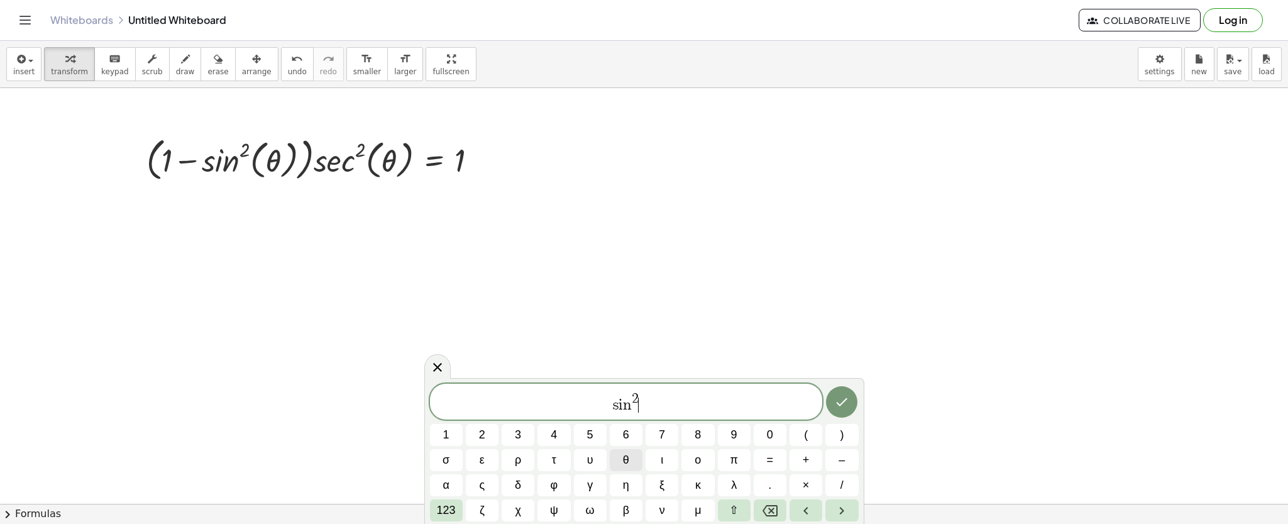
click at [627, 466] on span "θ" at bounding box center [626, 459] width 6 height 17
click at [453, 508] on span "123" at bounding box center [446, 510] width 19 height 17
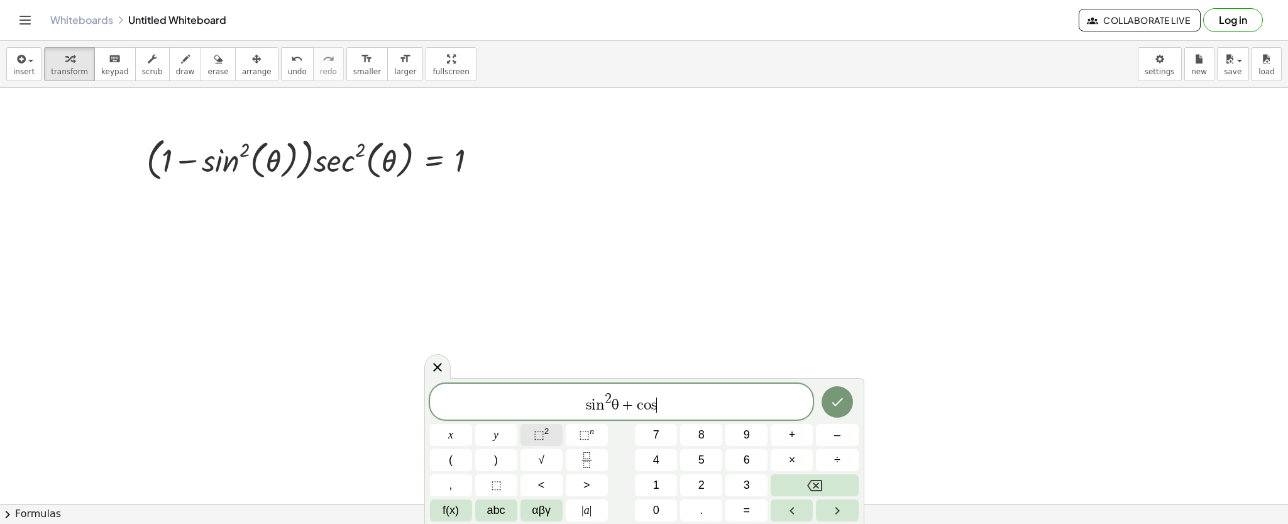
click at [547, 439] on span "⬚ 2" at bounding box center [542, 434] width 16 height 17
click at [547, 508] on span "αβγ" at bounding box center [541, 510] width 19 height 17
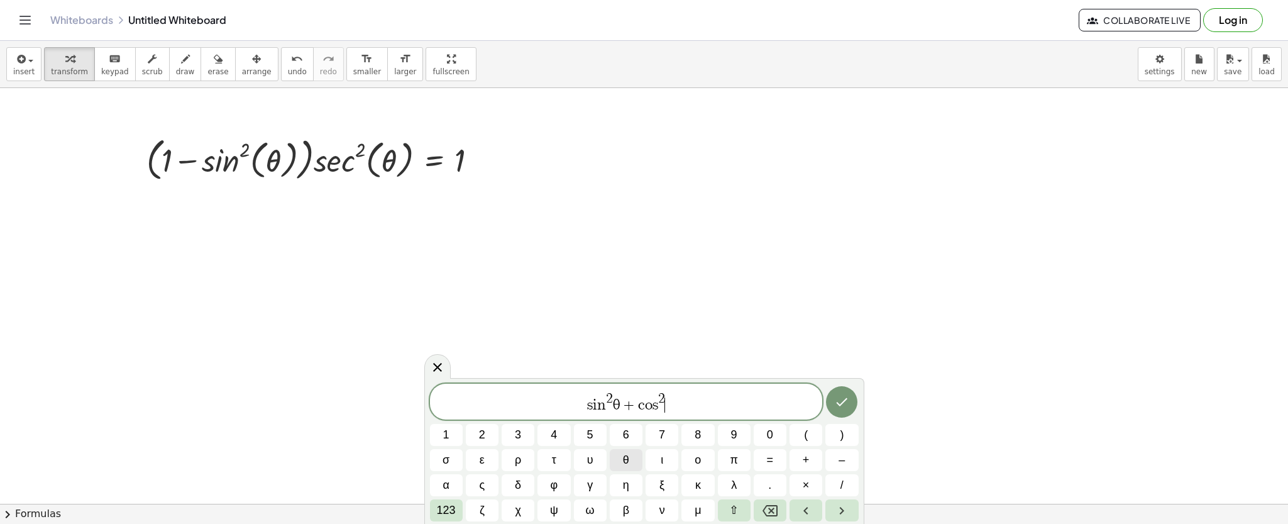
click at [623, 461] on span "θ" at bounding box center [626, 459] width 6 height 17
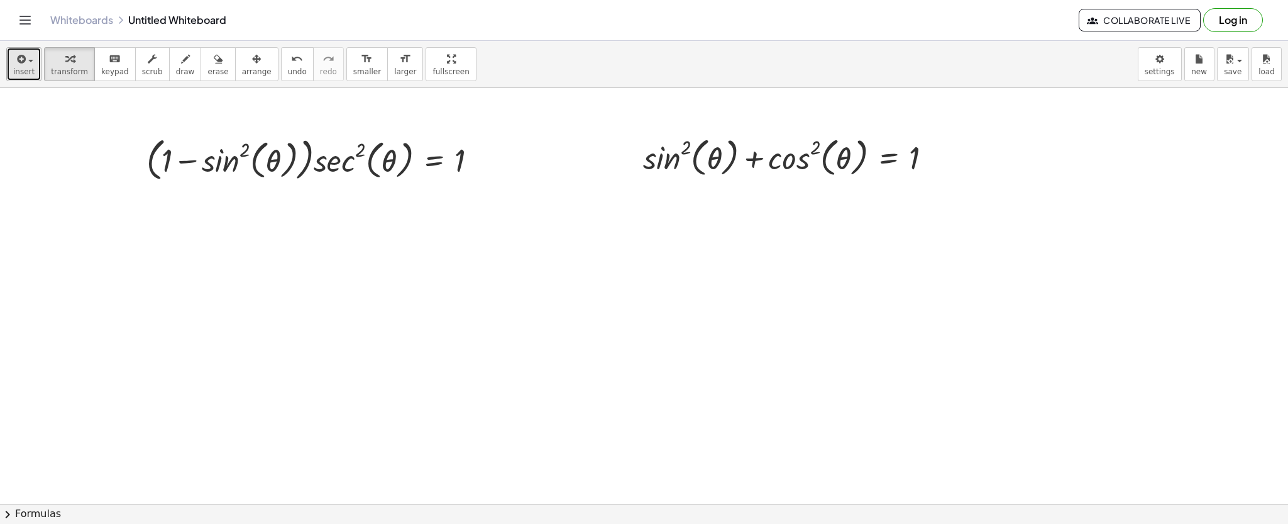
click at [11, 61] on button "insert" at bounding box center [23, 64] width 35 height 34
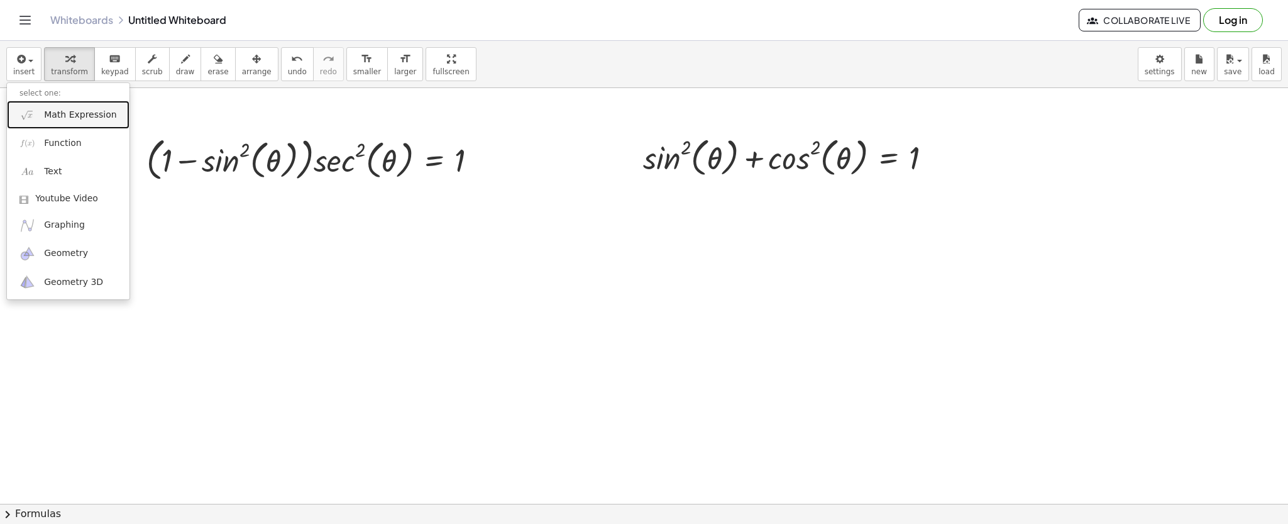
click at [55, 113] on span "Math Expression" at bounding box center [80, 115] width 72 height 13
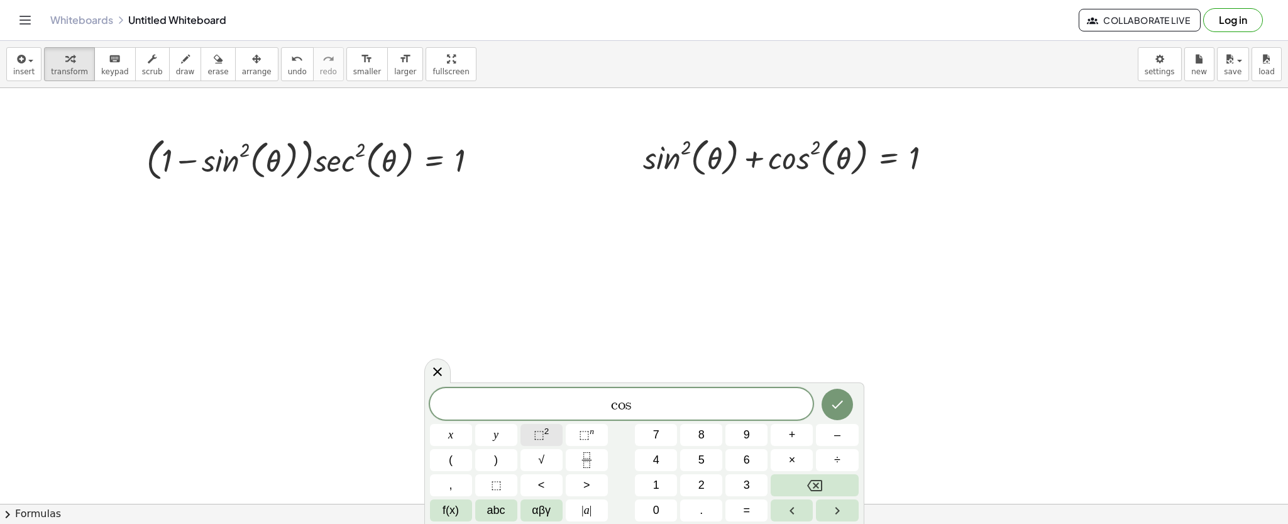
click at [545, 439] on span "⬚ 2" at bounding box center [542, 434] width 16 height 17
click at [545, 504] on span "αβγ" at bounding box center [541, 510] width 19 height 17
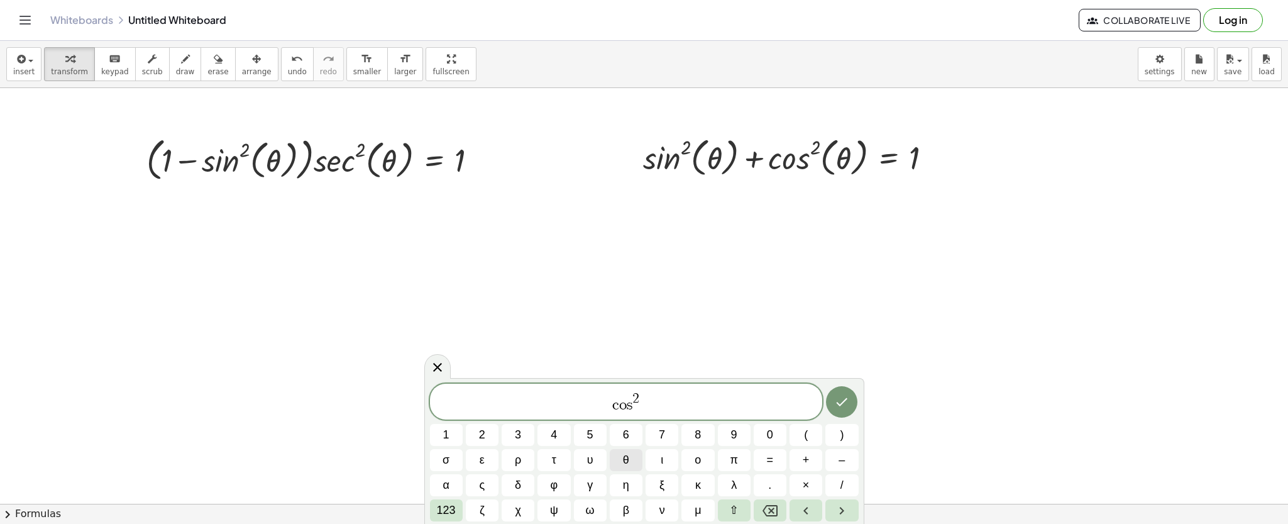
click at [629, 465] on span "θ" at bounding box center [626, 459] width 6 height 17
click at [459, 508] on button "123" at bounding box center [446, 510] width 33 height 22
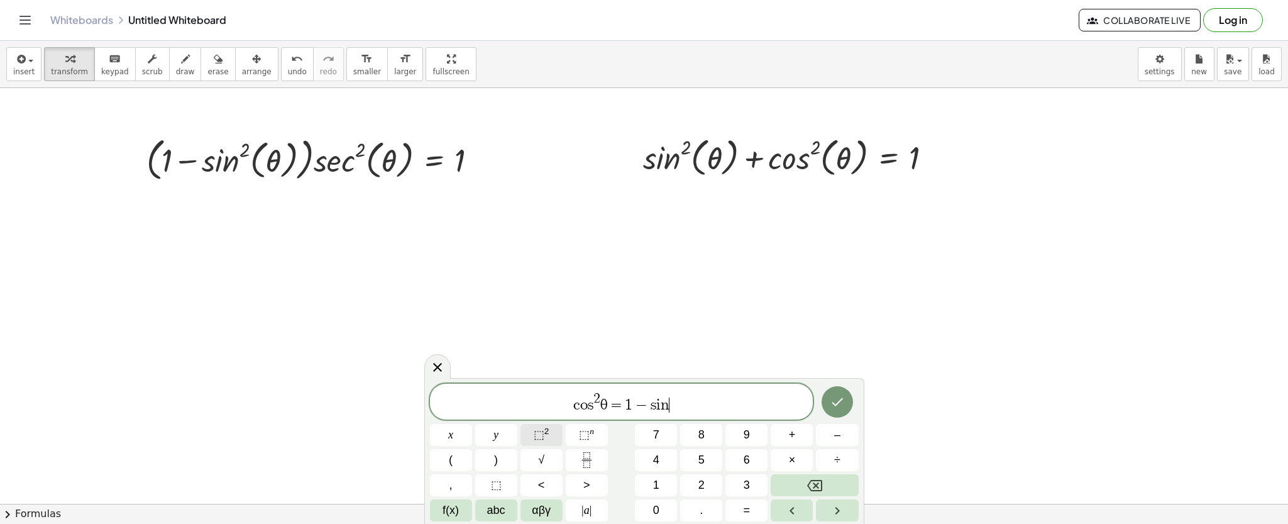
click at [529, 425] on button "⬚ 2" at bounding box center [541, 435] width 42 height 22
click at [549, 508] on span "αβγ" at bounding box center [541, 510] width 19 height 17
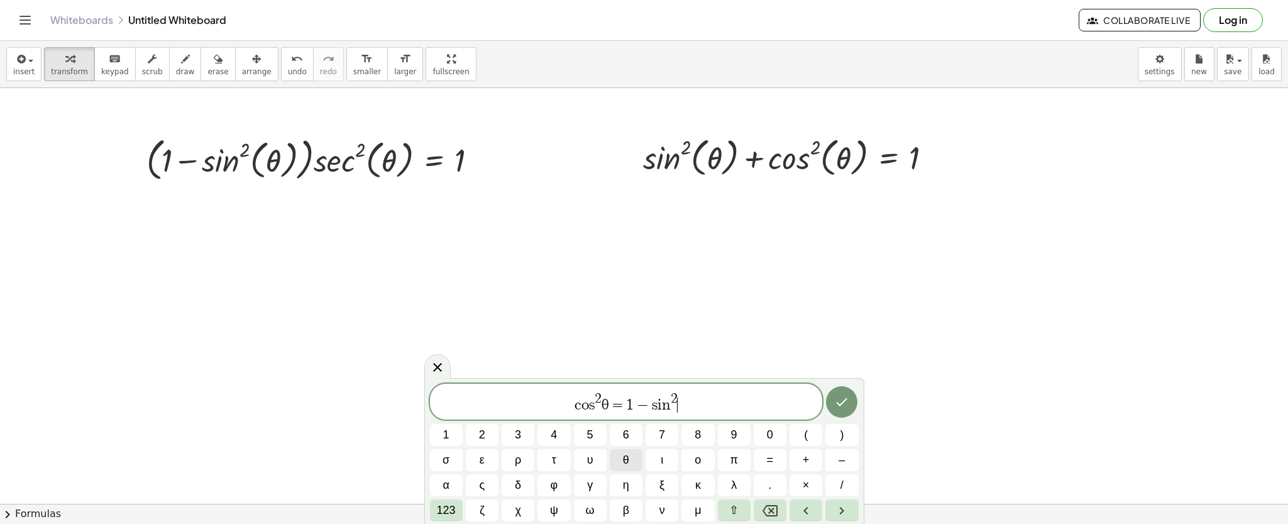
click at [630, 466] on button "θ" at bounding box center [626, 460] width 33 height 22
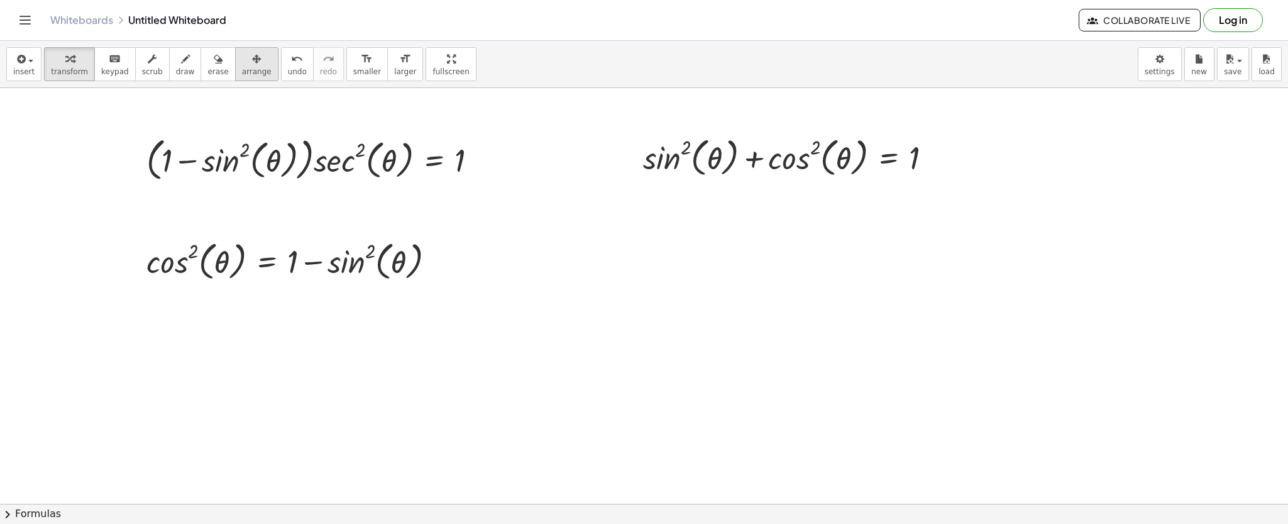
click at [252, 63] on icon "button" at bounding box center [256, 59] width 9 height 15
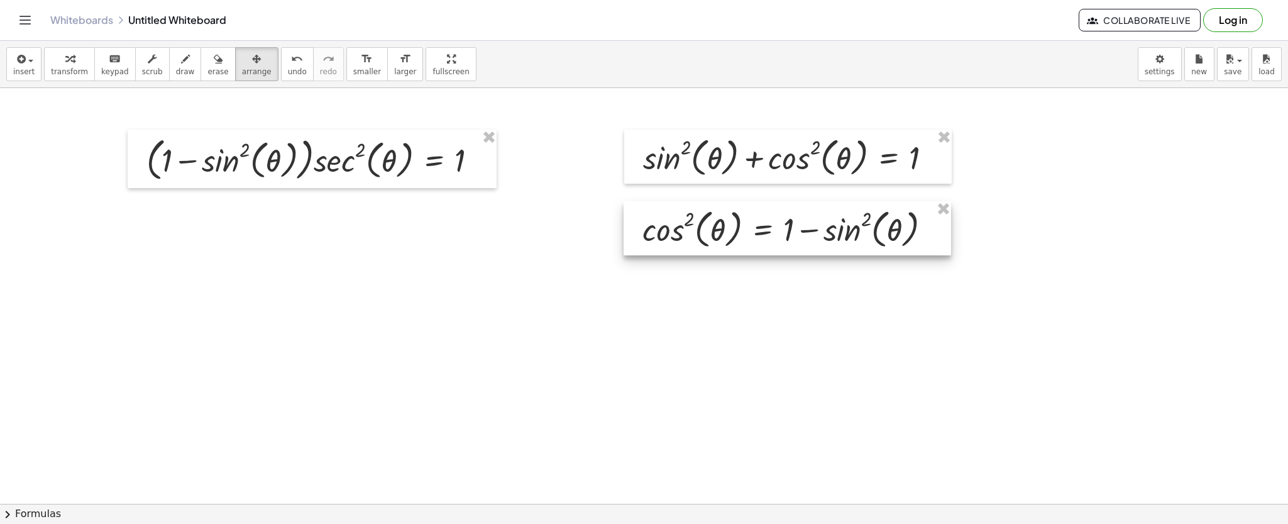
drag, startPoint x: 373, startPoint y: 260, endPoint x: 815, endPoint y: 244, distance: 442.2
click at [815, 244] on div at bounding box center [788, 228] width 328 height 54
click at [21, 66] on icon "button" at bounding box center [19, 59] width 11 height 15
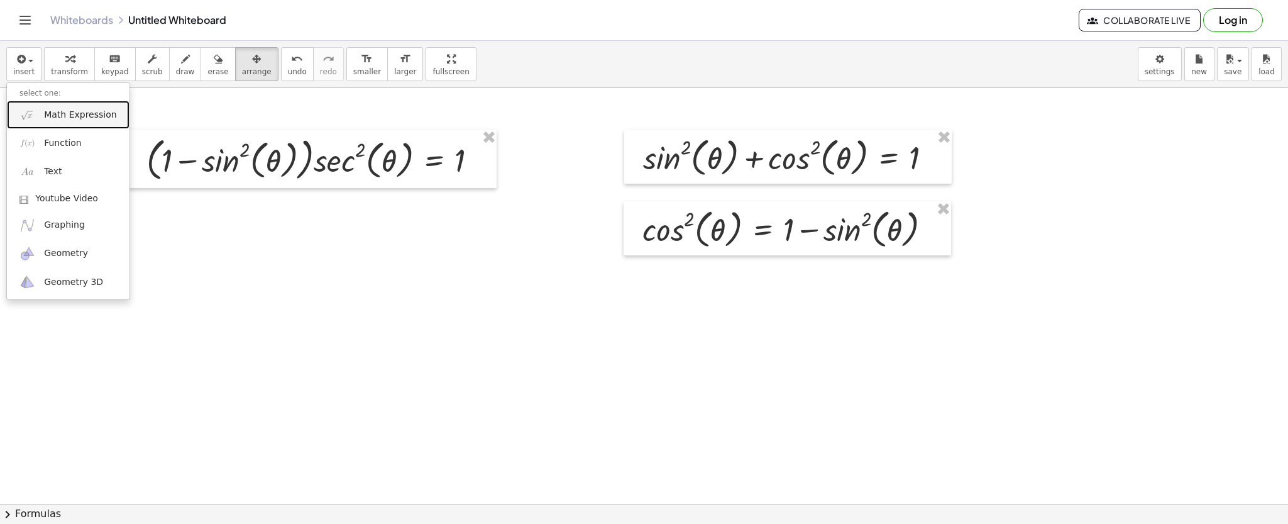
click at [31, 115] on img at bounding box center [27, 115] width 16 height 16
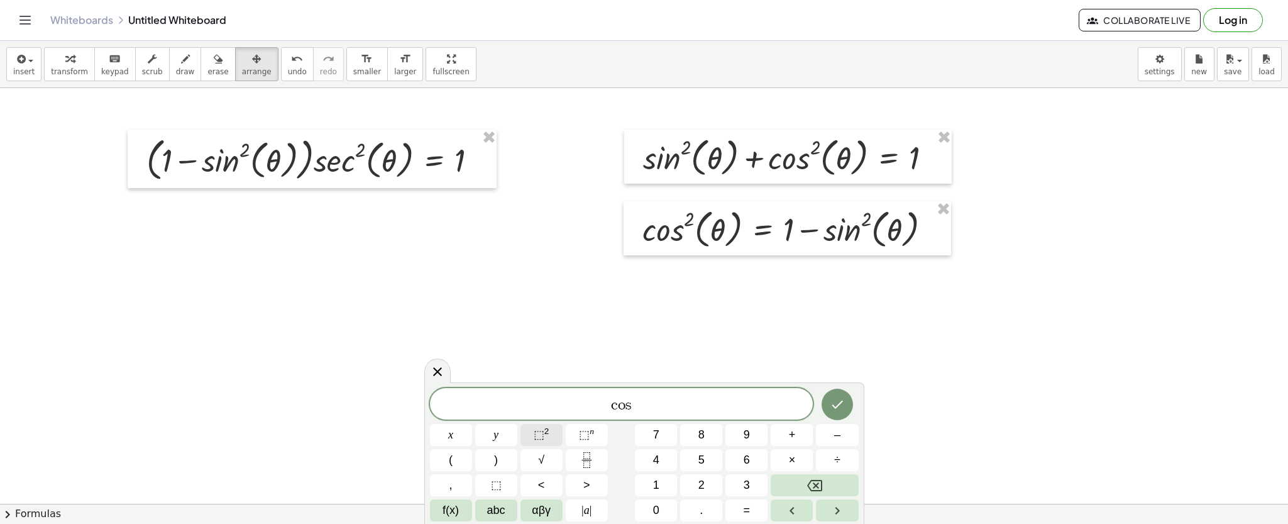
click at [547, 445] on button "⬚ 2" at bounding box center [541, 435] width 42 height 22
click at [500, 500] on button "abc" at bounding box center [496, 510] width 42 height 22
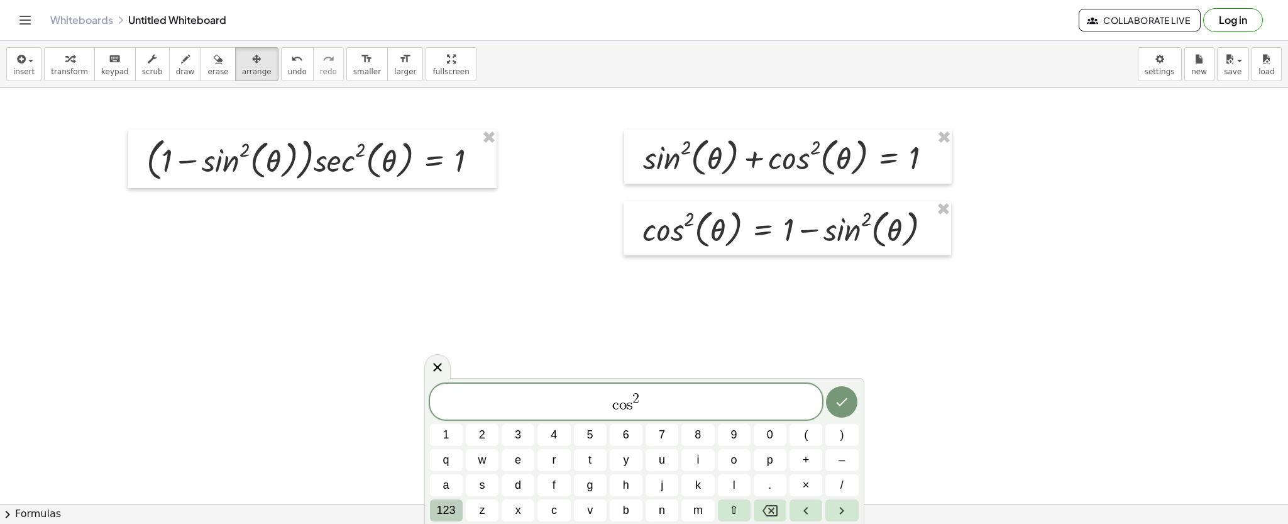
click at [453, 508] on span "123" at bounding box center [446, 510] width 19 height 17
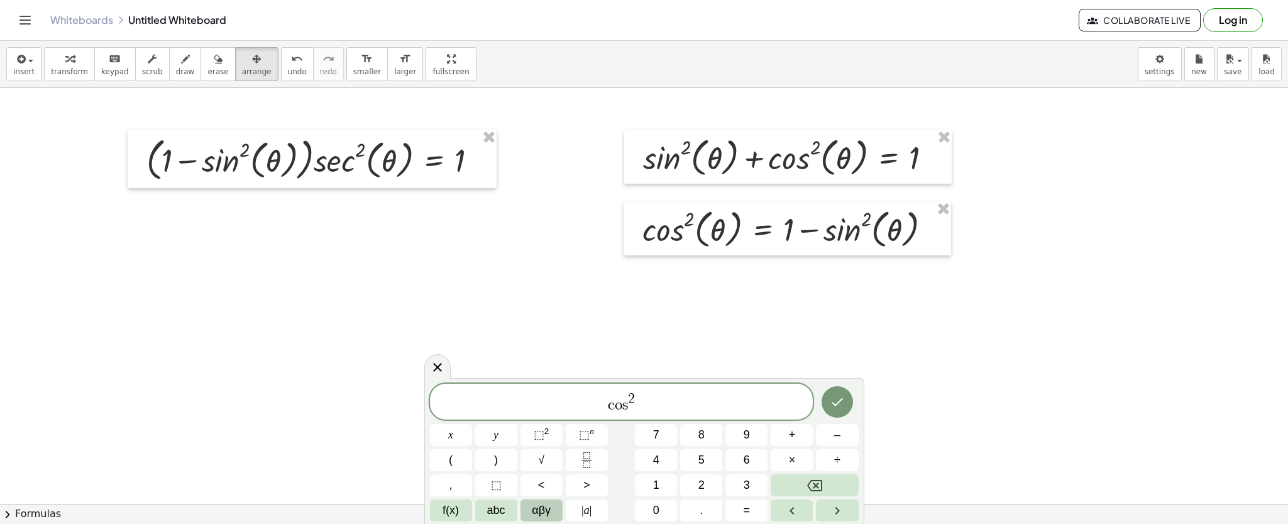
click at [537, 508] on span "αβγ" at bounding box center [541, 510] width 19 height 17
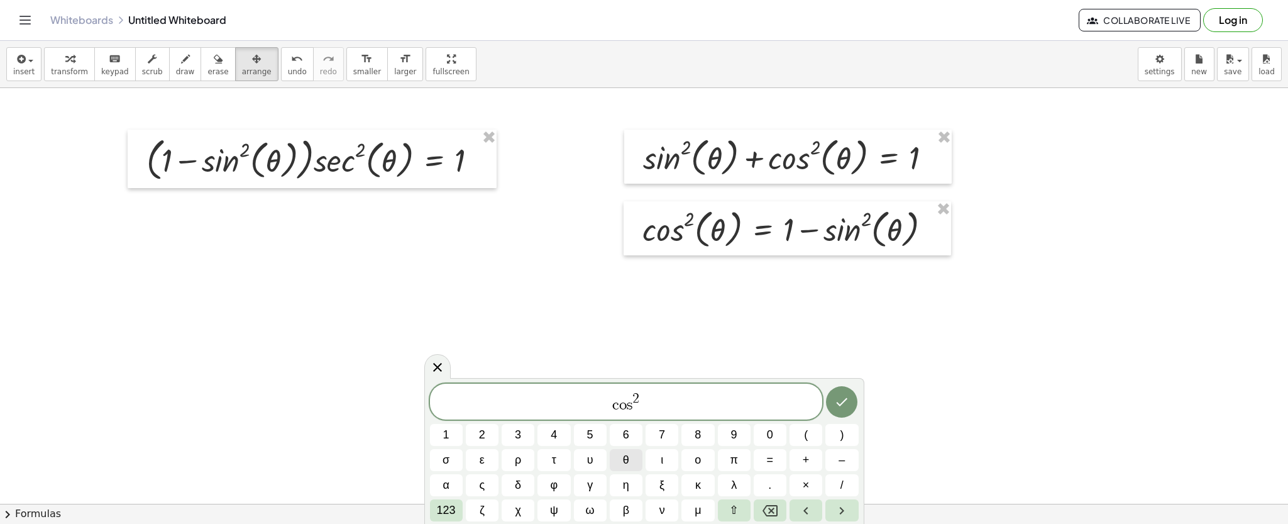
click at [621, 451] on button "θ" at bounding box center [626, 460] width 33 height 22
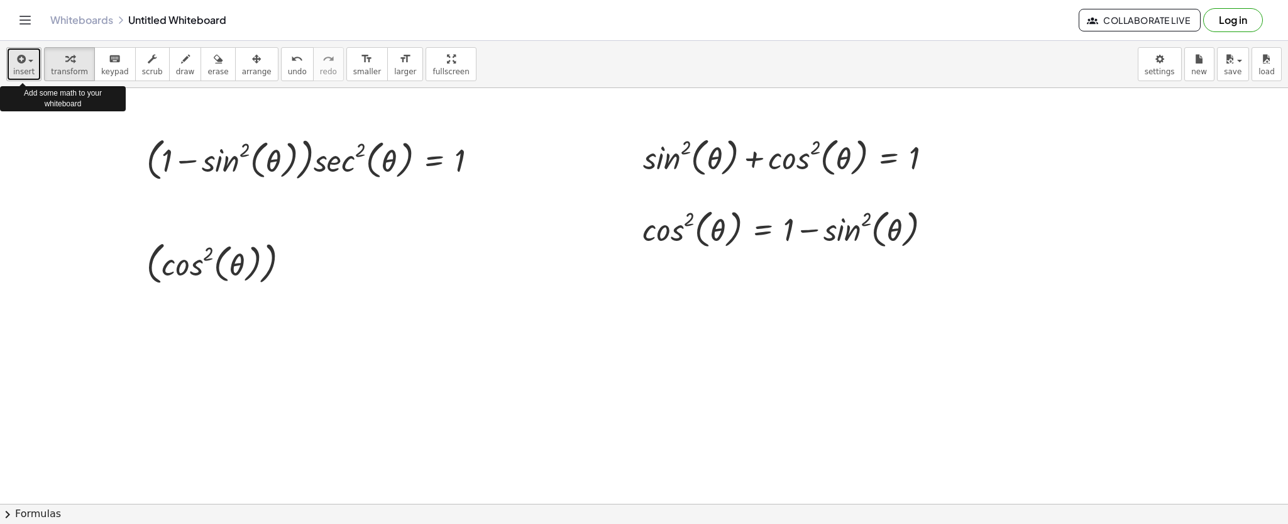
click at [14, 65] on icon "button" at bounding box center [19, 59] width 11 height 15
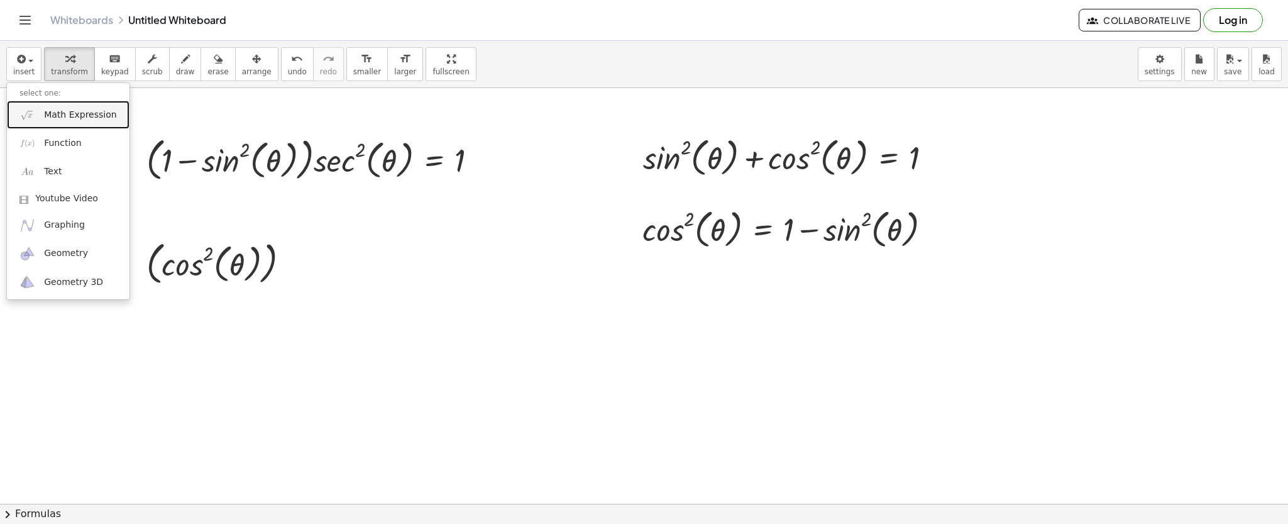
click at [40, 106] on link "Math Expression" at bounding box center [68, 115] width 123 height 28
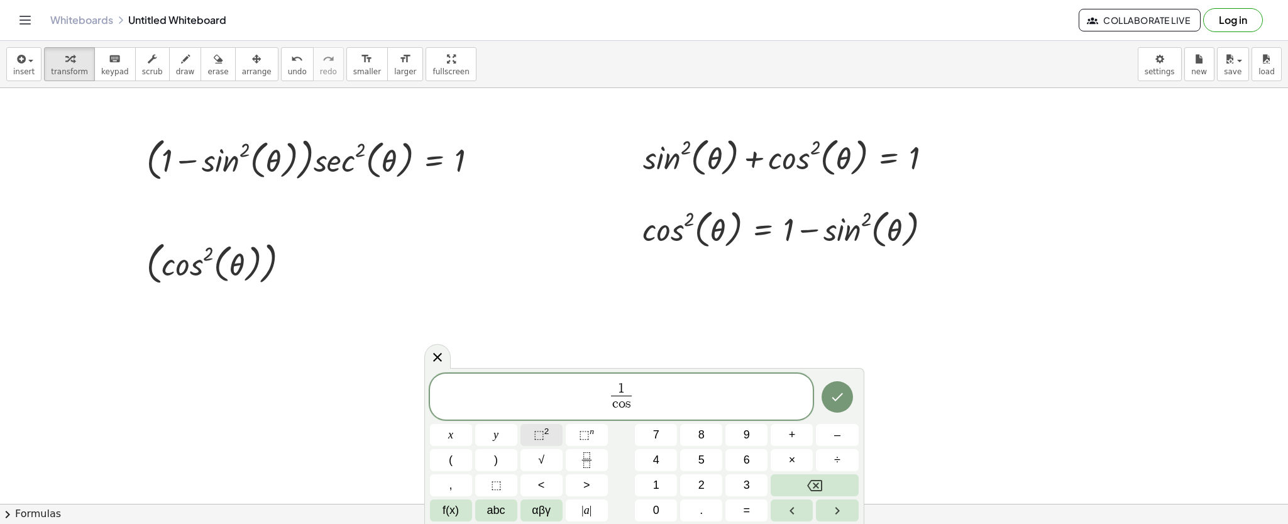
click at [530, 439] on button "⬚ 2" at bounding box center [541, 435] width 42 height 22
click at [524, 508] on button "αβγ" at bounding box center [541, 510] width 42 height 22
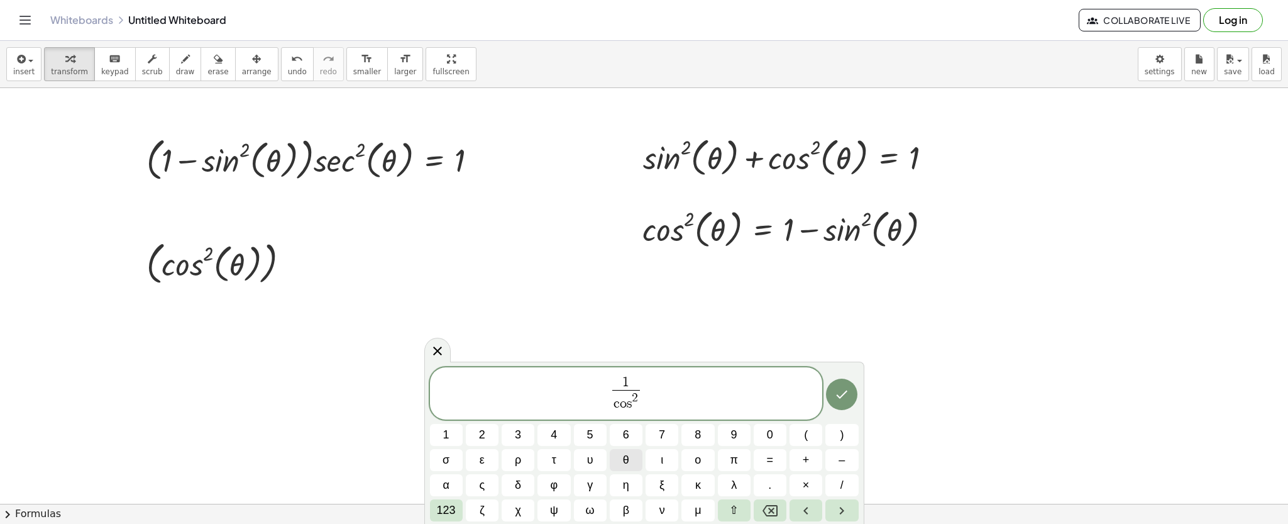
click at [624, 457] on span "θ" at bounding box center [626, 459] width 6 height 17
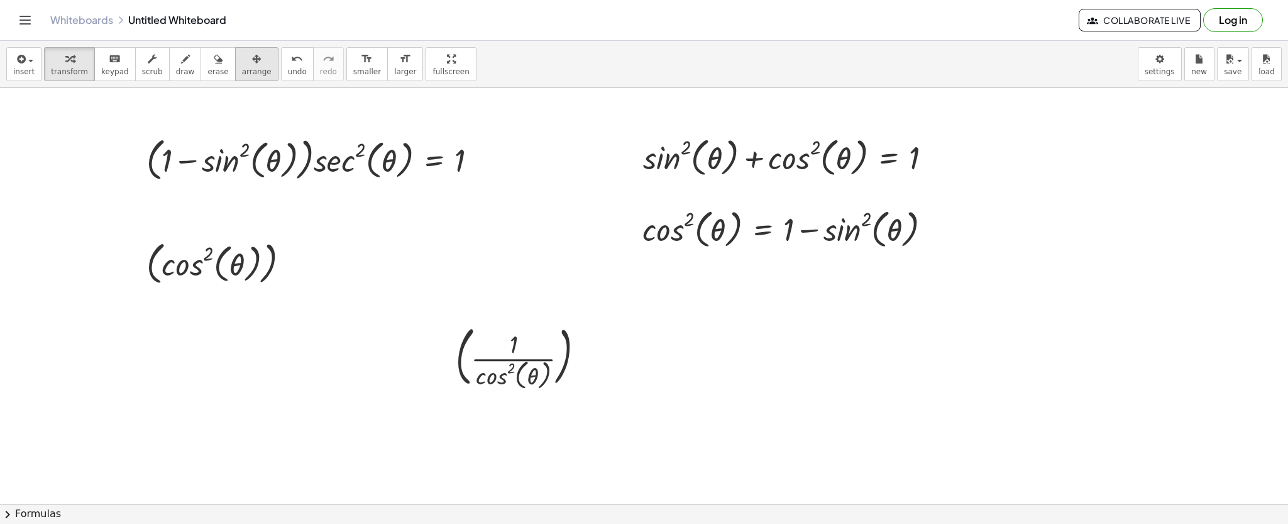
click at [242, 65] on div "button" at bounding box center [257, 58] width 30 height 15
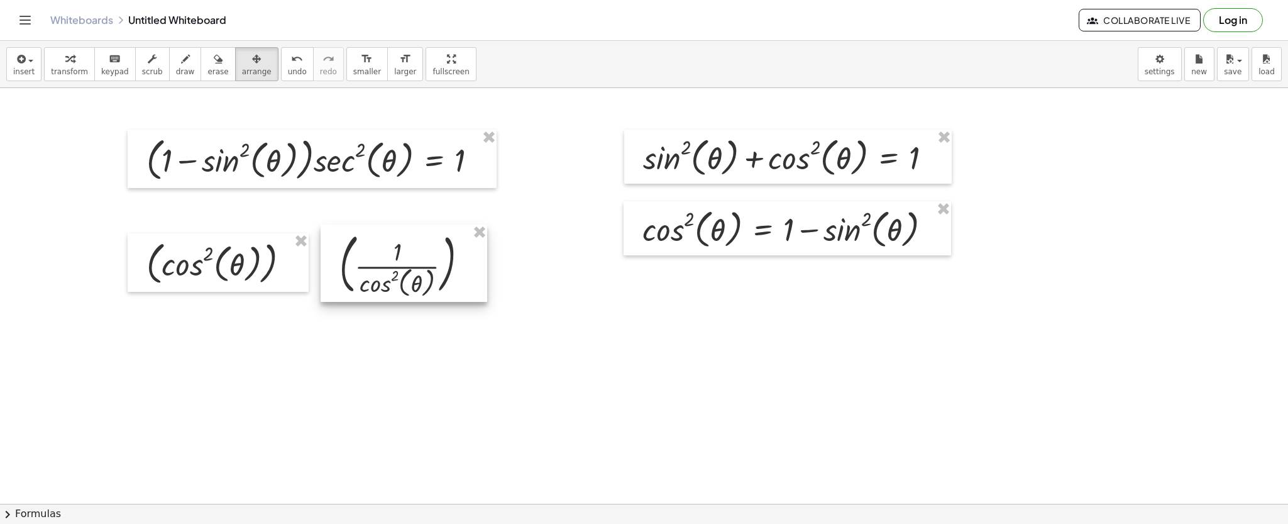
drag, startPoint x: 528, startPoint y: 336, endPoint x: 412, endPoint y: 244, distance: 148.5
click at [412, 244] on div at bounding box center [404, 262] width 167 height 77
click at [181, 53] on icon "button" at bounding box center [185, 59] width 9 height 15
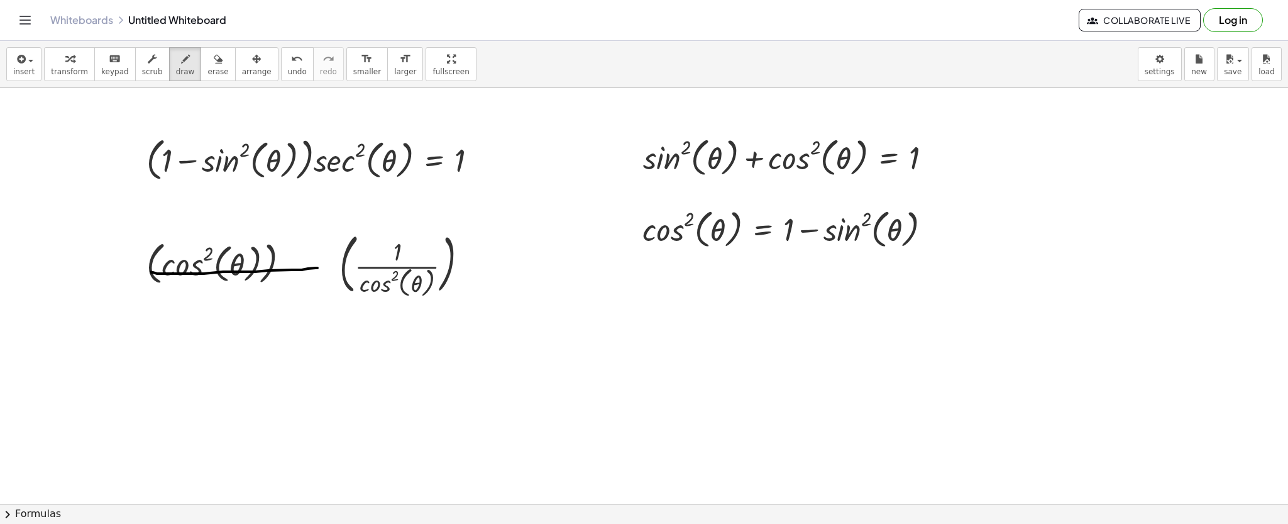
drag, startPoint x: 151, startPoint y: 272, endPoint x: 317, endPoint y: 268, distance: 166.6
drag, startPoint x: 328, startPoint y: 276, endPoint x: 481, endPoint y: 276, distance: 152.7
click at [21, 58] on icon "button" at bounding box center [19, 59] width 11 height 15
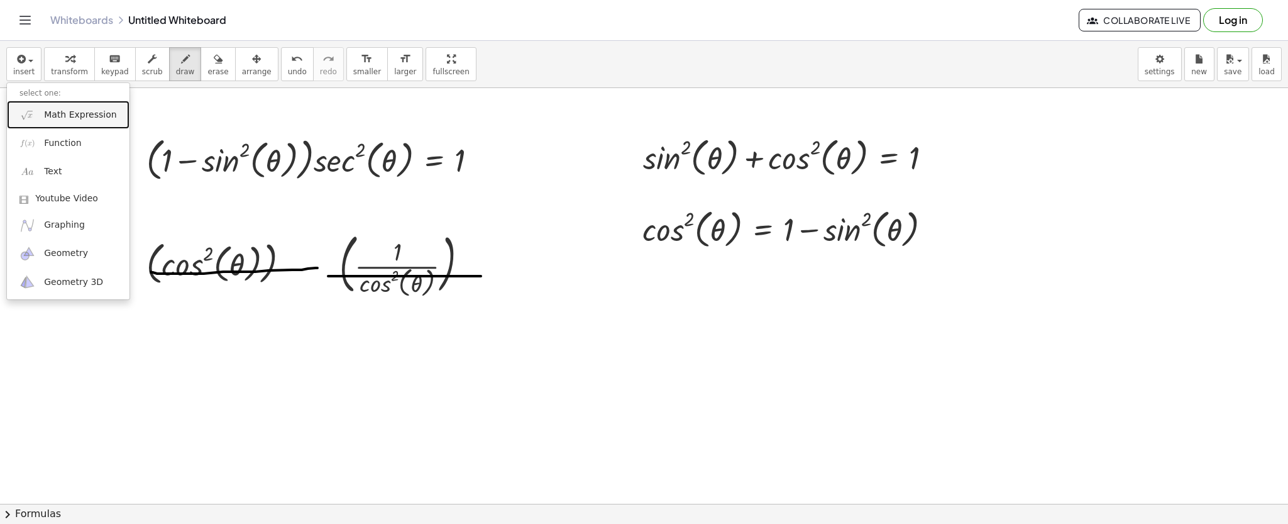
click at [74, 123] on link "Math Expression" at bounding box center [68, 115] width 123 height 28
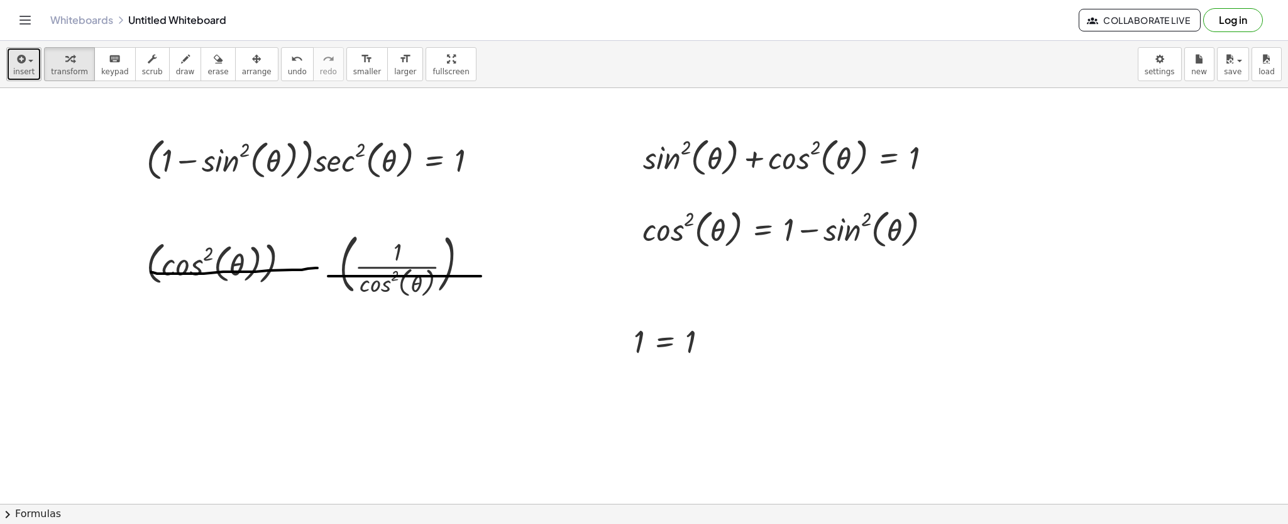
click at [26, 64] on span "button" at bounding box center [27, 60] width 3 height 9
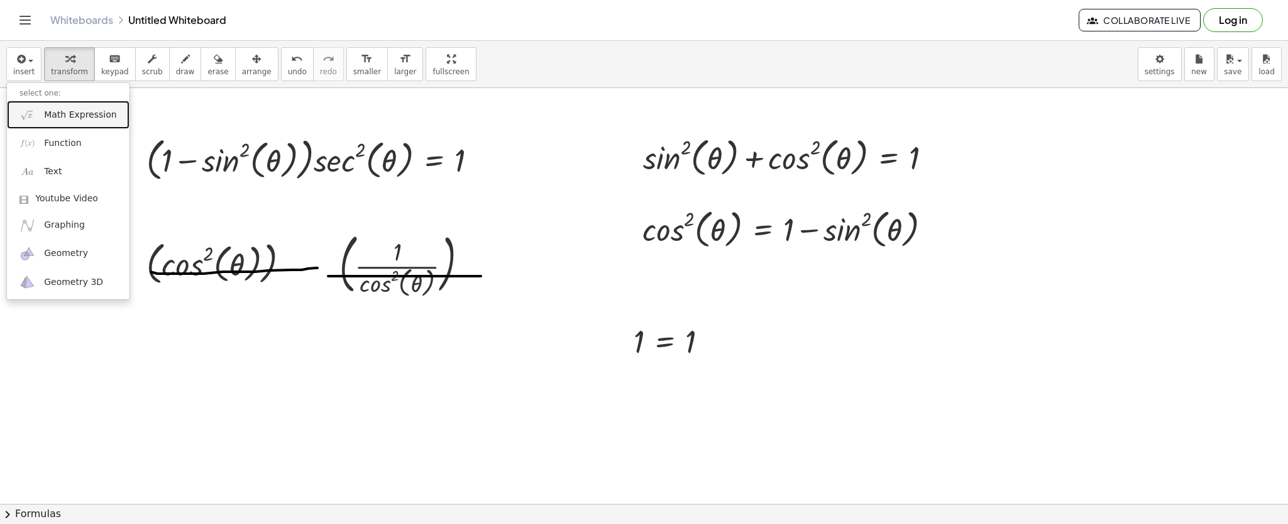
click at [62, 119] on span "Math Expression" at bounding box center [80, 115] width 72 height 13
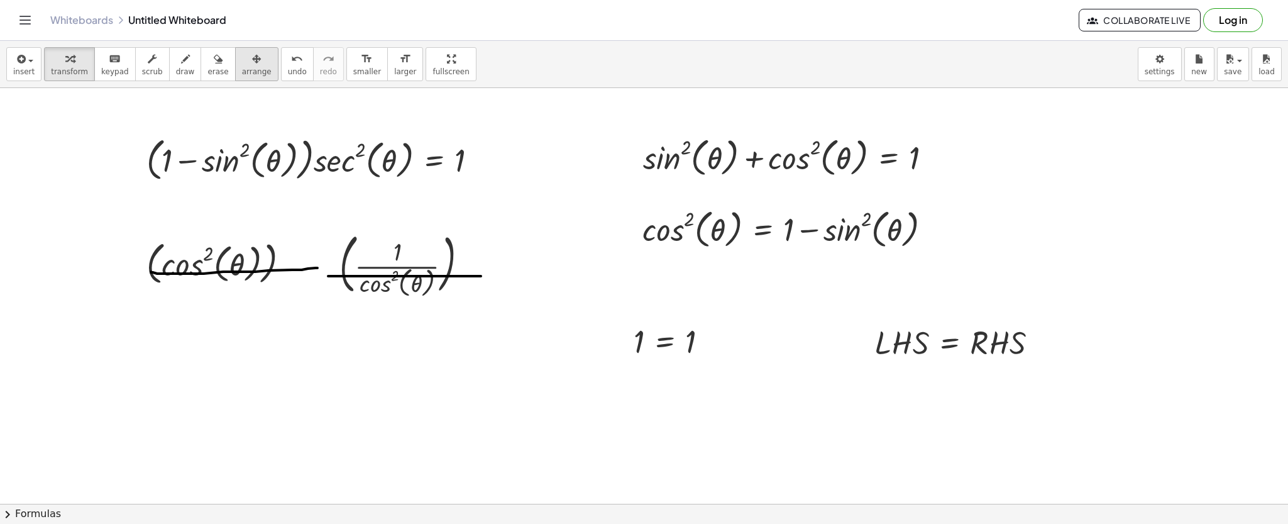
click at [242, 70] on span "arrange" at bounding box center [257, 71] width 30 height 9
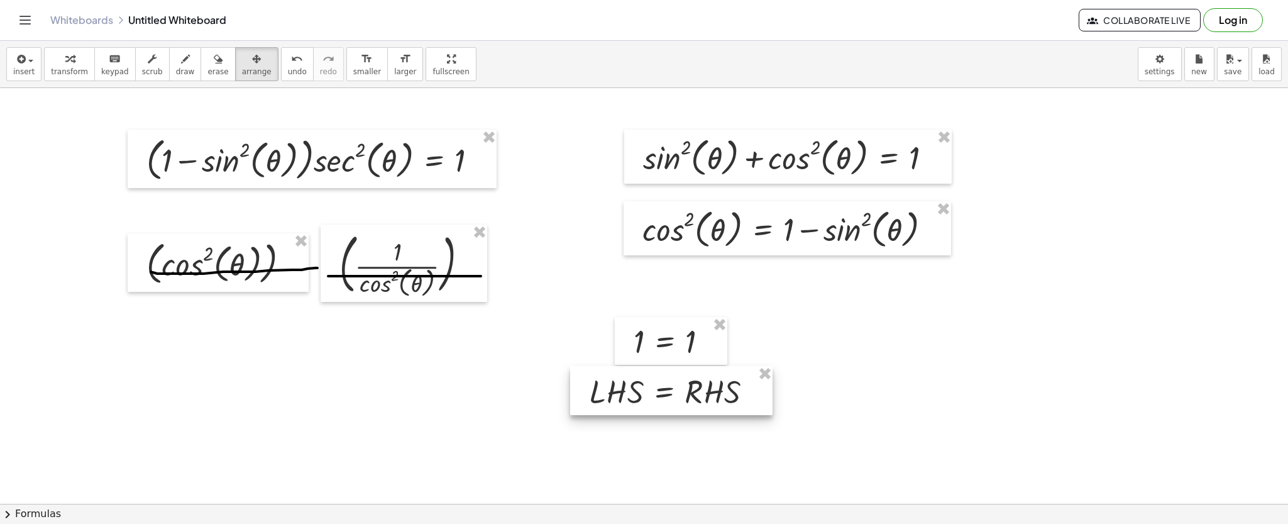
drag, startPoint x: 900, startPoint y: 355, endPoint x: 615, endPoint y: 404, distance: 289.6
click at [615, 404] on div at bounding box center [671, 390] width 202 height 49
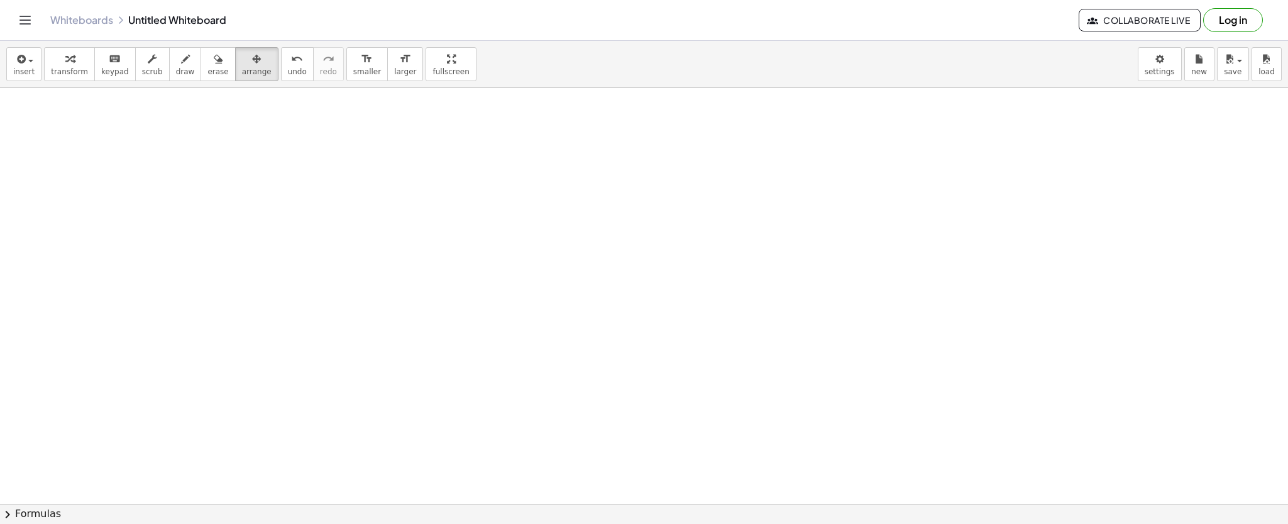
scroll to position [1890, 0]
click at [14, 53] on icon "button" at bounding box center [19, 59] width 11 height 15
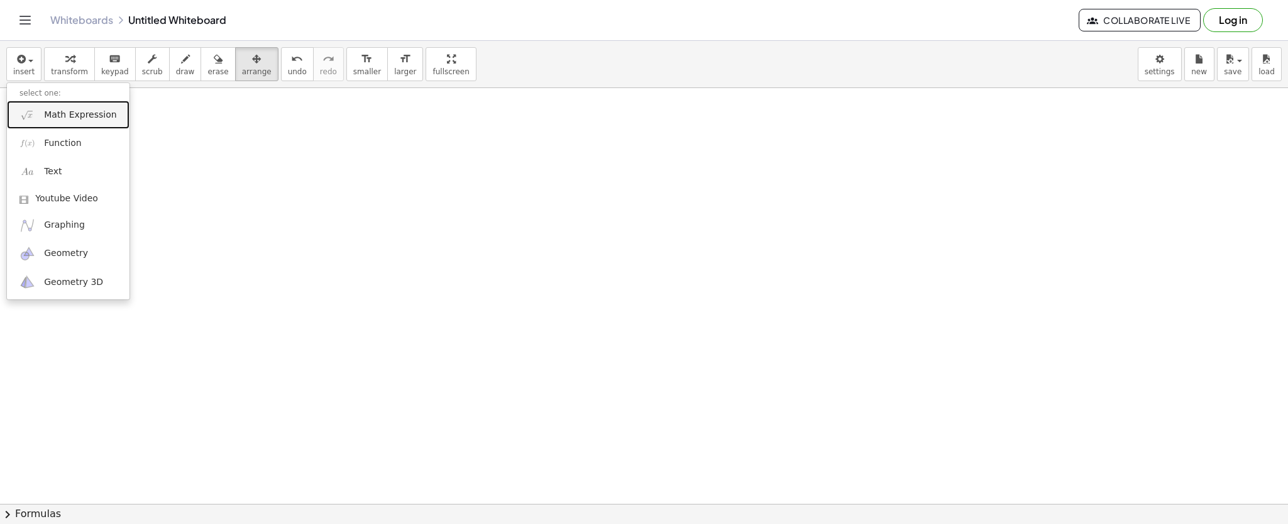
click at [26, 109] on img at bounding box center [27, 115] width 16 height 16
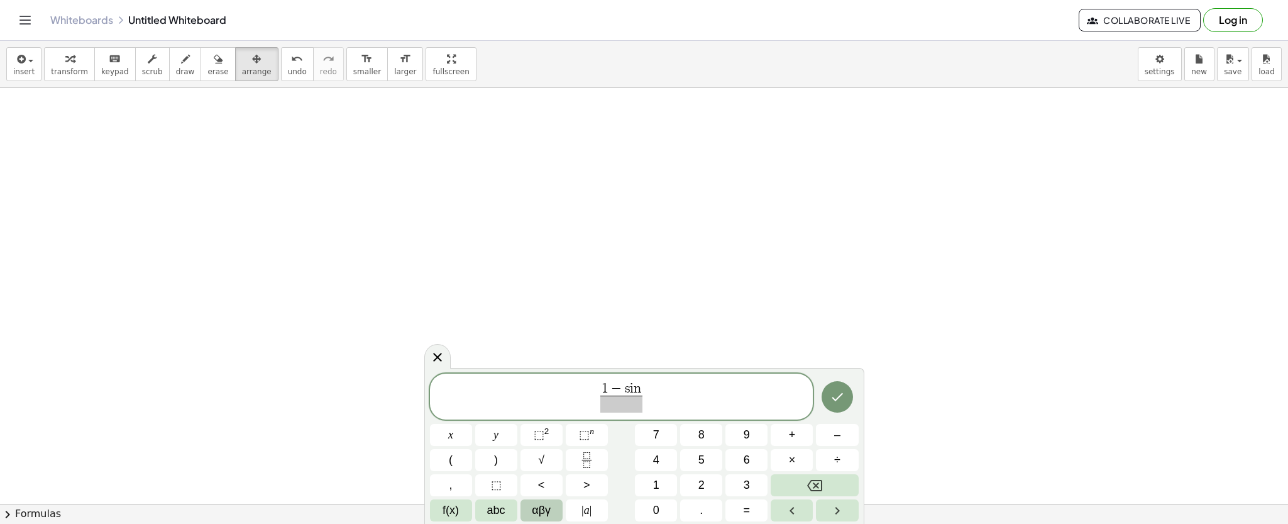
click at [539, 505] on span "αβγ" at bounding box center [541, 510] width 19 height 17
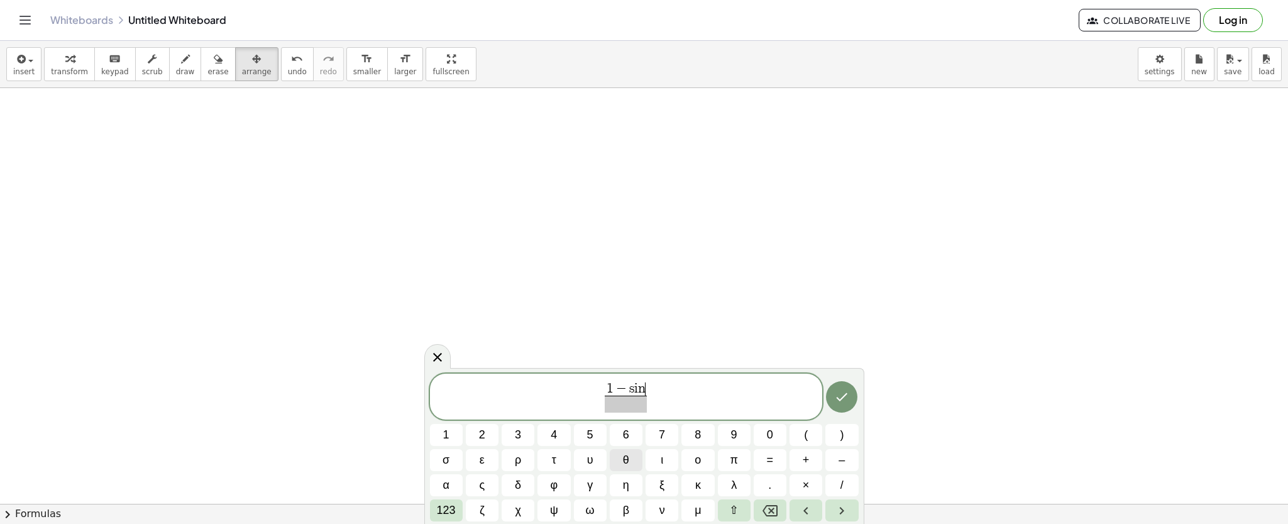
click at [628, 454] on span "θ" at bounding box center [626, 459] width 6 height 17
click at [636, 454] on button "θ" at bounding box center [626, 460] width 33 height 22
click at [628, 451] on button "θ" at bounding box center [626, 460] width 33 height 22
click at [457, 508] on button "123" at bounding box center [446, 510] width 33 height 22
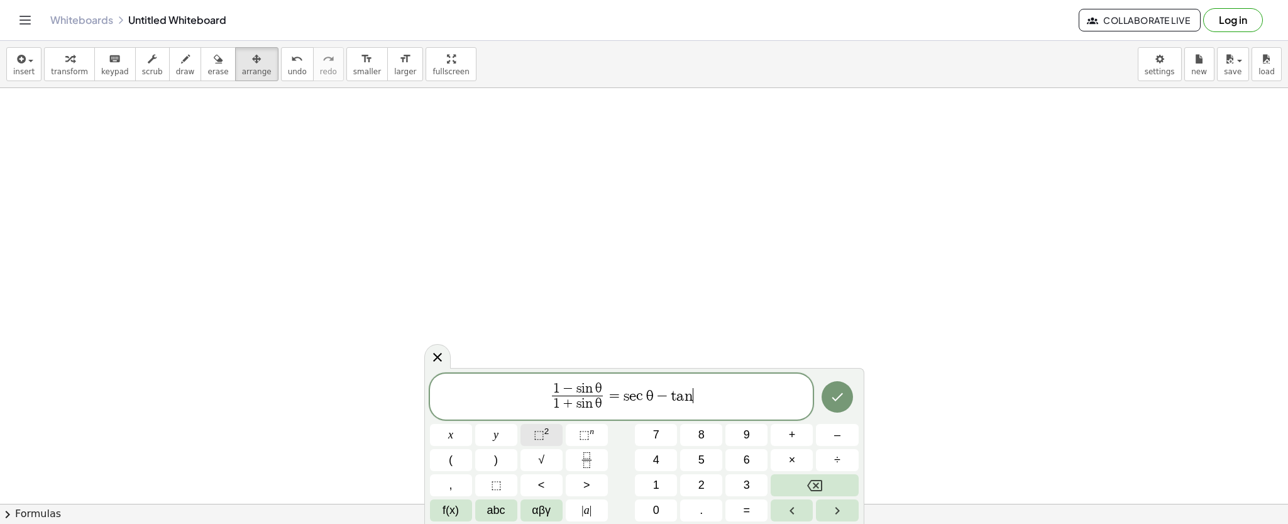
click at [532, 439] on button "⬚ 2" at bounding box center [541, 435] width 42 height 22
click at [549, 508] on span "αβγ" at bounding box center [541, 510] width 19 height 17
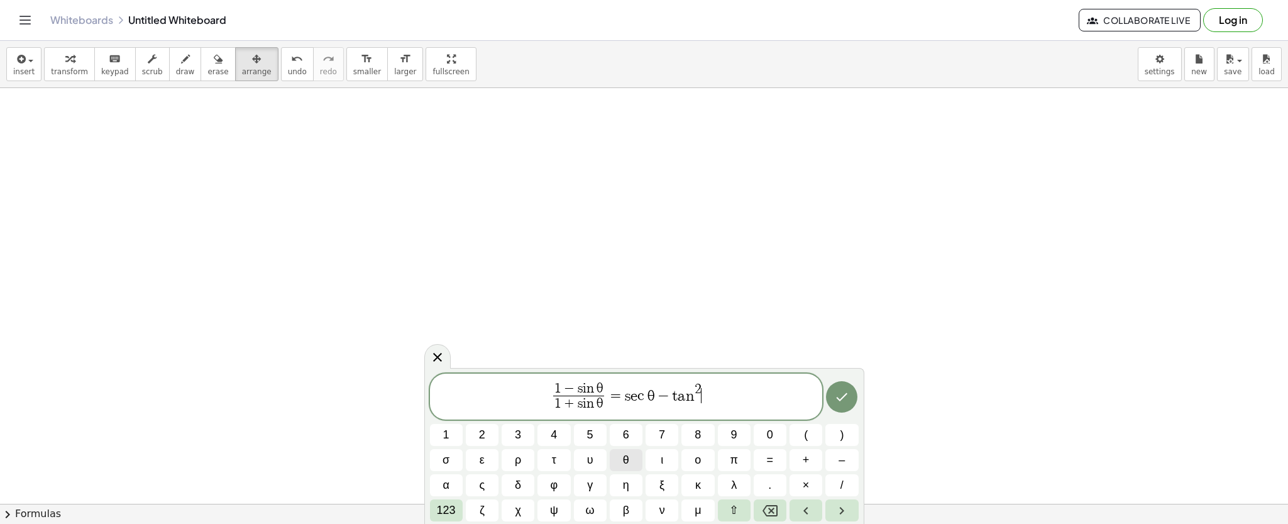
click at [634, 455] on button "θ" at bounding box center [626, 460] width 33 height 22
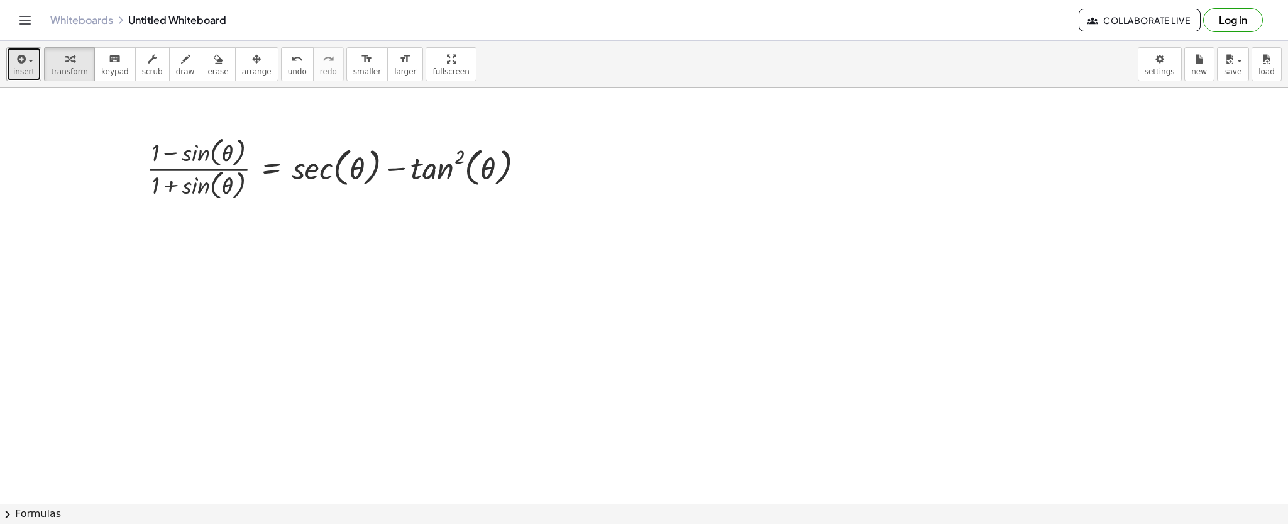
click at [14, 60] on icon "button" at bounding box center [19, 59] width 11 height 15
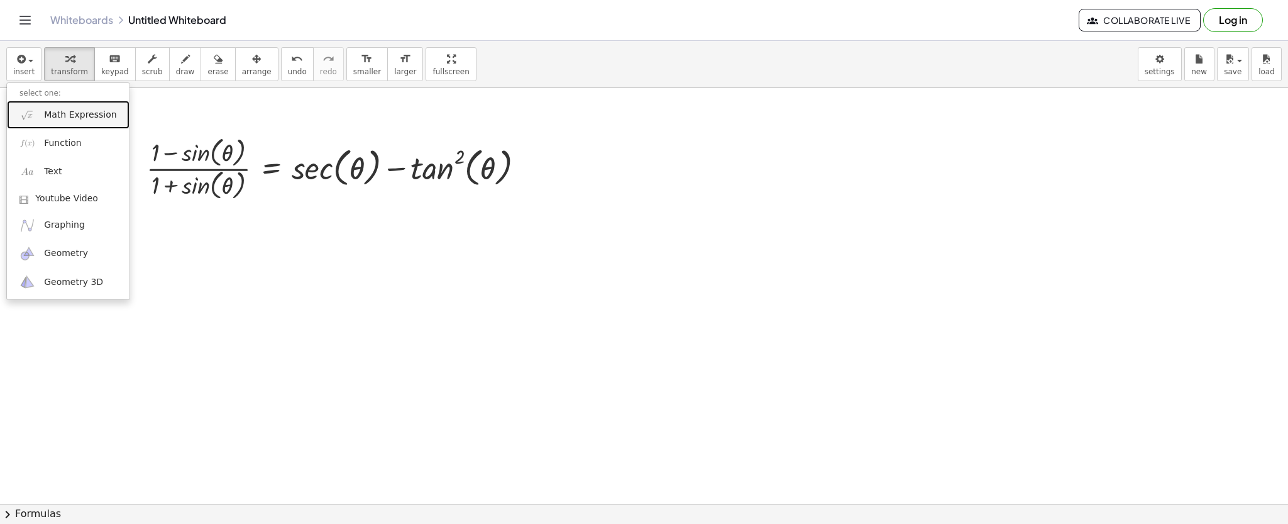
click at [25, 109] on img at bounding box center [27, 115] width 16 height 16
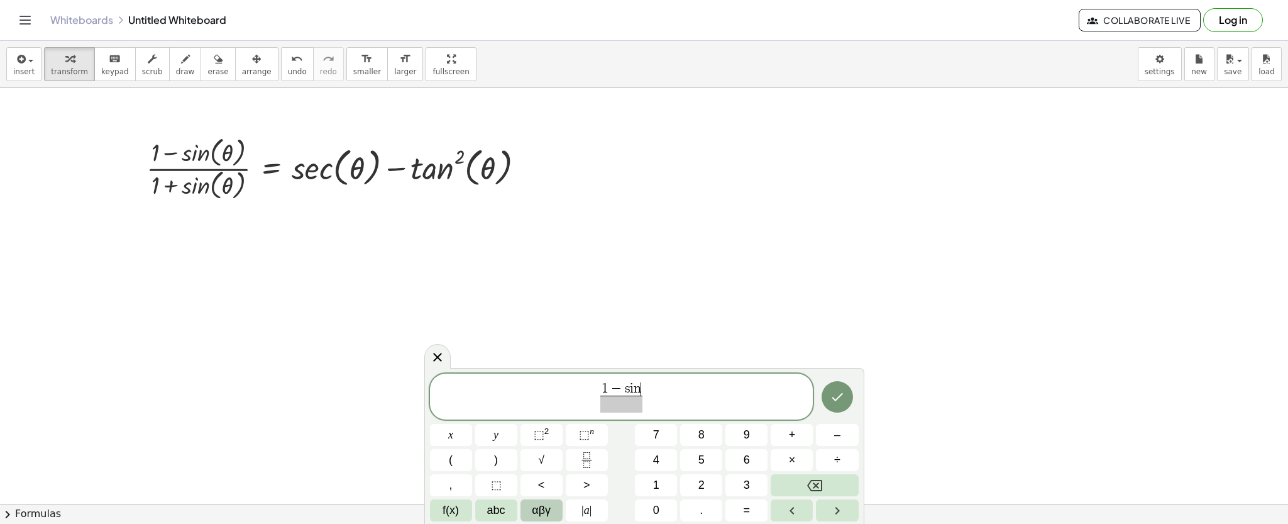
click at [560, 508] on button "αβγ" at bounding box center [541, 510] width 42 height 22
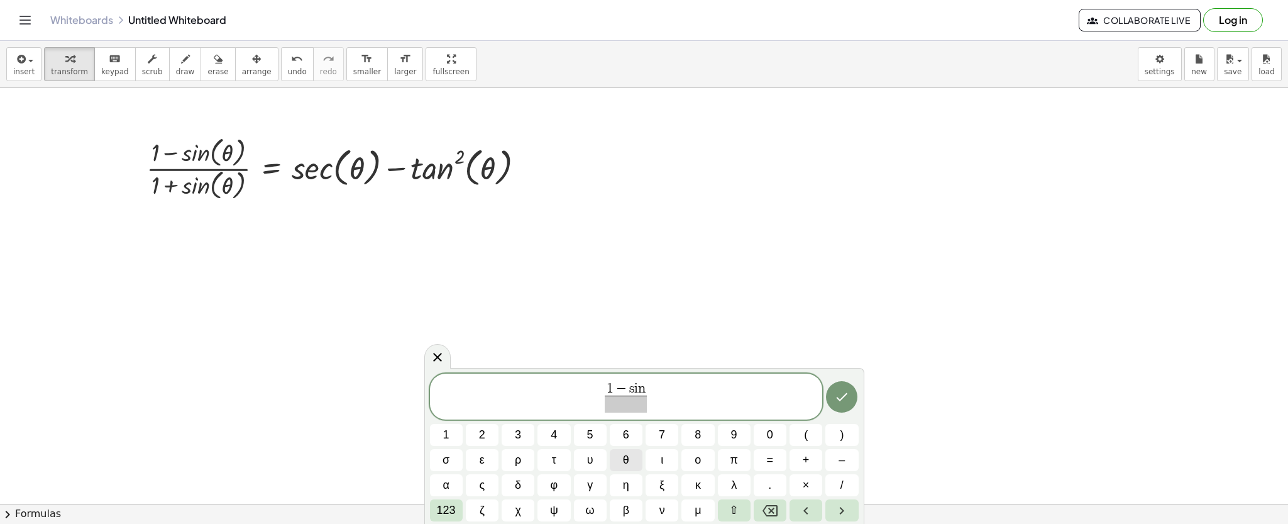
click at [629, 453] on span "θ" at bounding box center [626, 459] width 6 height 17
click at [800, 477] on button "×" at bounding box center [806, 485] width 33 height 22
click at [623, 466] on span "θ" at bounding box center [626, 459] width 6 height 17
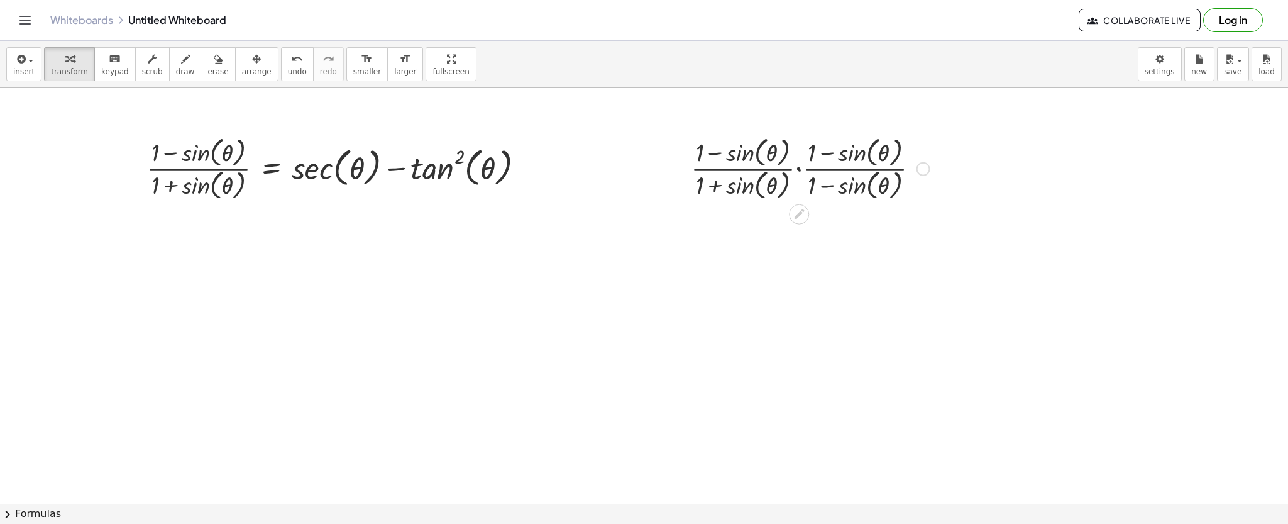
click at [926, 172] on div at bounding box center [923, 169] width 14 height 14
click at [12, 67] on button "insert" at bounding box center [23, 64] width 35 height 34
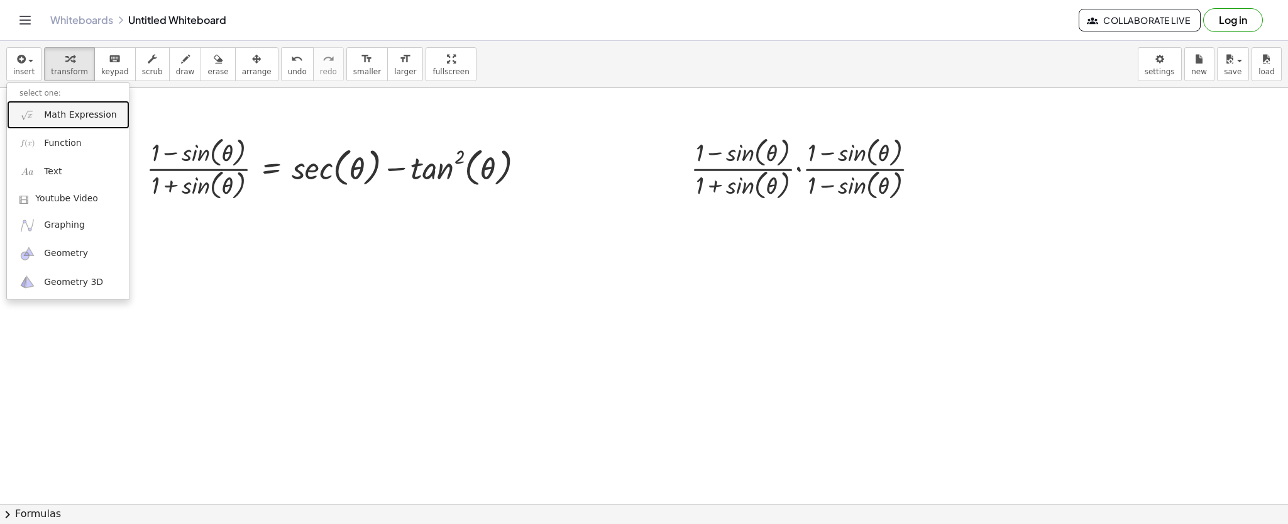
click at [38, 109] on link "Math Expression" at bounding box center [68, 115] width 123 height 28
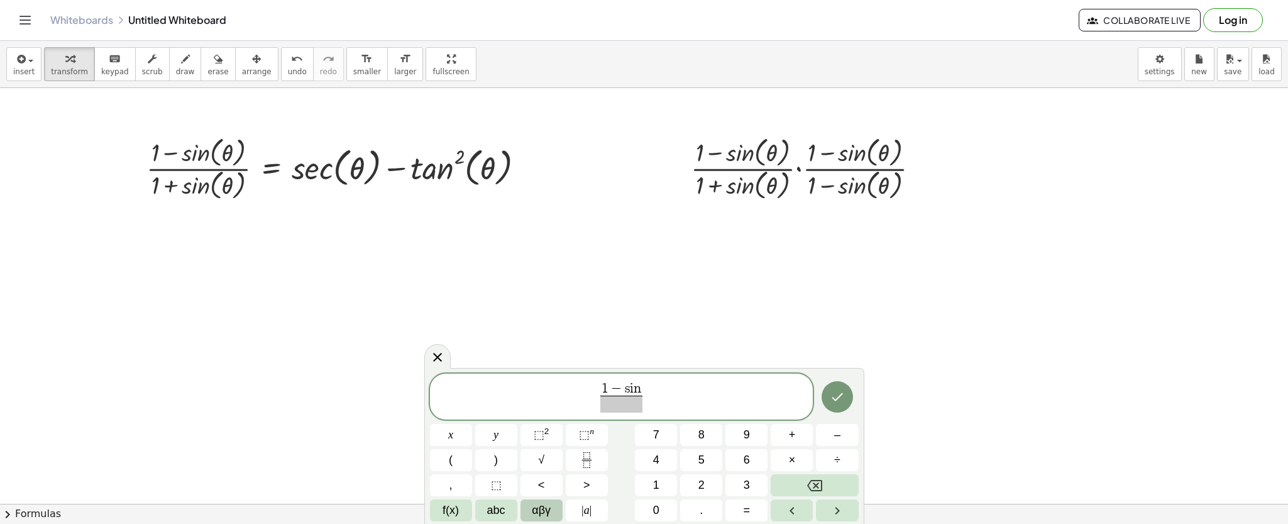
click at [541, 508] on span "αβγ" at bounding box center [541, 510] width 19 height 17
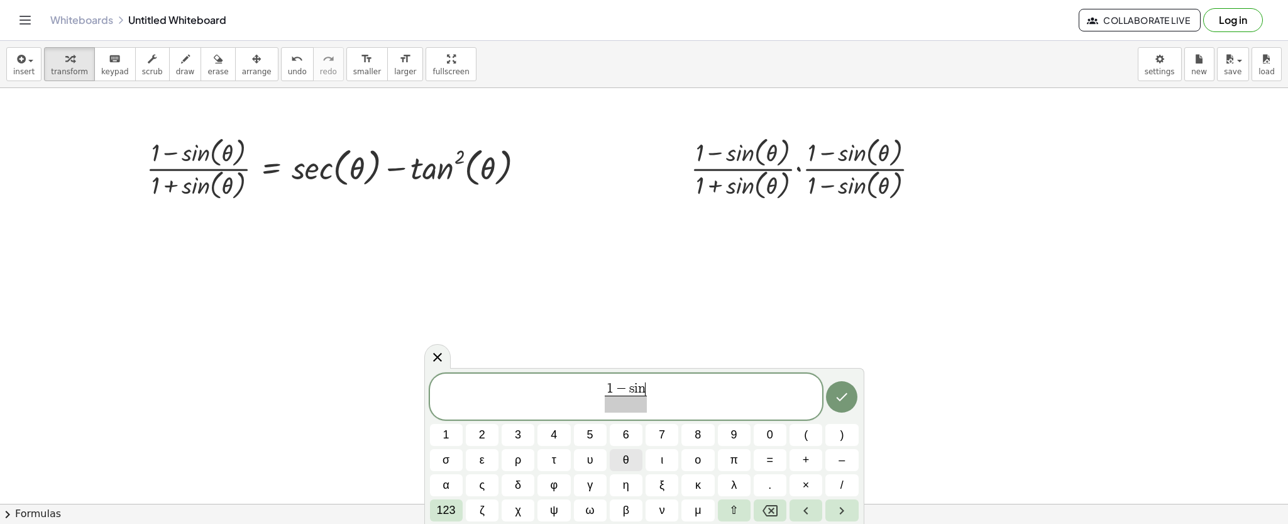
click at [619, 456] on button "θ" at bounding box center [626, 460] width 33 height 22
click at [444, 508] on span "123" at bounding box center [446, 510] width 19 height 17
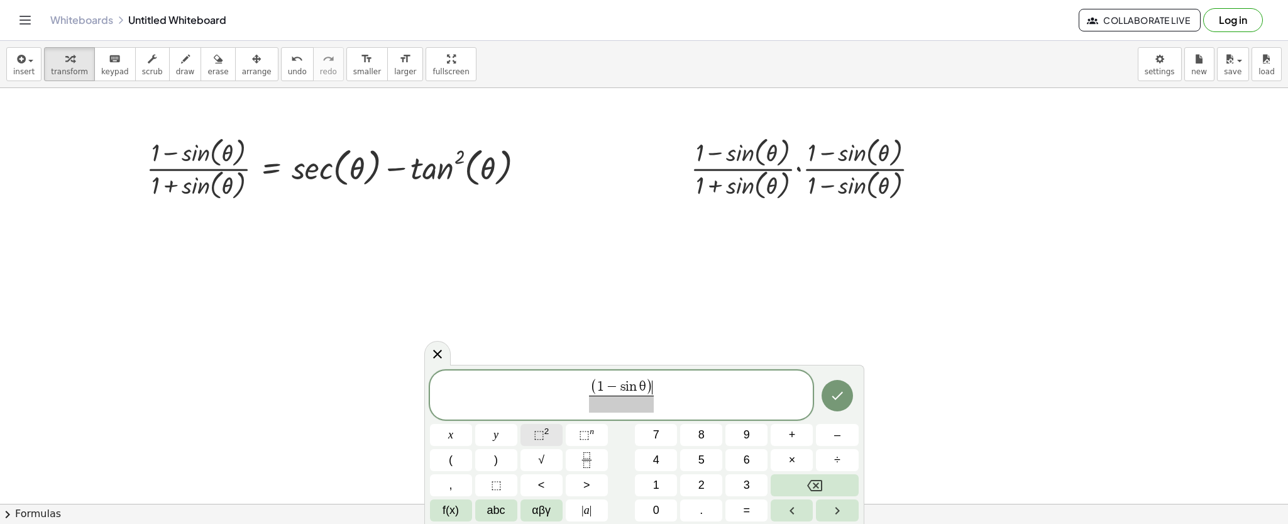
click at [540, 424] on button "⬚ 2" at bounding box center [541, 435] width 42 height 22
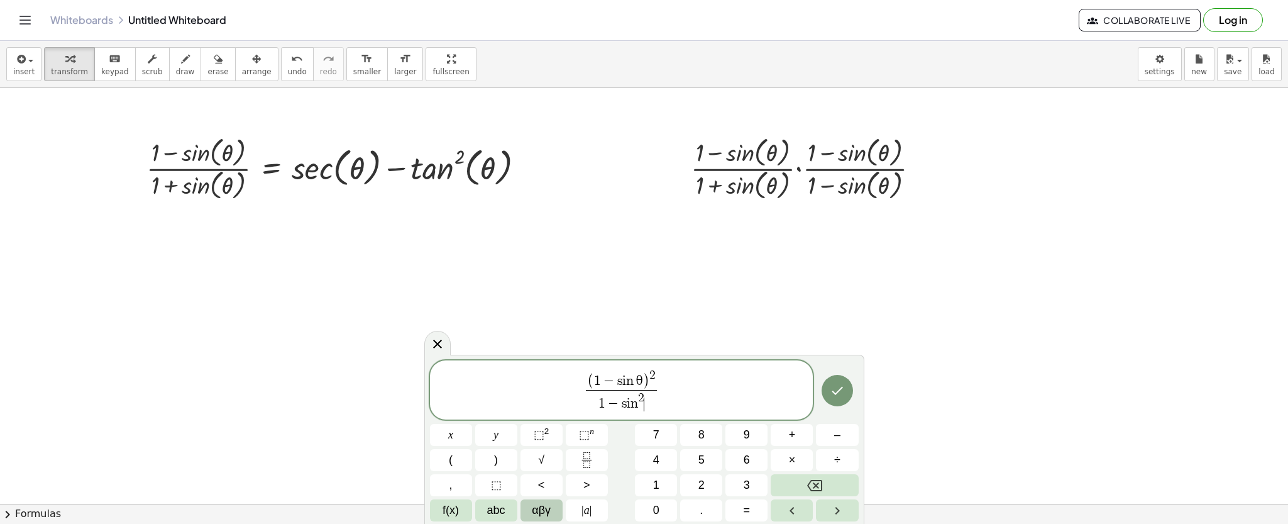
click at [530, 507] on button "αβγ" at bounding box center [541, 510] width 42 height 22
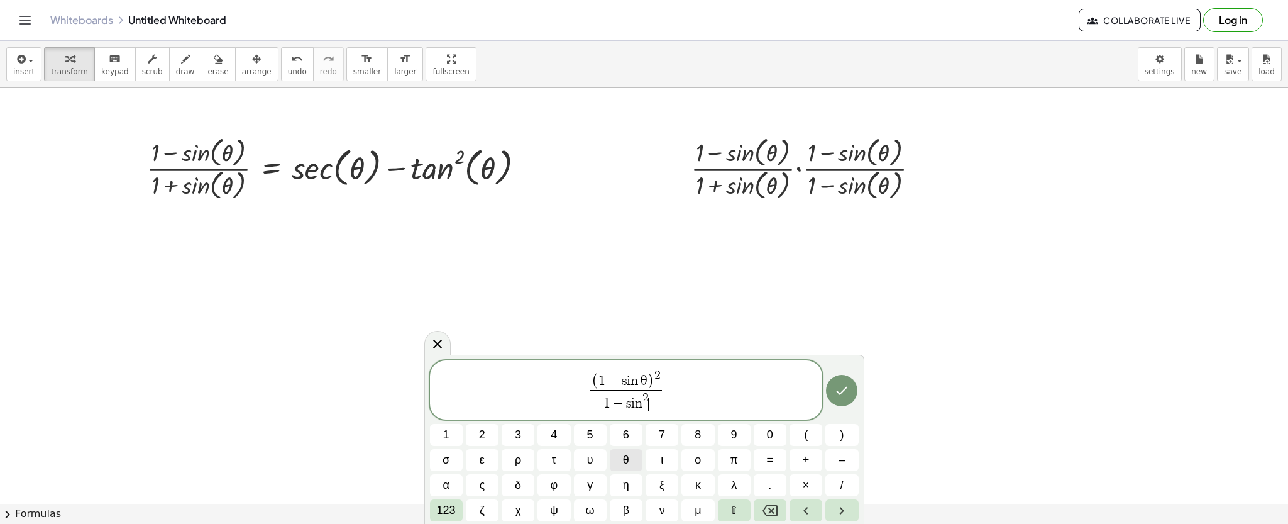
click at [626, 459] on span "θ" at bounding box center [626, 459] width 6 height 17
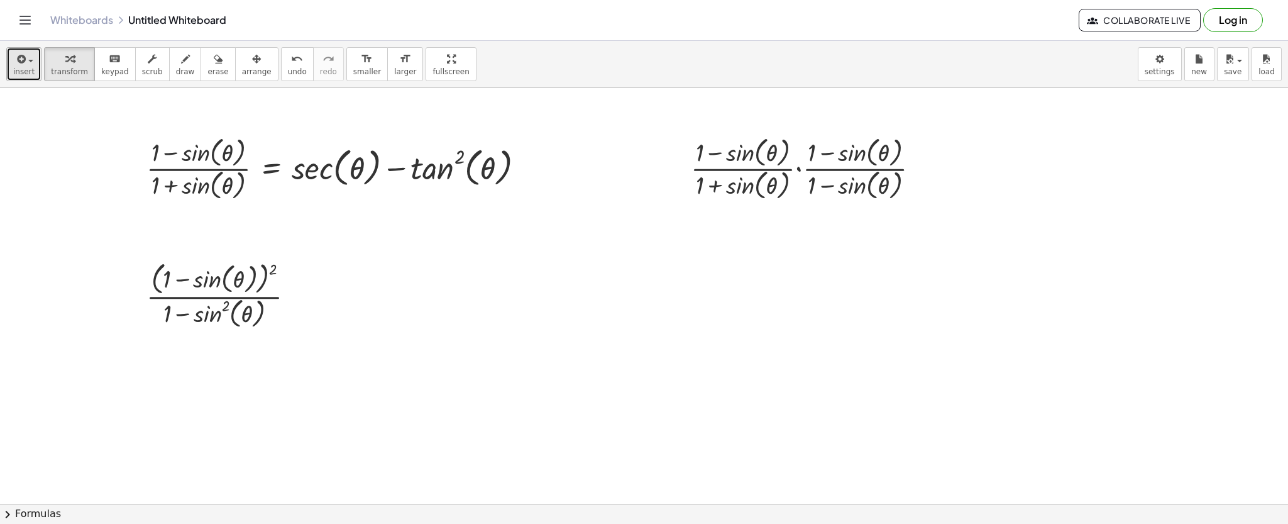
click at [36, 57] on button "insert" at bounding box center [23, 64] width 35 height 34
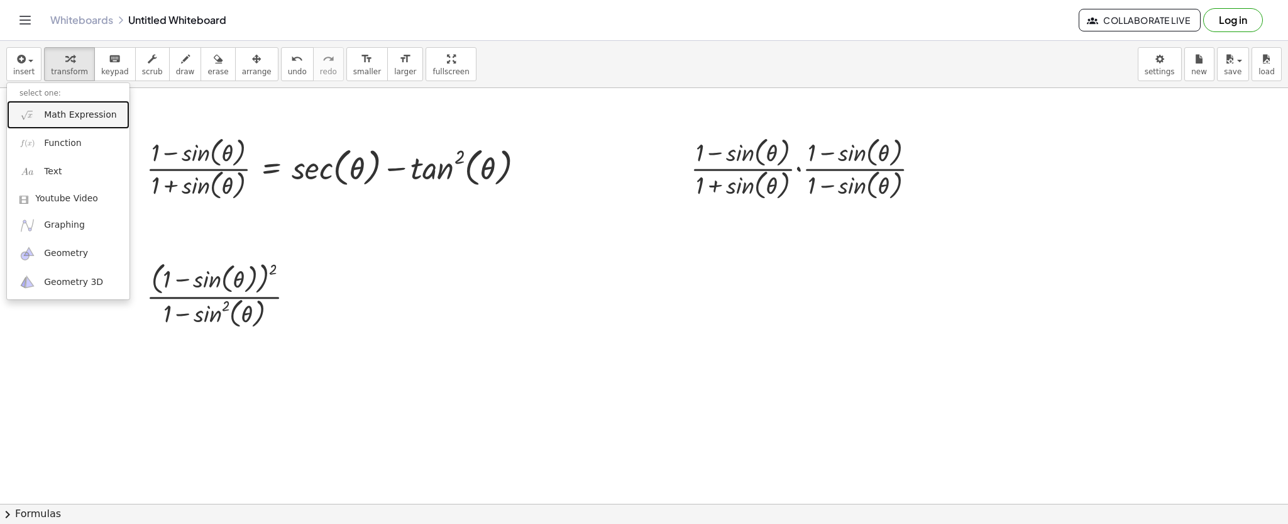
click at [66, 109] on span "Math Expression" at bounding box center [80, 115] width 72 height 13
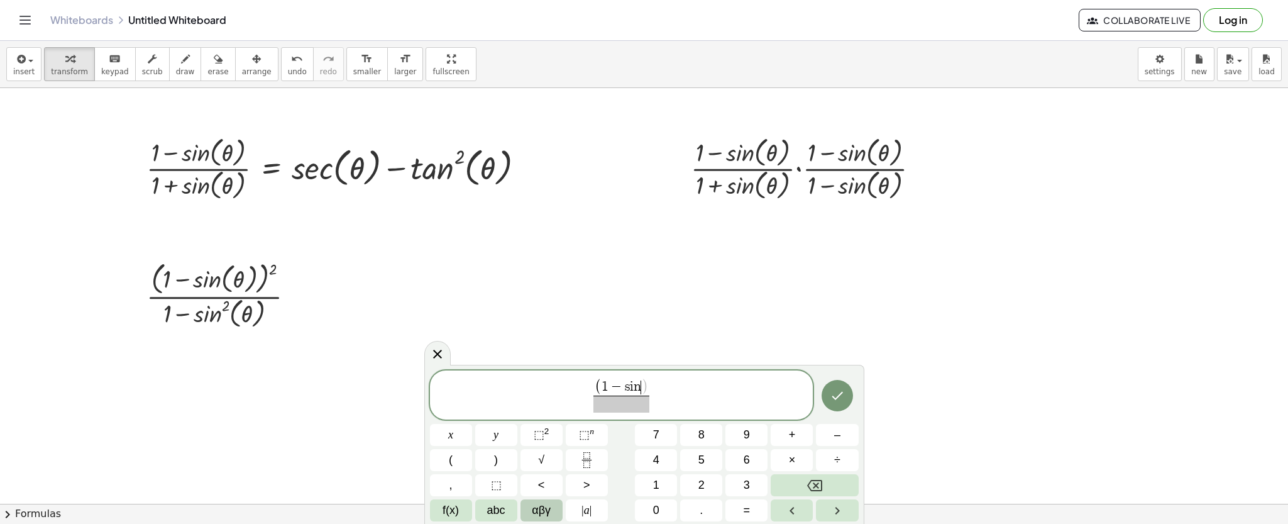
click at [537, 506] on span "αβγ" at bounding box center [541, 510] width 19 height 17
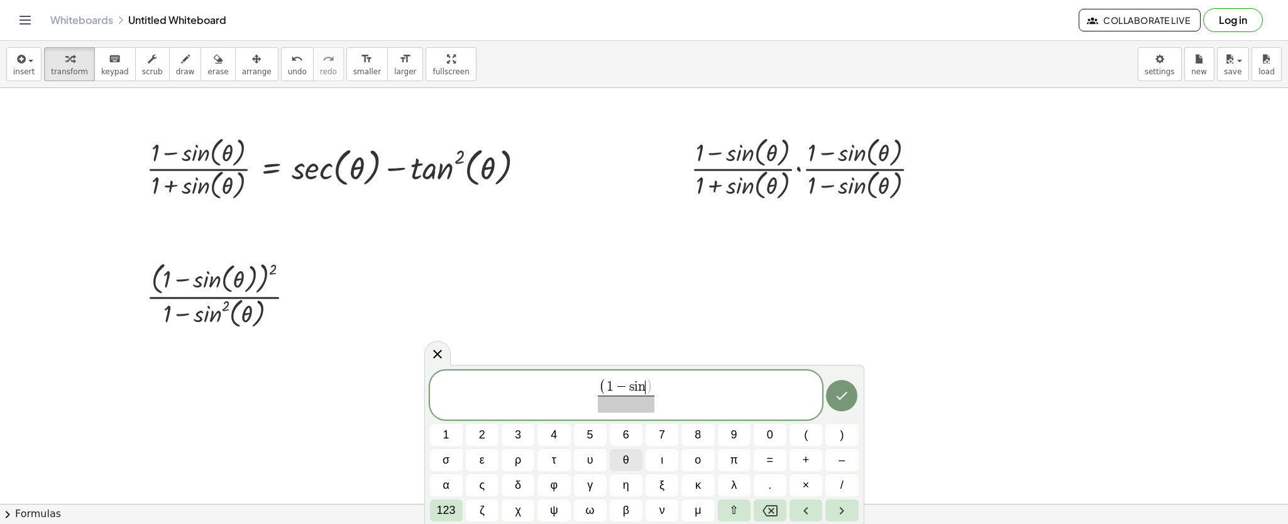
click at [629, 454] on span "θ" at bounding box center [626, 459] width 6 height 17
click at [456, 508] on button "123" at bounding box center [446, 510] width 33 height 22
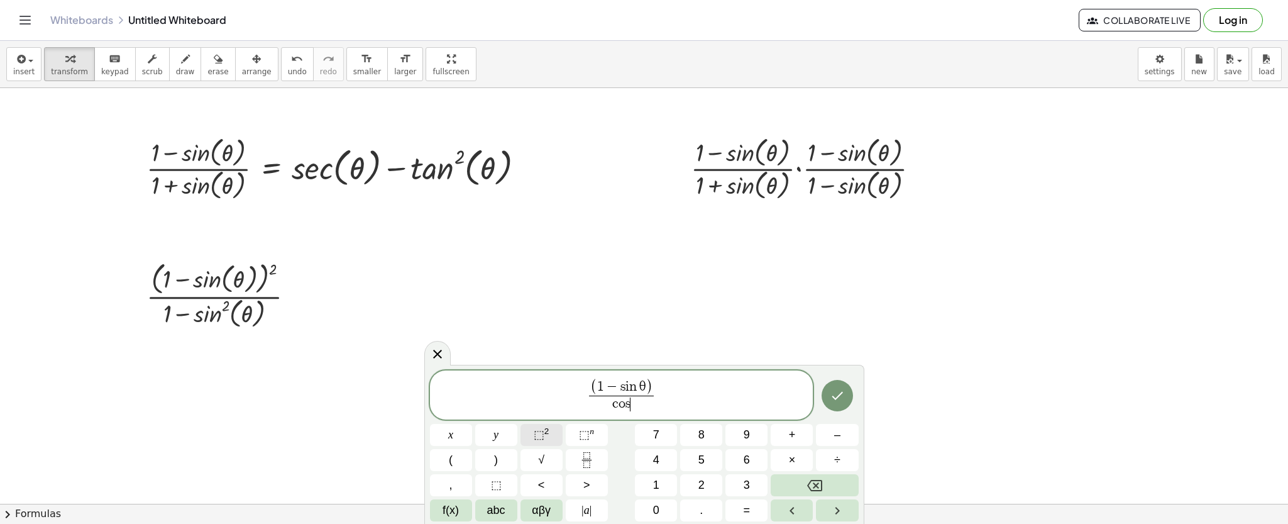
click at [542, 429] on span "⬚" at bounding box center [539, 434] width 11 height 13
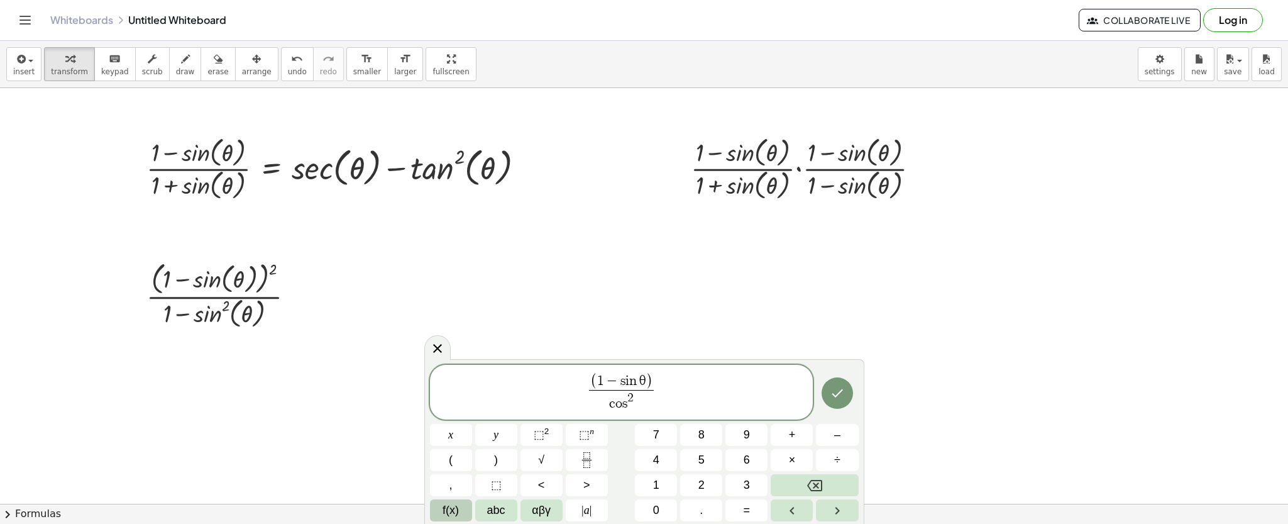
click at [457, 508] on span "f(x)" at bounding box center [451, 510] width 16 height 17
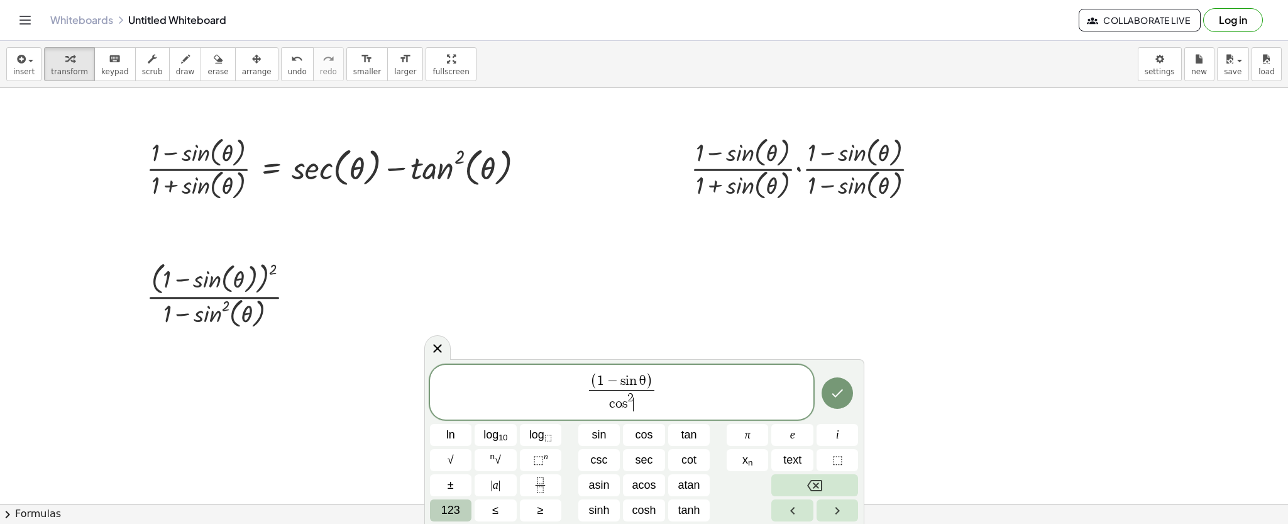
click at [470, 508] on button "123" at bounding box center [451, 510] width 42 height 22
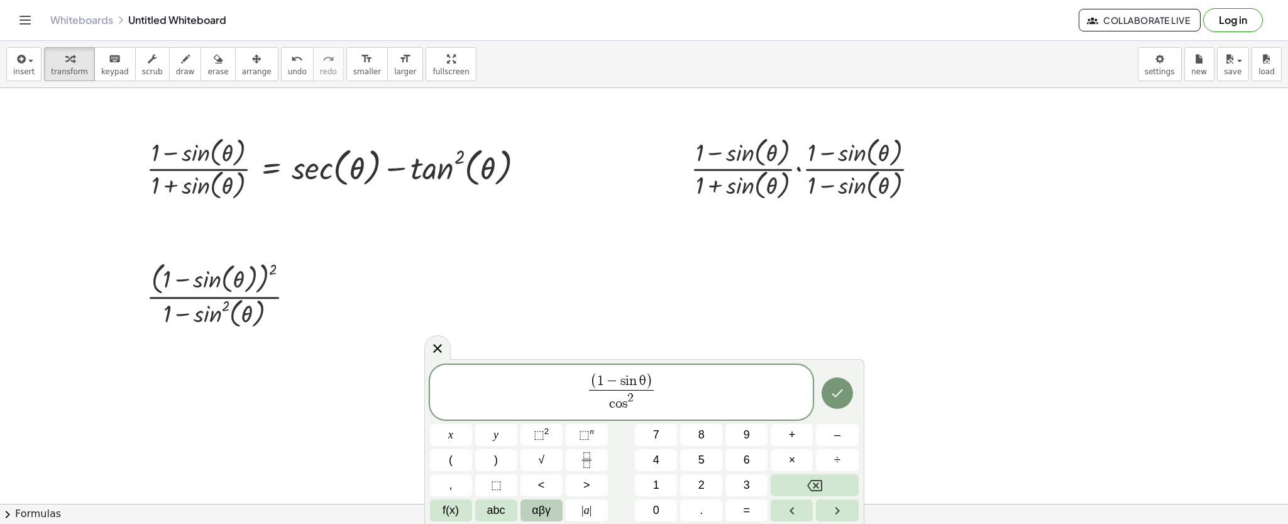
click at [547, 505] on span "αβγ" at bounding box center [541, 510] width 19 height 17
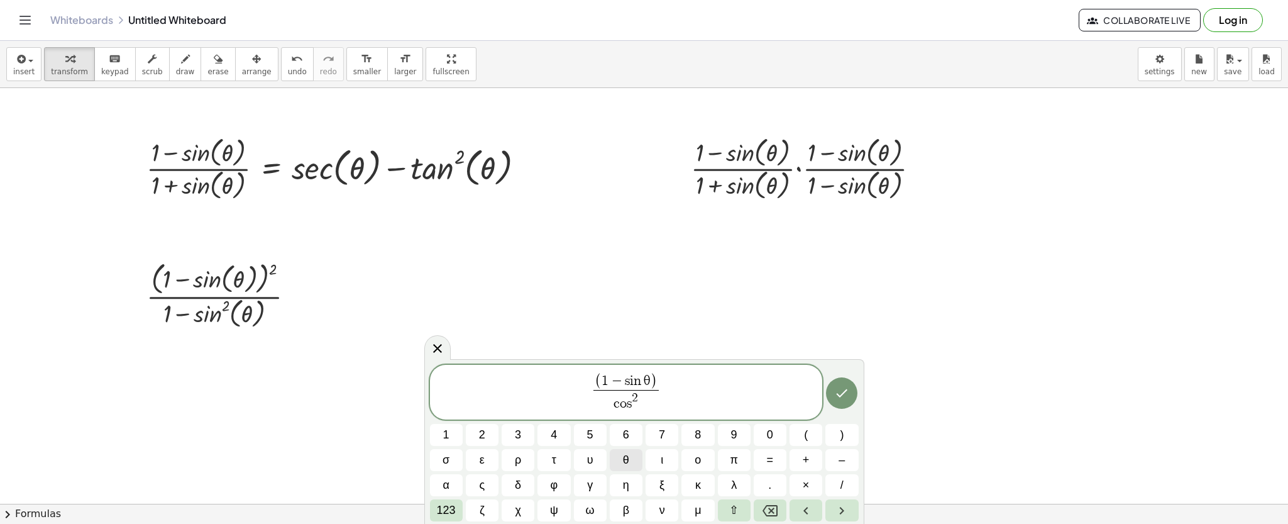
click at [626, 461] on span "θ" at bounding box center [626, 459] width 6 height 17
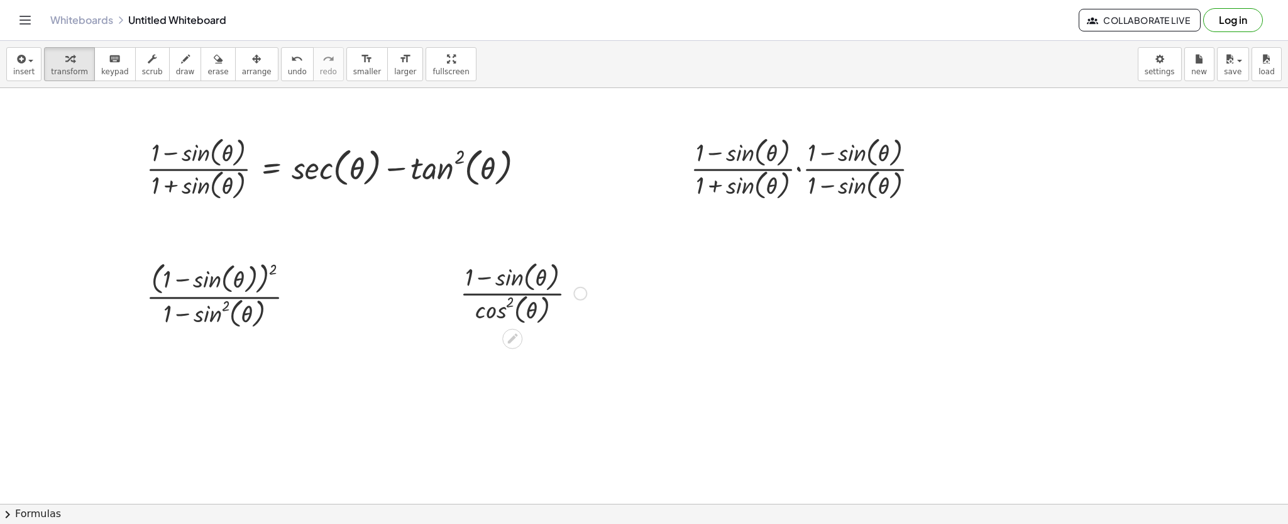
click at [578, 291] on div at bounding box center [580, 294] width 14 height 14
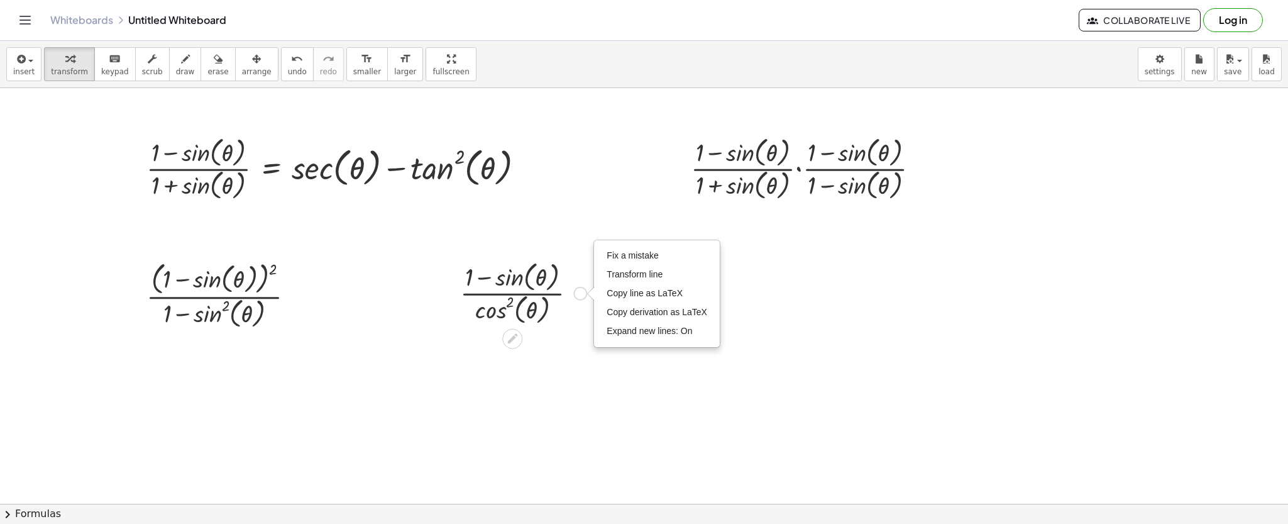
click at [578, 291] on div "Fix a mistake Transform line Copy line as LaTeX Copy derivation as LaTeX Expand…" at bounding box center [580, 294] width 14 height 14
drag, startPoint x: 579, startPoint y: 289, endPoint x: 610, endPoint y: 249, distance: 50.2
click at [596, 254] on div "· ( + 1 − sin ( , θ ) ) · cos ( , θ ) 2 Fix a mistake Transform line Copy line …" at bounding box center [518, 292] width 155 height 76
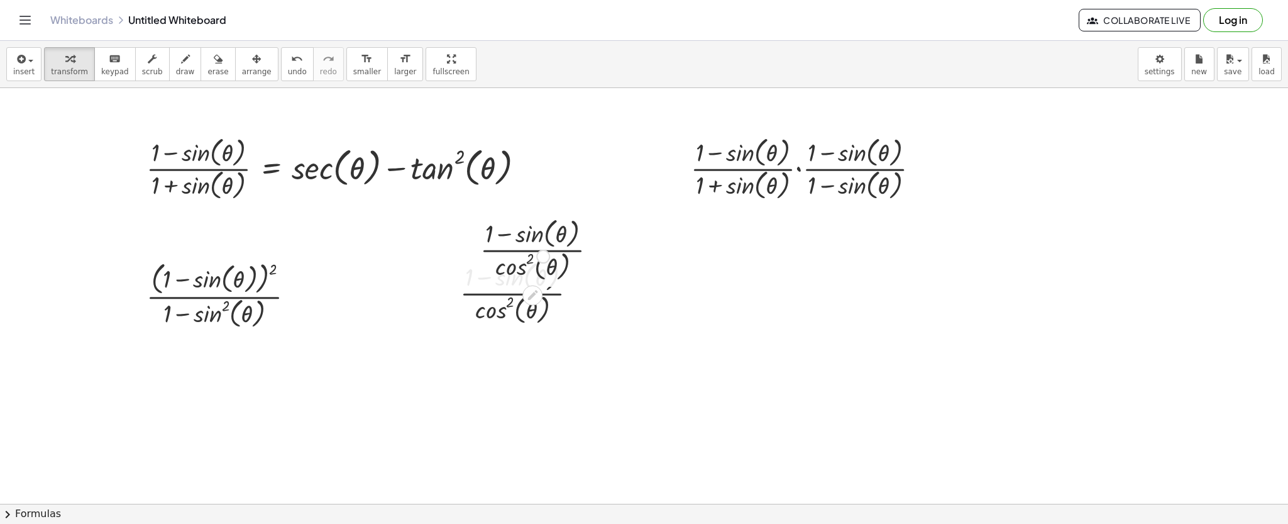
click at [610, 249] on div at bounding box center [543, 249] width 139 height 70
click at [548, 300] on div at bounding box center [523, 292] width 139 height 70
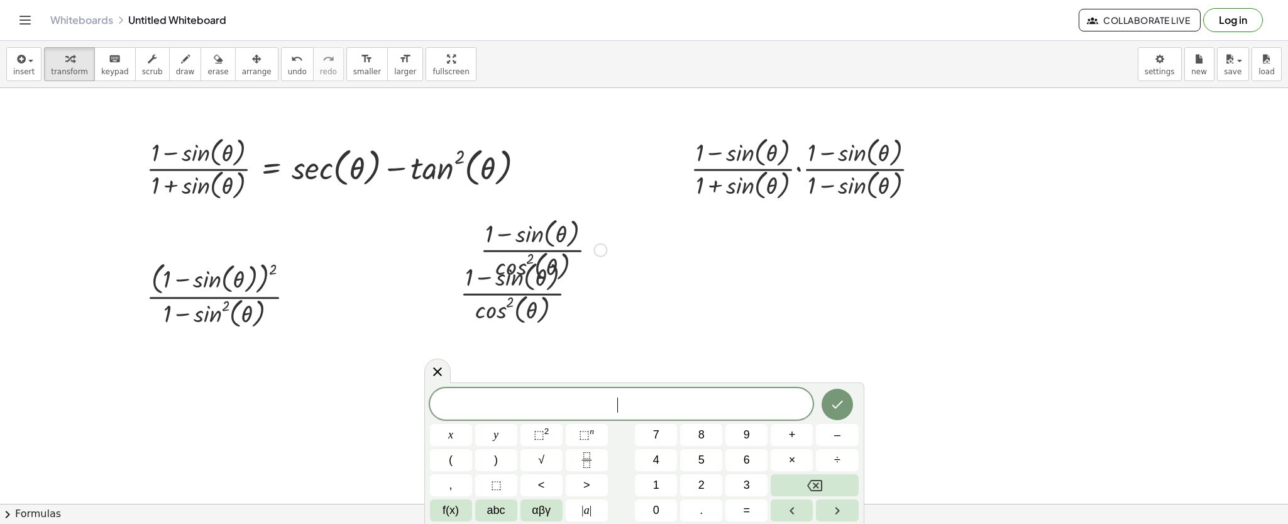
click at [529, 227] on div at bounding box center [543, 249] width 139 height 70
click at [440, 375] on icon at bounding box center [437, 370] width 9 height 9
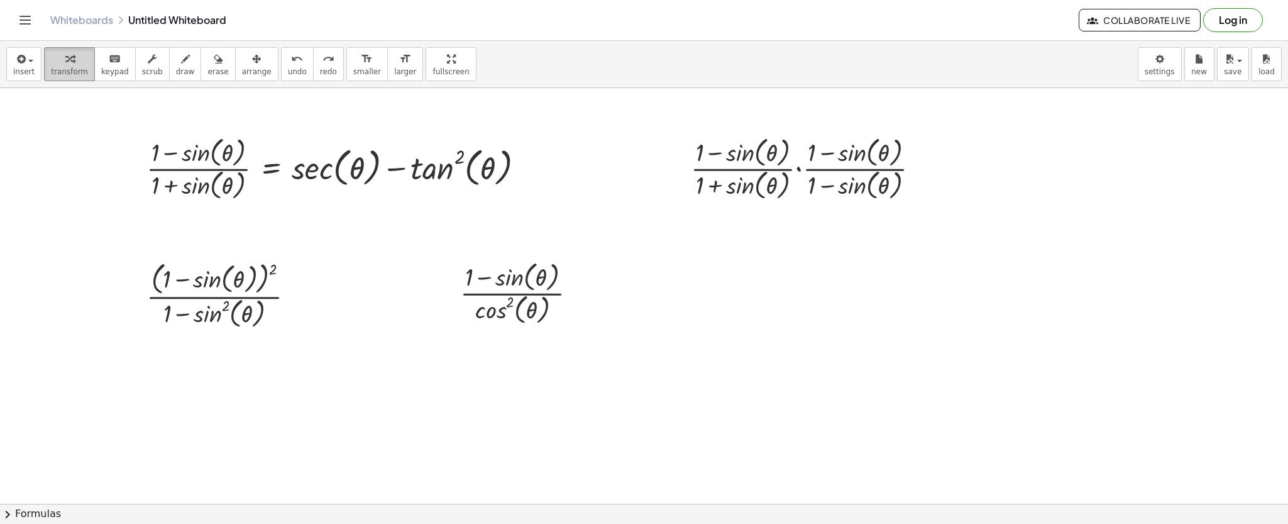
click at [74, 52] on div "button" at bounding box center [69, 58] width 37 height 15
click at [576, 292] on div "Fix a mistake Transform line Copy line as LaTeX Copy derivation as LaTeX Expand…" at bounding box center [580, 294] width 14 height 14
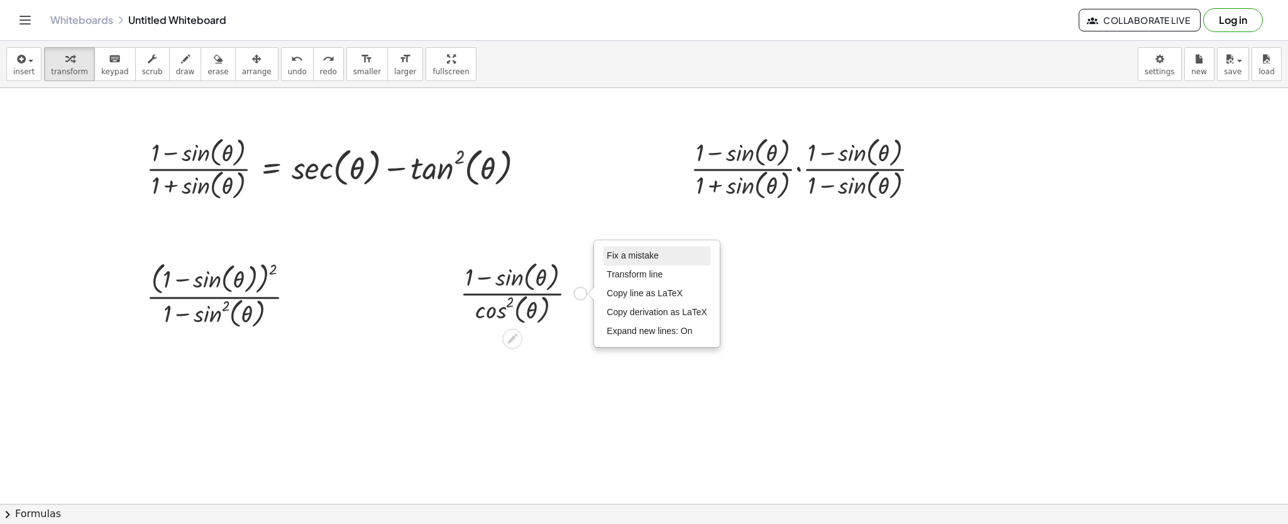
click at [607, 255] on span "Fix a mistake" at bounding box center [633, 255] width 52 height 10
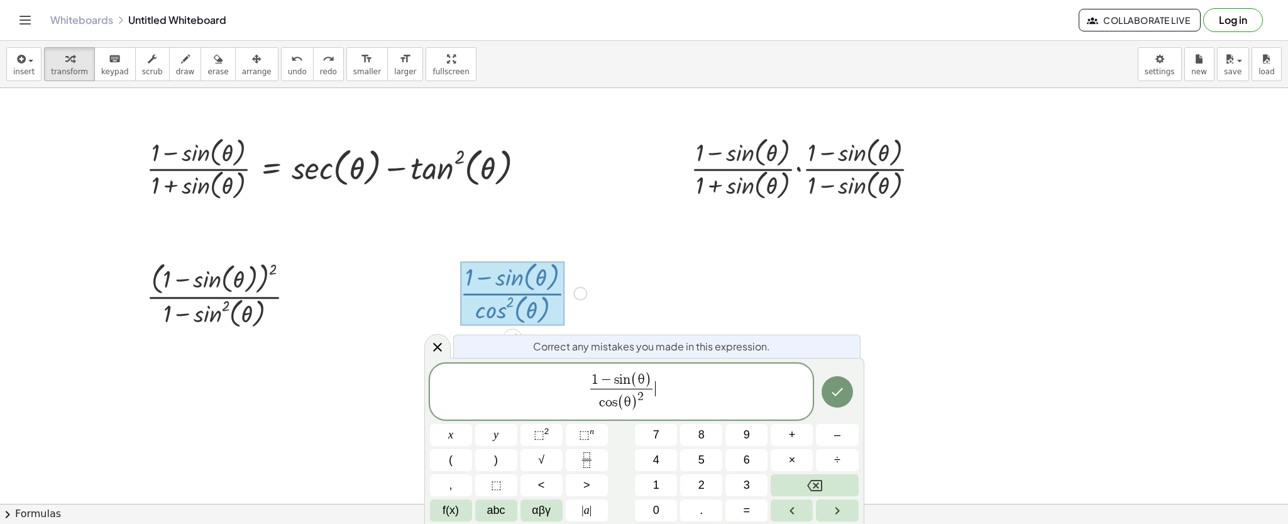
click at [659, 366] on div "1 − s i n ( θ ) c o s ( θ ) 2 ​ ​" at bounding box center [621, 391] width 383 height 56
click at [542, 428] on span "⬚" at bounding box center [539, 434] width 11 height 13
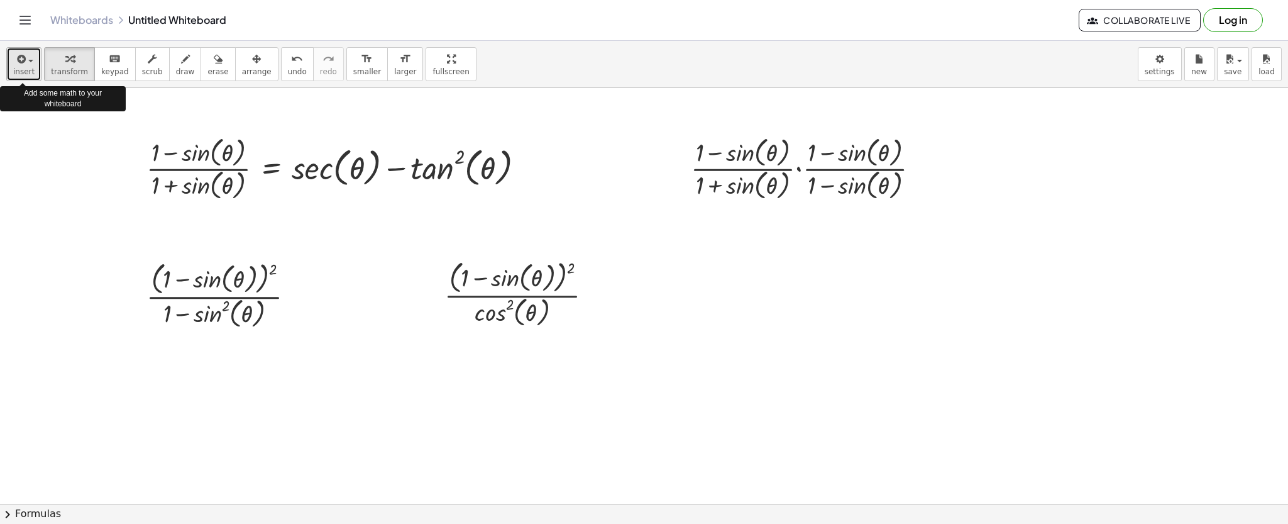
click at [13, 51] on div "button" at bounding box center [23, 58] width 21 height 15
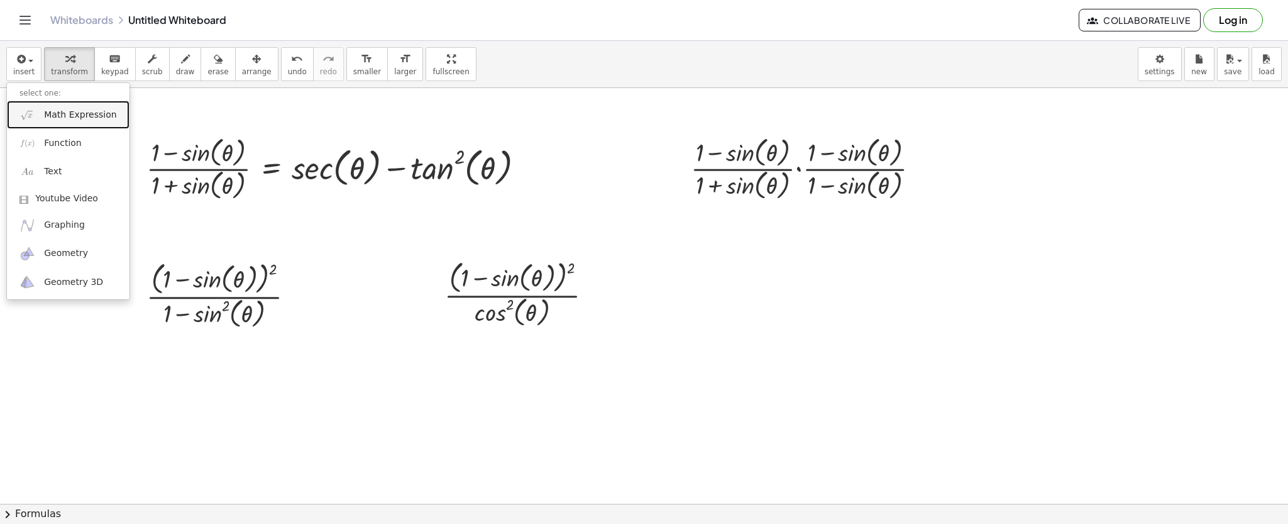
click at [28, 110] on img at bounding box center [27, 115] width 16 height 16
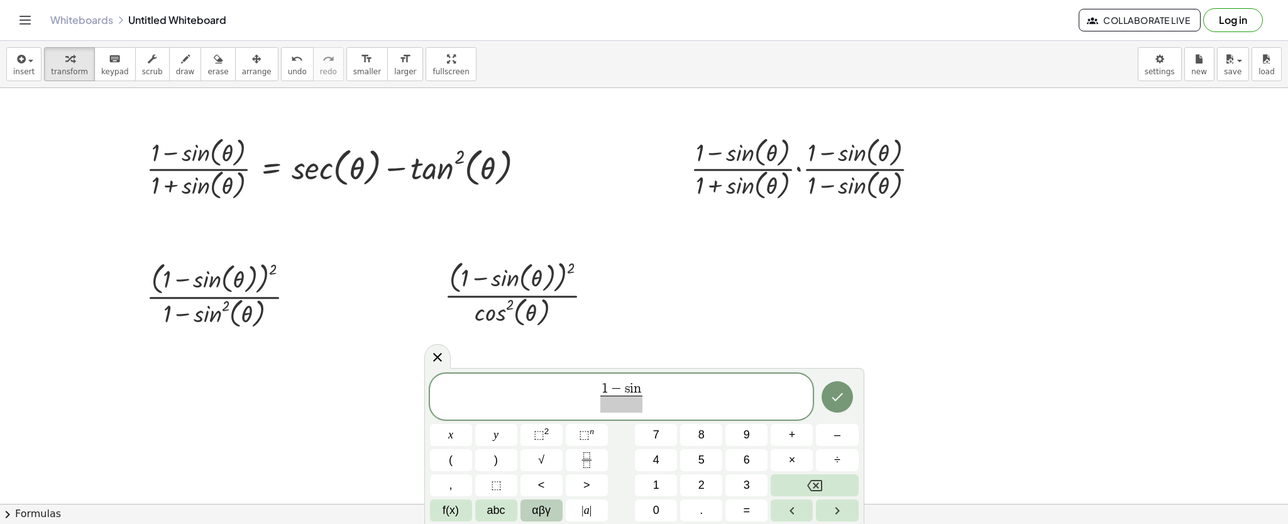
click at [532, 504] on span "αβγ" at bounding box center [541, 510] width 19 height 17
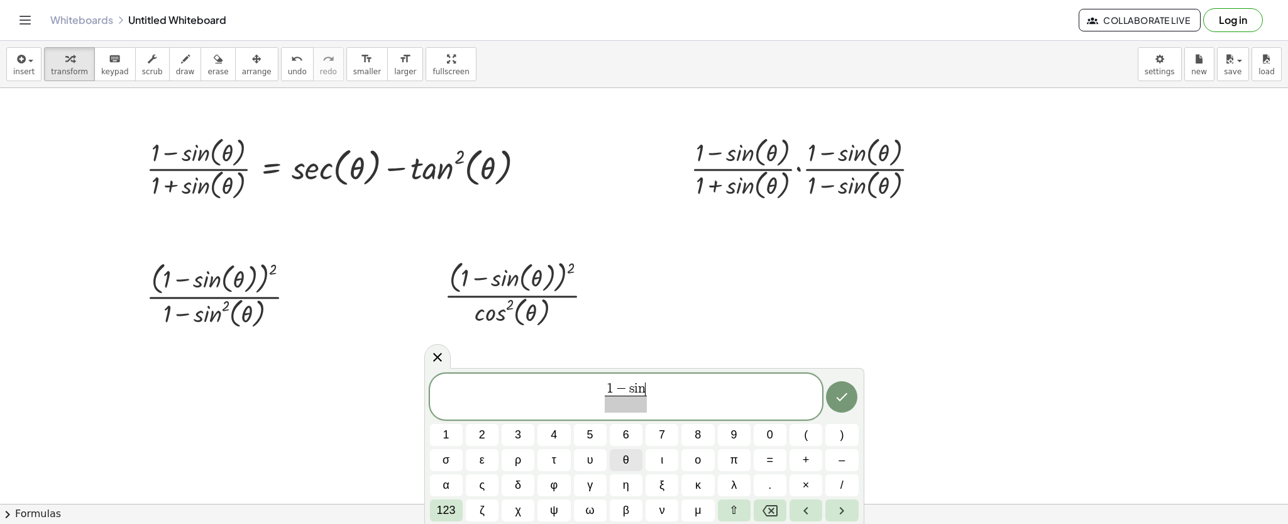
click at [623, 463] on span "θ" at bounding box center [626, 459] width 6 height 17
click at [634, 463] on button "θ" at bounding box center [626, 460] width 33 height 22
click at [443, 504] on span "123" at bounding box center [446, 510] width 19 height 17
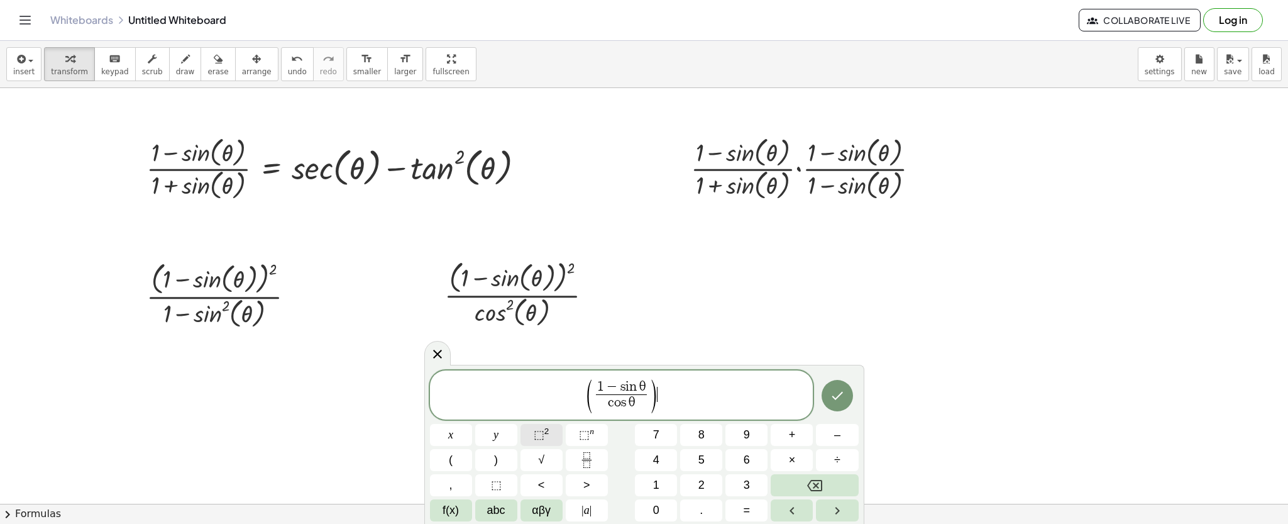
click at [534, 436] on span "⬚" at bounding box center [539, 434] width 11 height 13
click at [850, 388] on button "Done" at bounding box center [837, 395] width 31 height 31
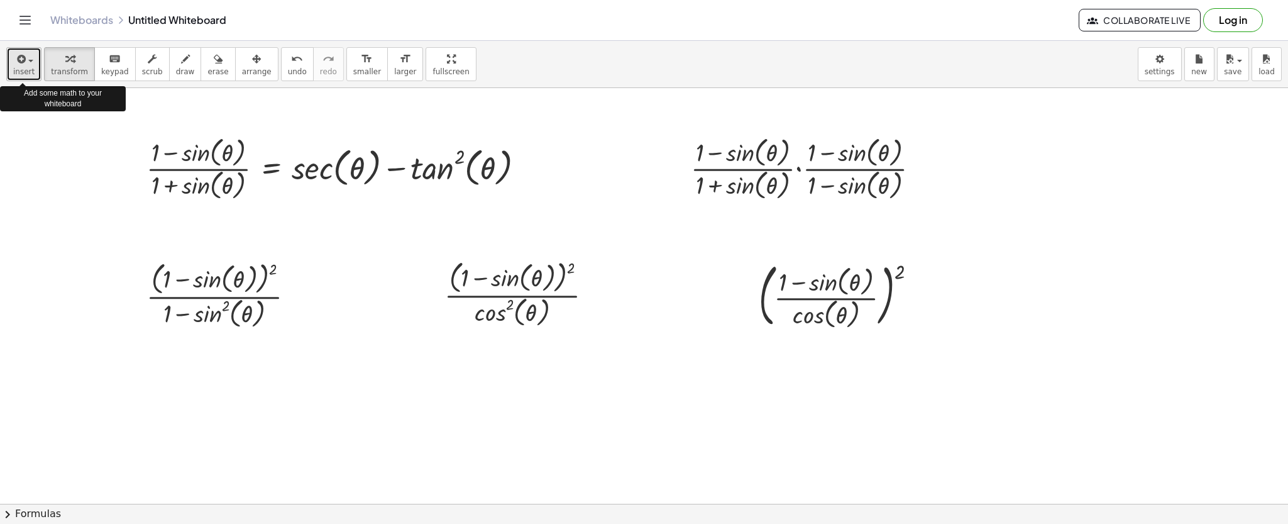
click at [30, 64] on div "button" at bounding box center [23, 58] width 21 height 15
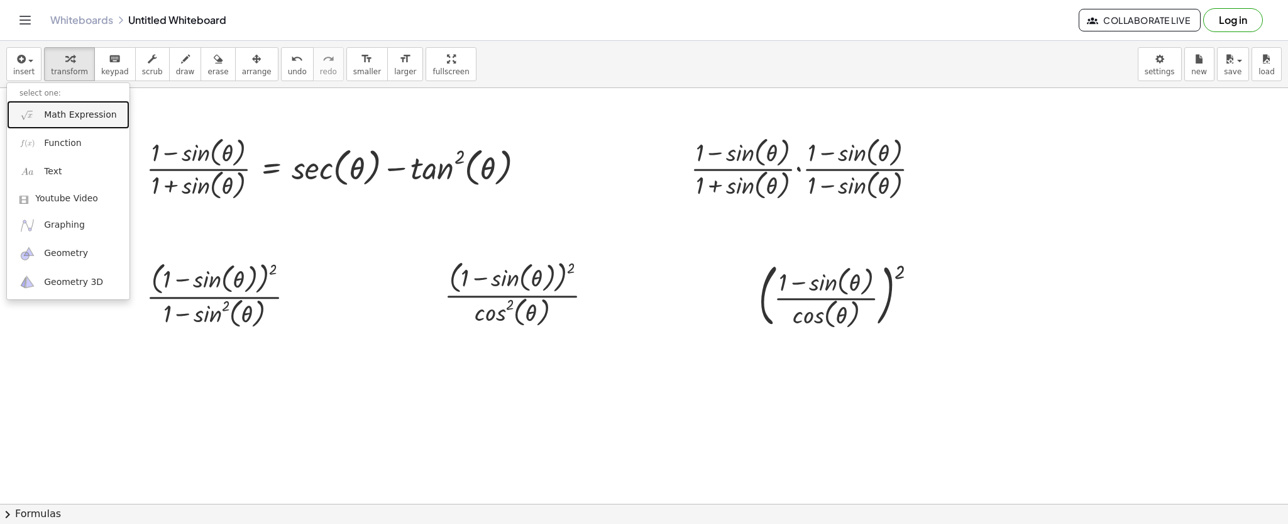
click at [64, 123] on link "Math Expression" at bounding box center [68, 115] width 123 height 28
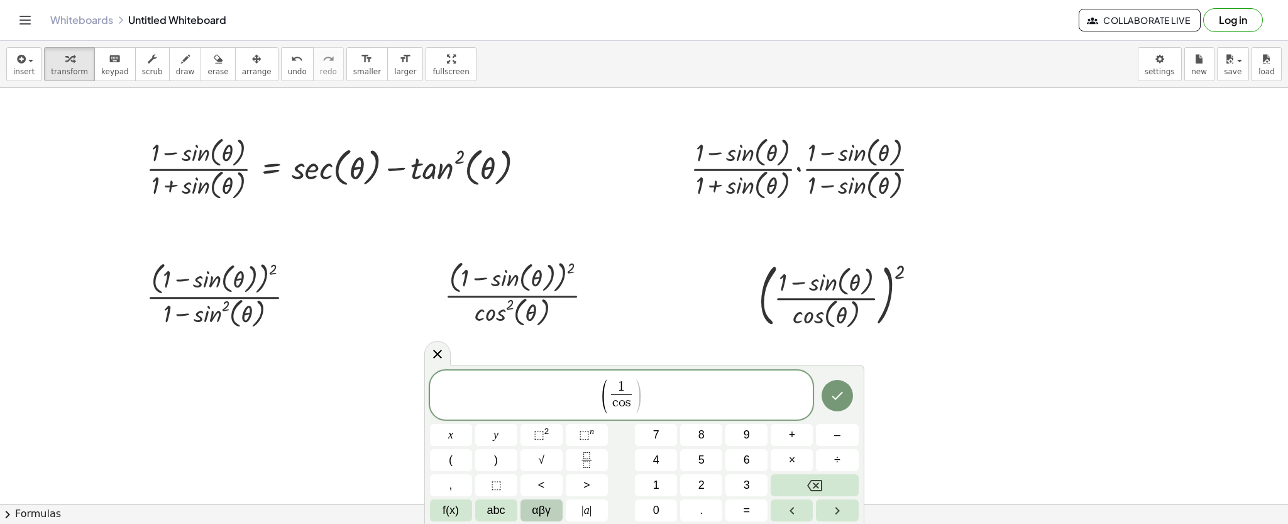
click at [542, 508] on span "αβγ" at bounding box center [541, 510] width 19 height 17
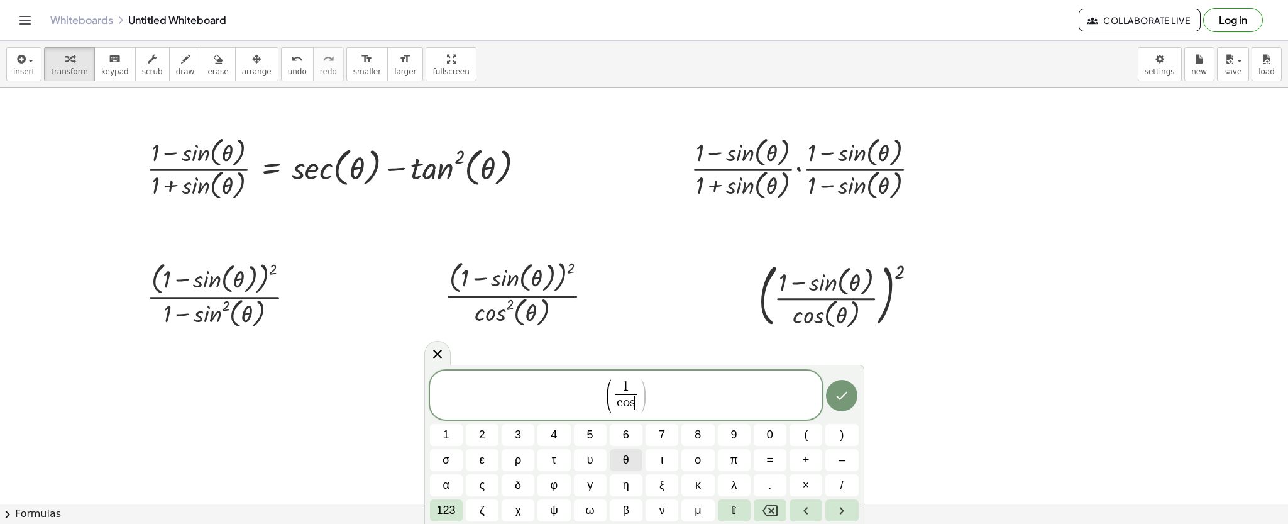
click at [634, 461] on button "θ" at bounding box center [626, 460] width 33 height 22
click at [444, 506] on span "123" at bounding box center [446, 510] width 19 height 17
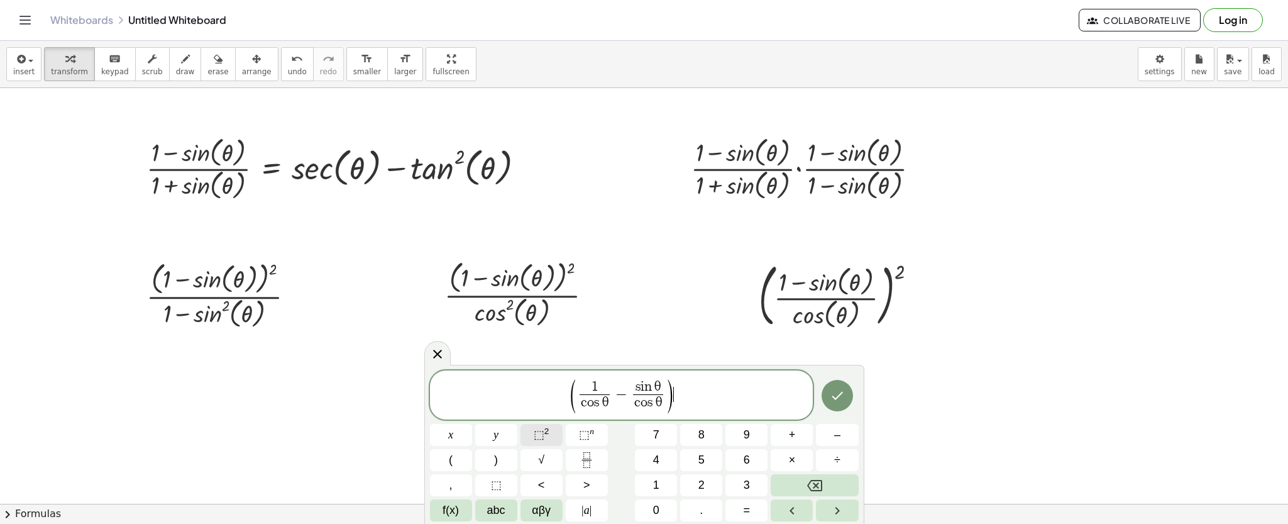
click at [531, 430] on button "⬚ 2" at bounding box center [541, 435] width 42 height 22
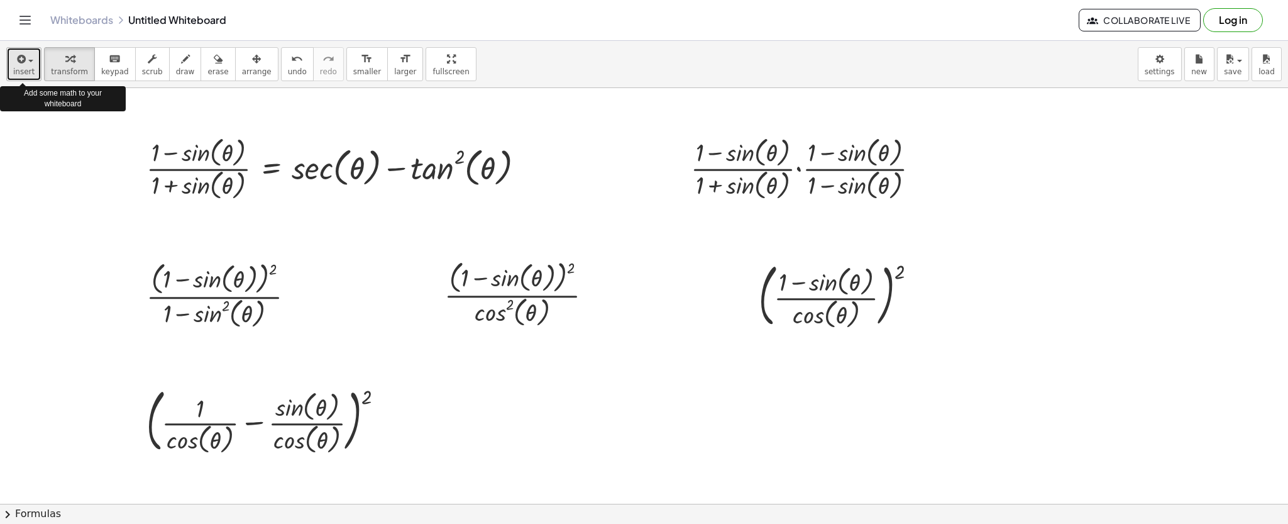
click at [11, 58] on button "insert" at bounding box center [23, 64] width 35 height 34
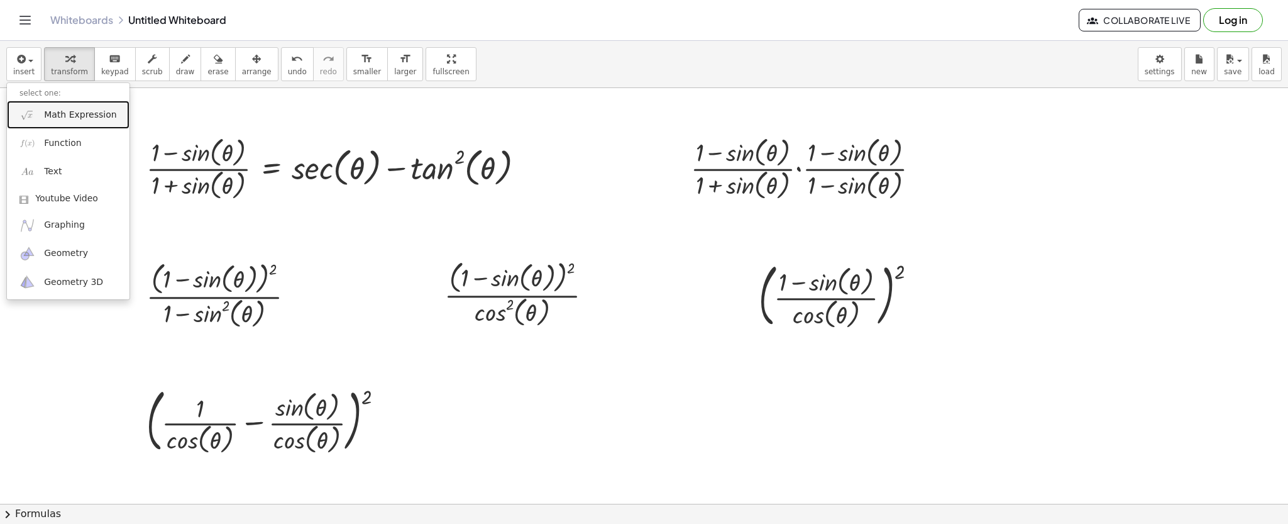
click at [21, 115] on img at bounding box center [27, 115] width 16 height 16
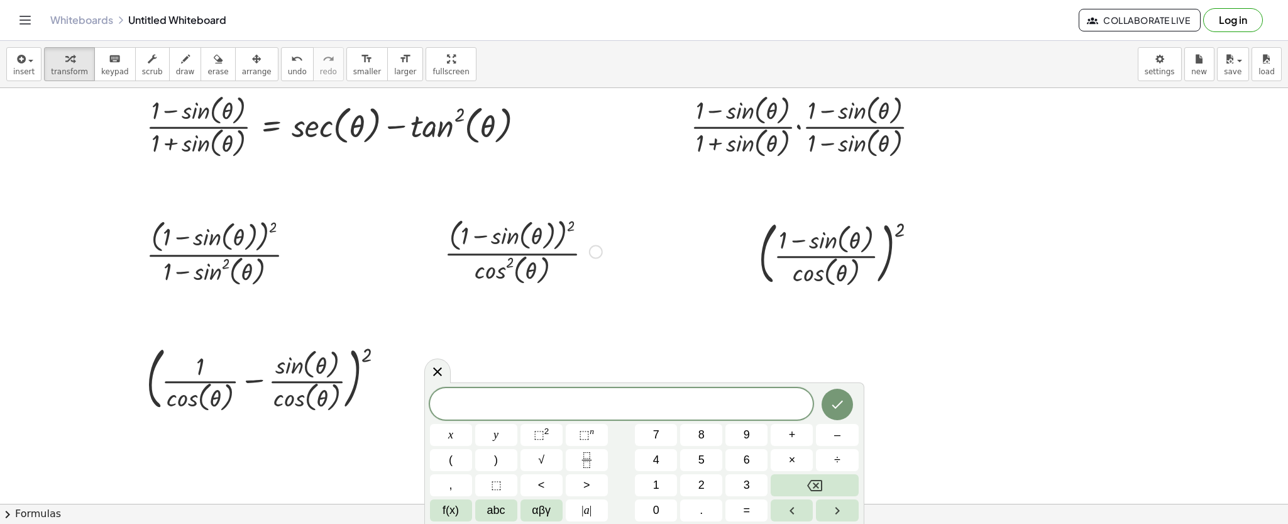
scroll to position [1934, 0]
click at [531, 508] on button "αβγ" at bounding box center [541, 510] width 42 height 22
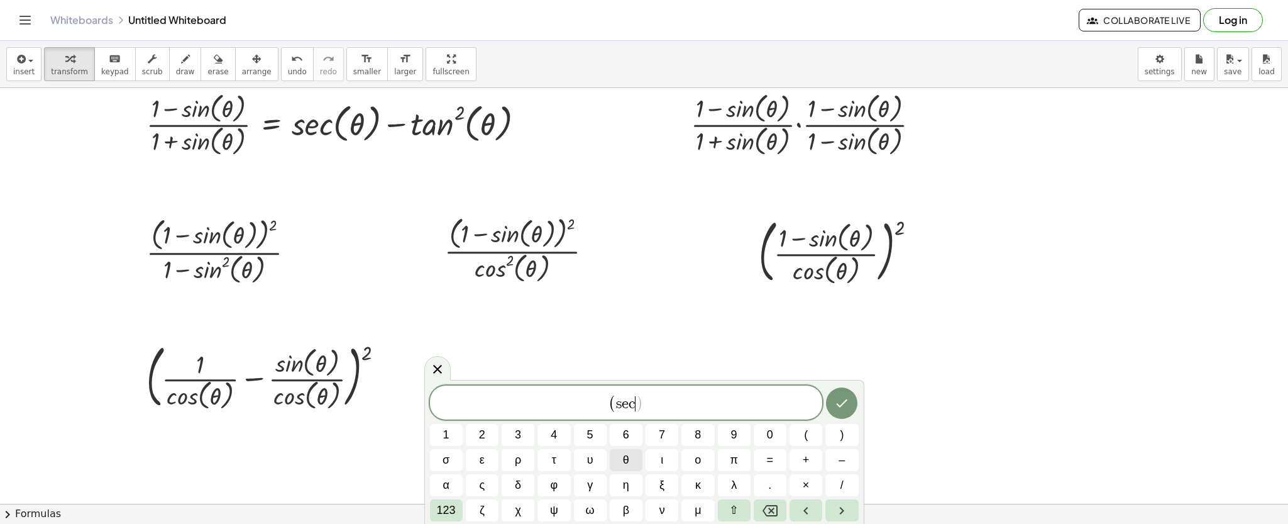
click at [637, 454] on button "θ" at bounding box center [626, 460] width 33 height 22
click at [623, 457] on span "θ" at bounding box center [626, 459] width 6 height 17
click at [456, 506] on button "123" at bounding box center [446, 510] width 33 height 22
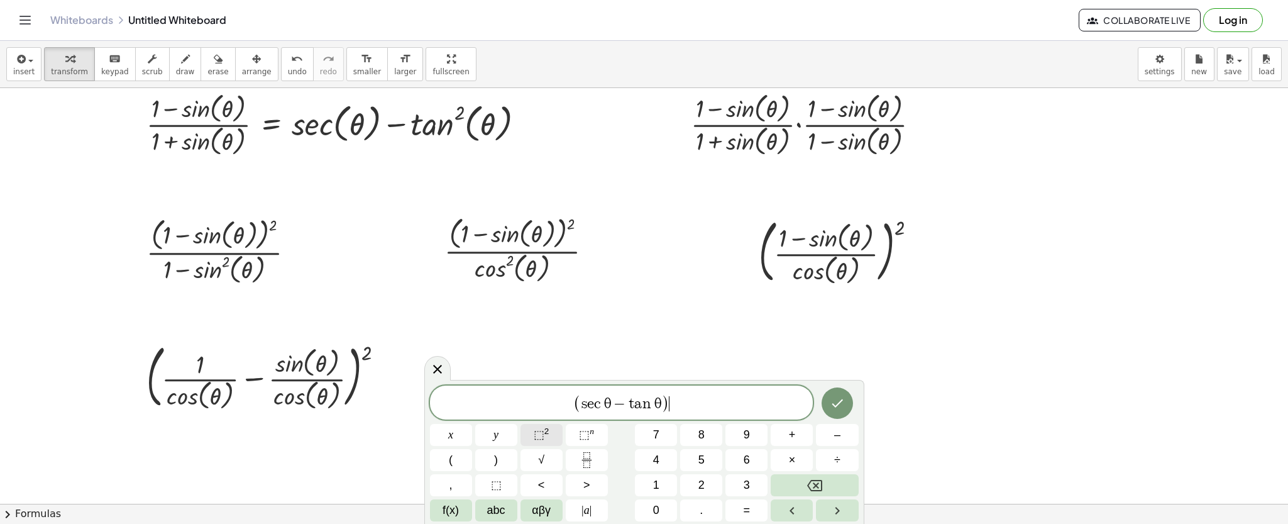
click at [543, 444] on button "⬚ 2" at bounding box center [541, 435] width 42 height 22
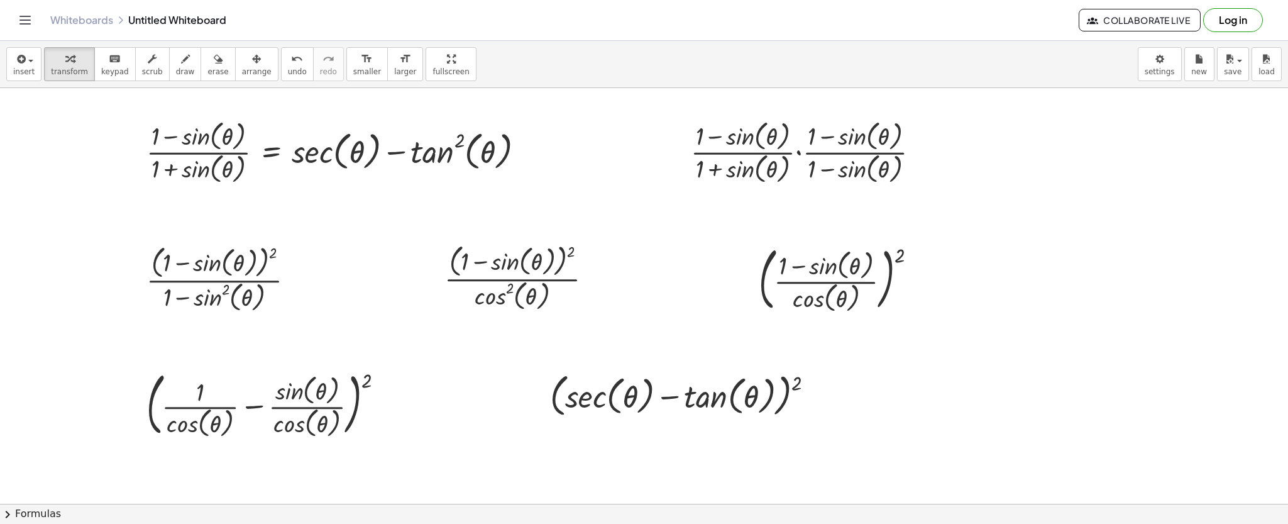
scroll to position [1905, 0]
click at [178, 57] on div "button" at bounding box center [185, 58] width 19 height 15
drag, startPoint x: 826, startPoint y: 163, endPoint x: 826, endPoint y: 176, distance: 13.2
